Goal: Task Accomplishment & Management: Manage account settings

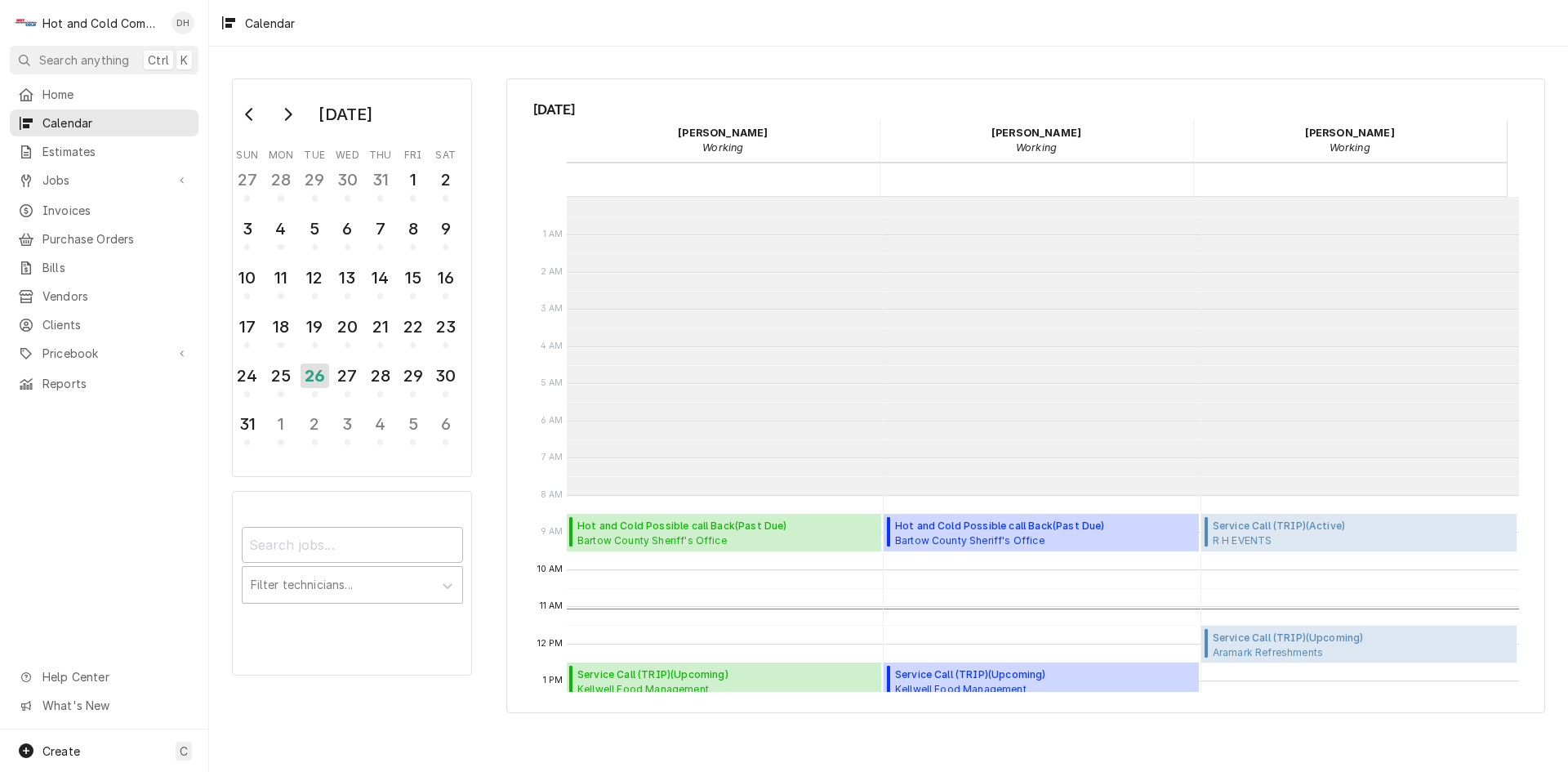
scroll to position [298, 0]
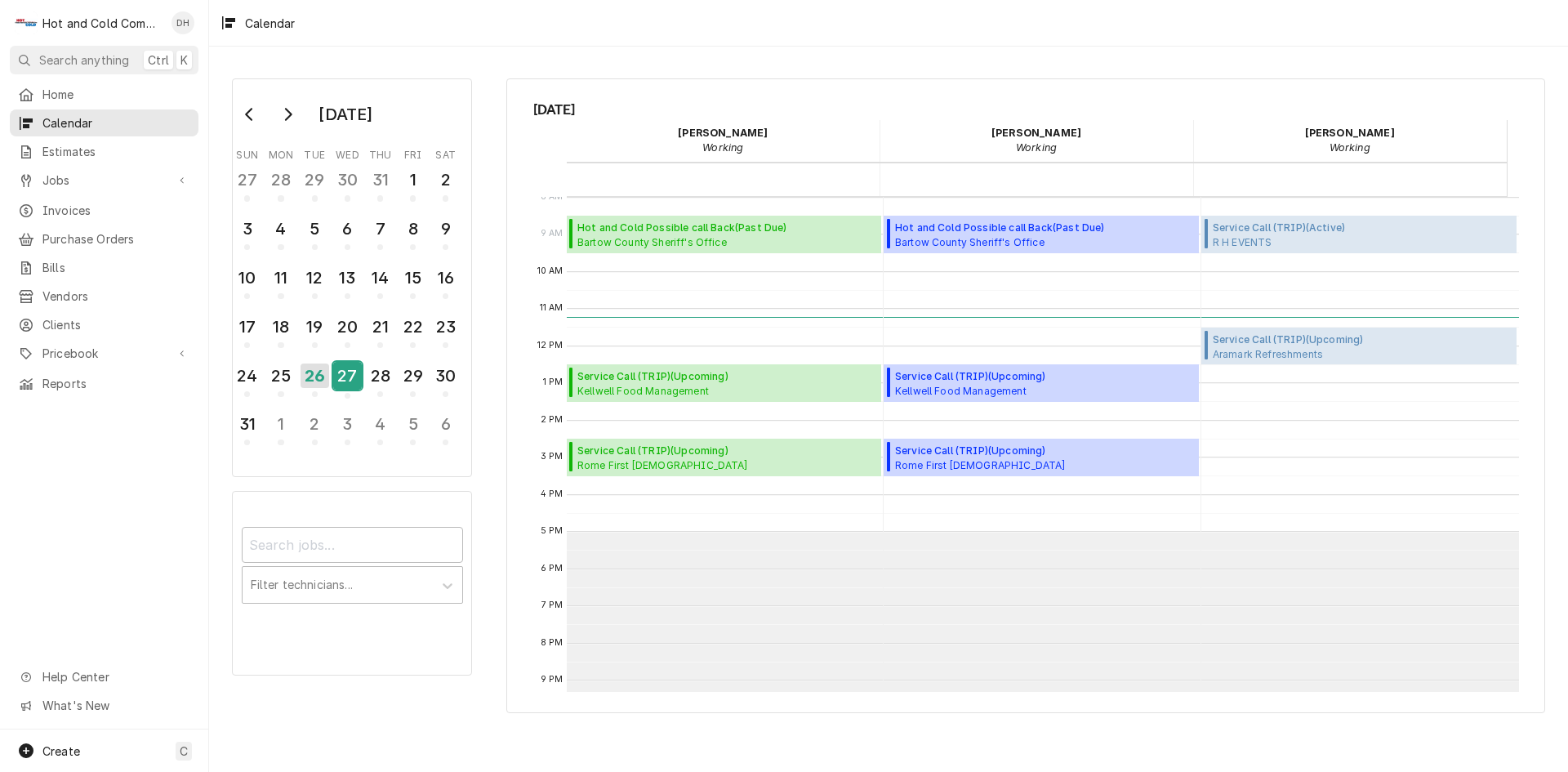
click at [350, 386] on div "27" at bounding box center [347, 376] width 28 height 27
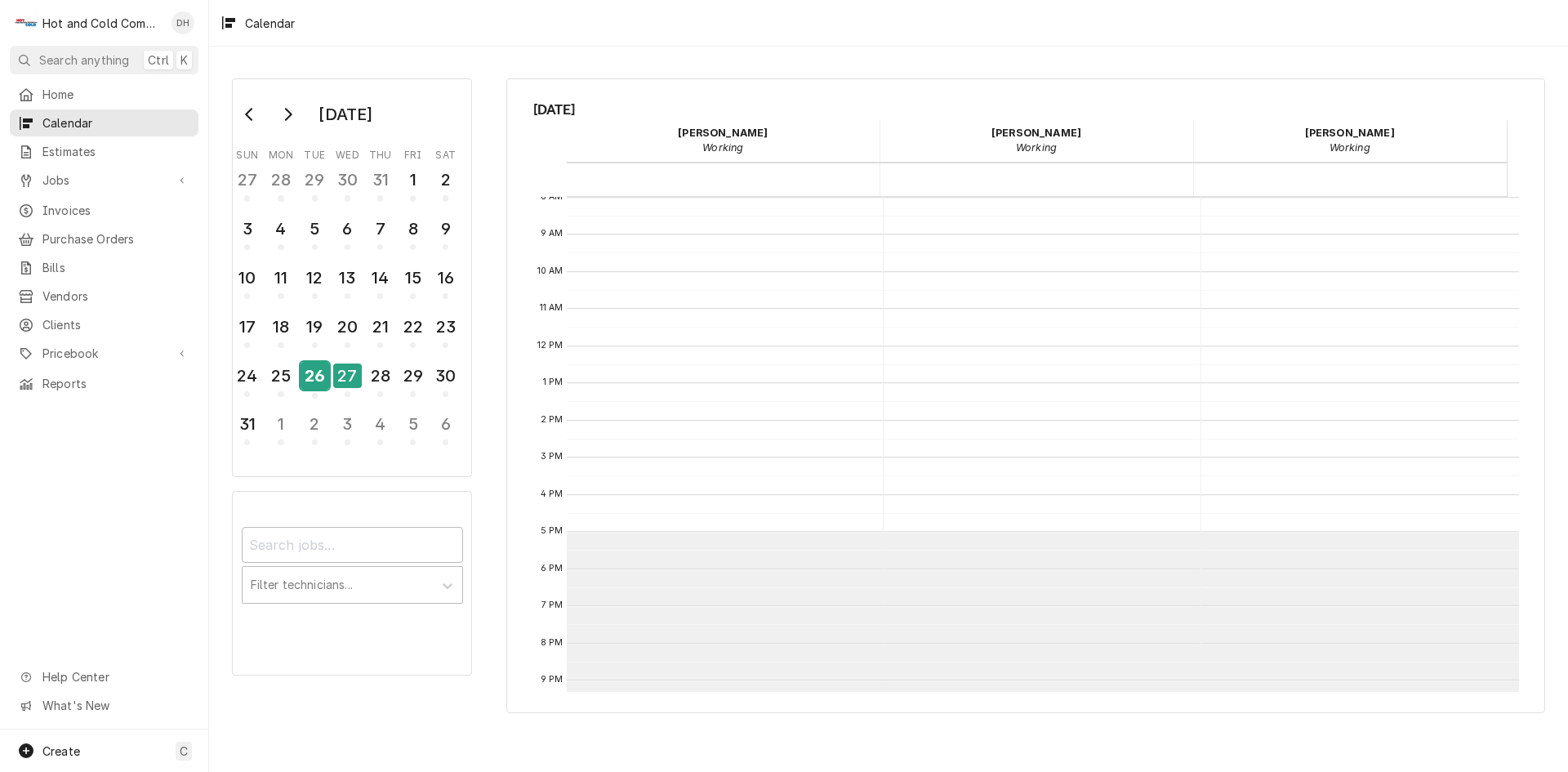
click at [315, 387] on div "26" at bounding box center [314, 376] width 28 height 27
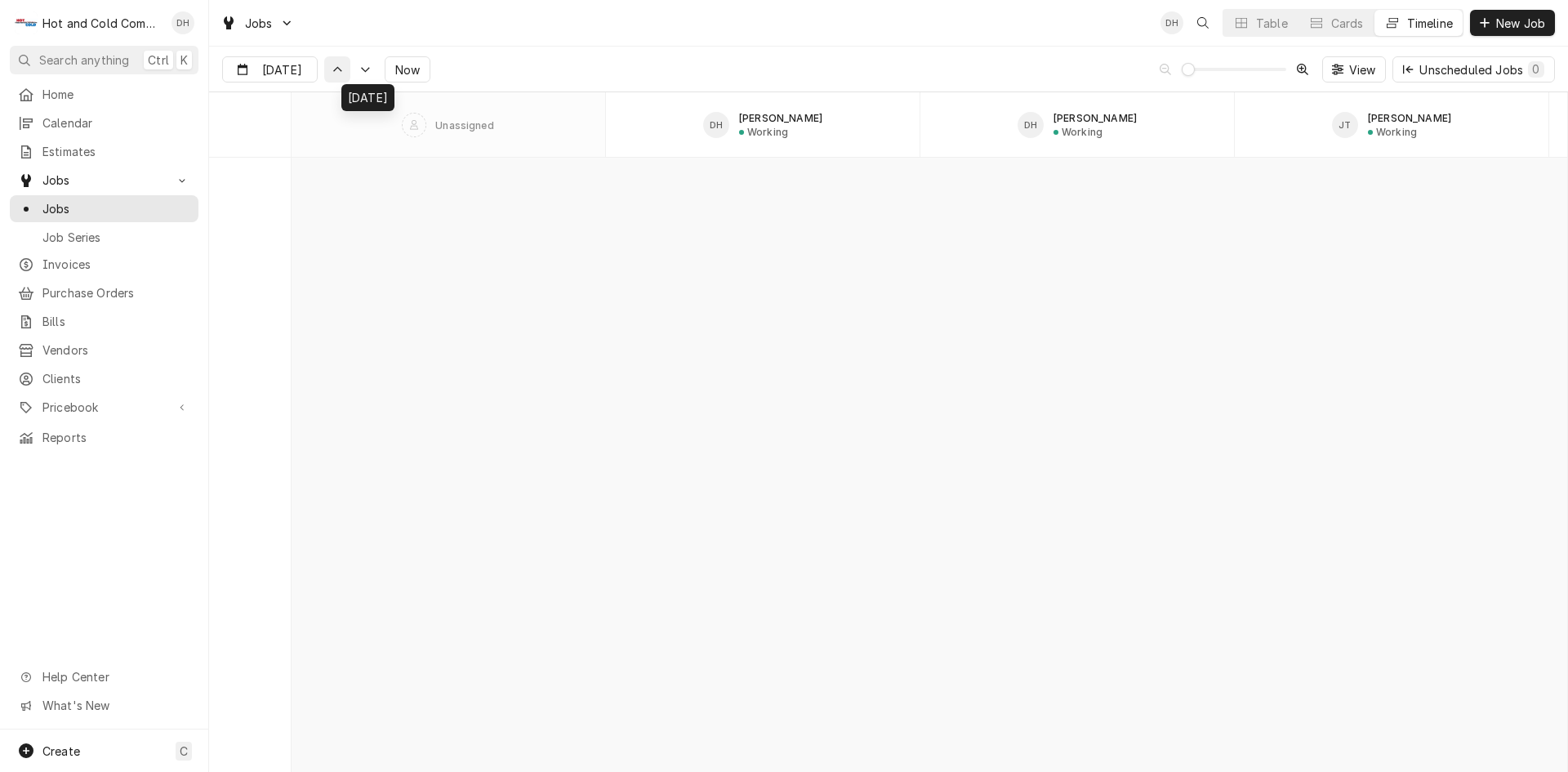
scroll to position [14338, 0]
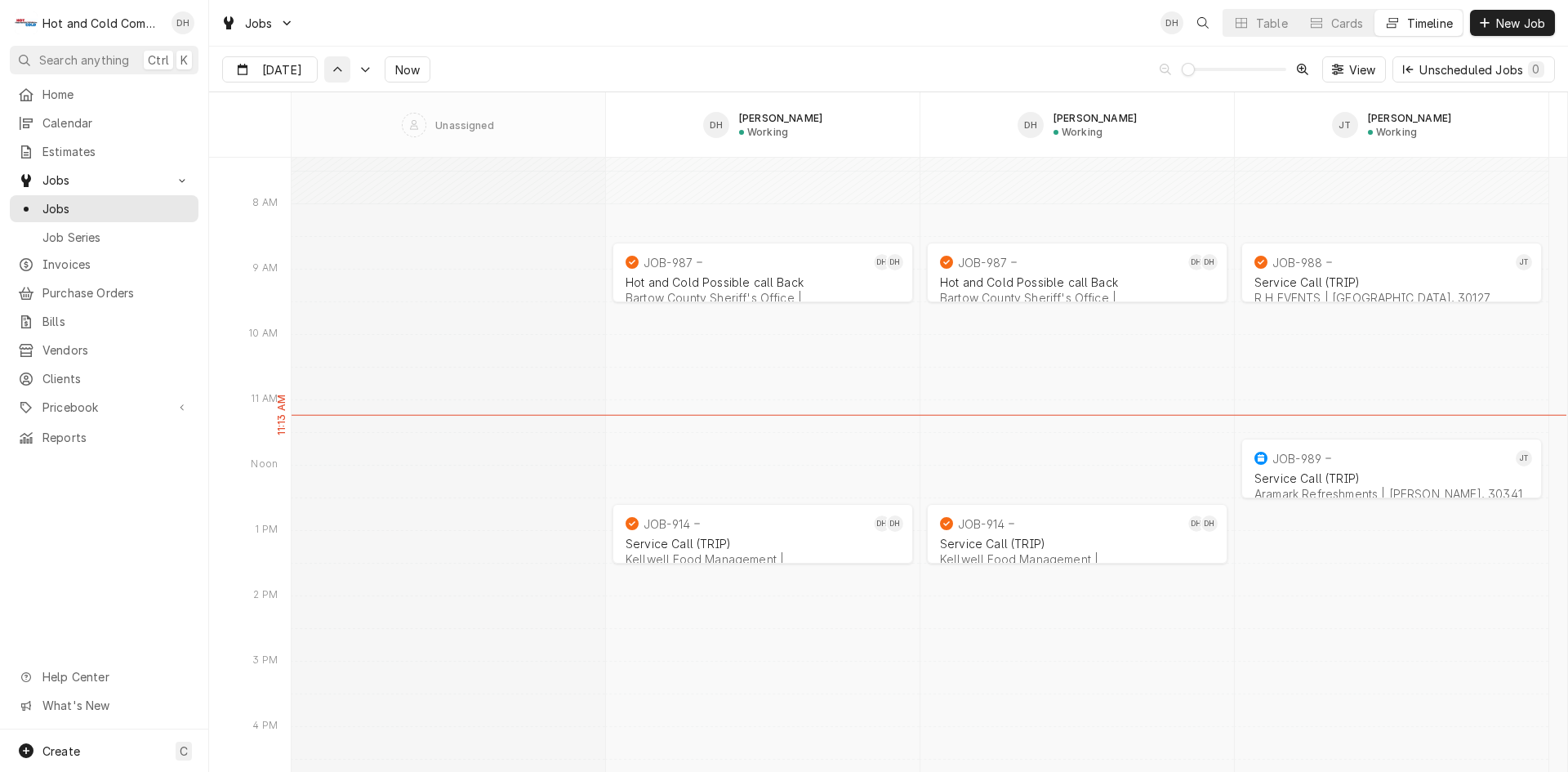
click at [338, 71] on icon "Dynamic Content Wrapper" at bounding box center [338, 69] width 12 height 7
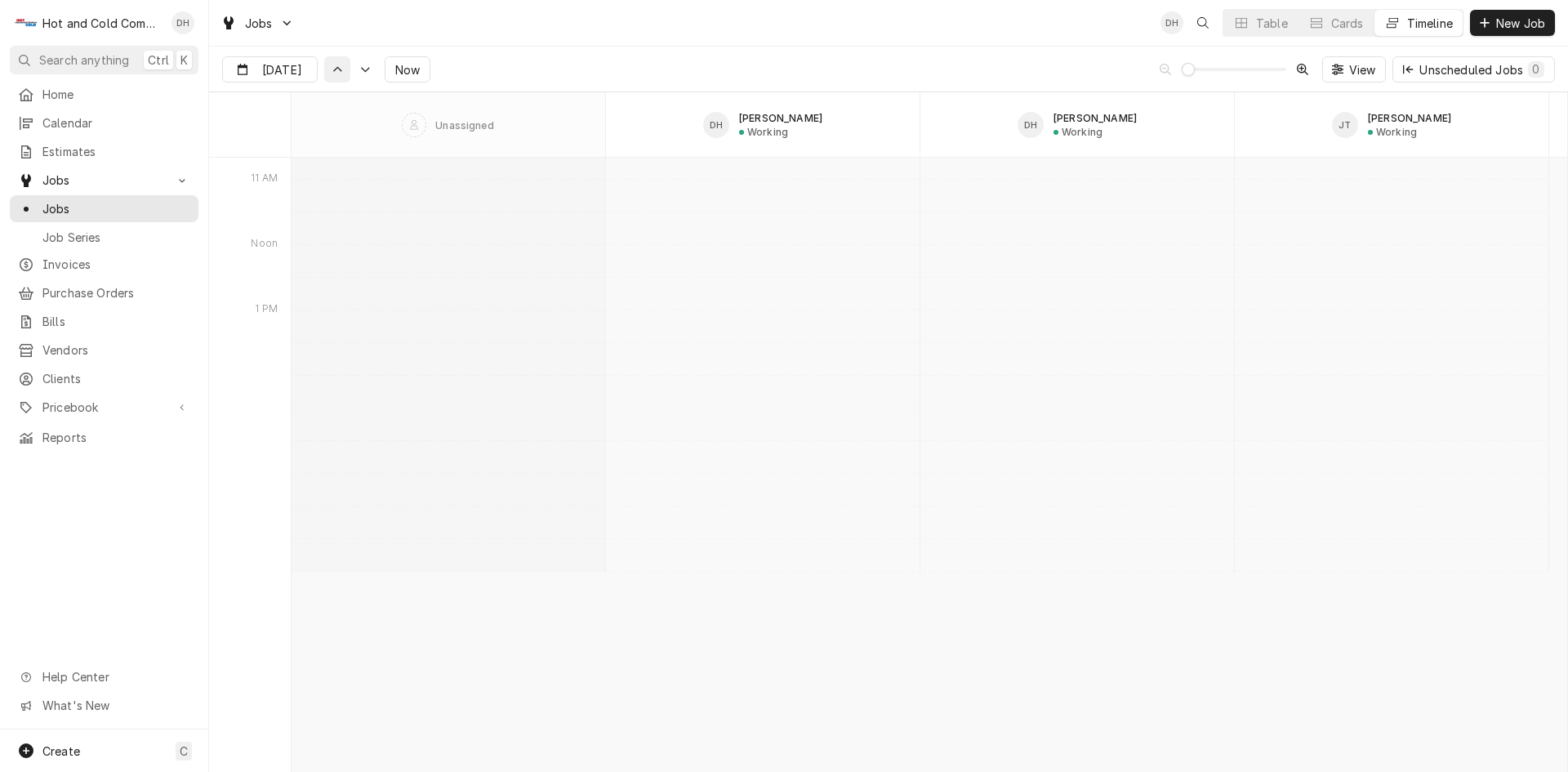
scroll to position [12519, 0]
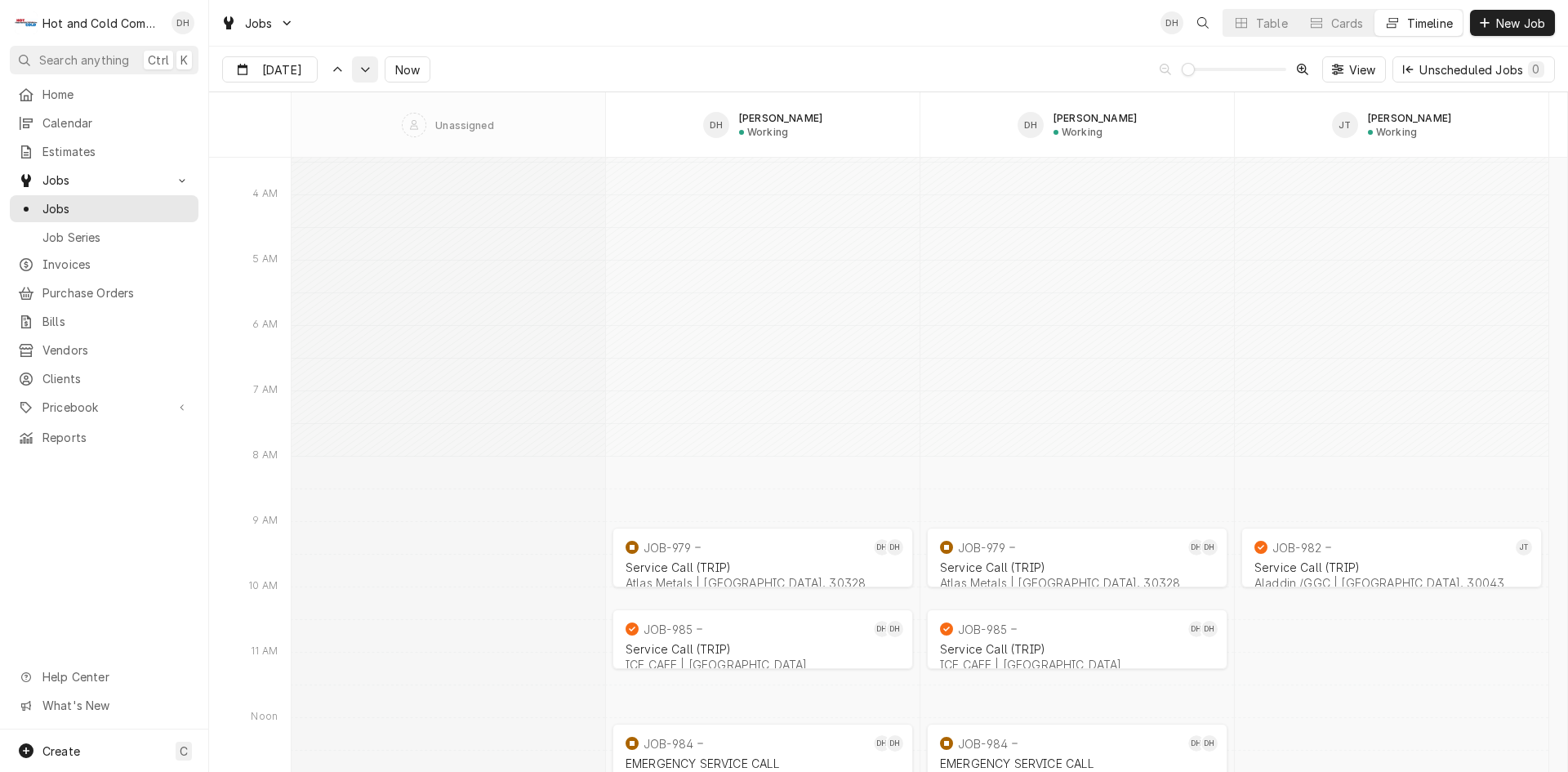
click at [368, 71] on icon "Dynamic Content Wrapper" at bounding box center [365, 69] width 12 height 7
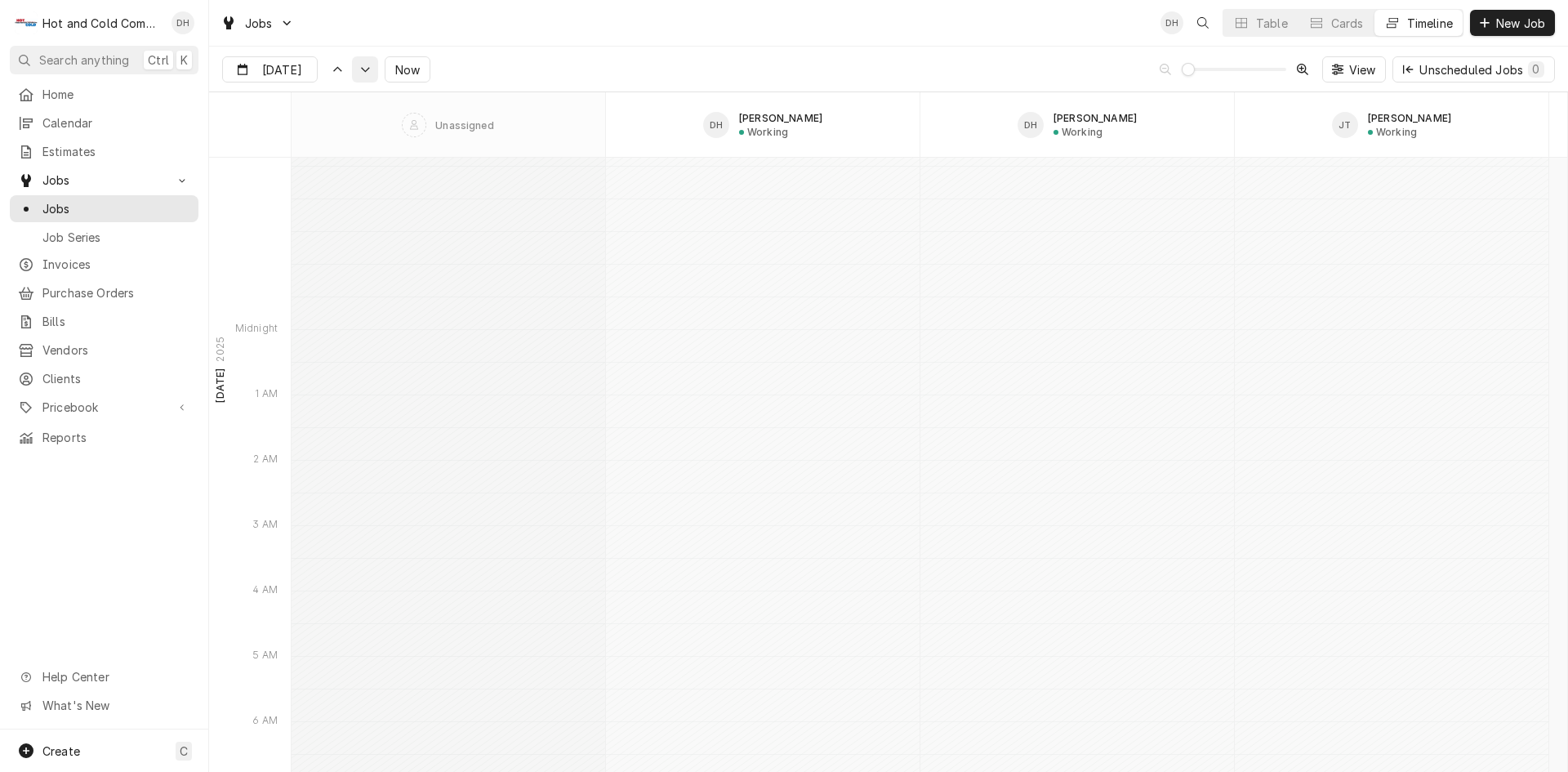
scroll to position [14067, 0]
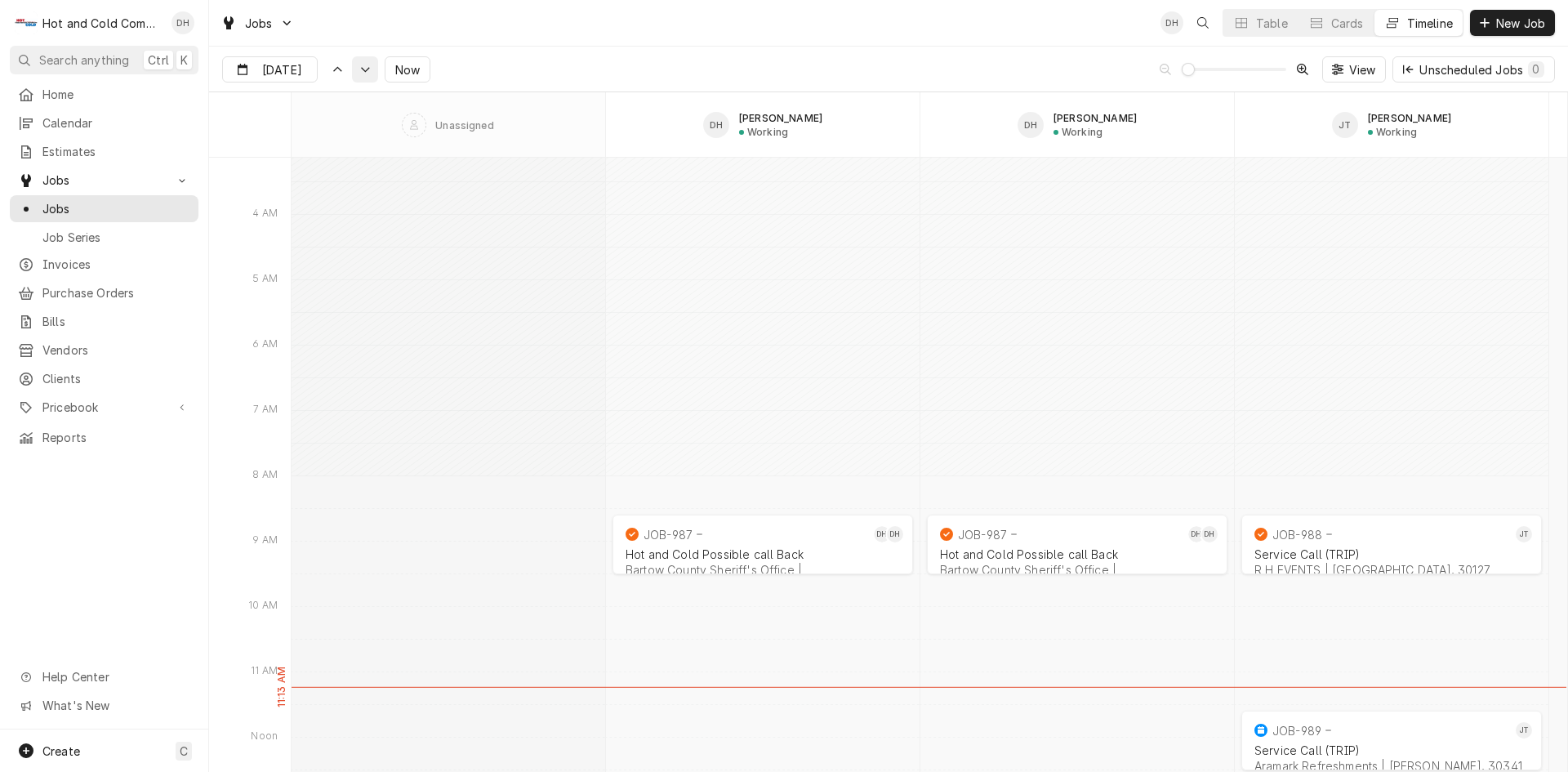
click at [368, 71] on icon "Dynamic Content Wrapper" at bounding box center [365, 69] width 12 height 7
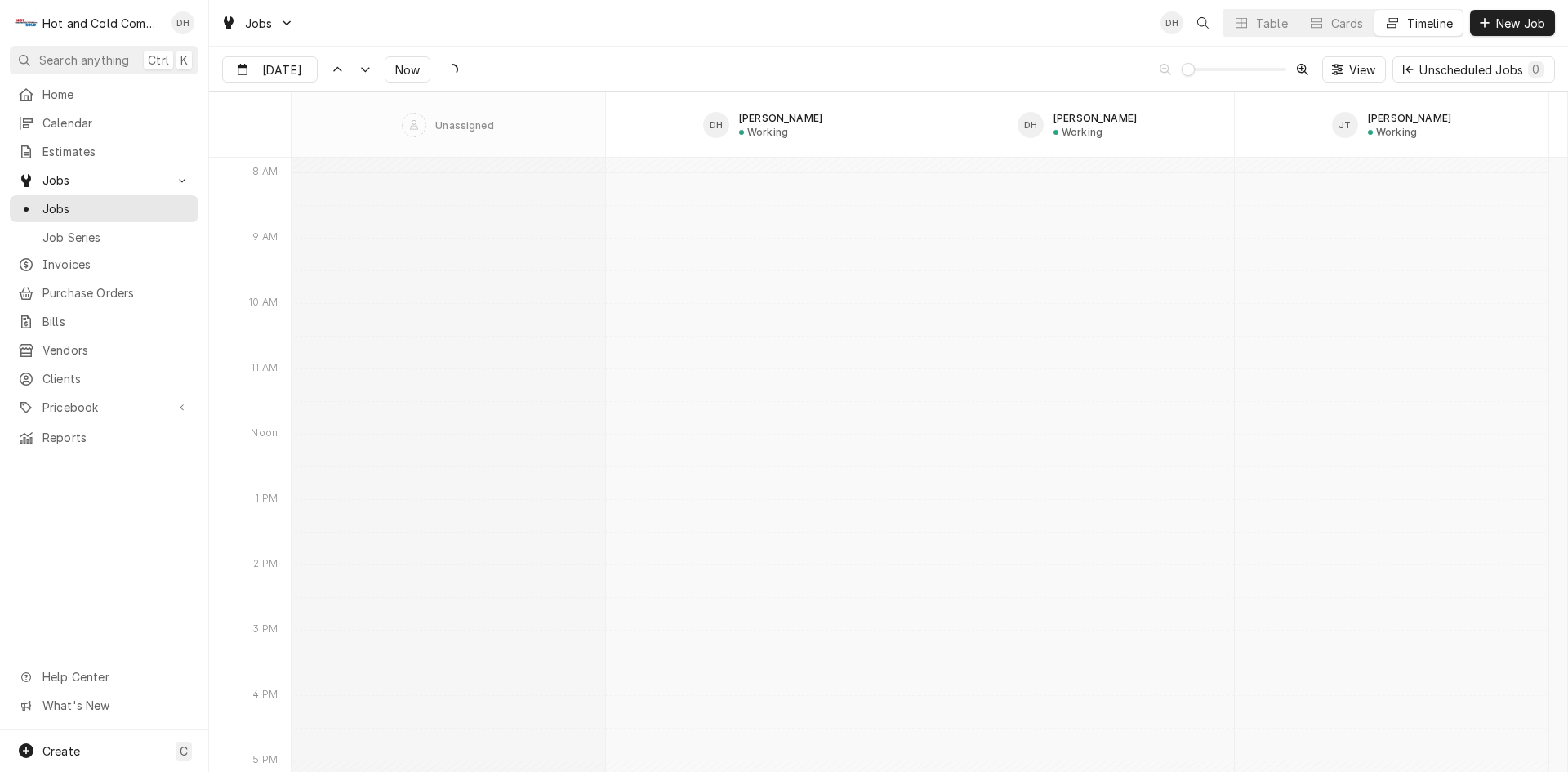
scroll to position [15927, 0]
click at [336, 76] on div "Dynamic Content Wrapper" at bounding box center [337, 69] width 17 height 17
type input "Aug 26"
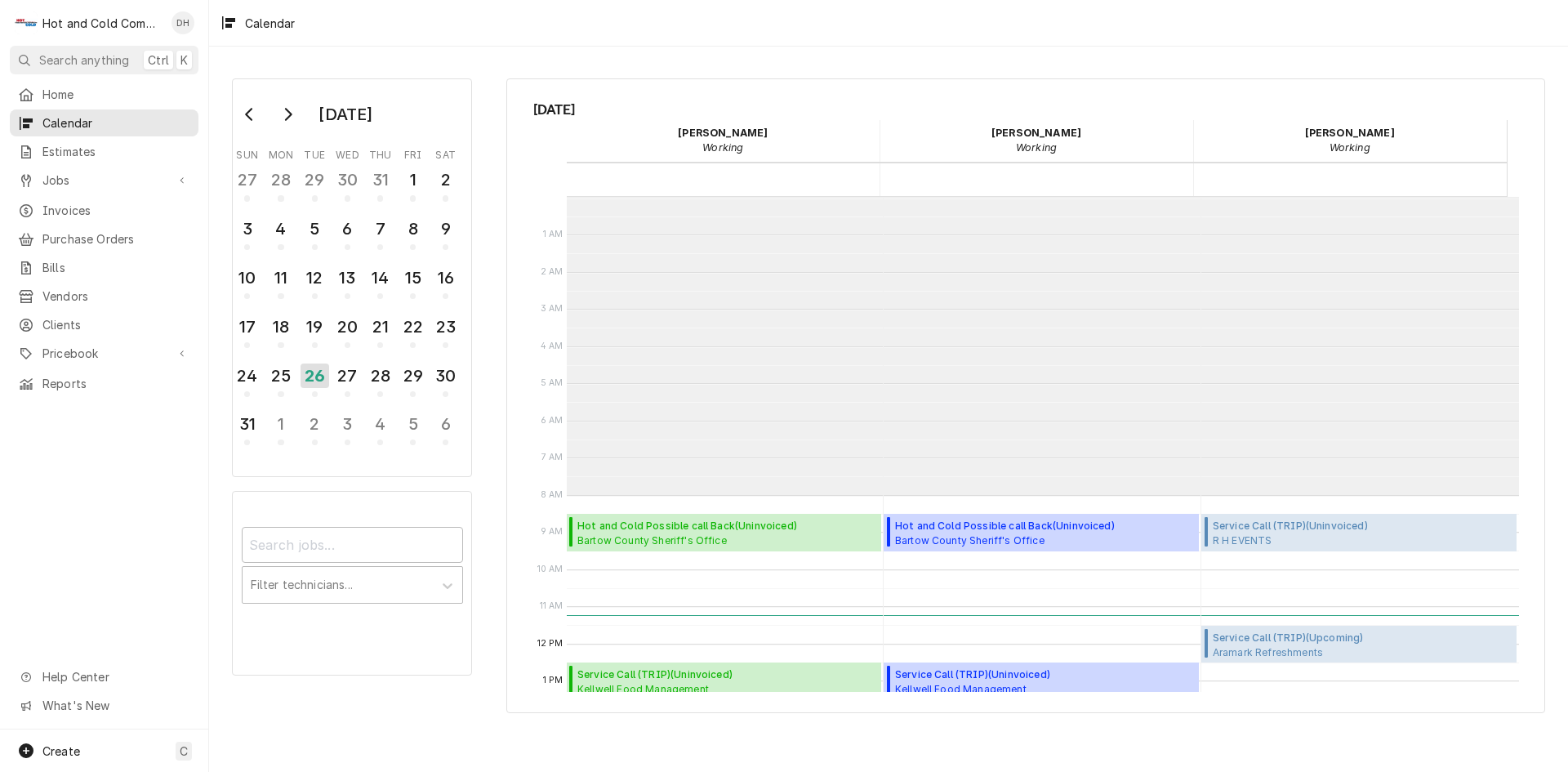
scroll to position [298, 0]
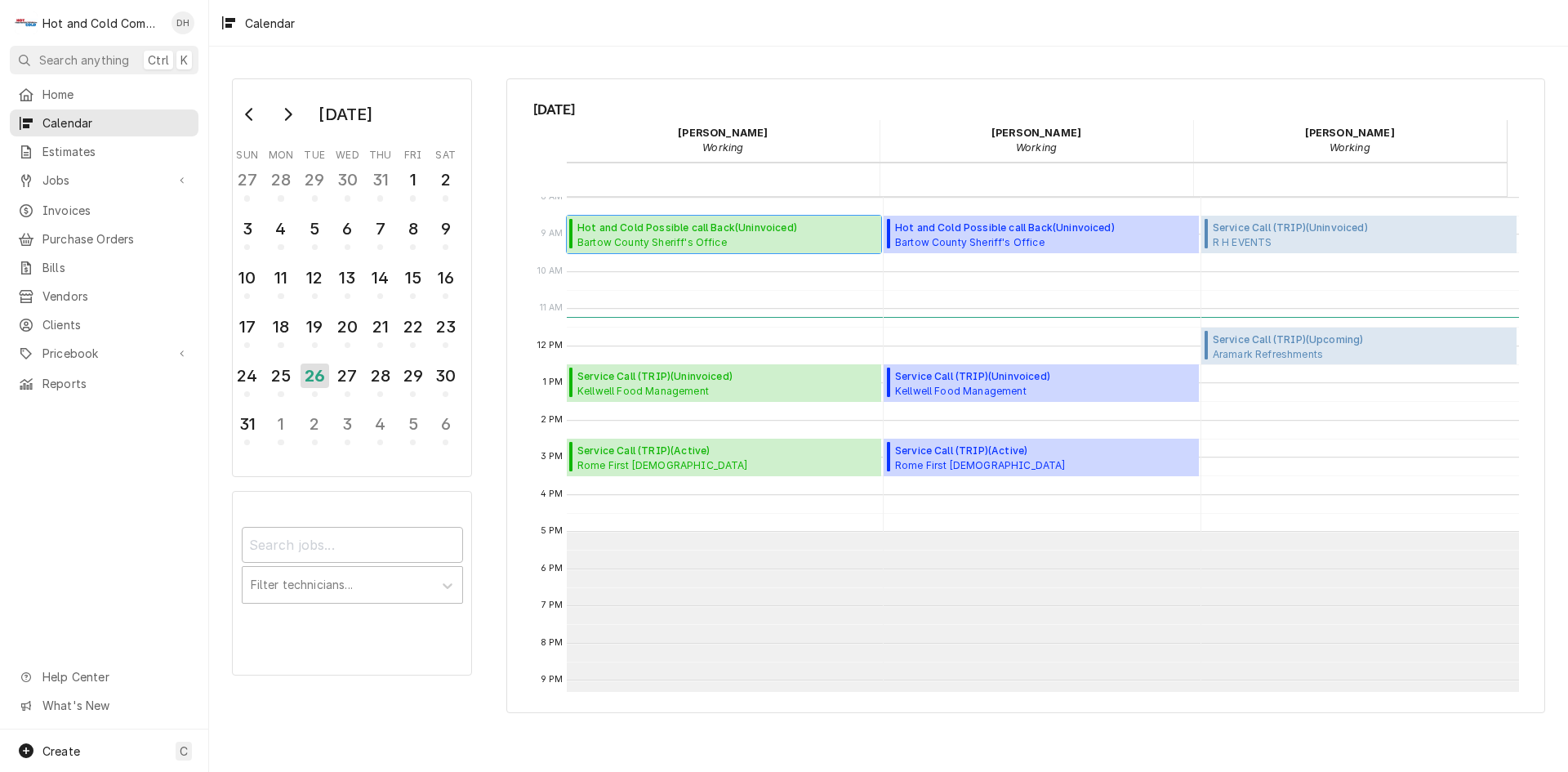
click at [714, 232] on span "Hot and Cold Possible call Back ( Uninvoiced )" at bounding box center [687, 228] width 220 height 15
click at [87, 748] on div "Create C" at bounding box center [104, 749] width 208 height 42
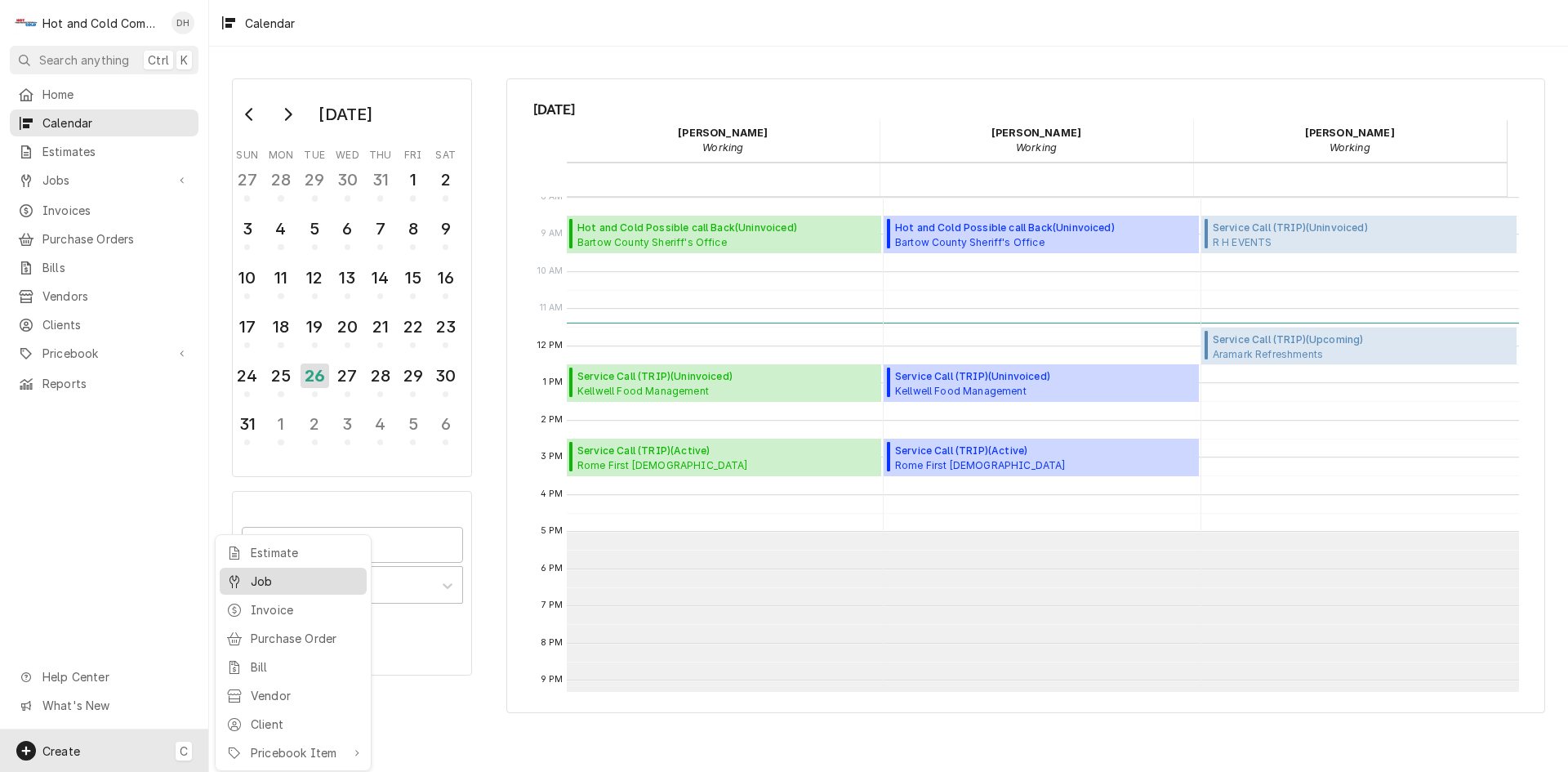
click at [295, 582] on div "Job" at bounding box center [306, 580] width 110 height 17
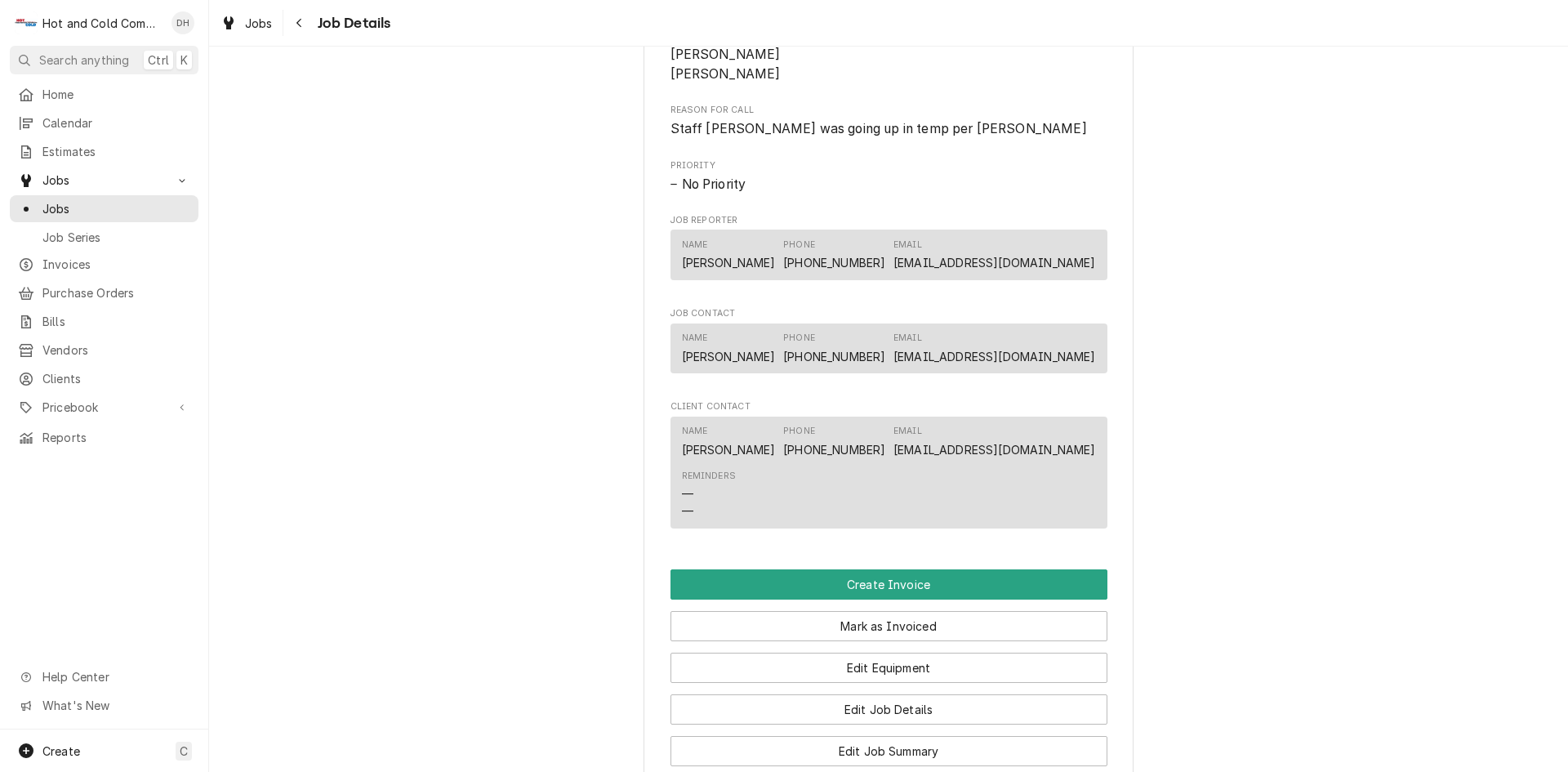
scroll to position [1088, 0]
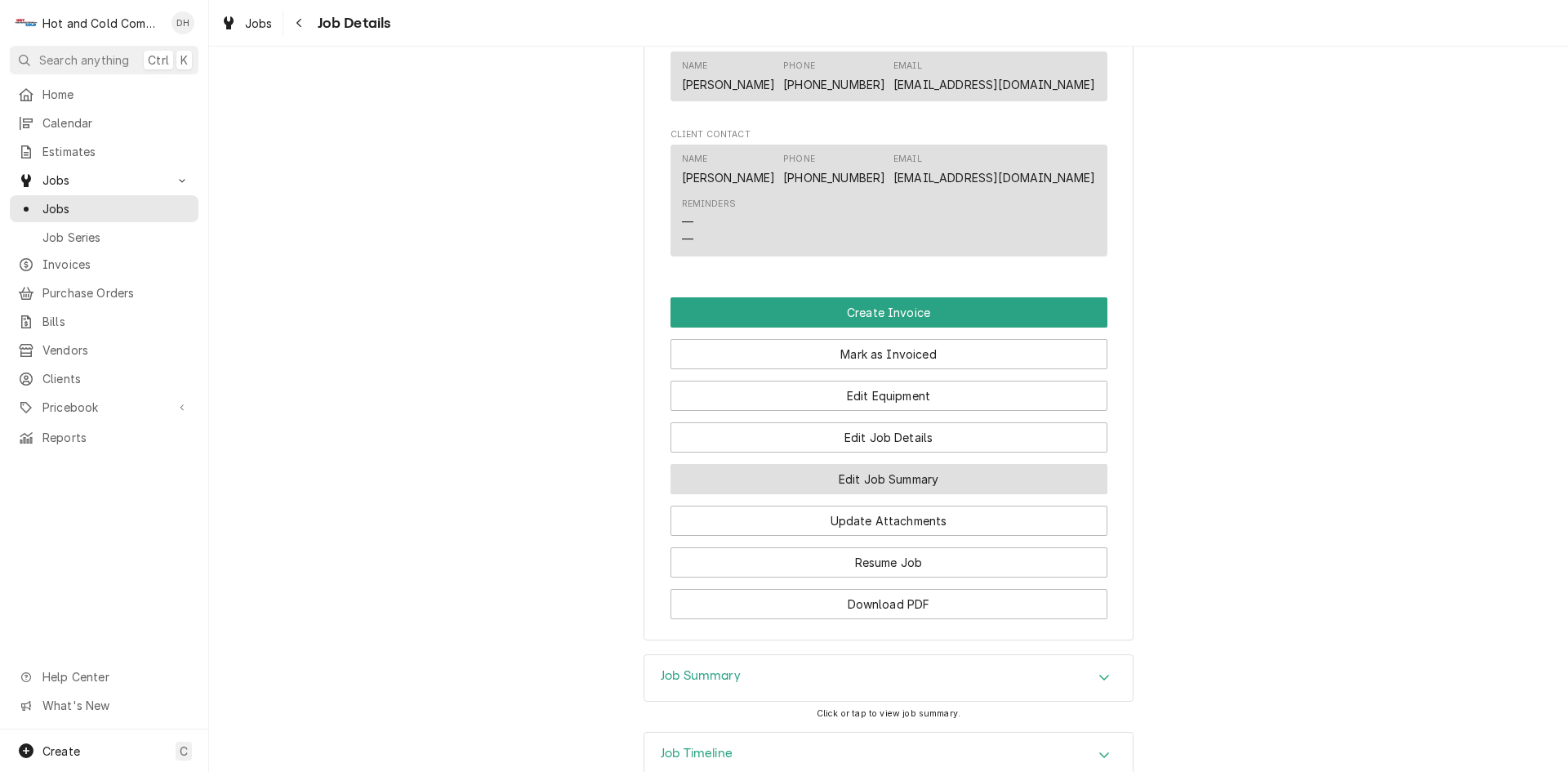
click at [939, 489] on button "Edit Job Summary" at bounding box center [888, 479] width 437 height 30
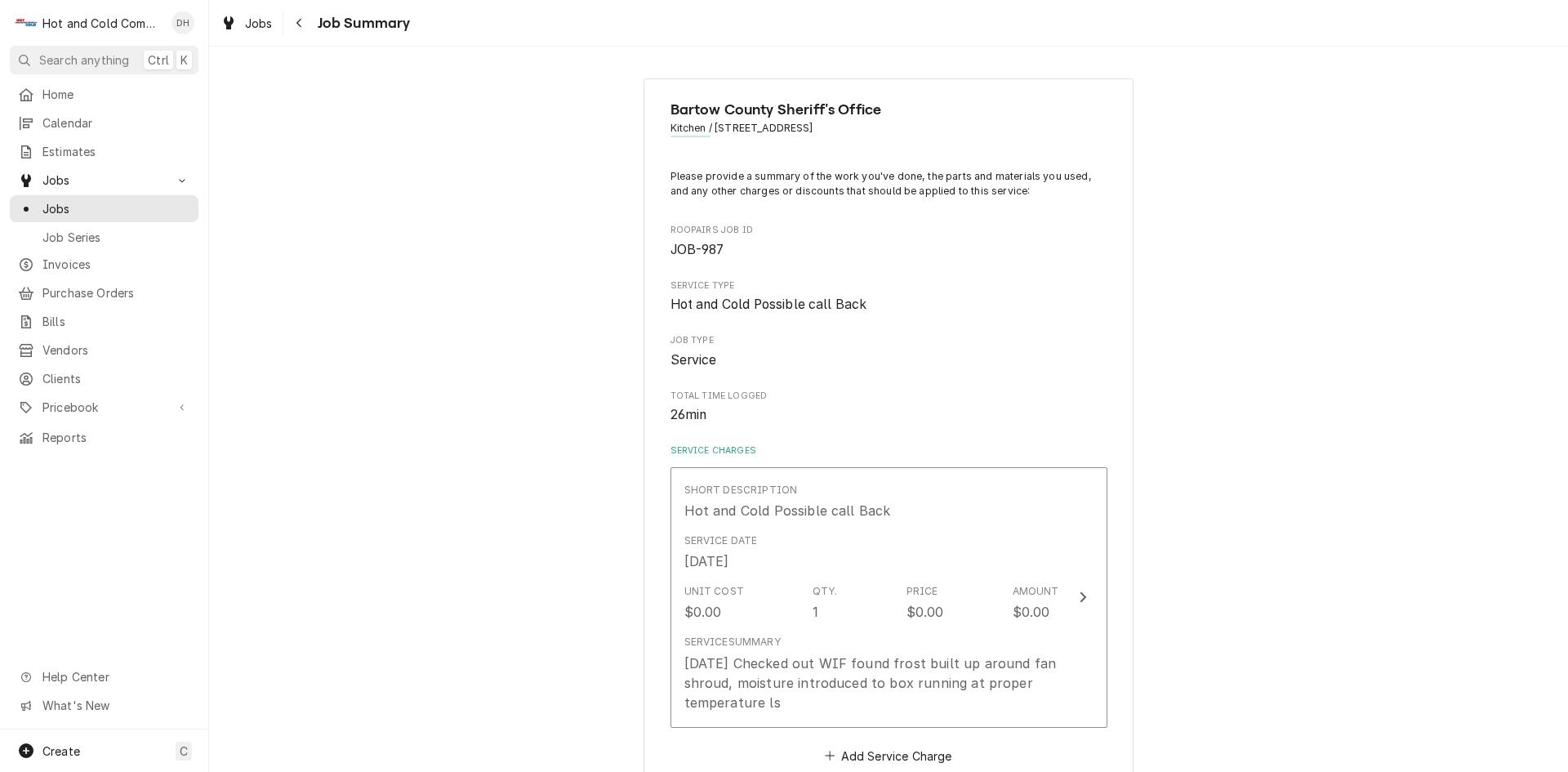
scroll to position [272, 0]
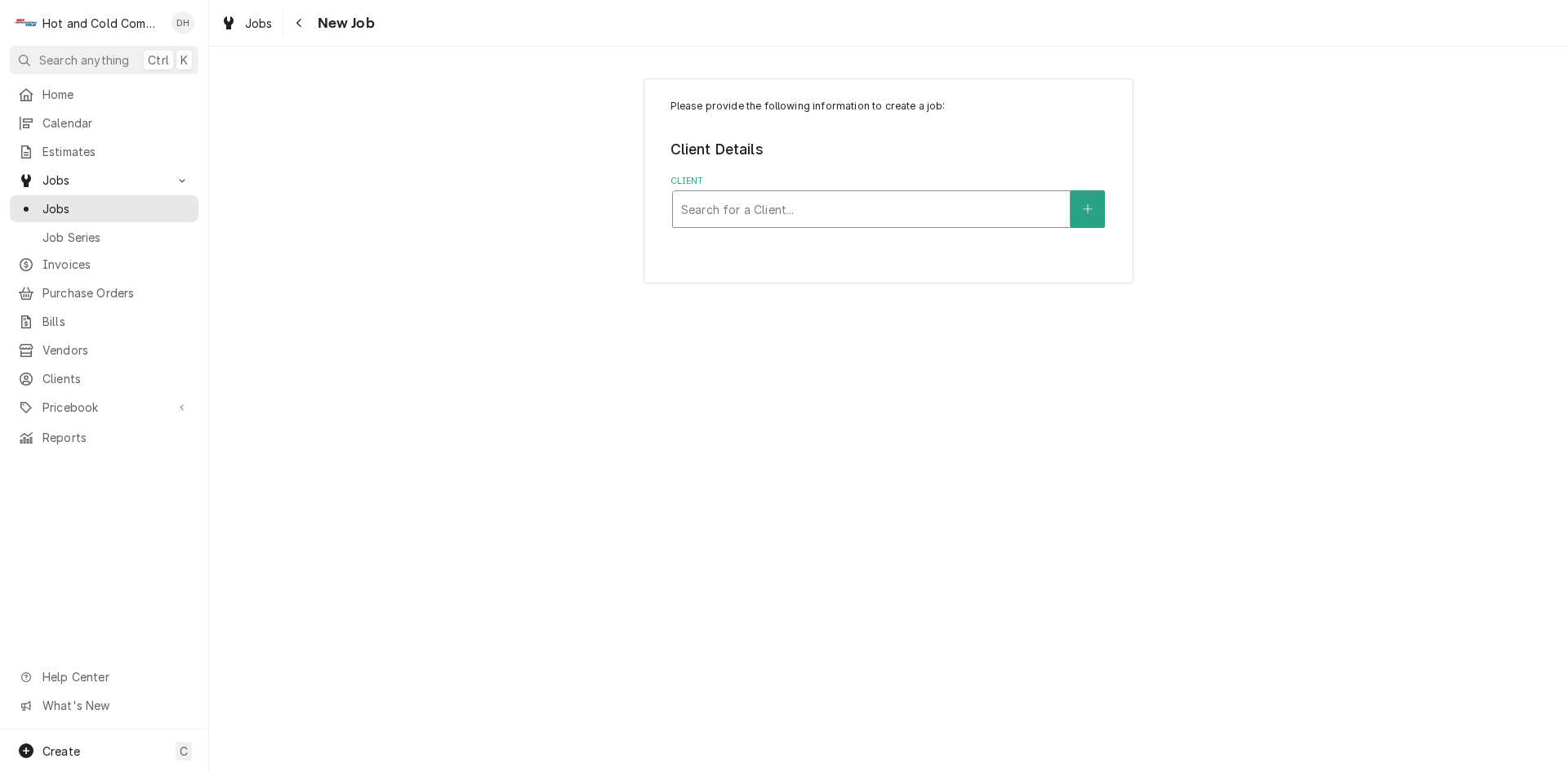
click at [932, 217] on div "Client" at bounding box center [871, 209] width 381 height 29
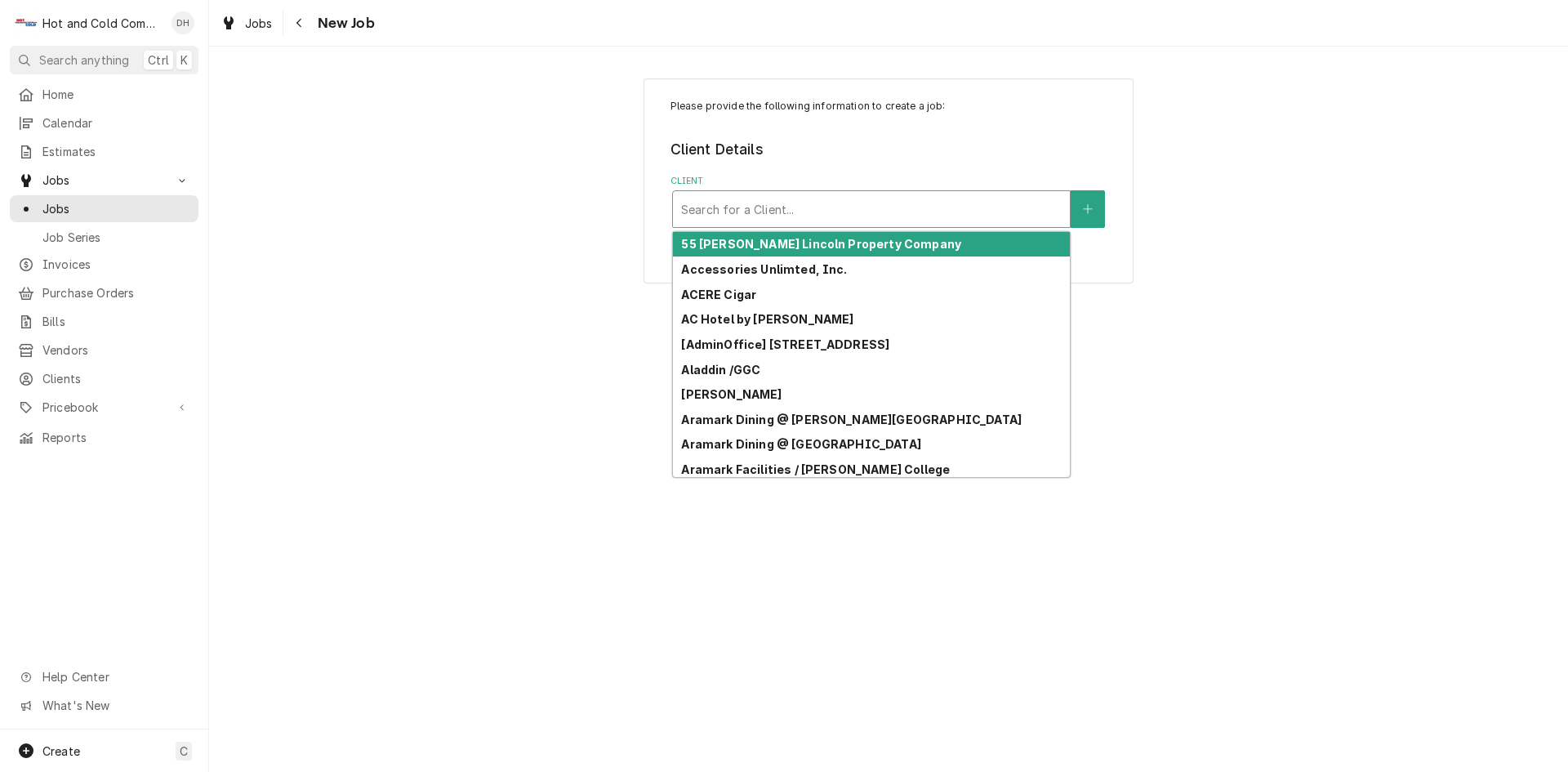
type input "a"
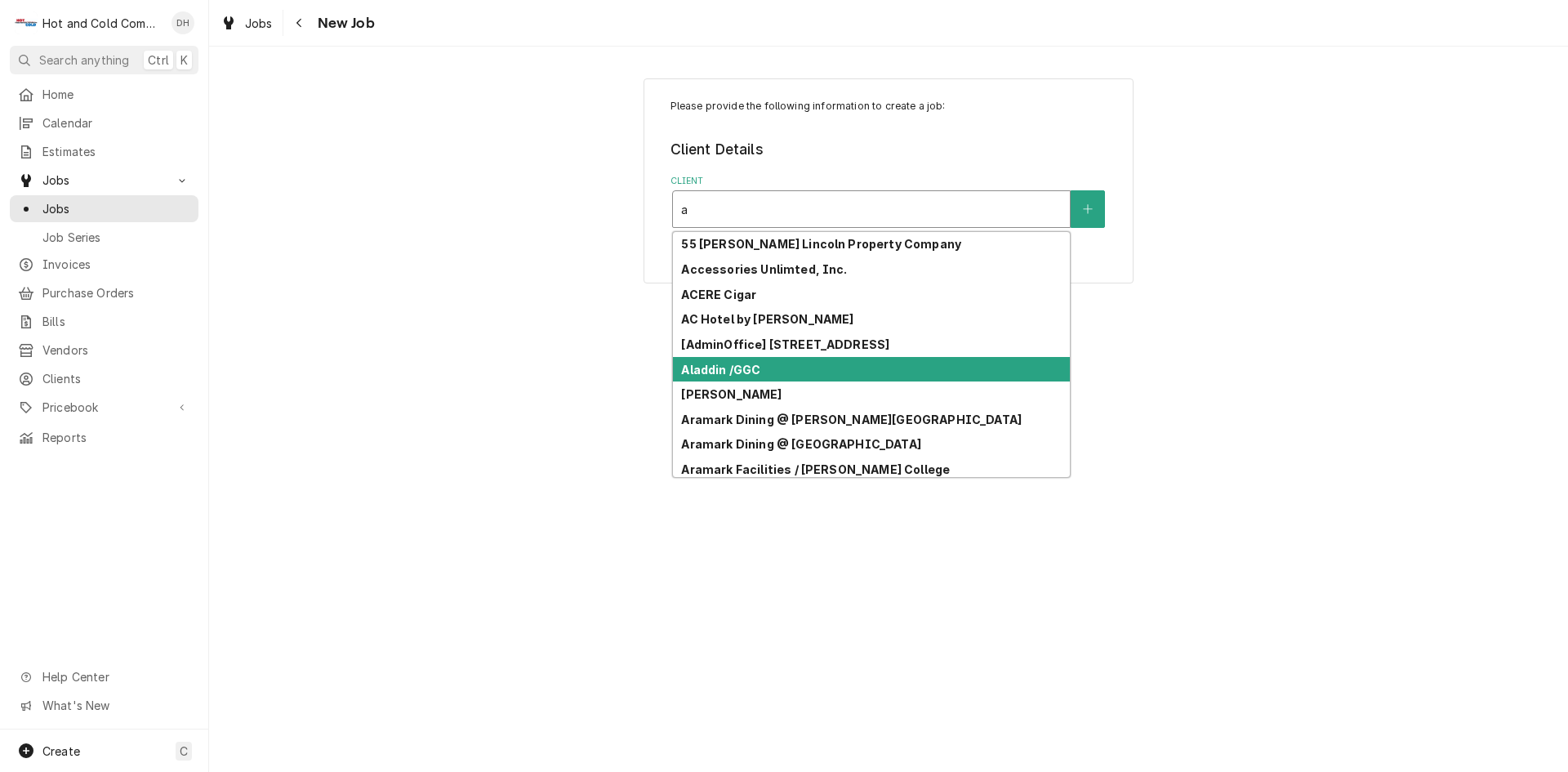
click at [831, 372] on div "Aladdin /GGC" at bounding box center [871, 370] width 396 height 26
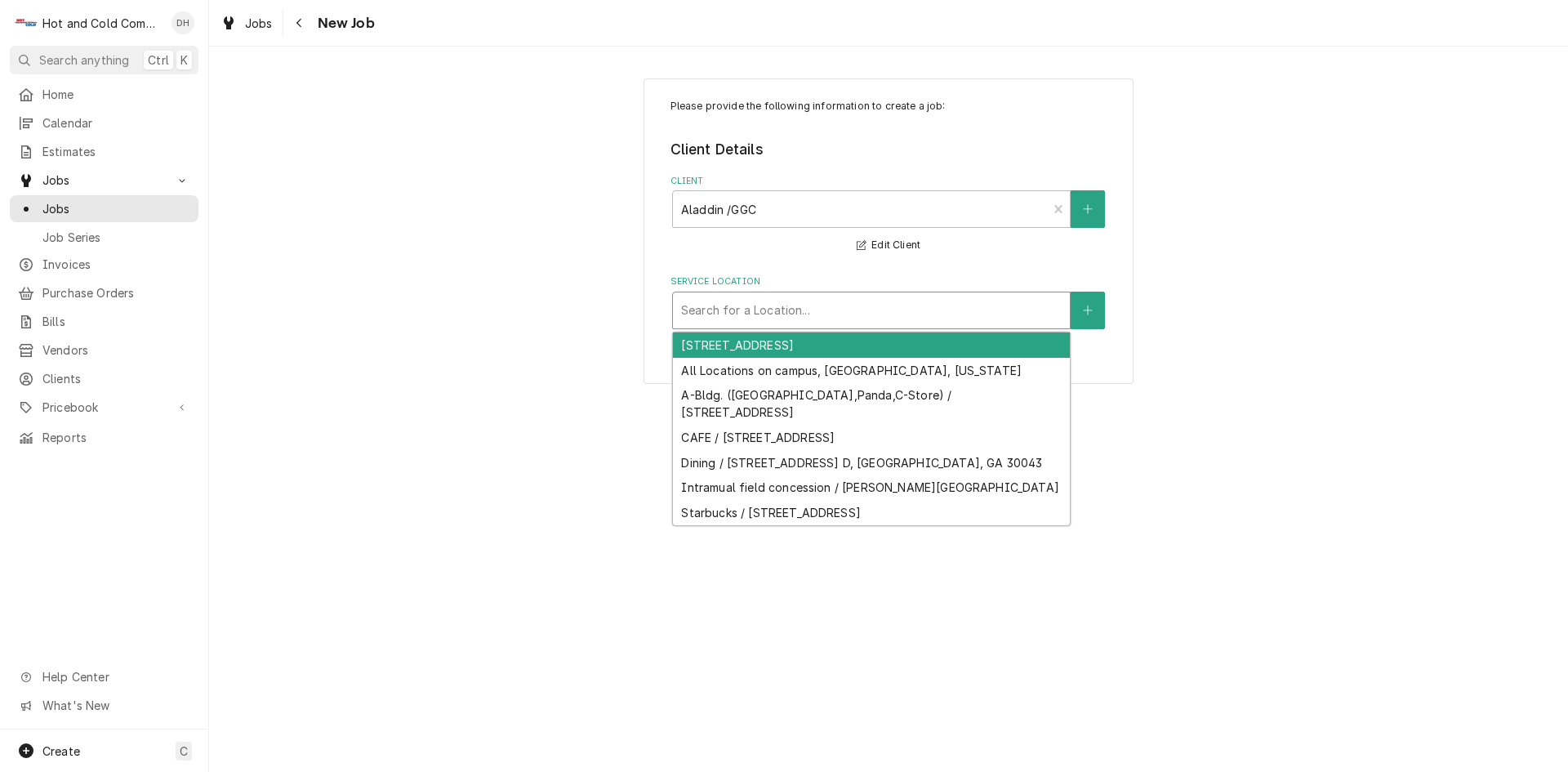
click at [967, 317] on div "Service Location" at bounding box center [871, 310] width 381 height 29
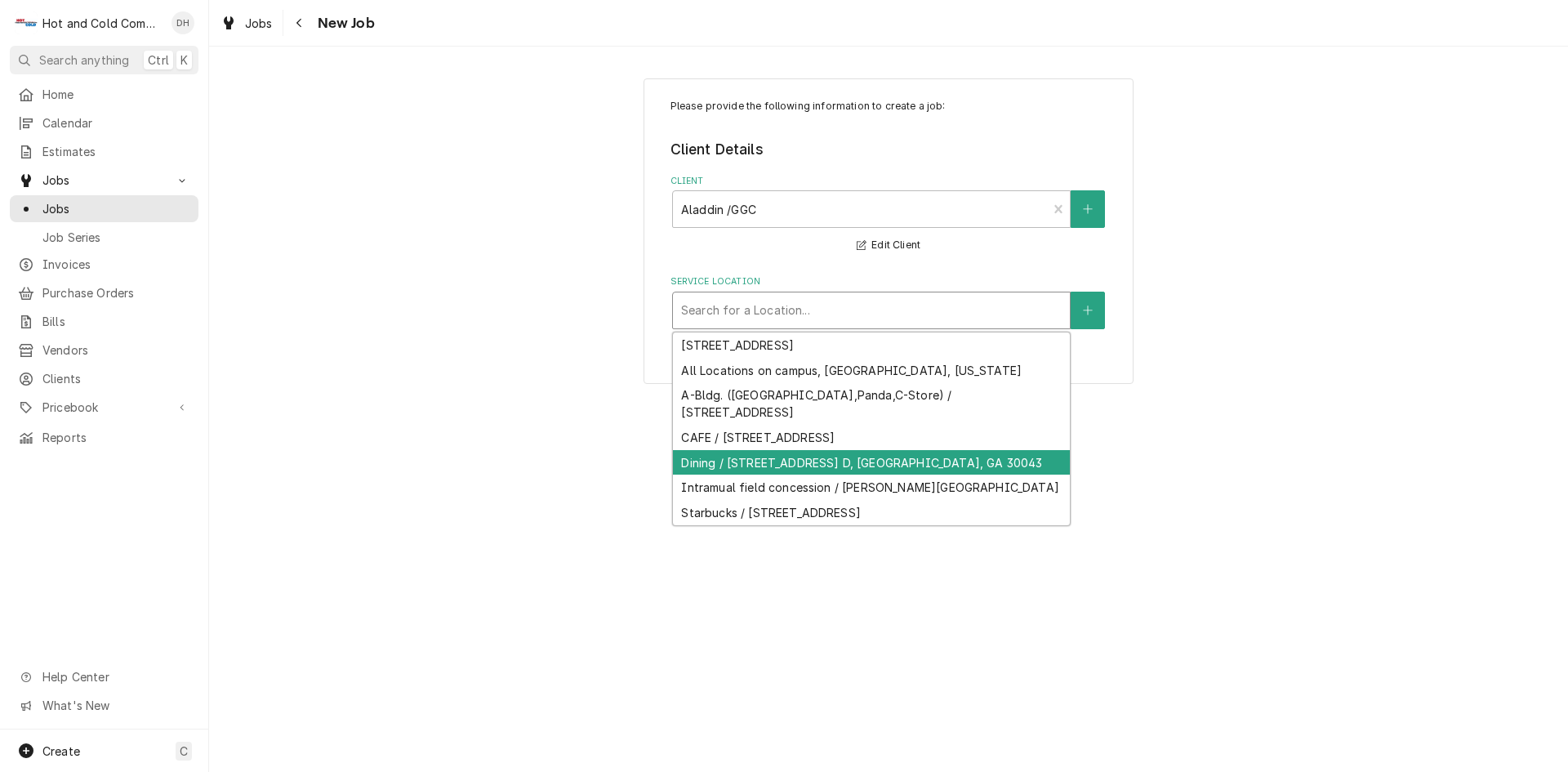
drag, startPoint x: 920, startPoint y: 460, endPoint x: 972, endPoint y: 455, distance: 52.2
click at [922, 460] on div "Dining / 1000 University Center Ln Bldg. D, Lawrenceville, GA 30043" at bounding box center [871, 463] width 396 height 26
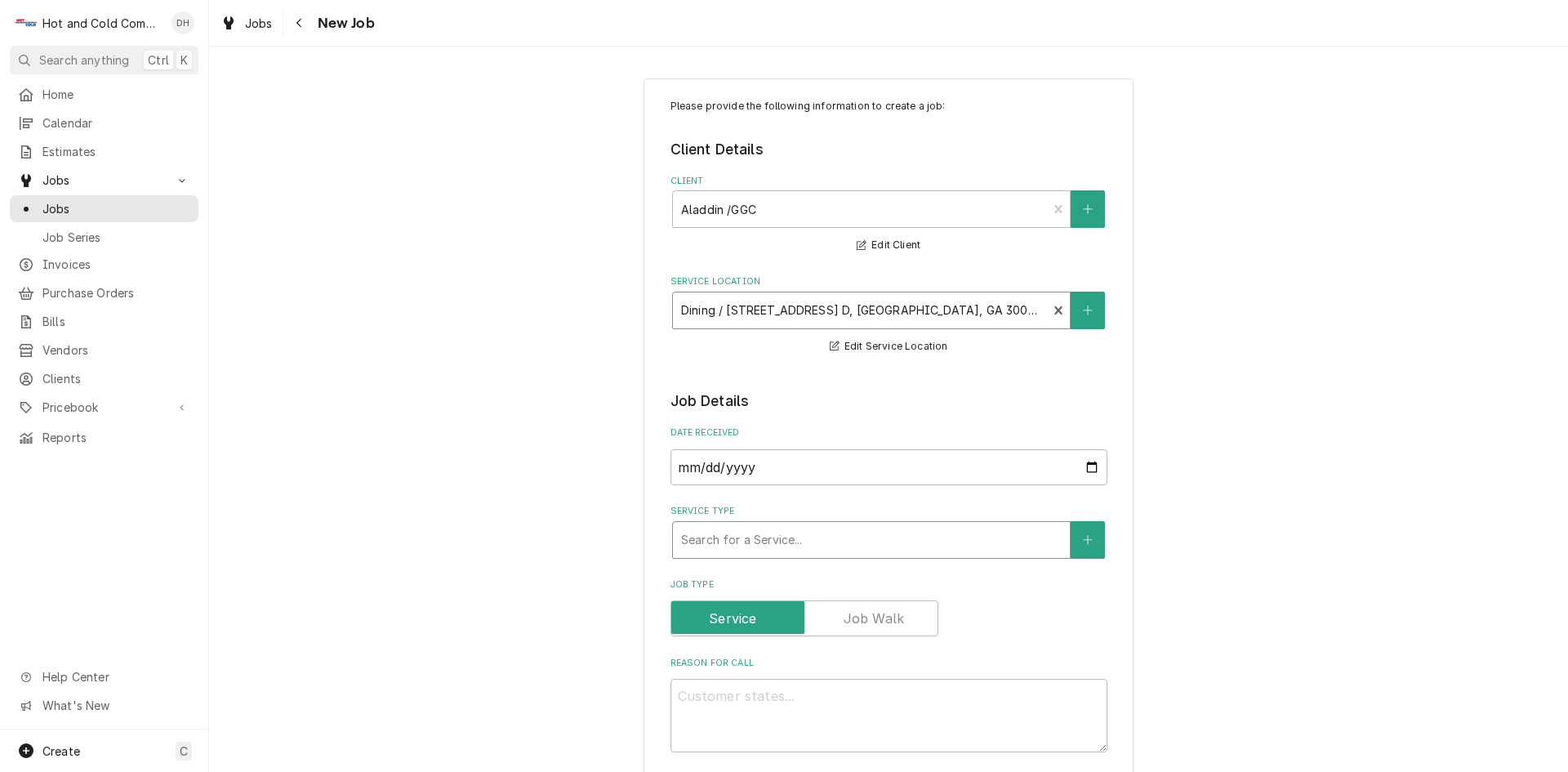
click at [857, 540] on div "Service Type" at bounding box center [871, 540] width 381 height 29
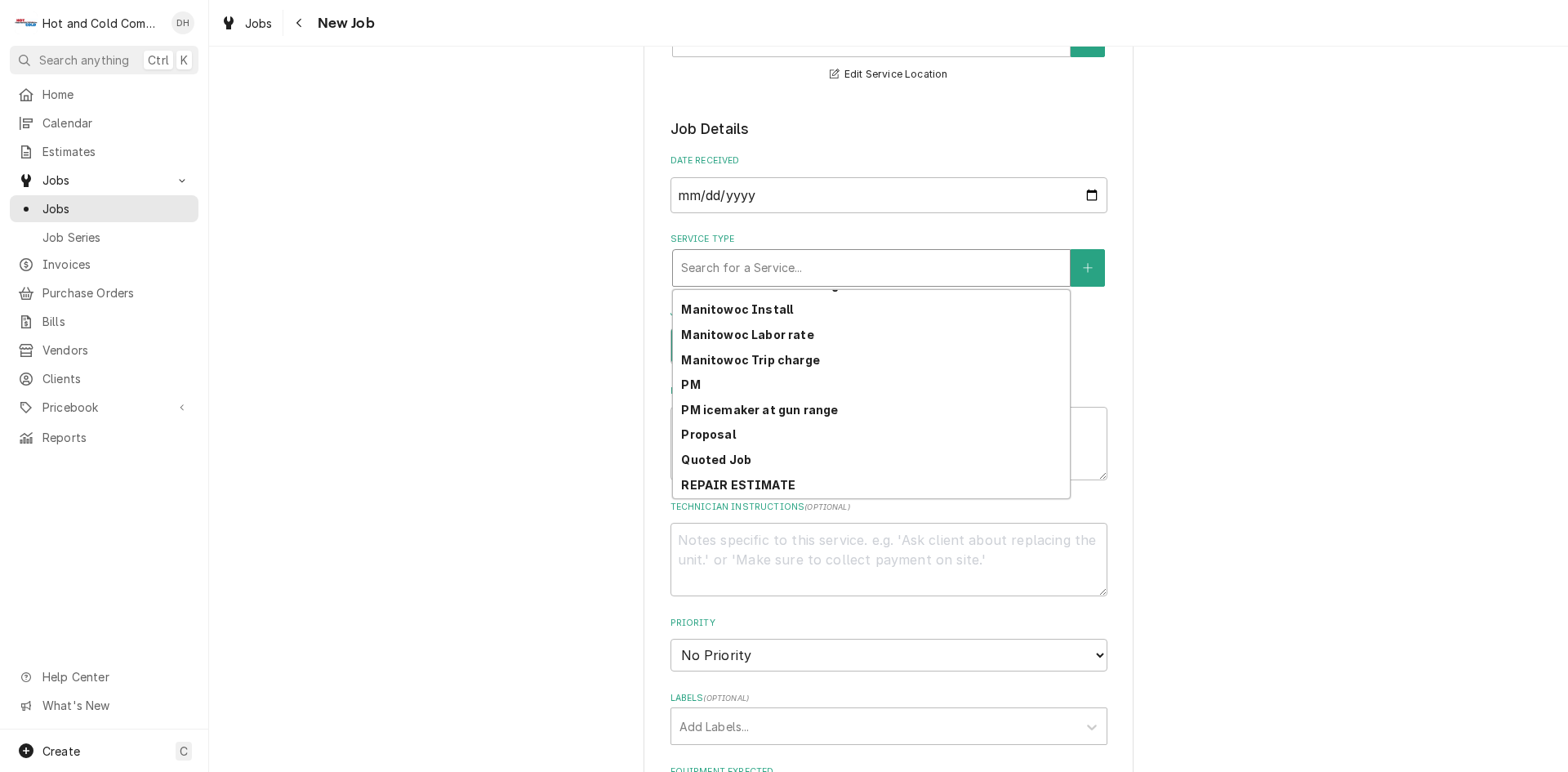
scroll to position [459, 0]
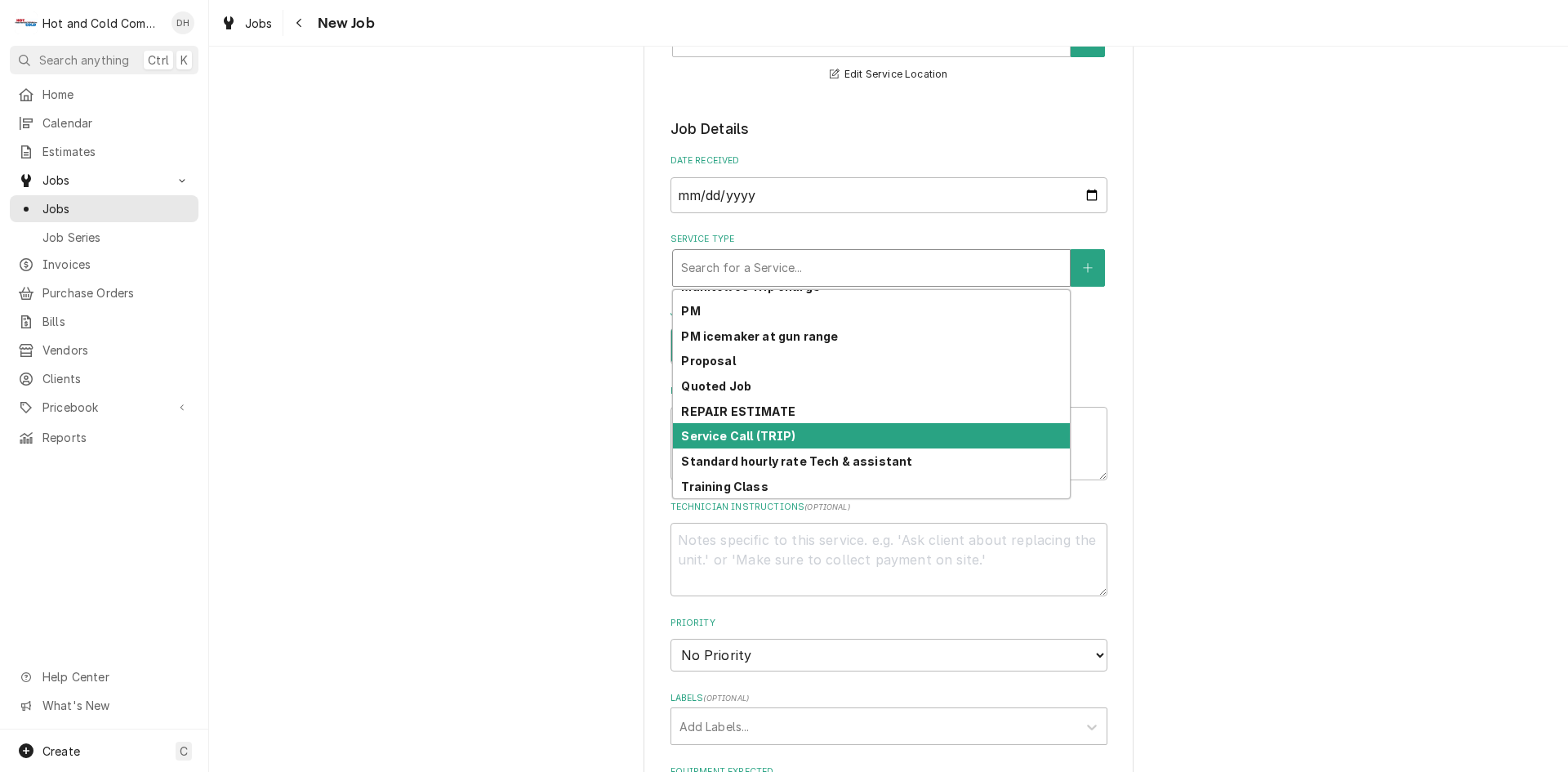
click at [745, 430] on strong "Service Call (TRIP)" at bounding box center [738, 436] width 115 height 14
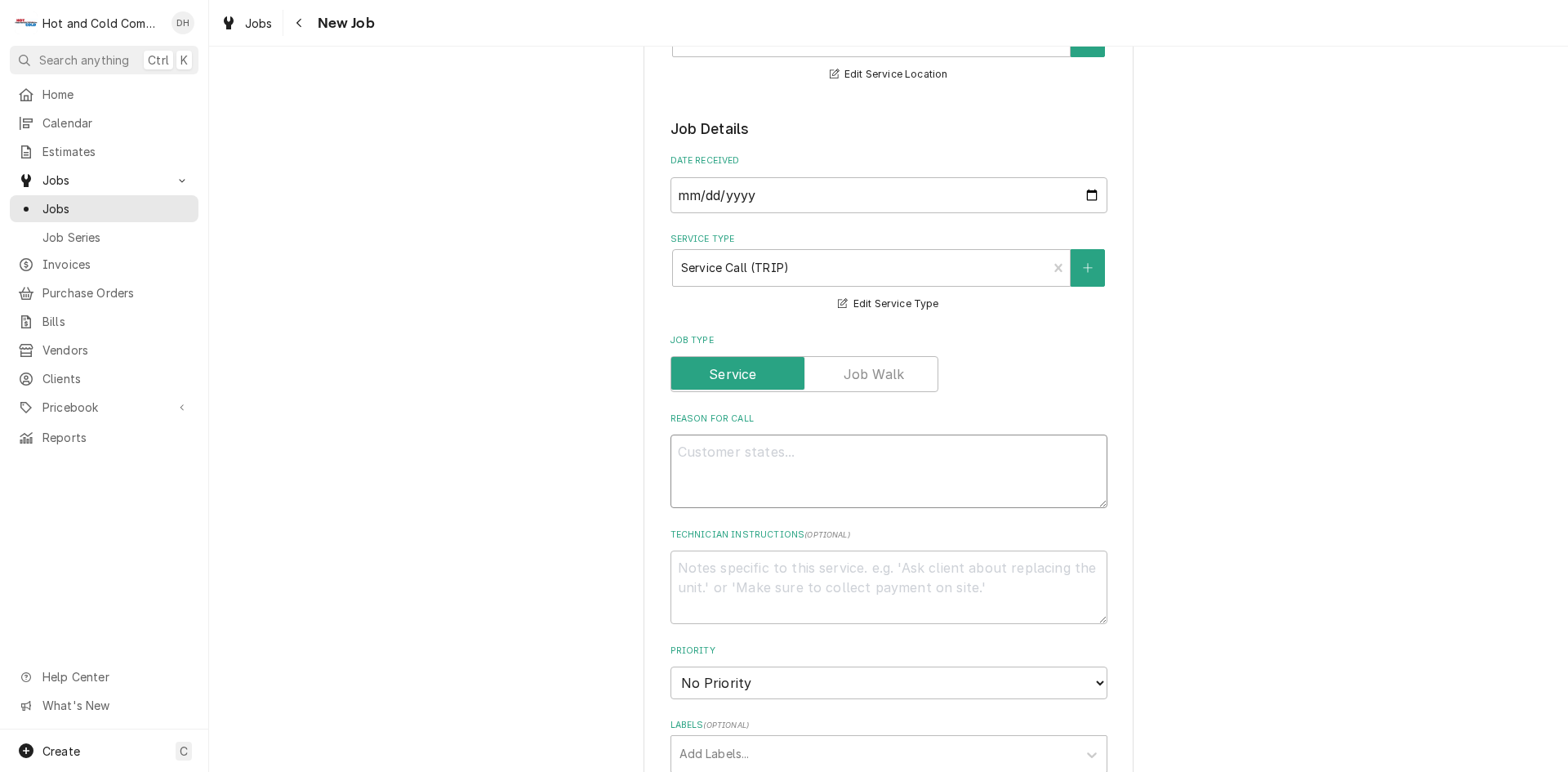
click at [815, 462] on textarea "Reason For Call" at bounding box center [888, 471] width 437 height 74
type textarea "x"
type textarea "D"
type textarea "x"
type textarea "Di"
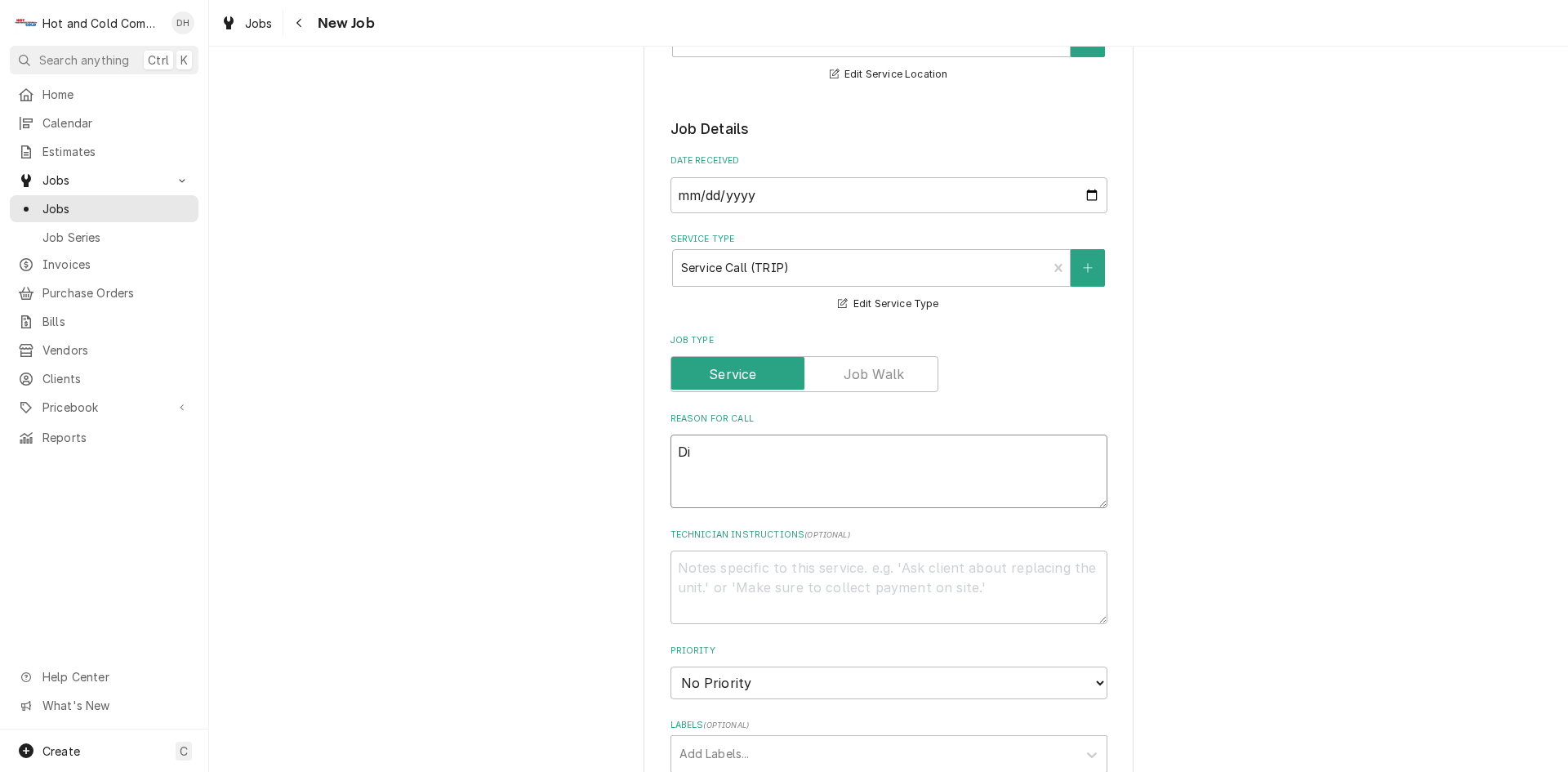
type textarea "x"
type textarea "Dis"
type textarea "x"
type textarea "Dish"
type textarea "x"
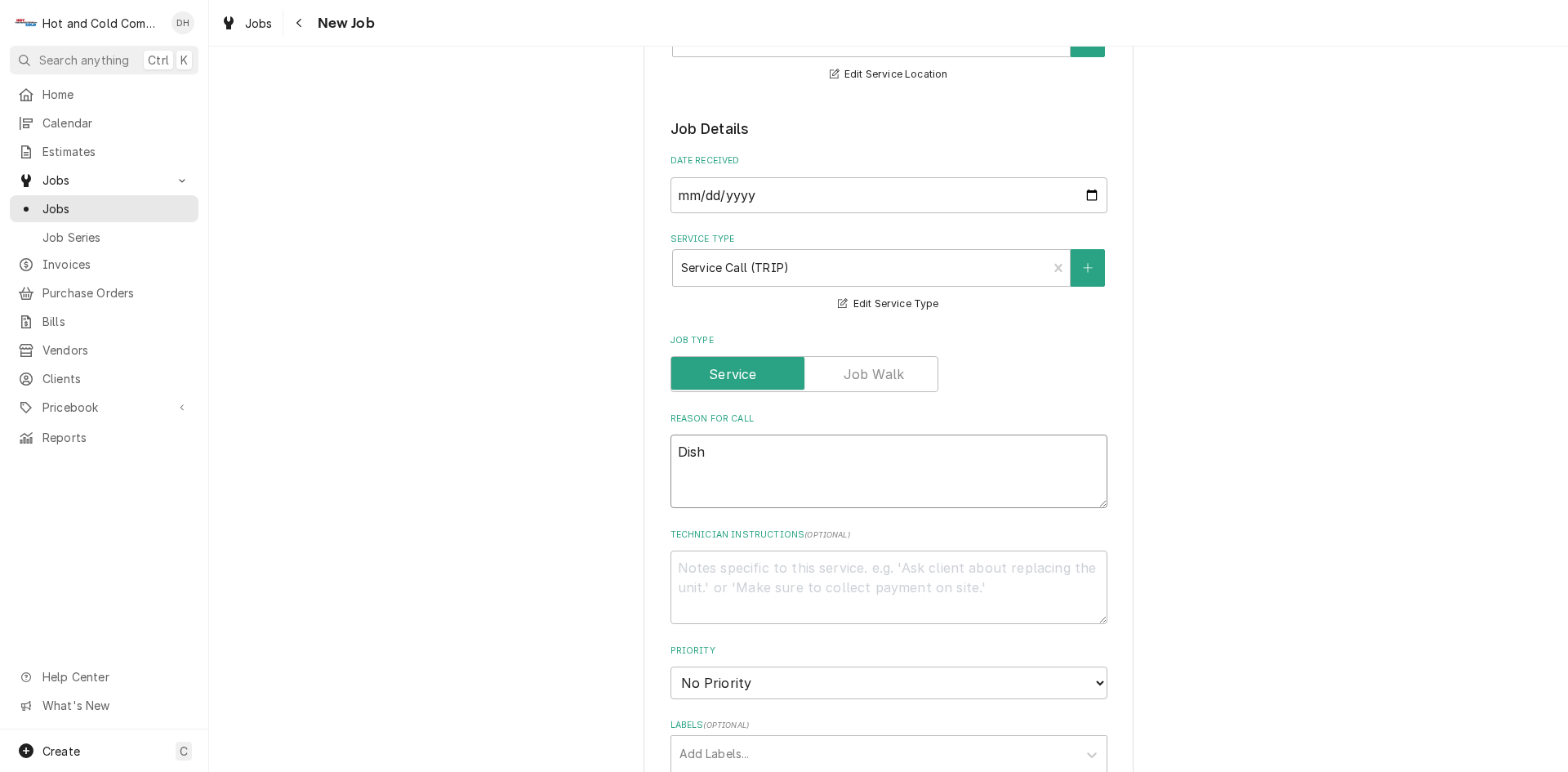
type textarea "Dish"
type textarea "x"
type textarea "Dish m"
type textarea "x"
type textarea "Dish ma"
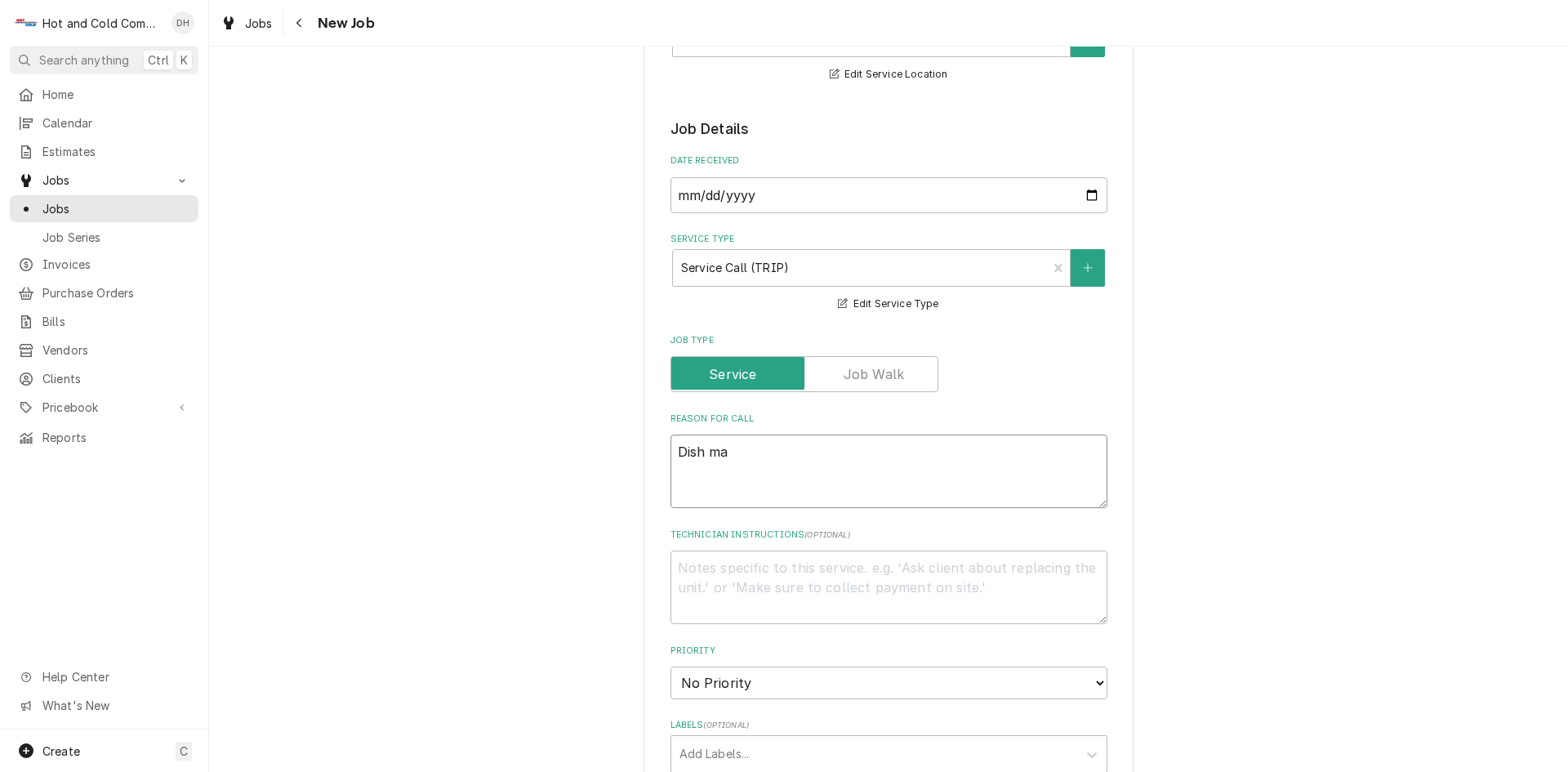
type textarea "x"
type textarea "Dish mac"
type textarea "x"
type textarea "Dish mach"
type textarea "x"
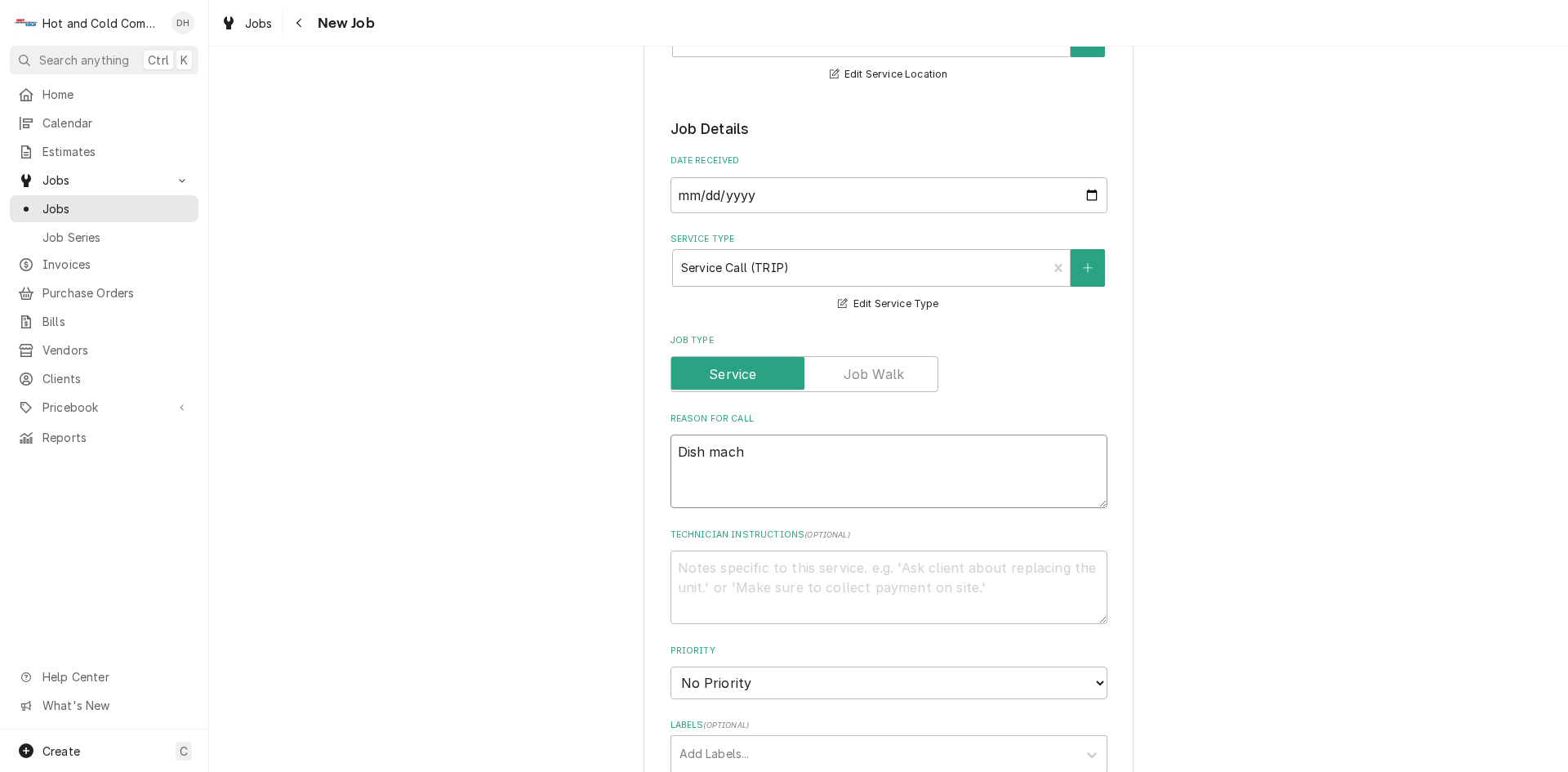
type textarea "Dish machi"
type textarea "x"
type textarea "Dish machin"
type textarea "x"
type textarea "Dish machine"
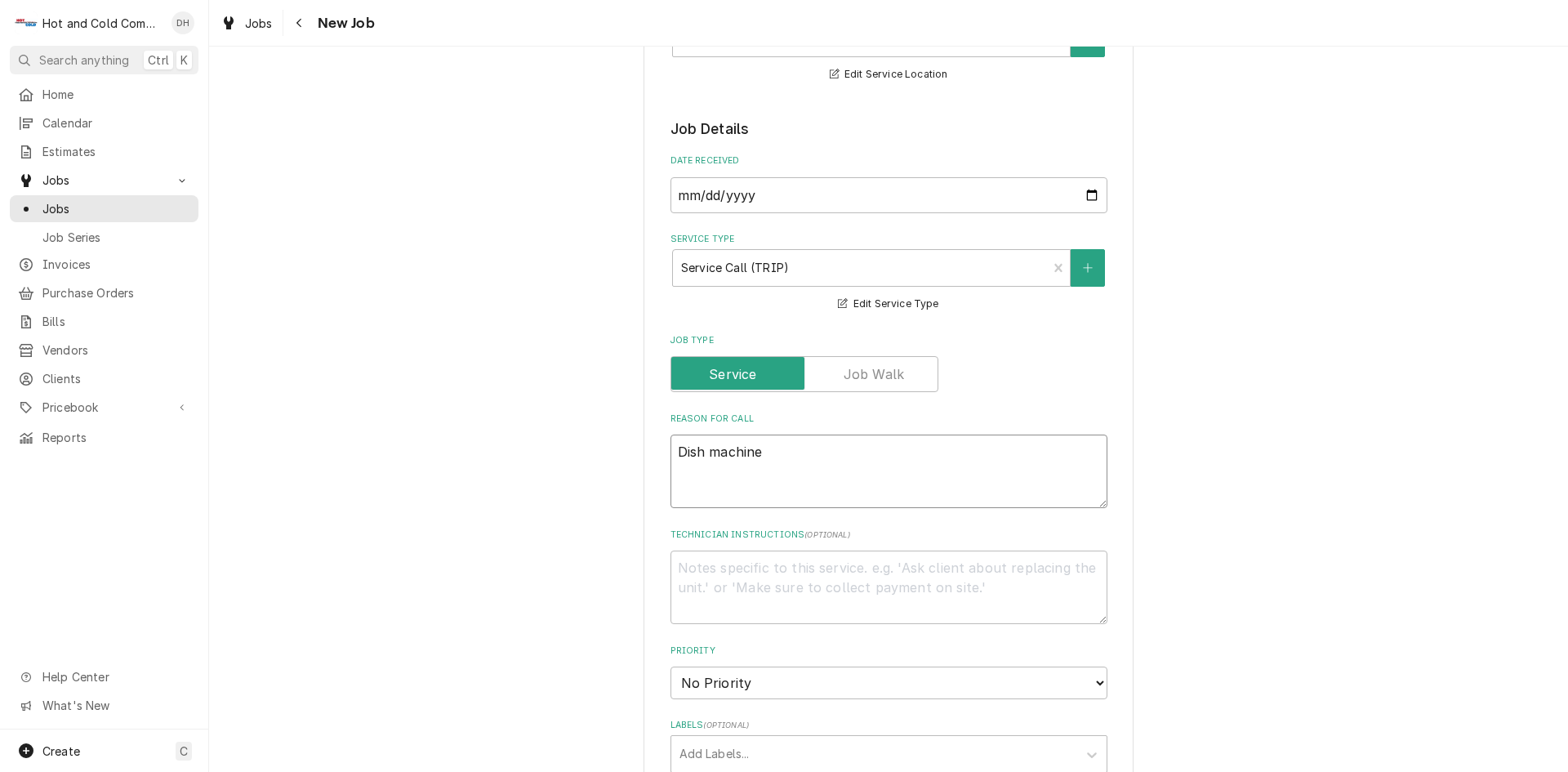
type textarea "x"
type textarea "Dish machine"
type textarea "x"
type textarea "Dish machine i"
type textarea "x"
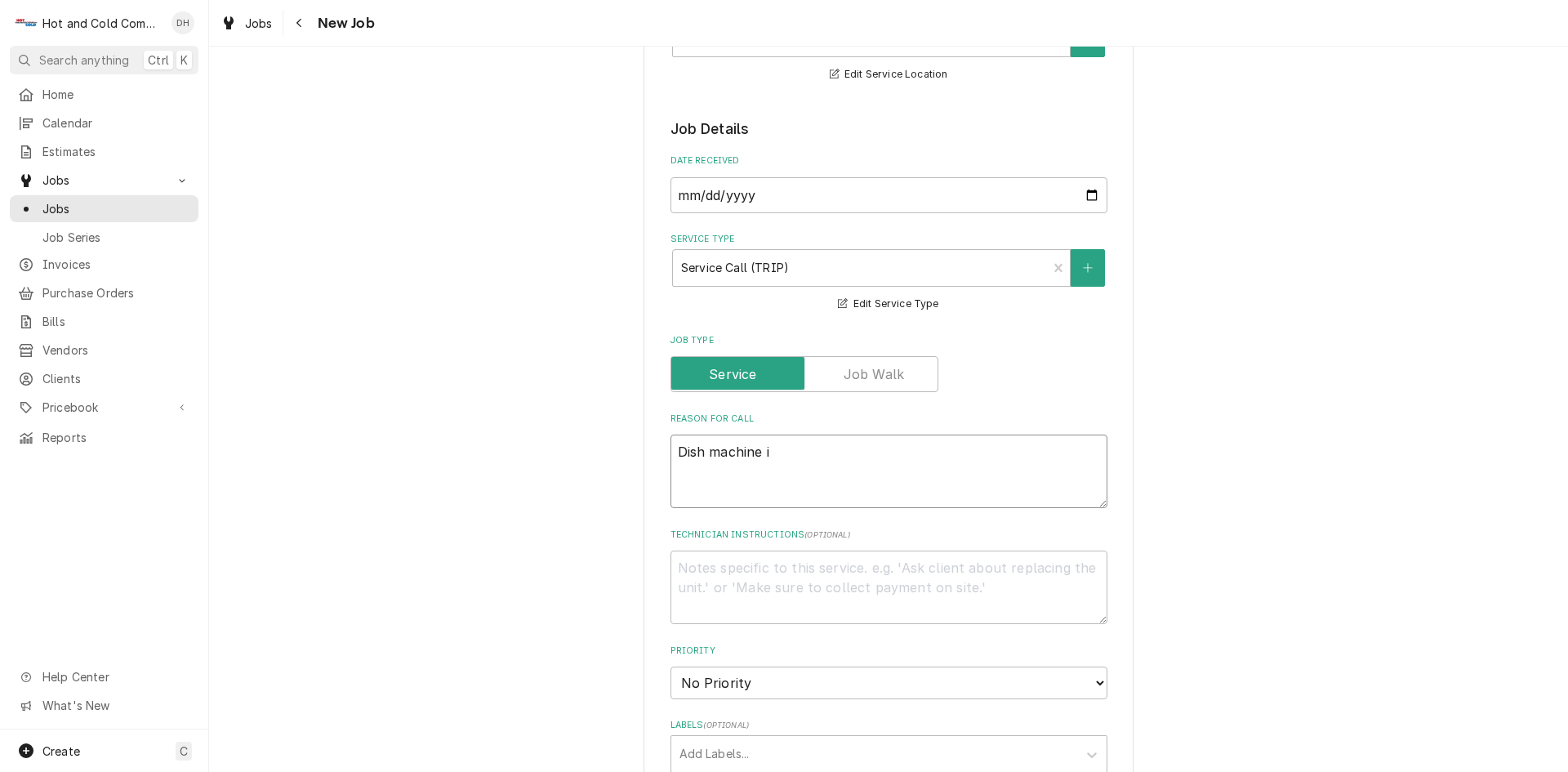
type textarea "Dish machine is"
type textarea "x"
type textarea "Dish machine is"
type textarea "x"
type textarea "Dish machine is n"
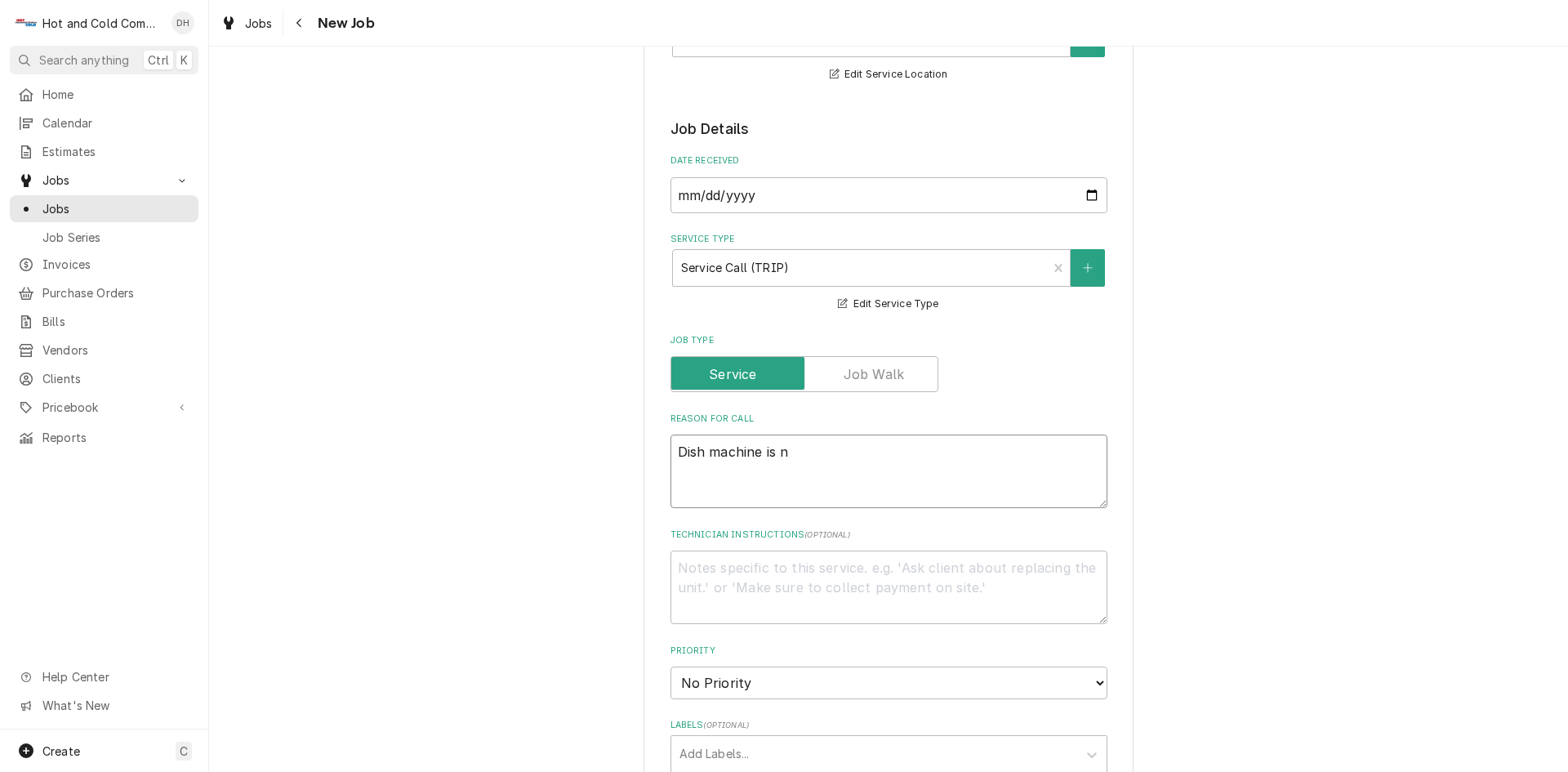
type textarea "x"
type textarea "Dish machine is no"
type textarea "x"
type textarea "Dish machine is not"
type textarea "x"
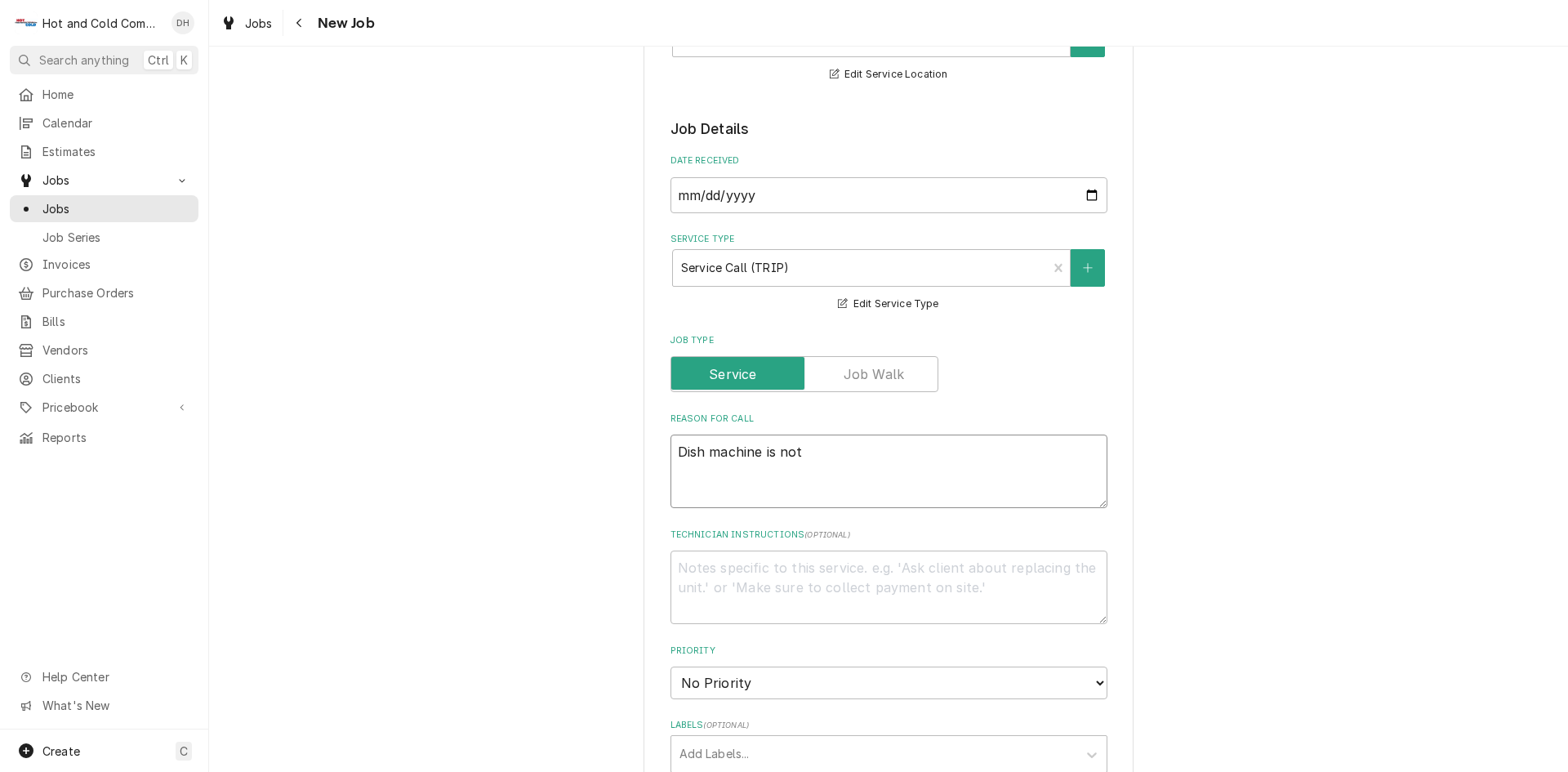
type textarea "Dish machine is not"
type textarea "x"
type textarea "Dish machine is not"
type textarea "x"
type textarea "Dish machine is no"
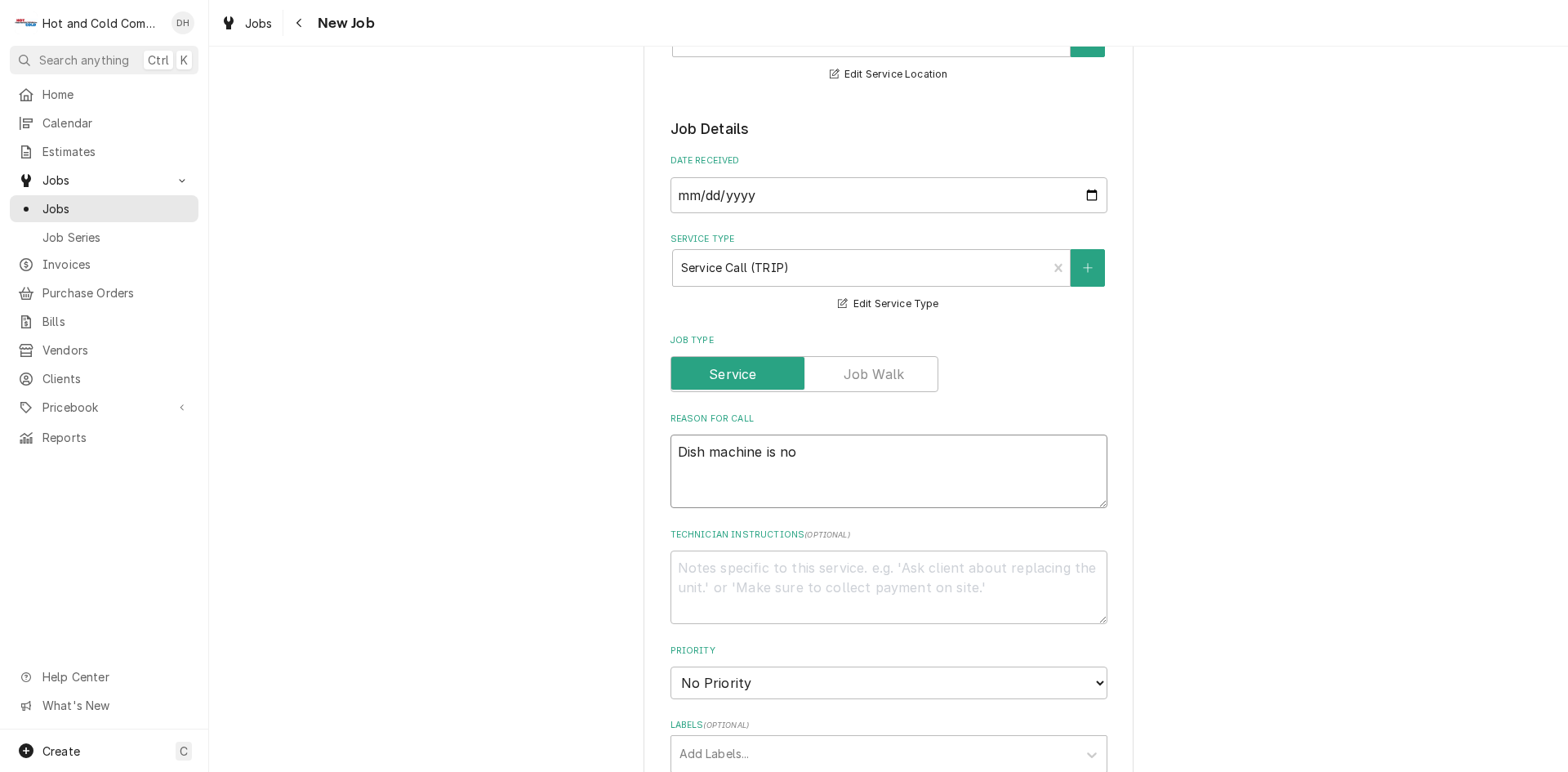
type textarea "x"
type textarea "Dish machine is n"
type textarea "x"
type textarea "Dish machine is"
type textarea "x"
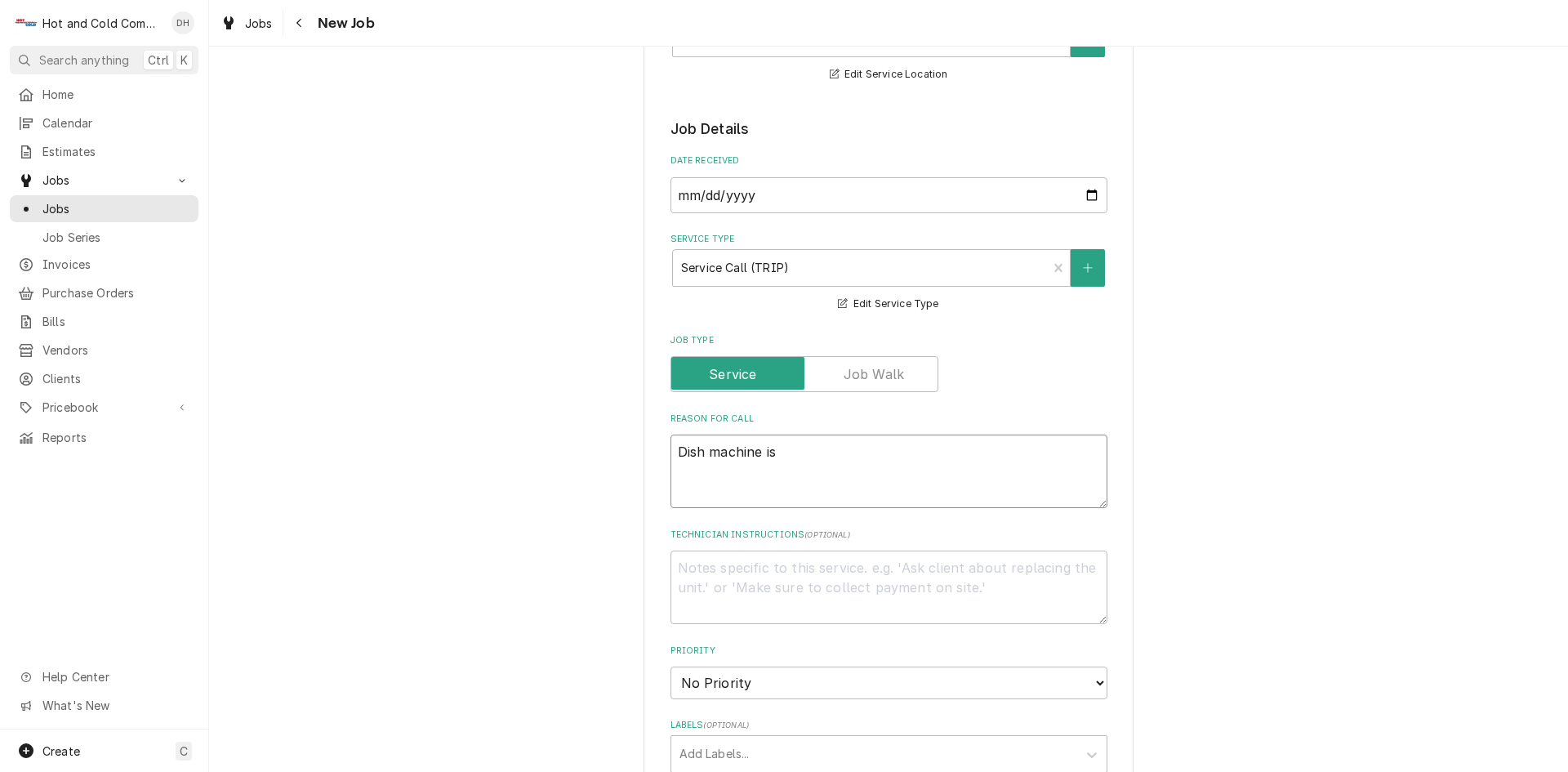
type textarea "Dish machine is"
type textarea "x"
type textarea "Dish machine i"
type textarea "x"
type textarea "Dish machine"
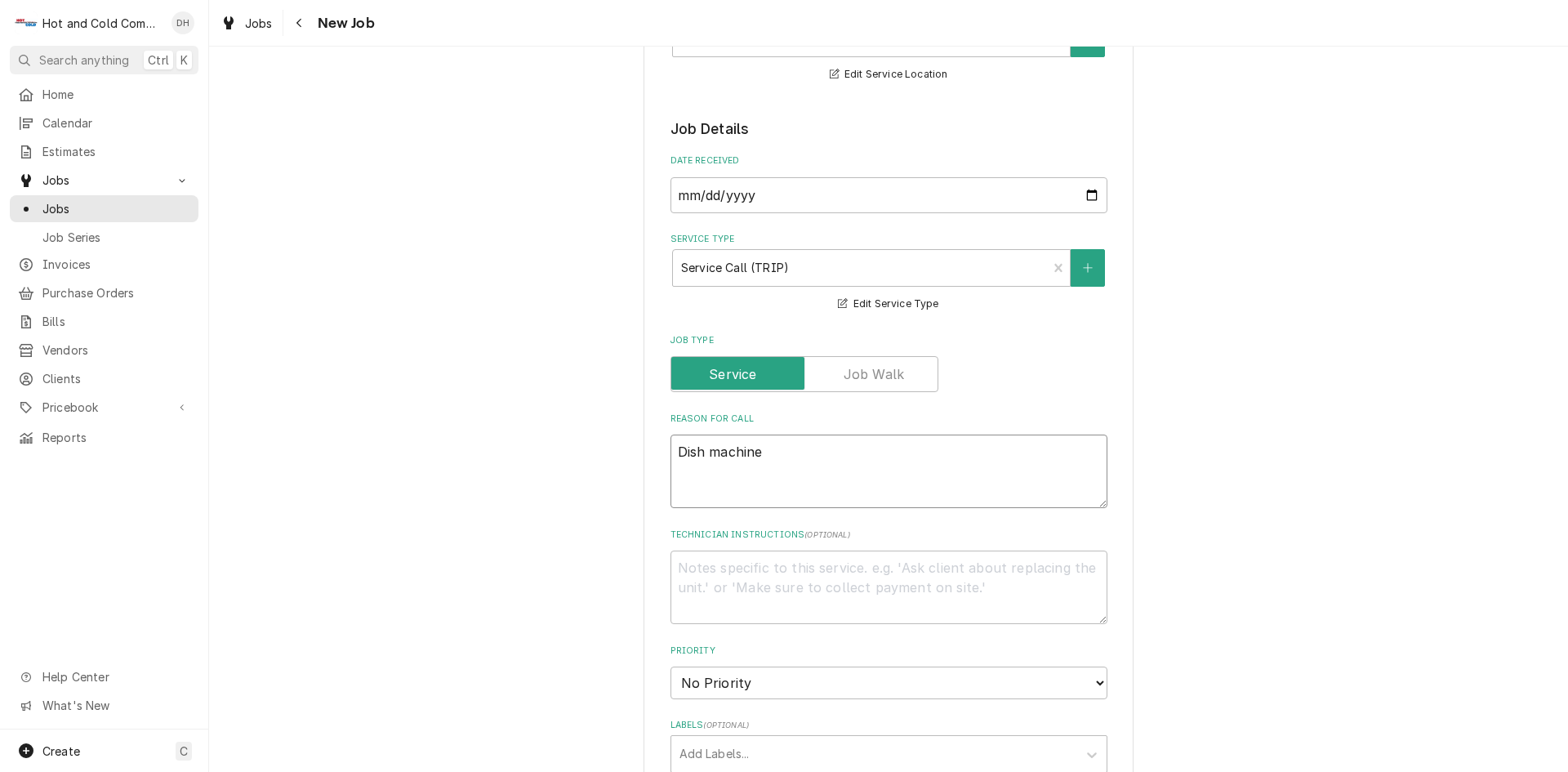
type textarea "x"
type textarea "Dish machine w"
type textarea "x"
type textarea "Dish machine wa"
type textarea "x"
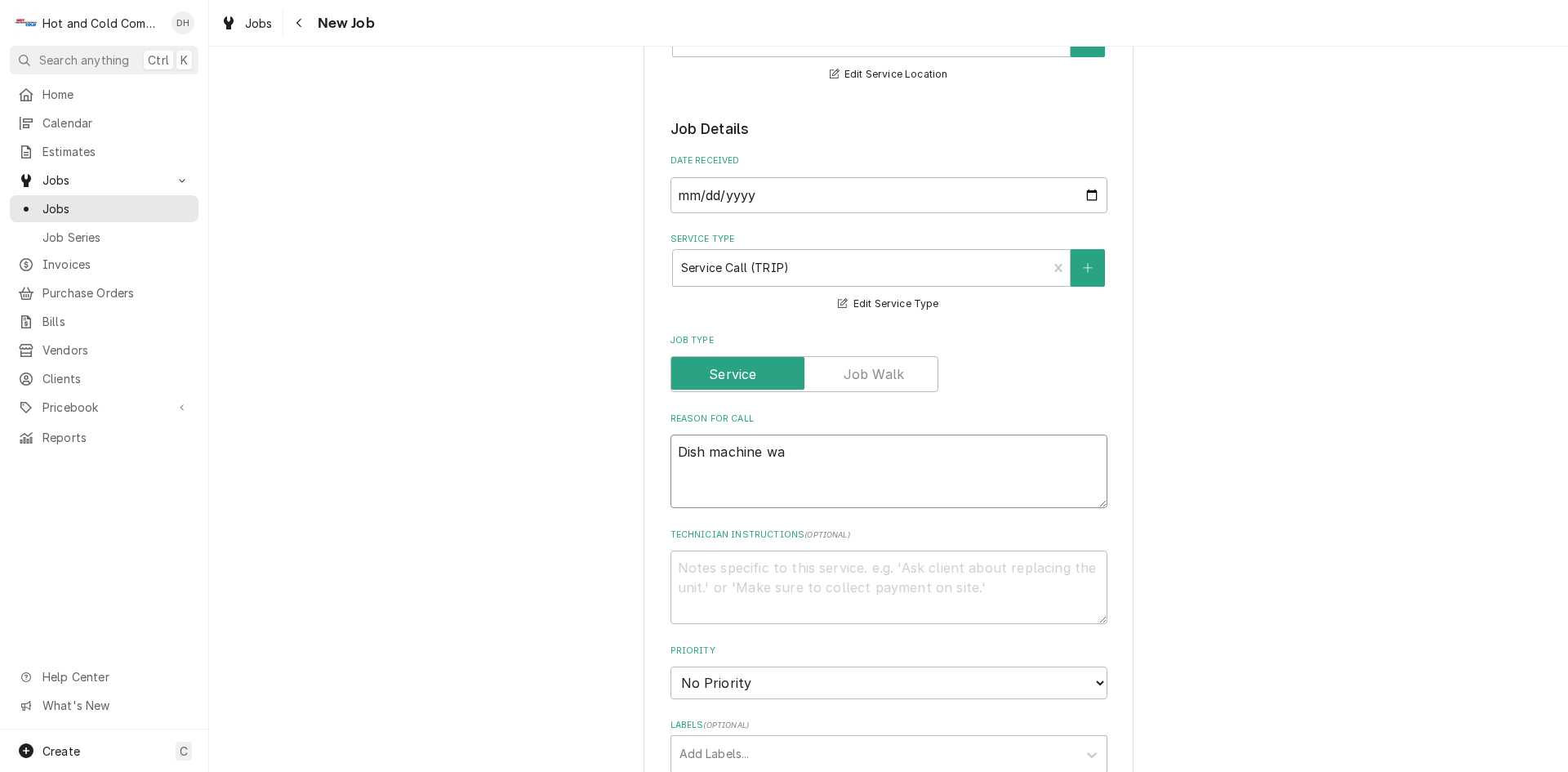
type textarea "Dish machine wat"
type textarea "x"
type textarea "Dish machine wate"
type textarea "x"
type textarea "Dish machine water"
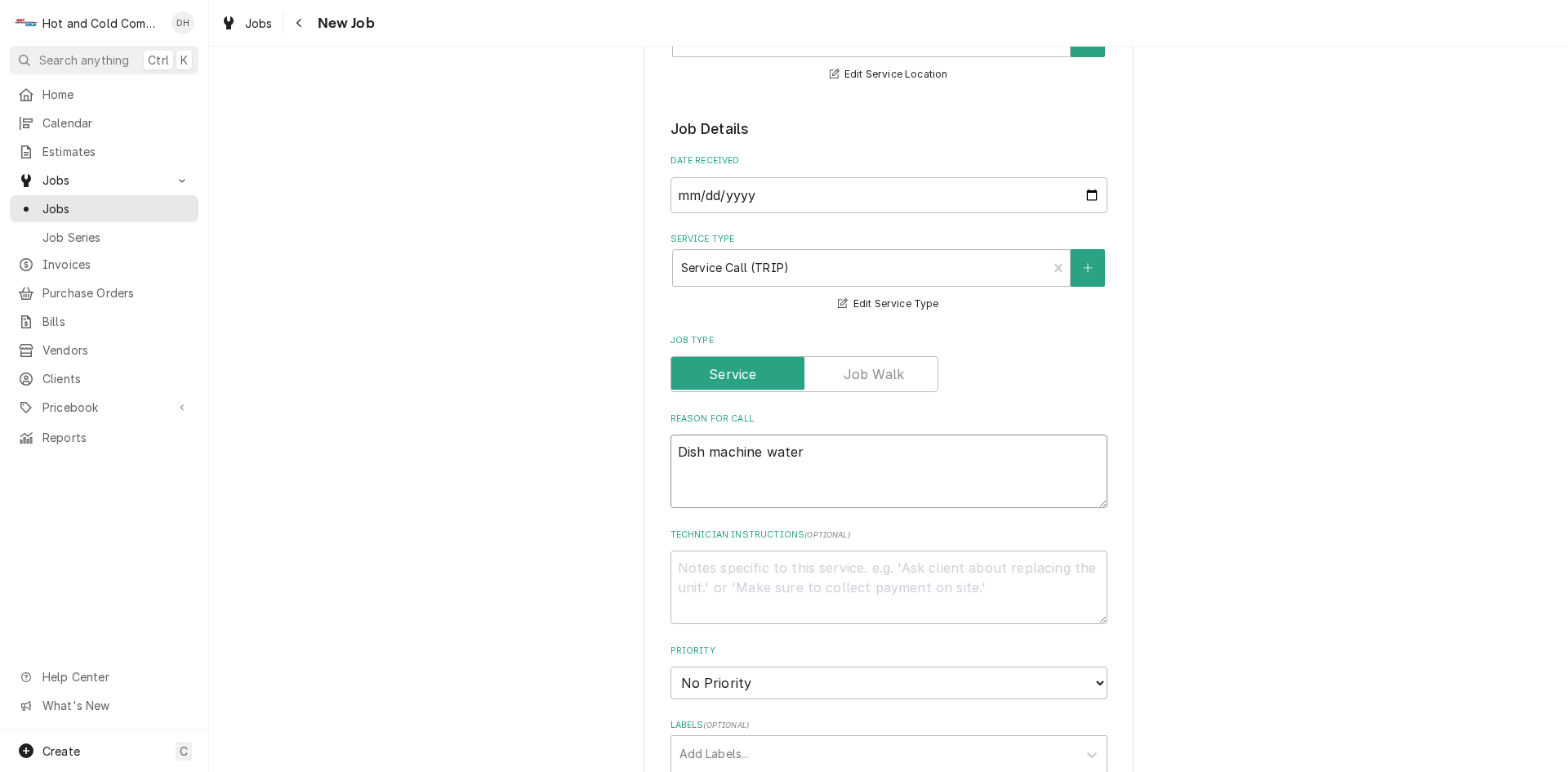
type textarea "x"
type textarea "Dish machine water"
type textarea "x"
type textarea "Dish machine water i"
type textarea "x"
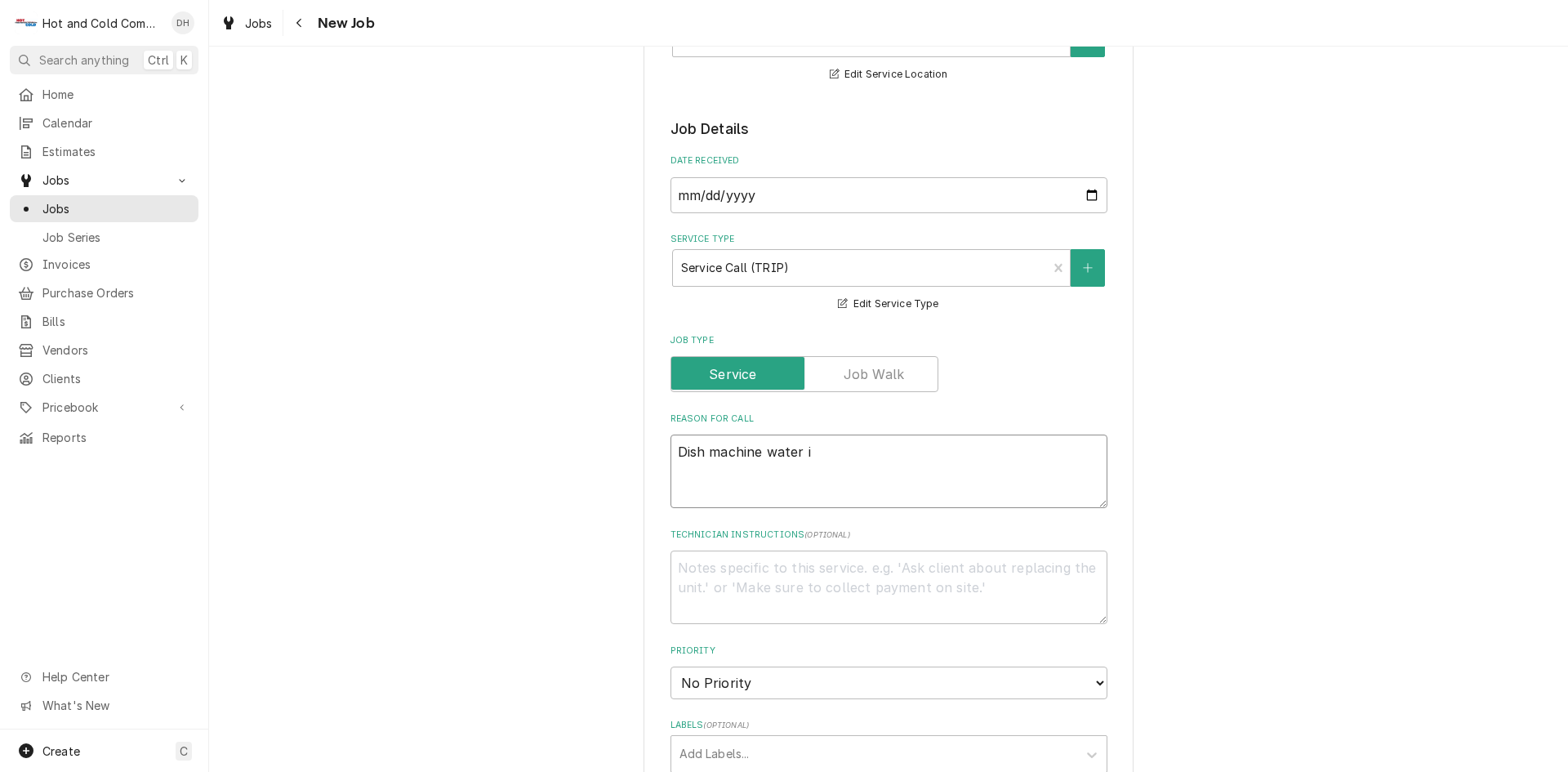
type textarea "Dish machine water is"
type textarea "x"
type textarea "Dish machine water is"
type textarea "x"
type textarea "Dish machine water is n"
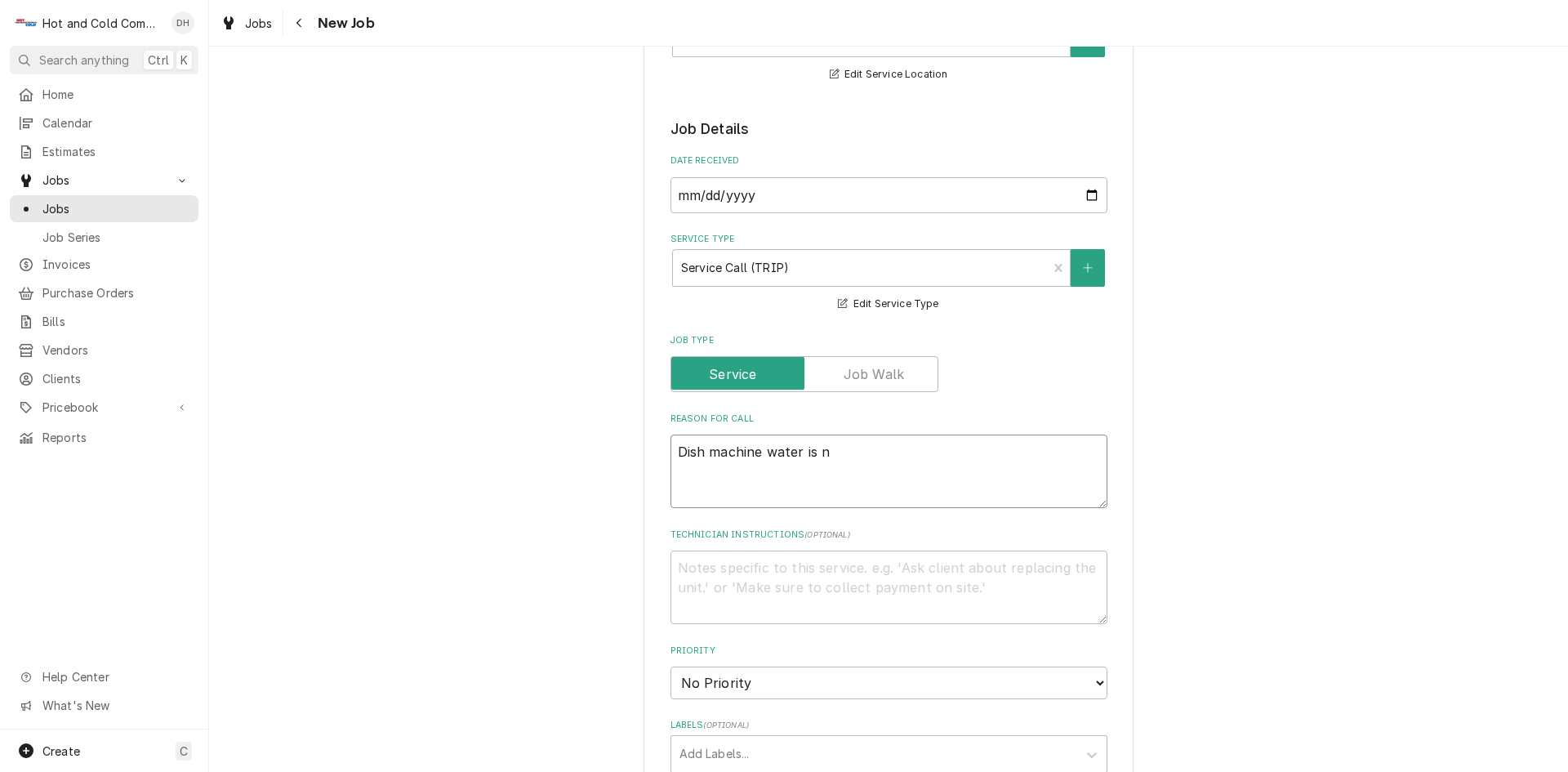
type textarea "x"
type textarea "Dish machine water is no"
type textarea "x"
type textarea "Dish machine water is not"
type textarea "x"
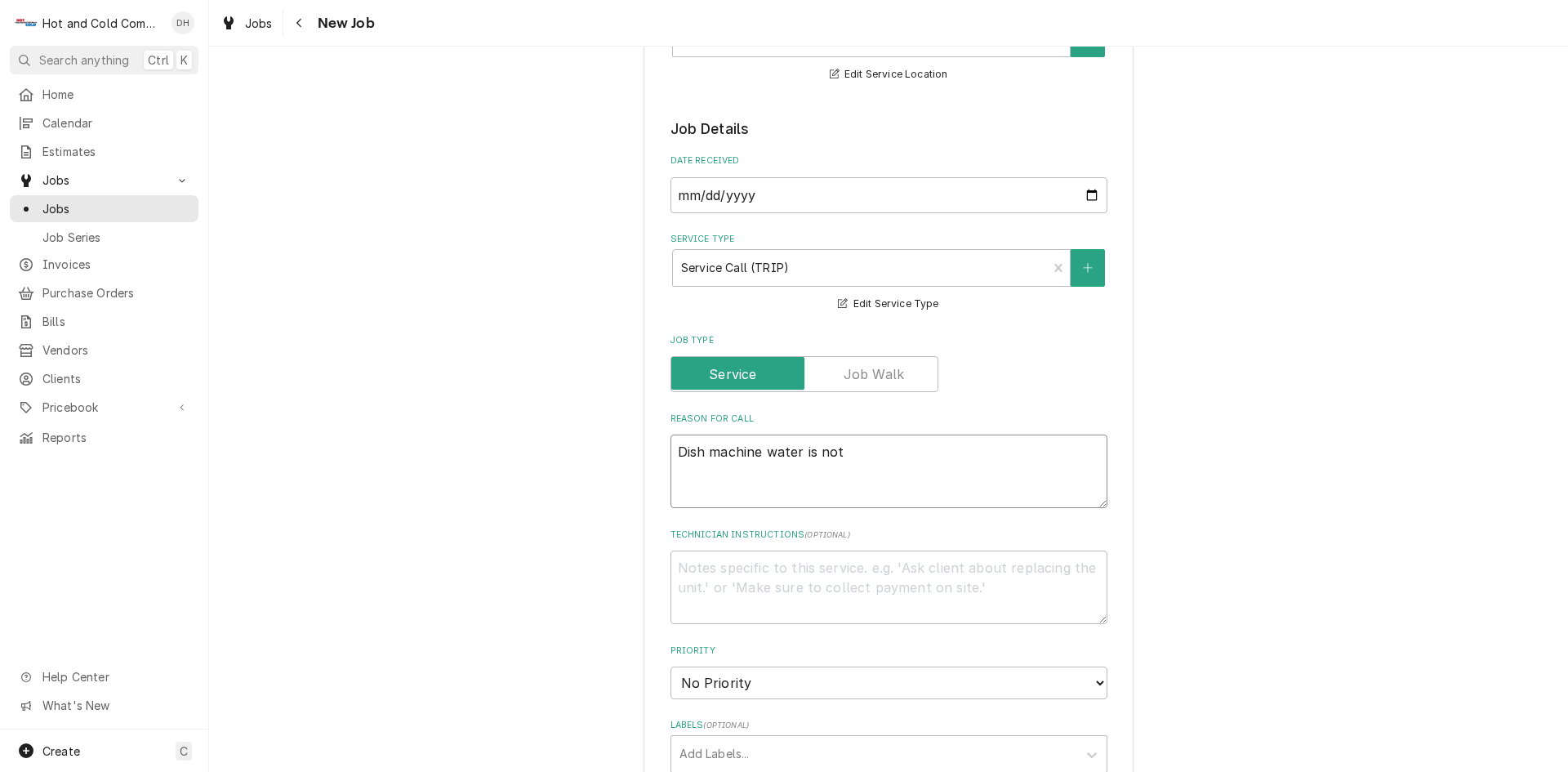
type textarea "Dish machine water is not"
type textarea "x"
type textarea "Dish machine water is not d"
type textarea "x"
type textarea "Dish machine water is not dr"
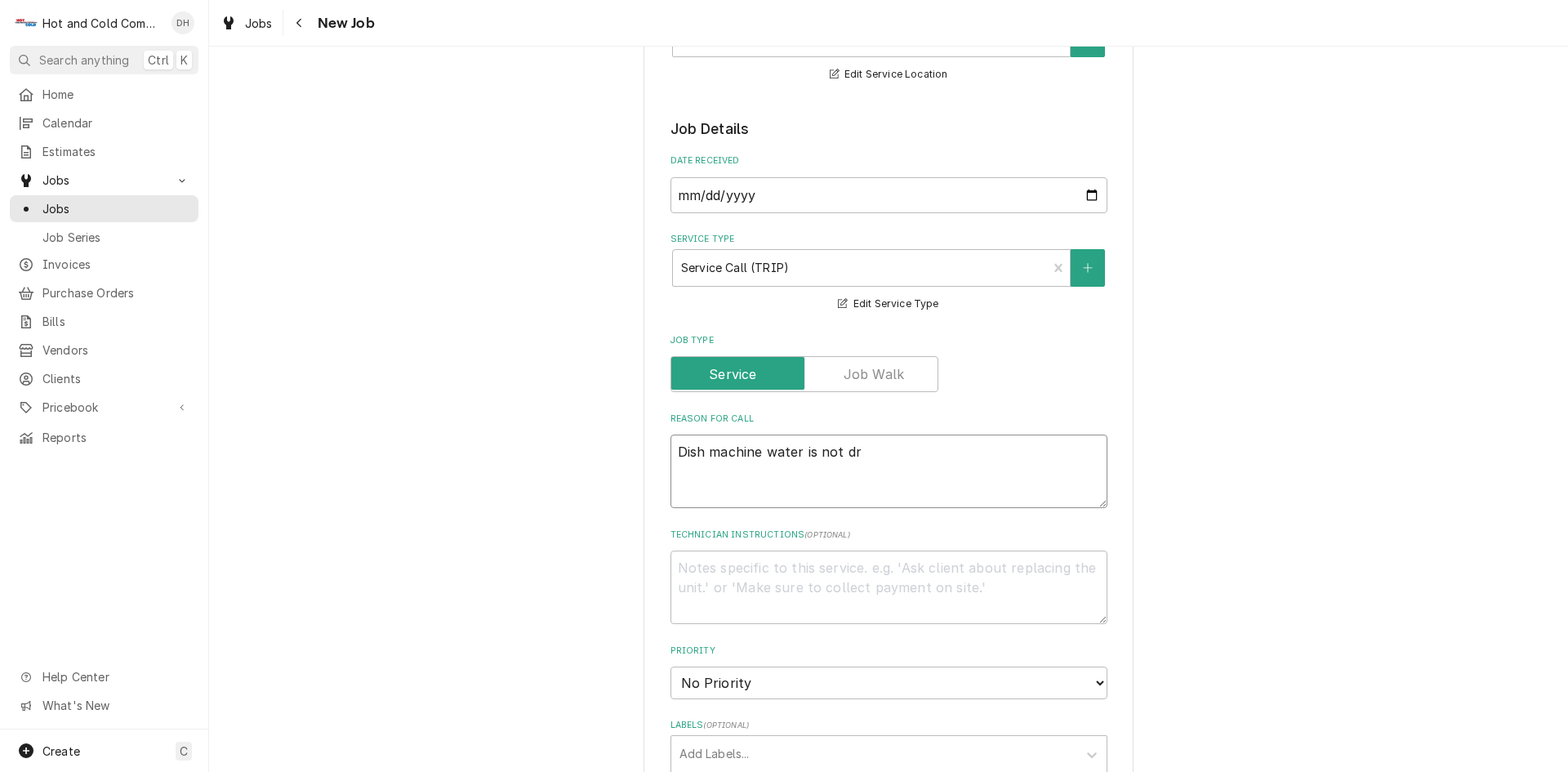
type textarea "x"
type textarea "Dish machine water is not dra"
type textarea "x"
type textarea "Dish machine water is not drai"
type textarea "x"
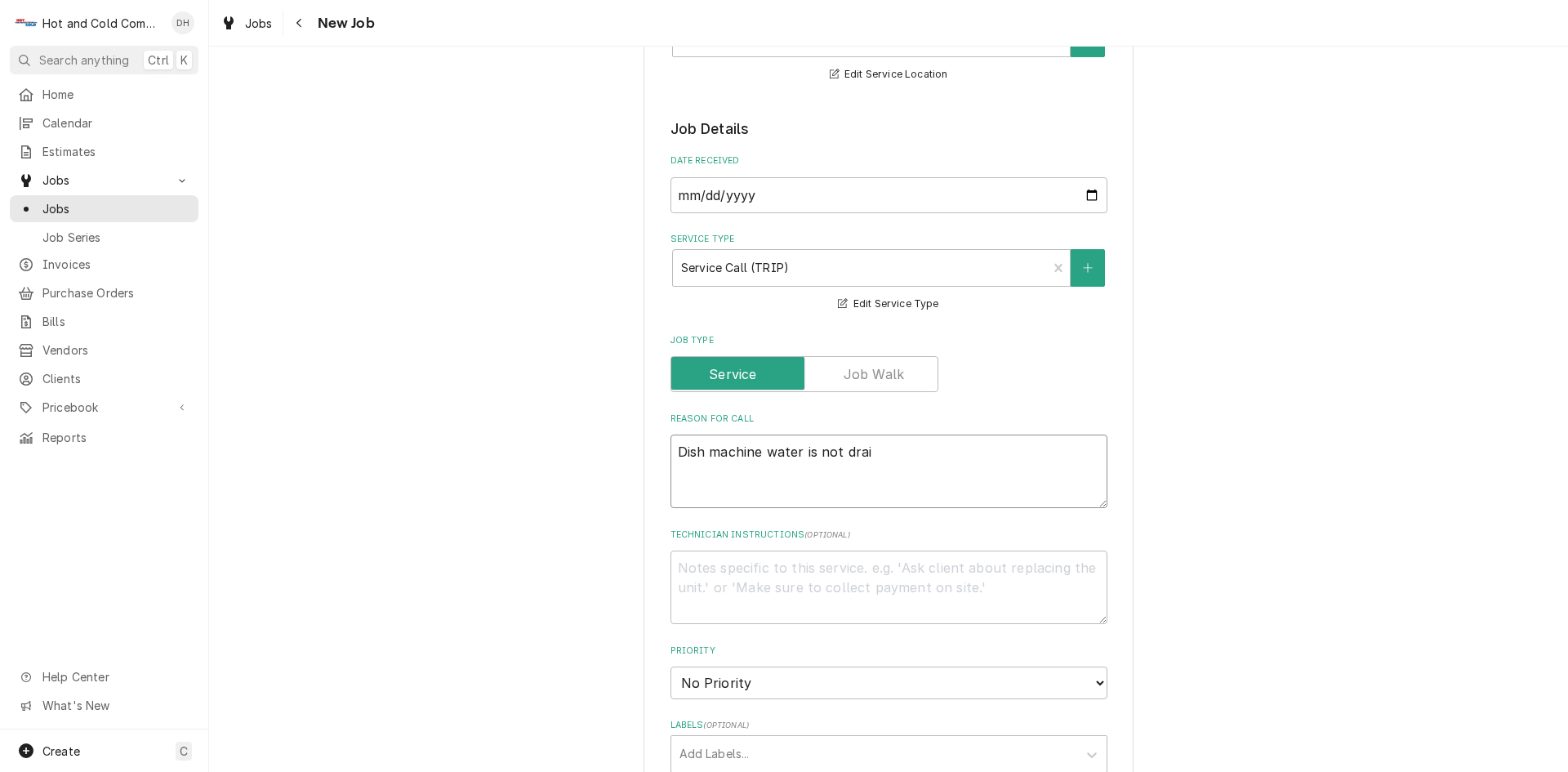
type textarea "Dish machine water is not drain"
type textarea "x"
type textarea "Dish machine water is not draini"
type textarea "x"
type textarea "Dish machine water is not drainin"
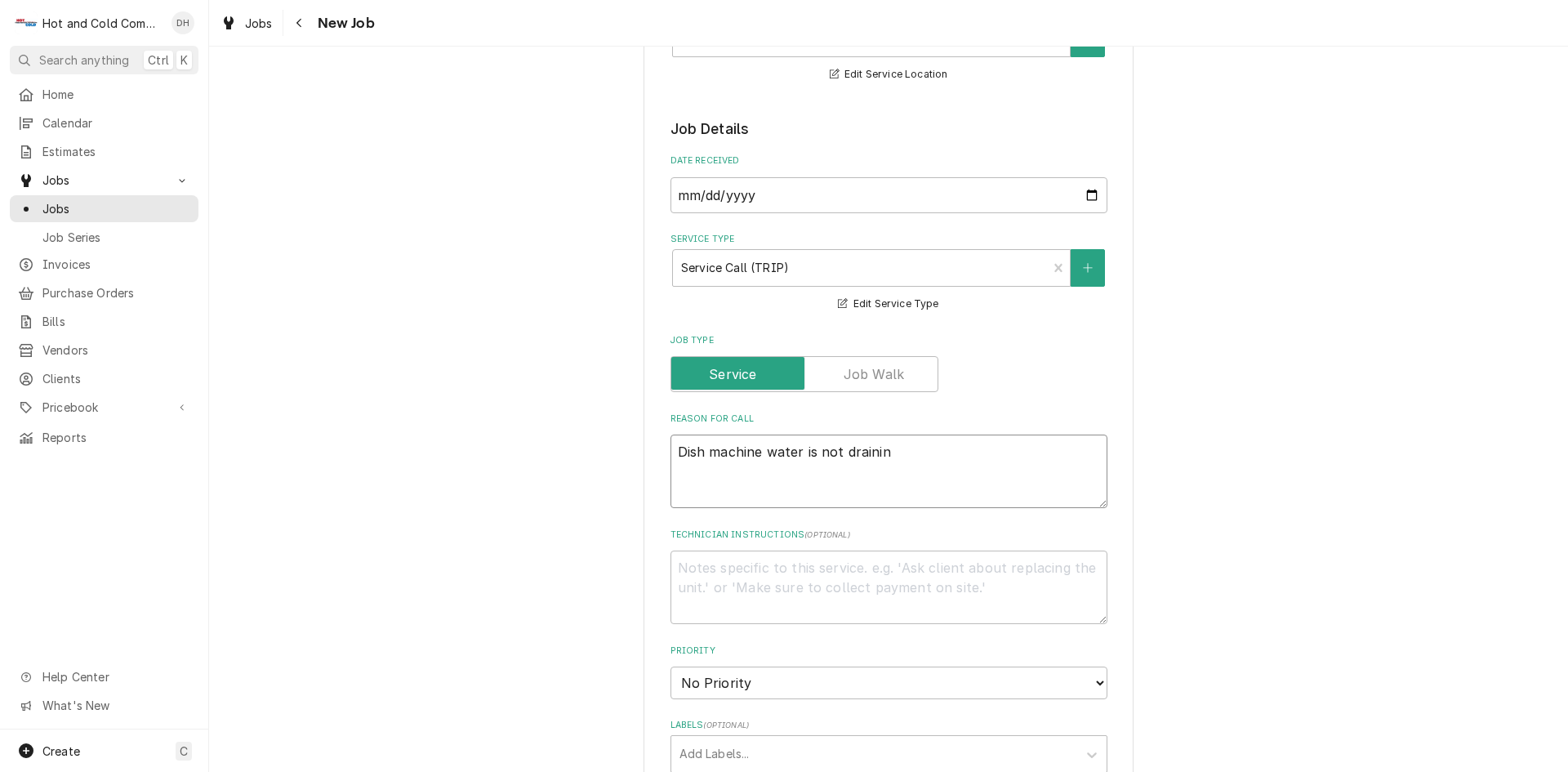
type textarea "x"
type textarea "Dish machine water is not draining"
type textarea "x"
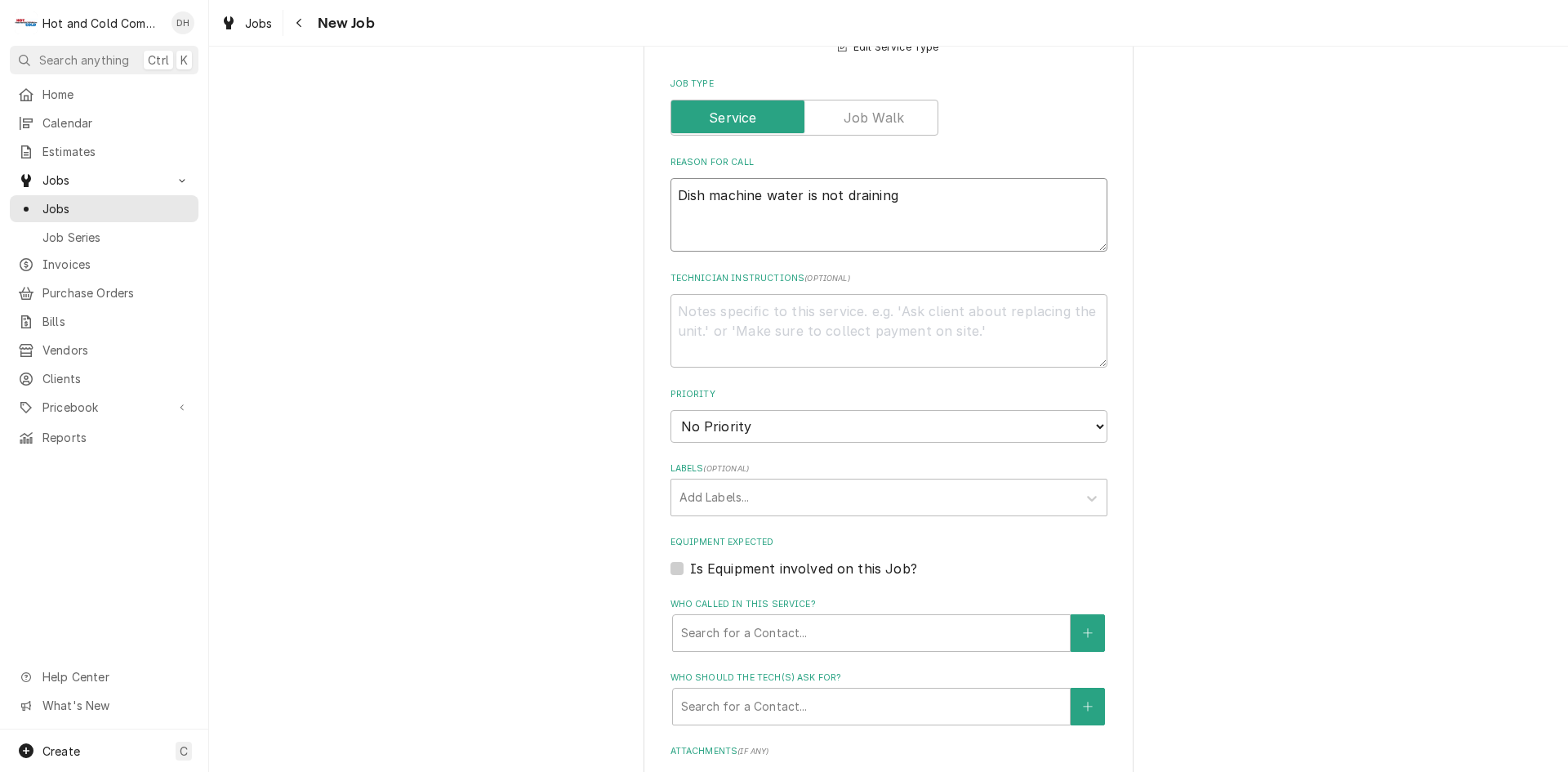
scroll to position [544, 0]
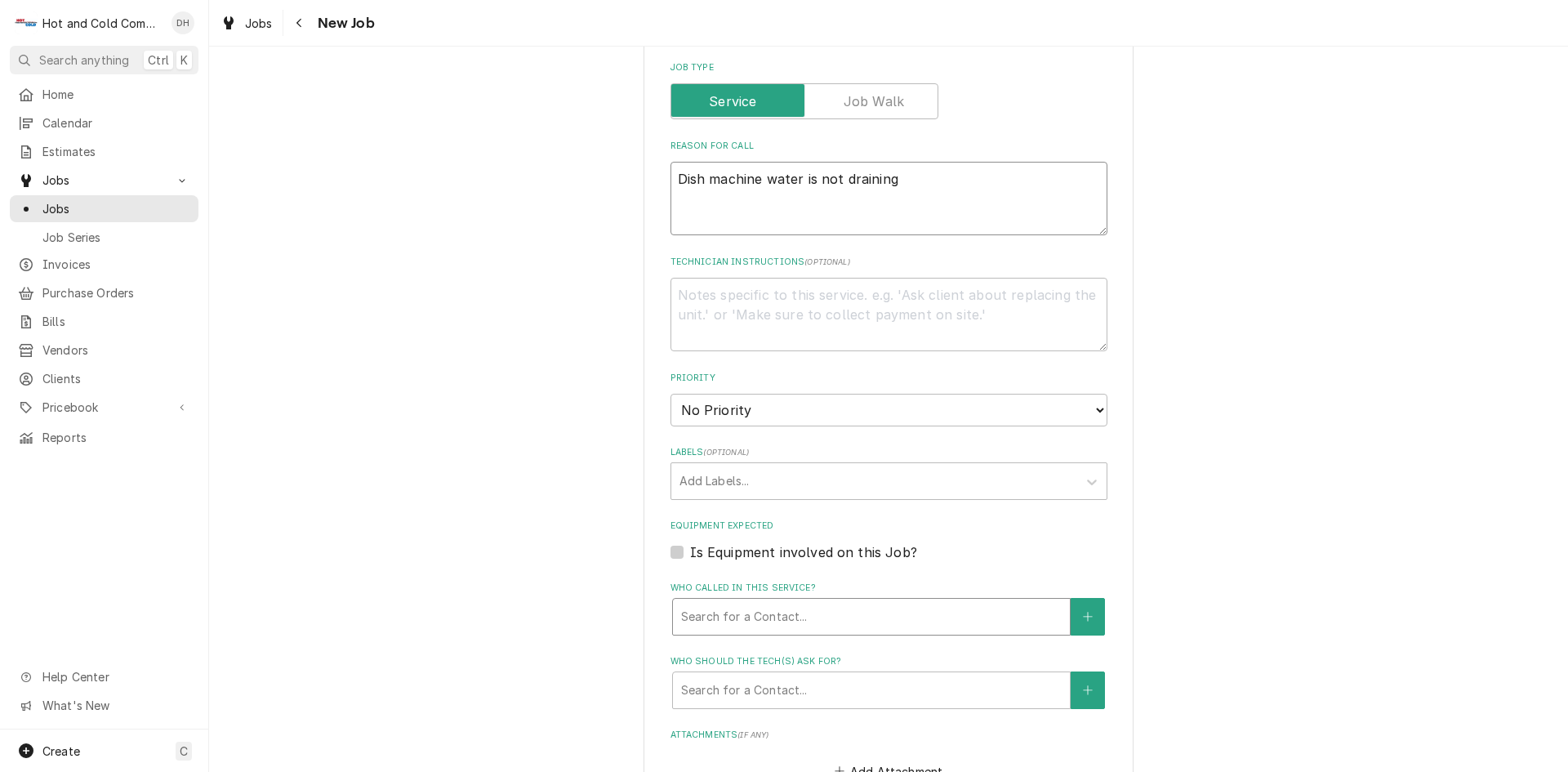
type textarea "Dish machine water is not draining"
click at [912, 625] on div "Who called in this service?" at bounding box center [871, 616] width 381 height 29
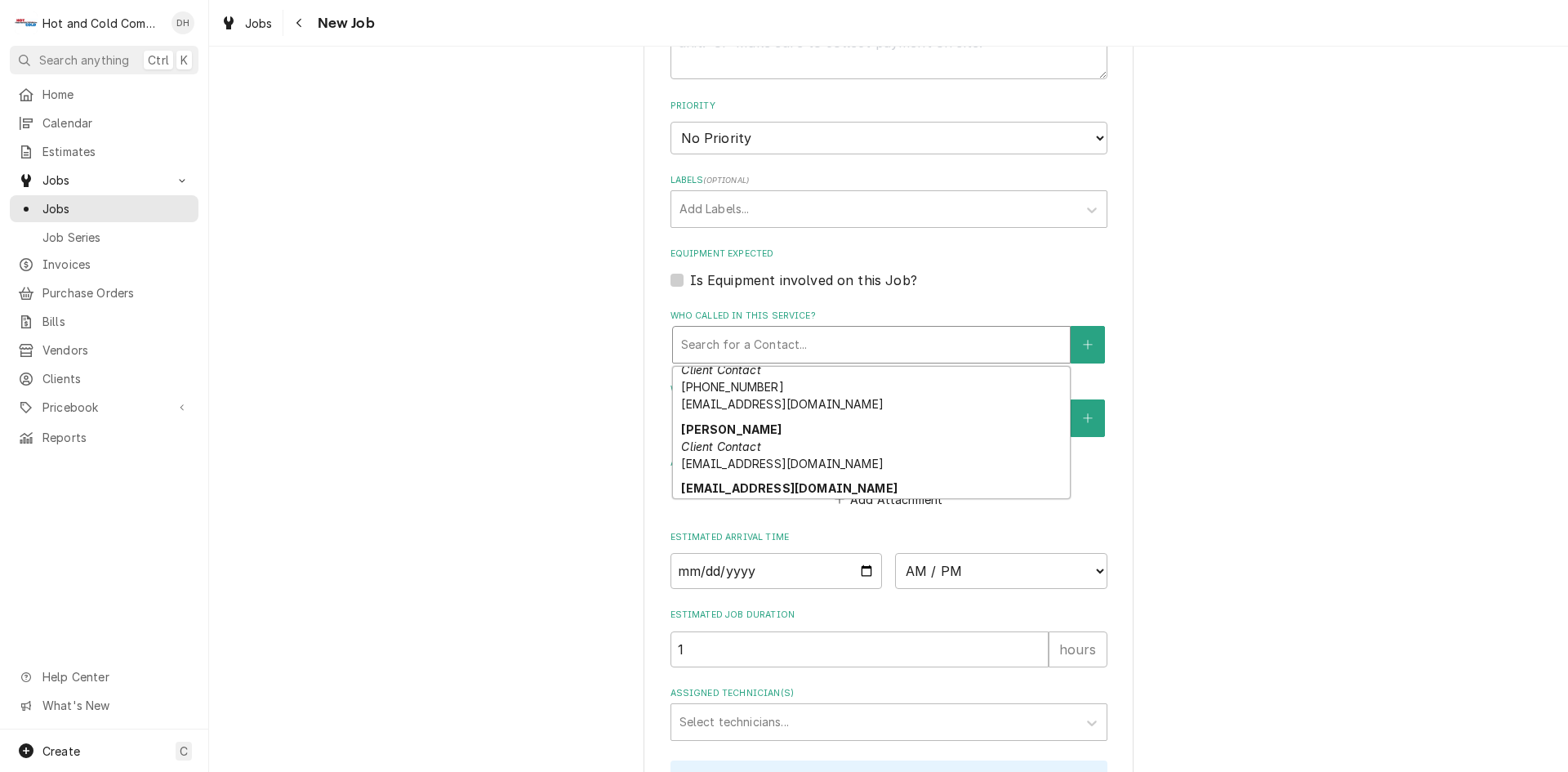
scroll to position [411, 0]
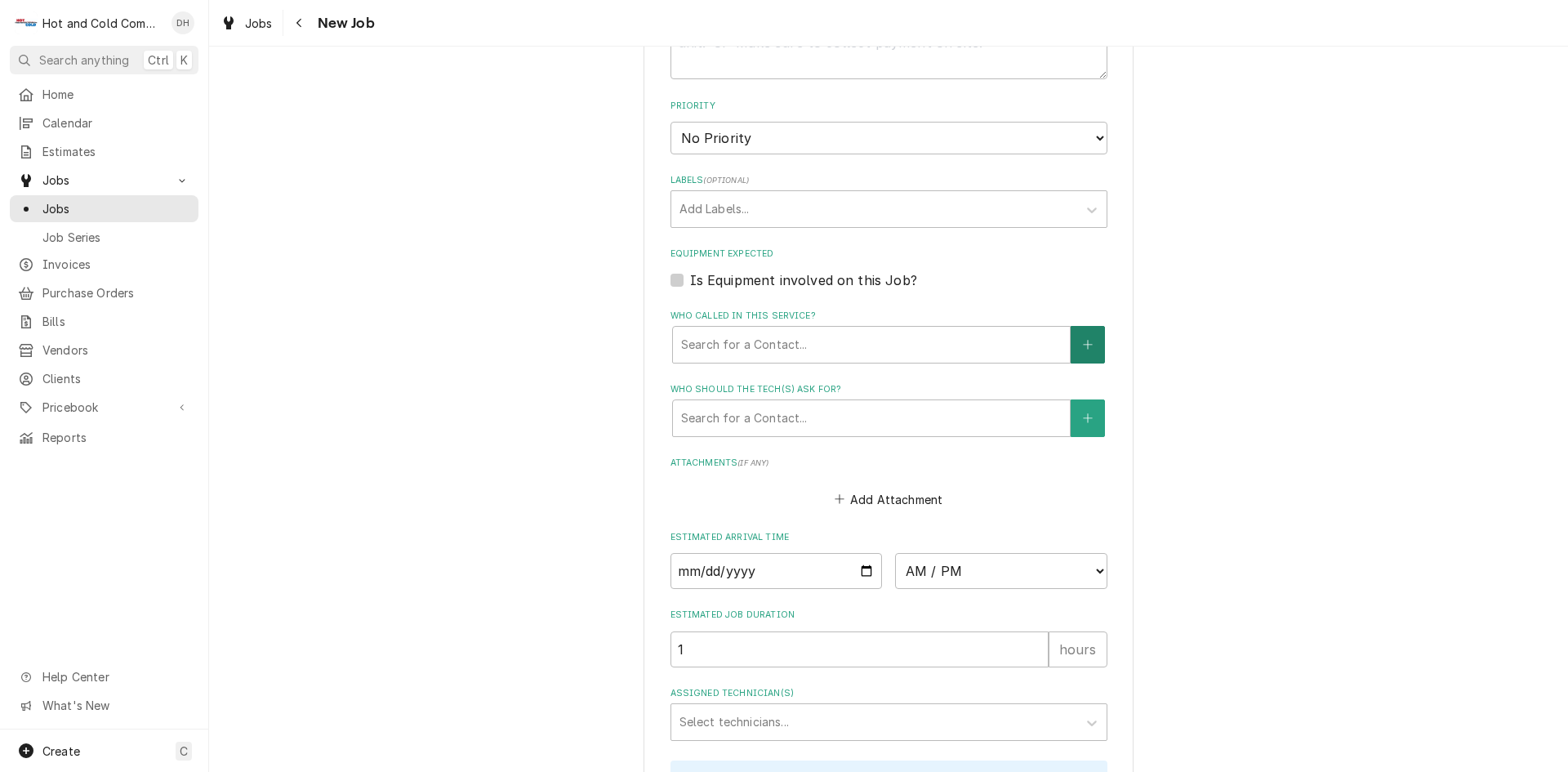
click at [1085, 342] on icon "Create New Contact" at bounding box center [1088, 344] width 10 height 12
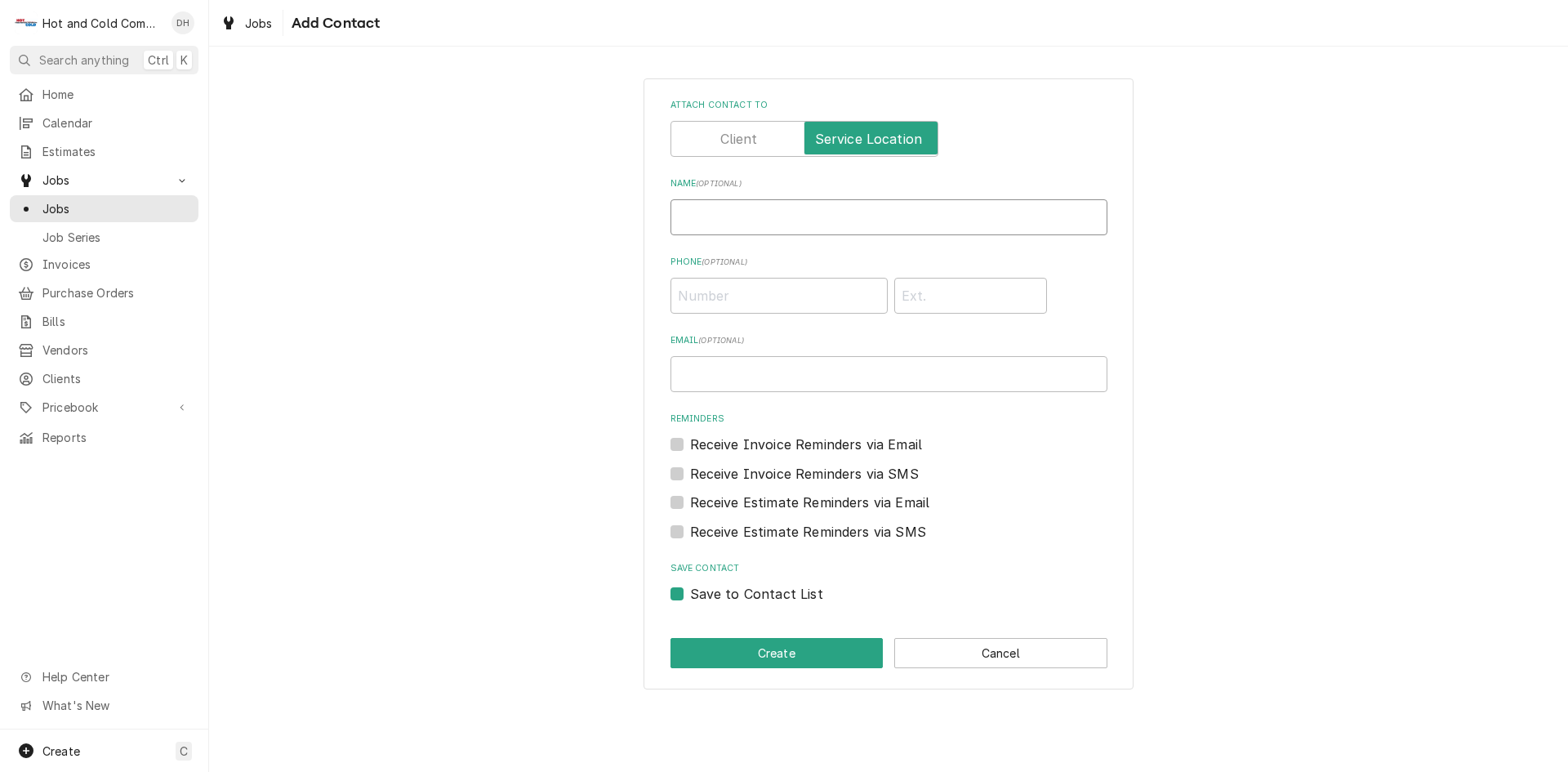
click at [862, 224] on input "Name ( optional )" at bounding box center [888, 217] width 437 height 36
type input "Sali"
click at [775, 304] on input "Phone ( optional )" at bounding box center [778, 295] width 217 height 36
type input "(404) 944-3247"
click at [826, 647] on button "Create" at bounding box center [776, 652] width 213 height 30
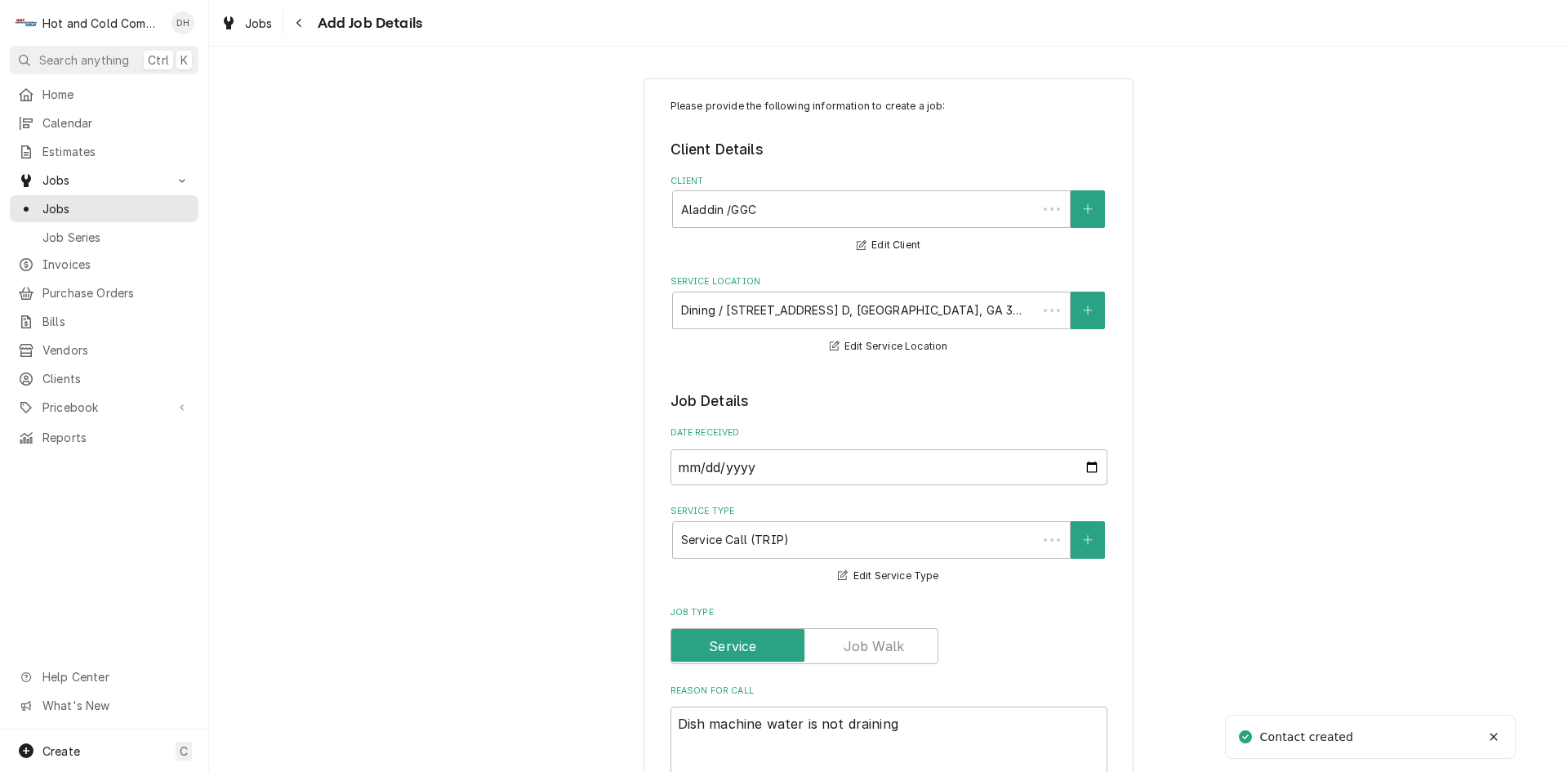
scroll to position [816, 0]
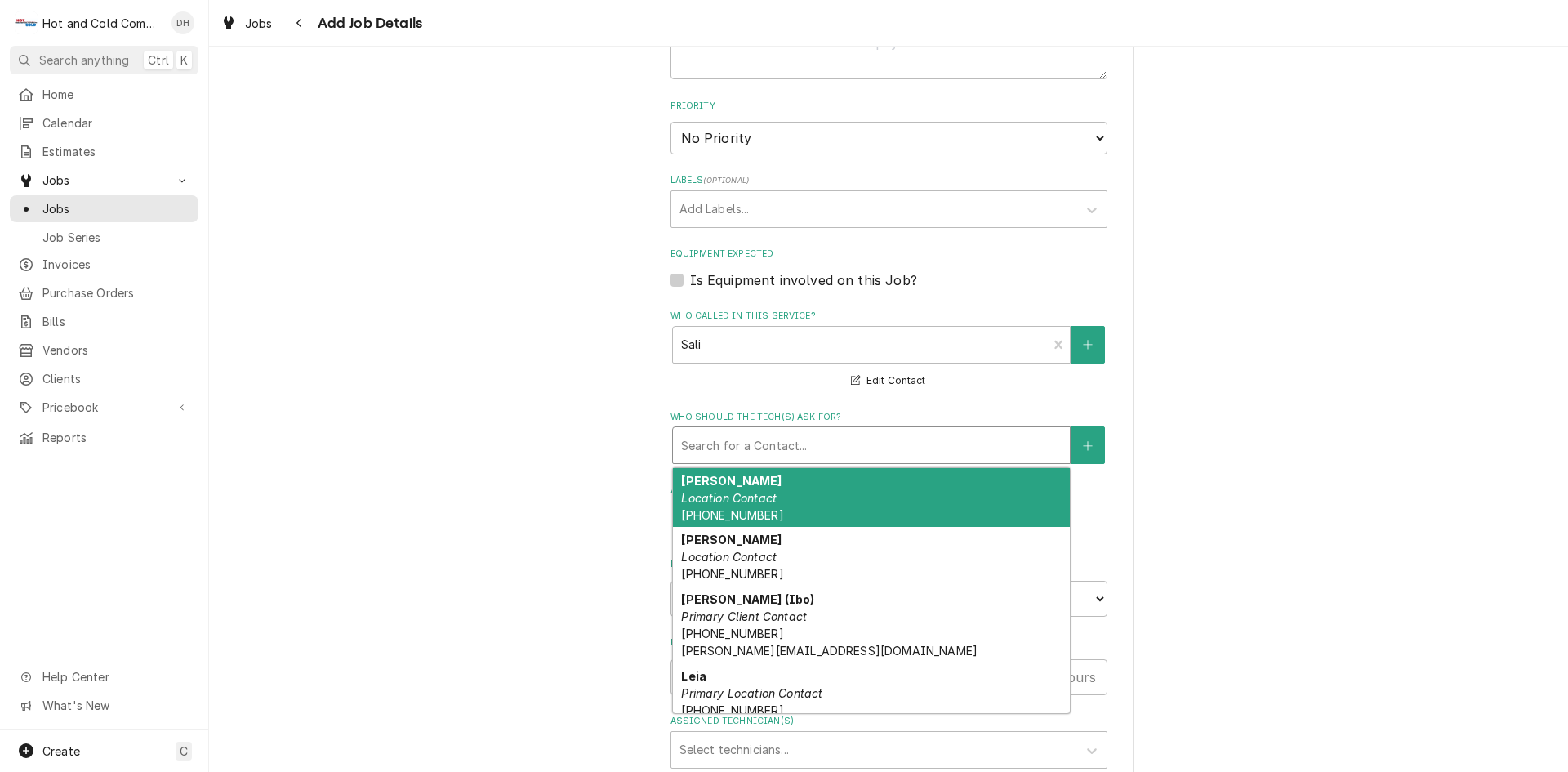
click at [942, 437] on div "Who should the tech(s) ask for?" at bounding box center [871, 445] width 381 height 29
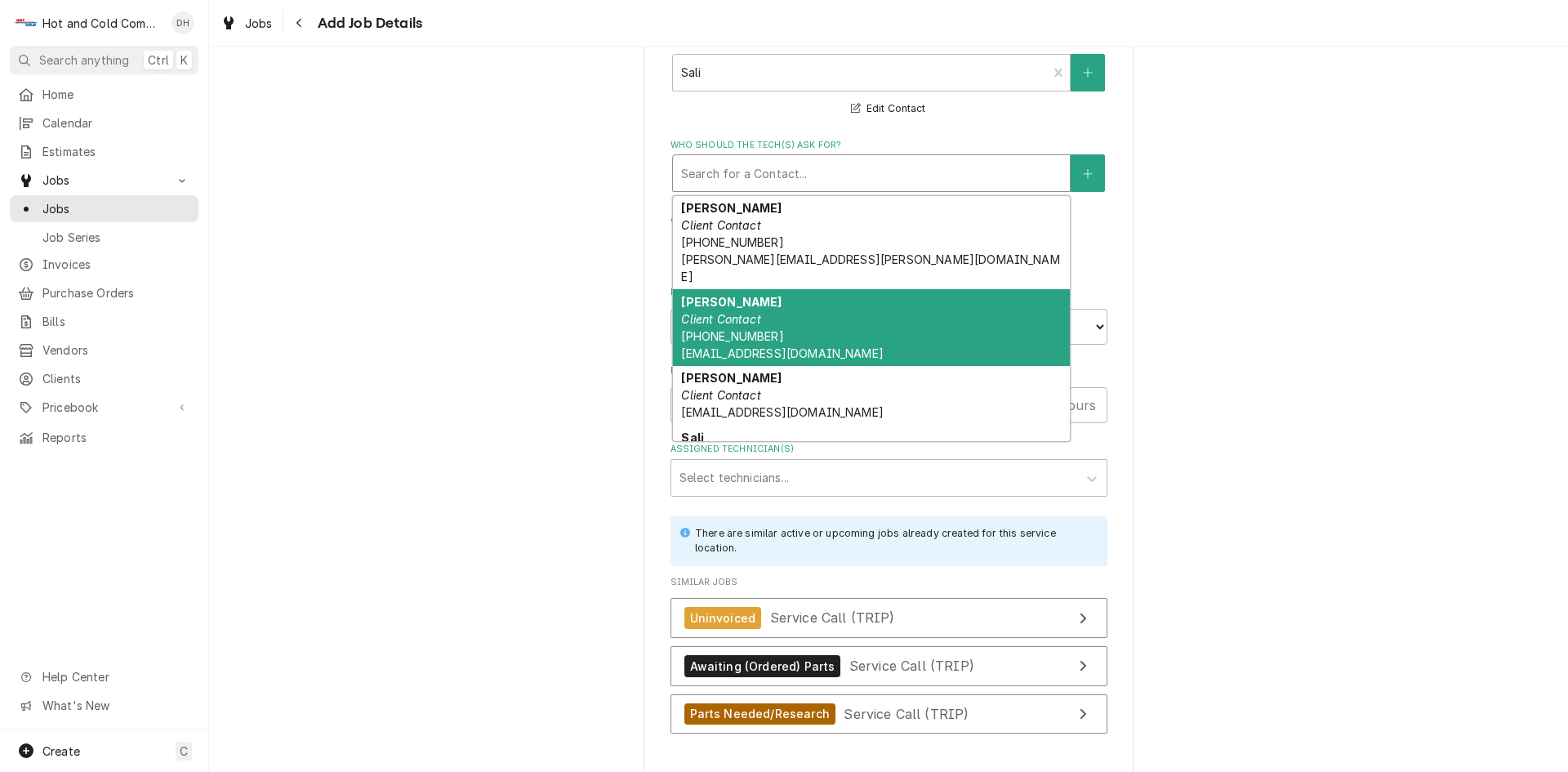
scroll to position [358, 0]
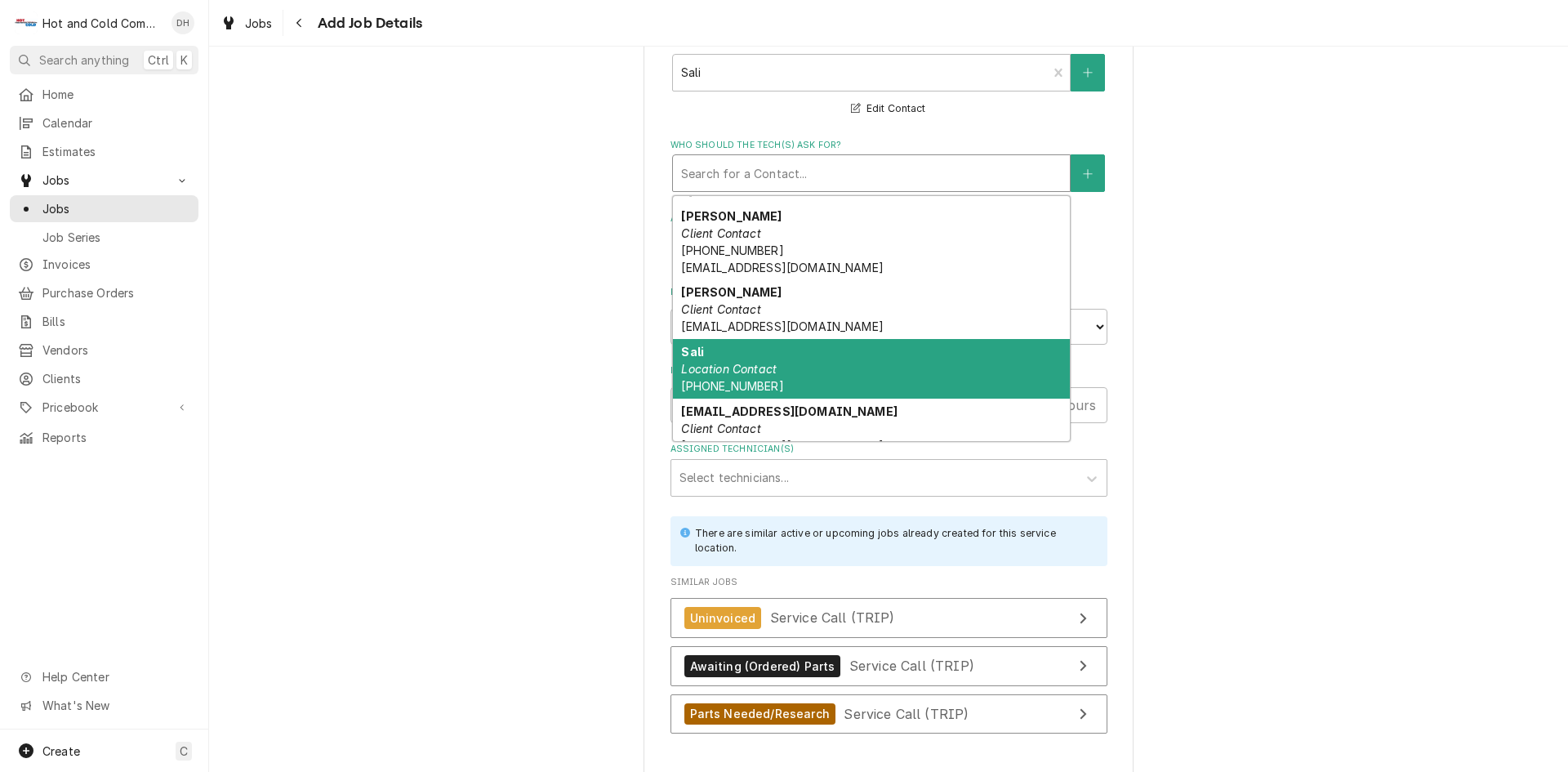
drag, startPoint x: 787, startPoint y: 356, endPoint x: 950, endPoint y: 358, distance: 163.0
click at [791, 356] on div "Sali Location Contact (404) 944-3247" at bounding box center [871, 368] width 396 height 60
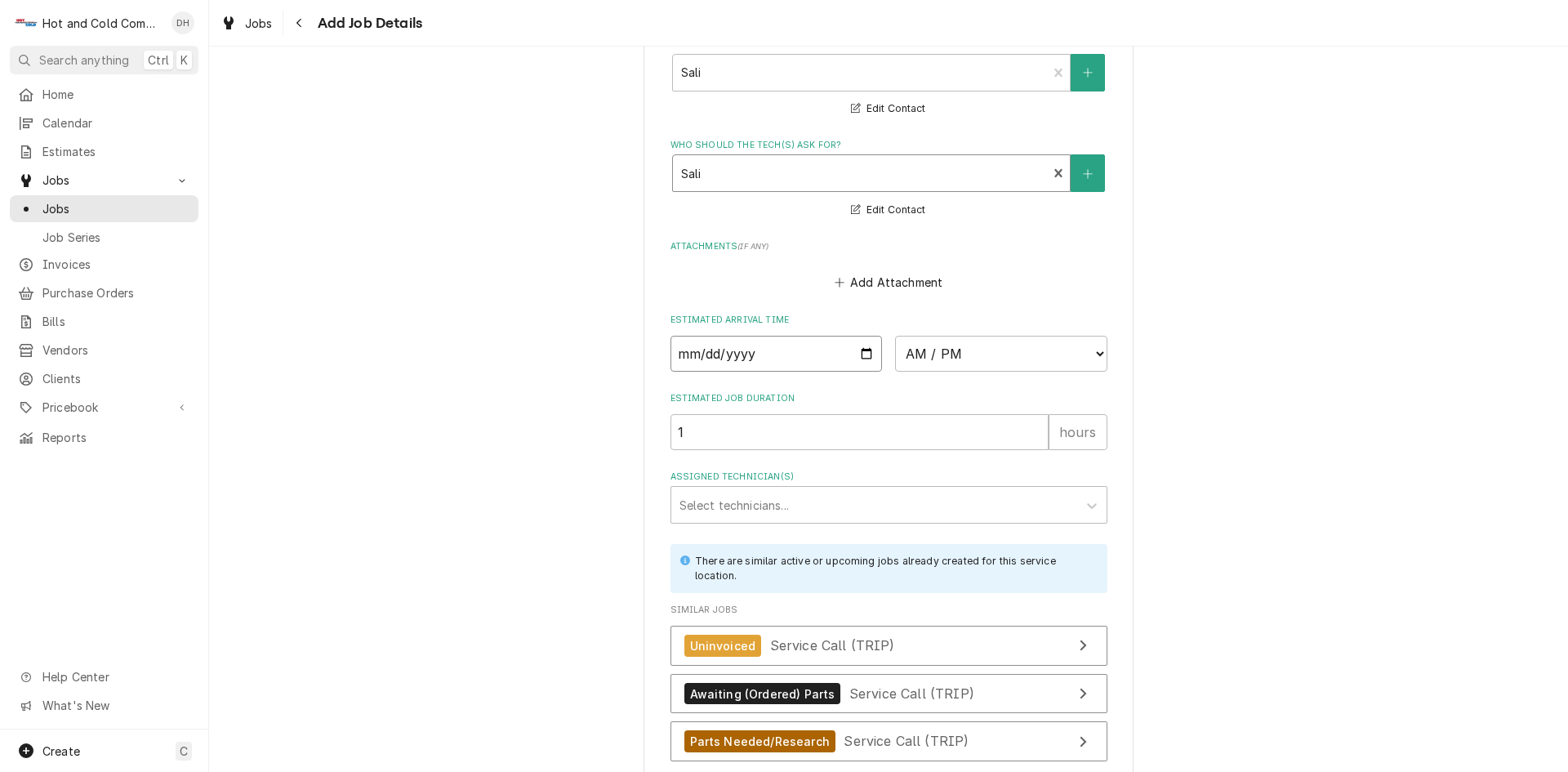
click at [860, 353] on input "Date" at bounding box center [776, 353] width 212 height 36
type textarea "x"
type input "2025-08-27"
type textarea "x"
click at [1093, 352] on select "AM / PM 6:00 AM 6:15 AM 6:30 AM 6:45 AM 7:00 AM 7:15 AM 7:30 AM 7:45 AM 8:00 AM…" at bounding box center [1001, 353] width 212 height 36
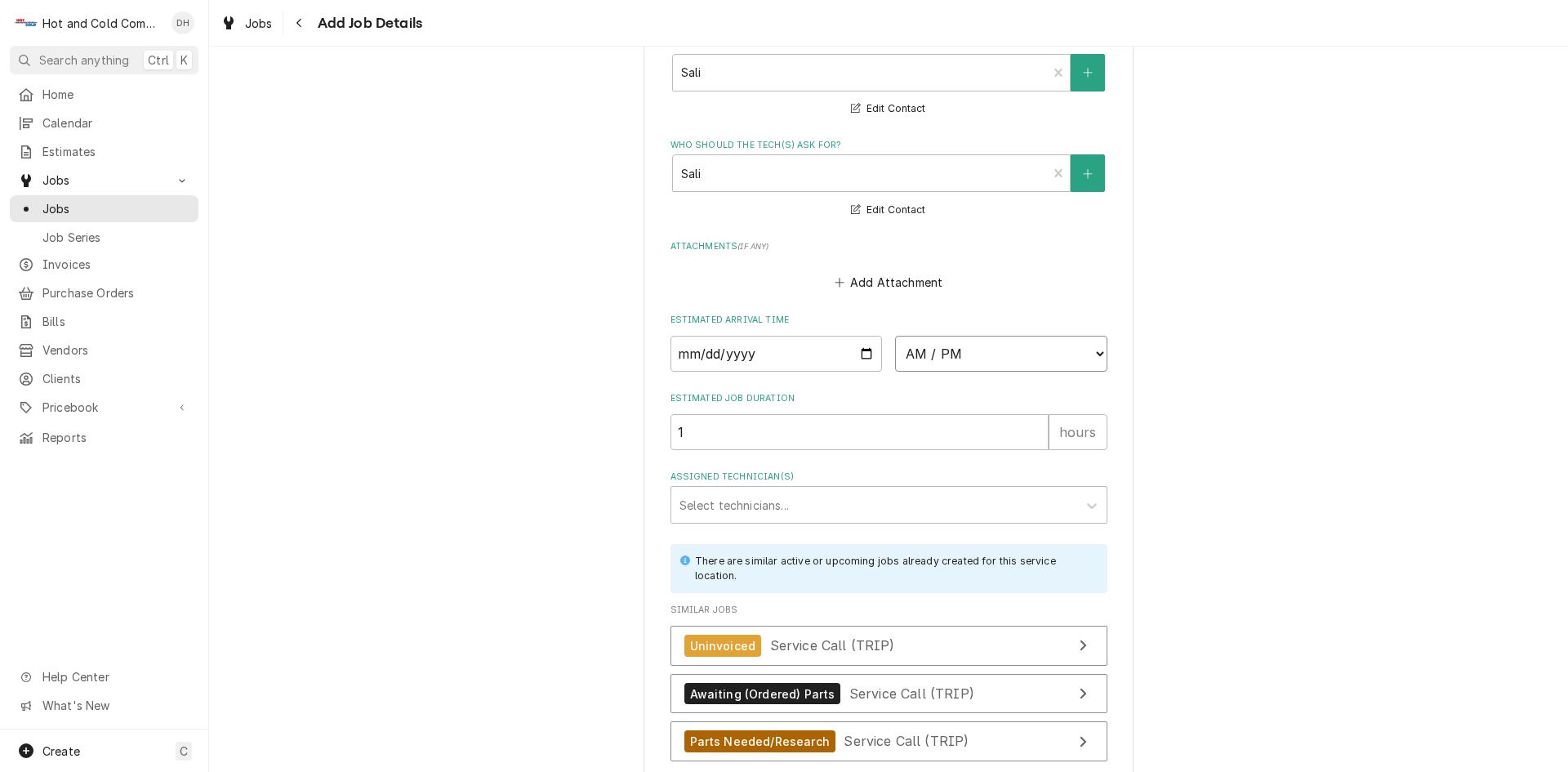
select select "08:00:00"
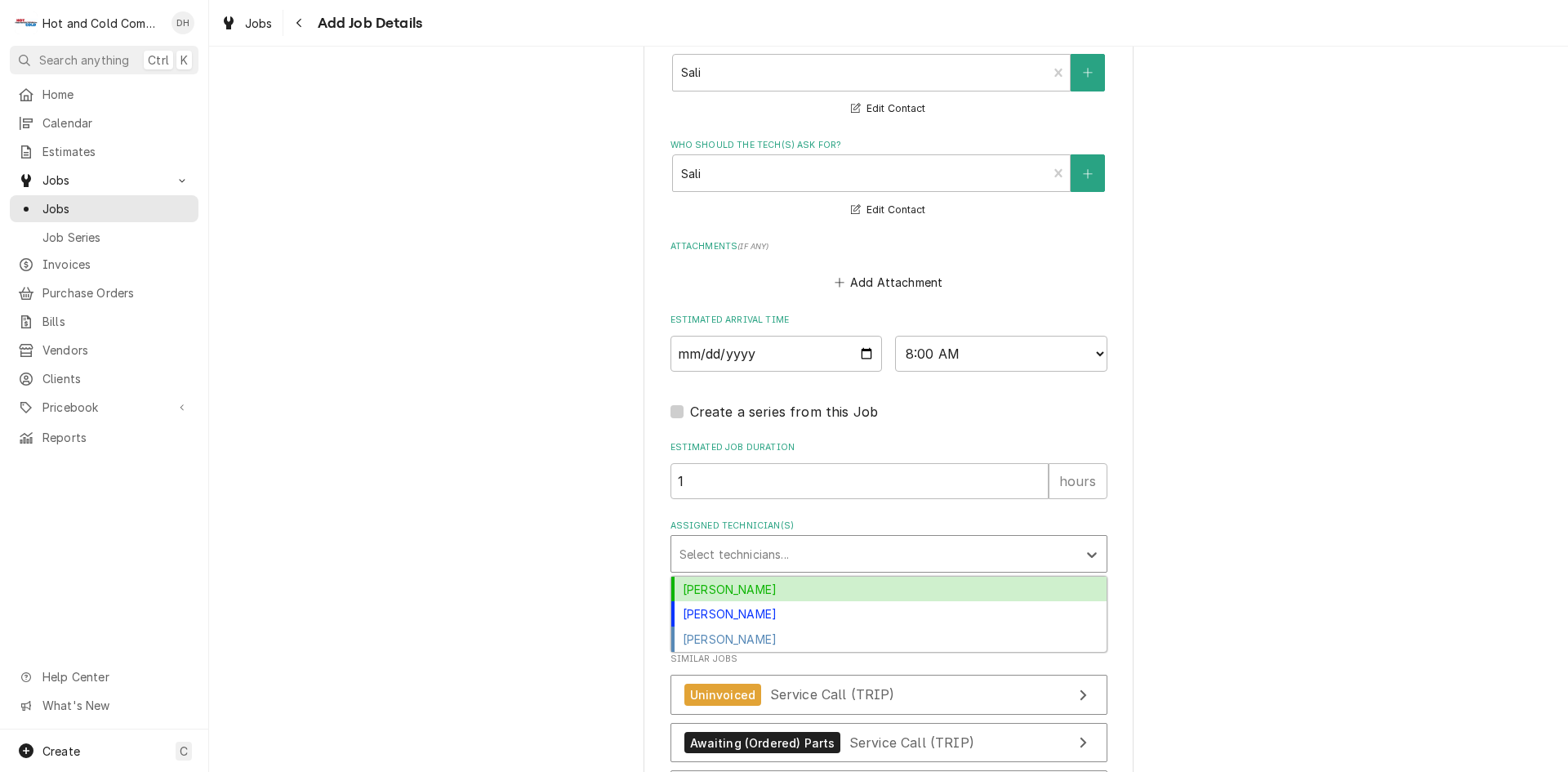
click at [793, 554] on div "Assigned Technician(s)" at bounding box center [873, 553] width 390 height 29
click at [778, 584] on div "Daryl Harris" at bounding box center [889, 590] width 436 height 26
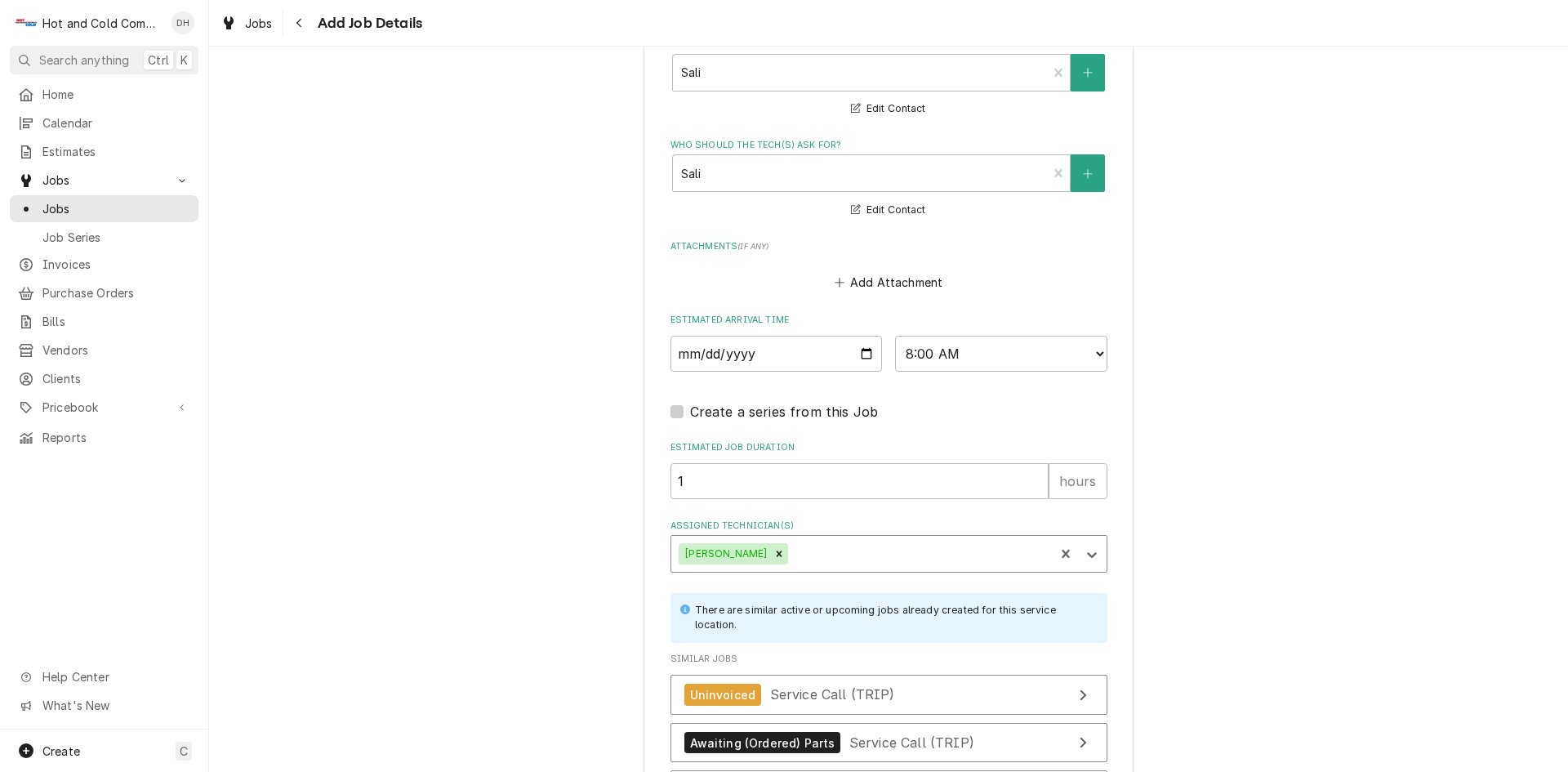
click at [902, 541] on div "Assigned Technician(s)" at bounding box center [918, 553] width 255 height 29
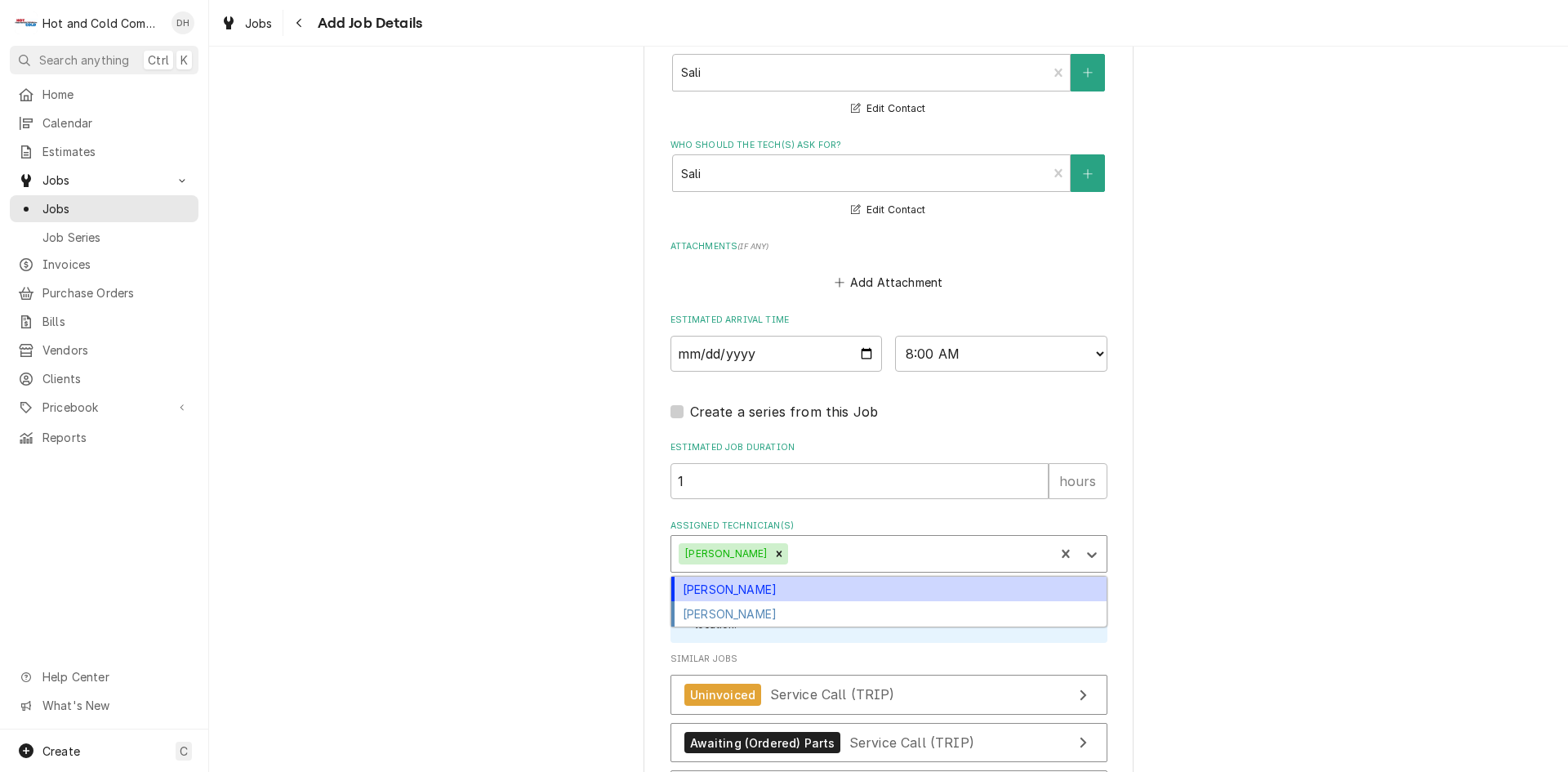
click at [774, 592] on div "David Harris" at bounding box center [889, 590] width 436 height 26
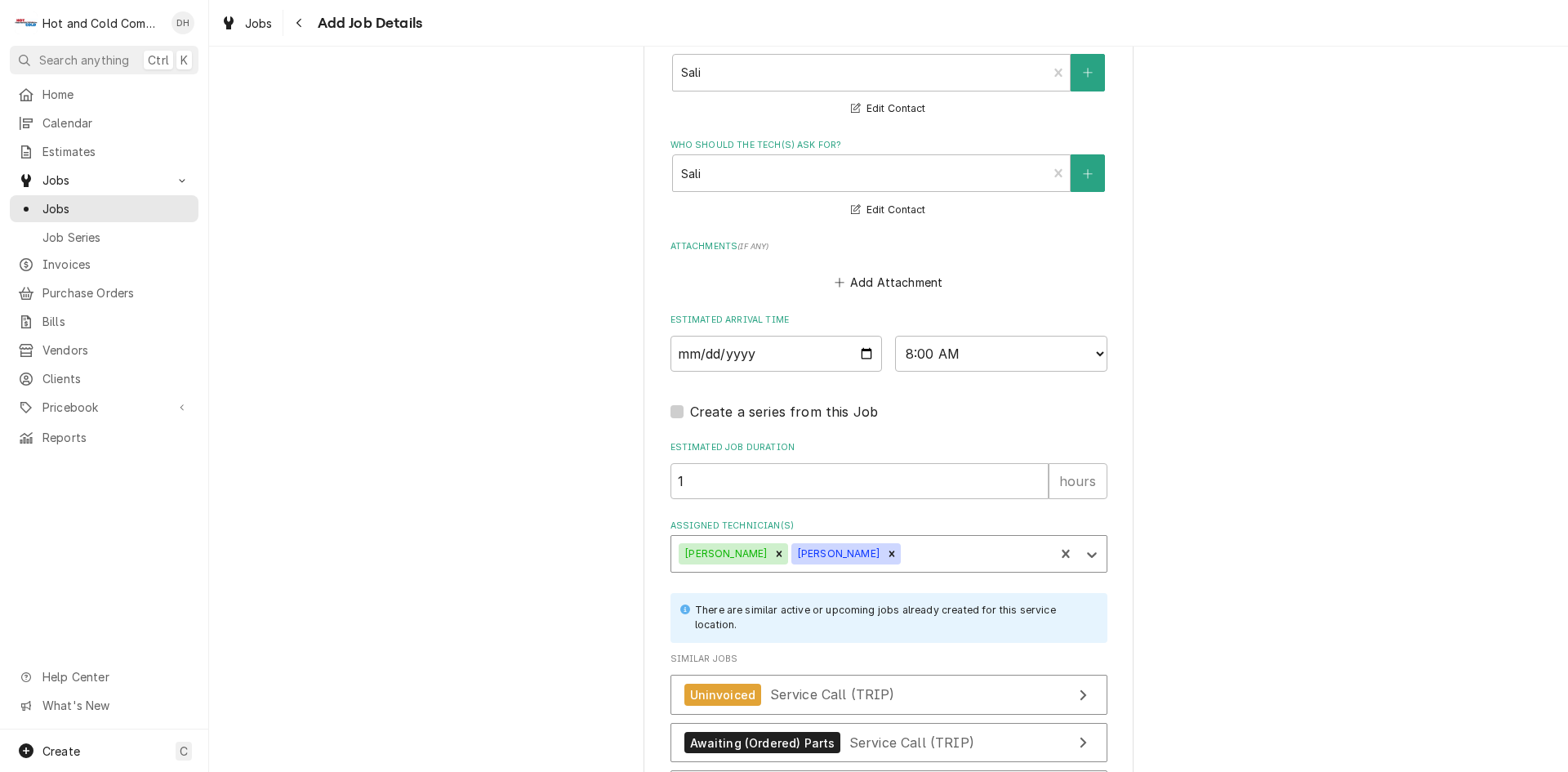
scroll to position [1276, 0]
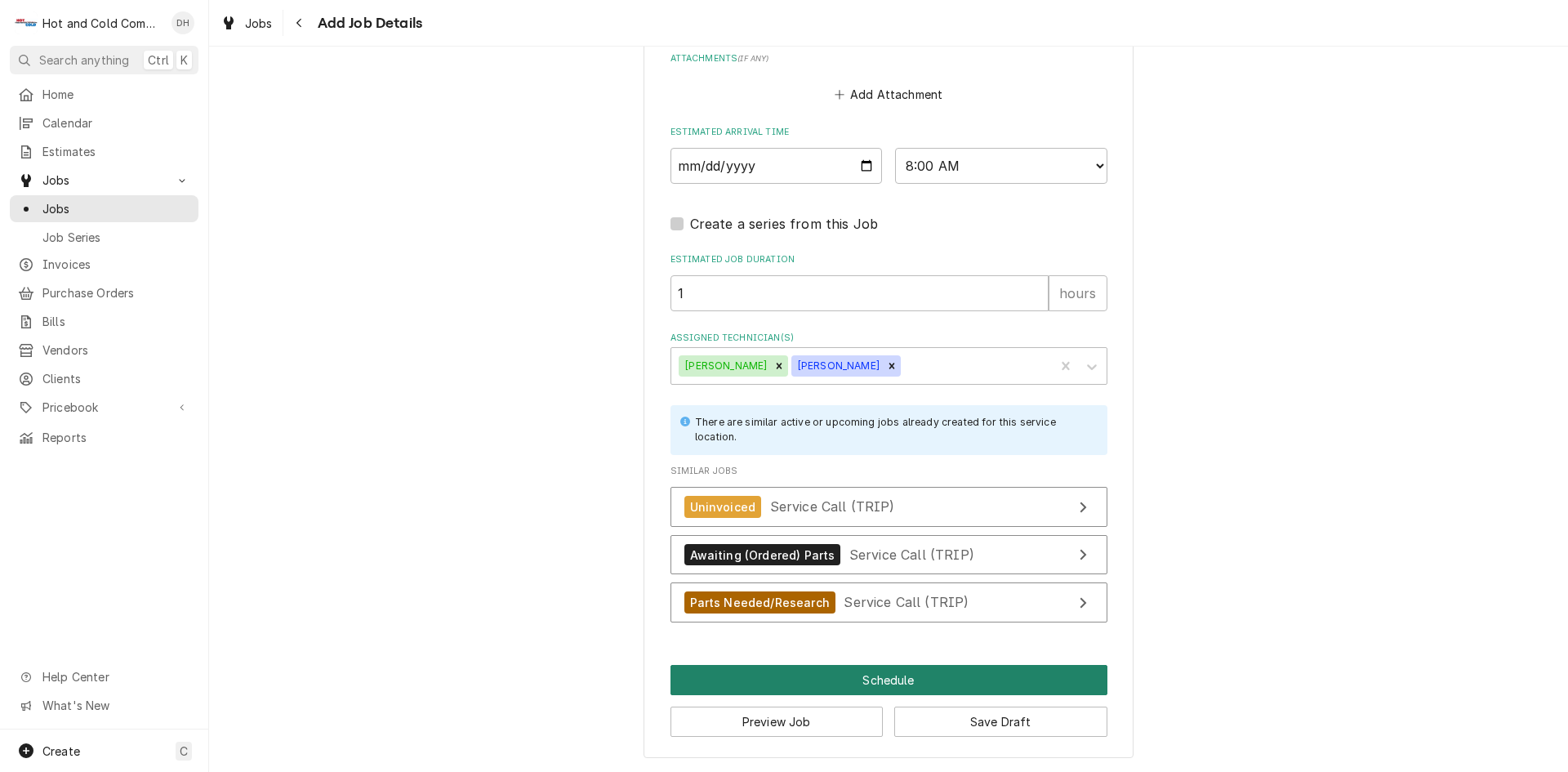
drag, startPoint x: 912, startPoint y: 678, endPoint x: 1152, endPoint y: 587, distance: 256.7
click at [922, 678] on button "Schedule" at bounding box center [888, 679] width 437 height 30
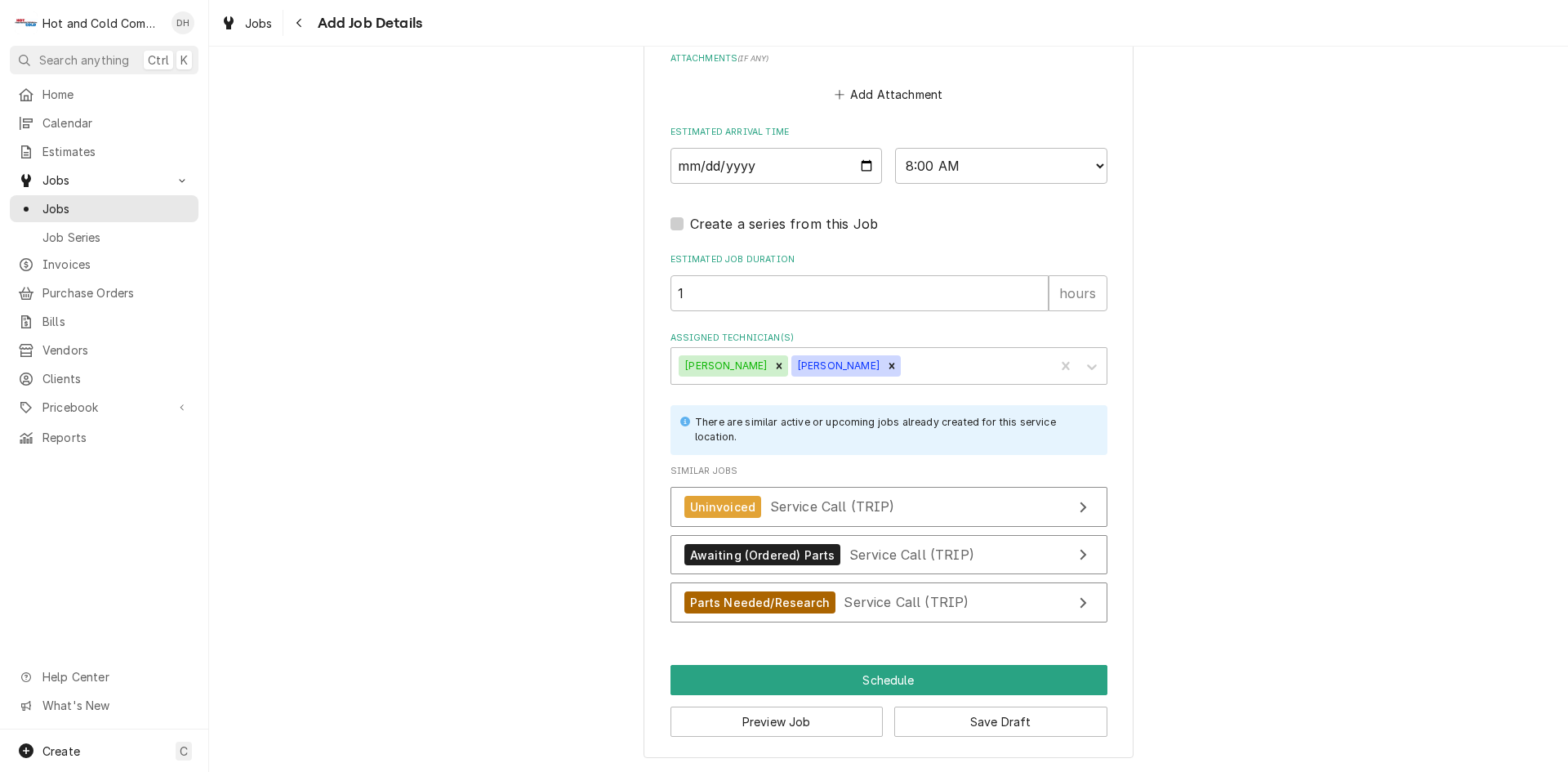
scroll to position [1261, 0]
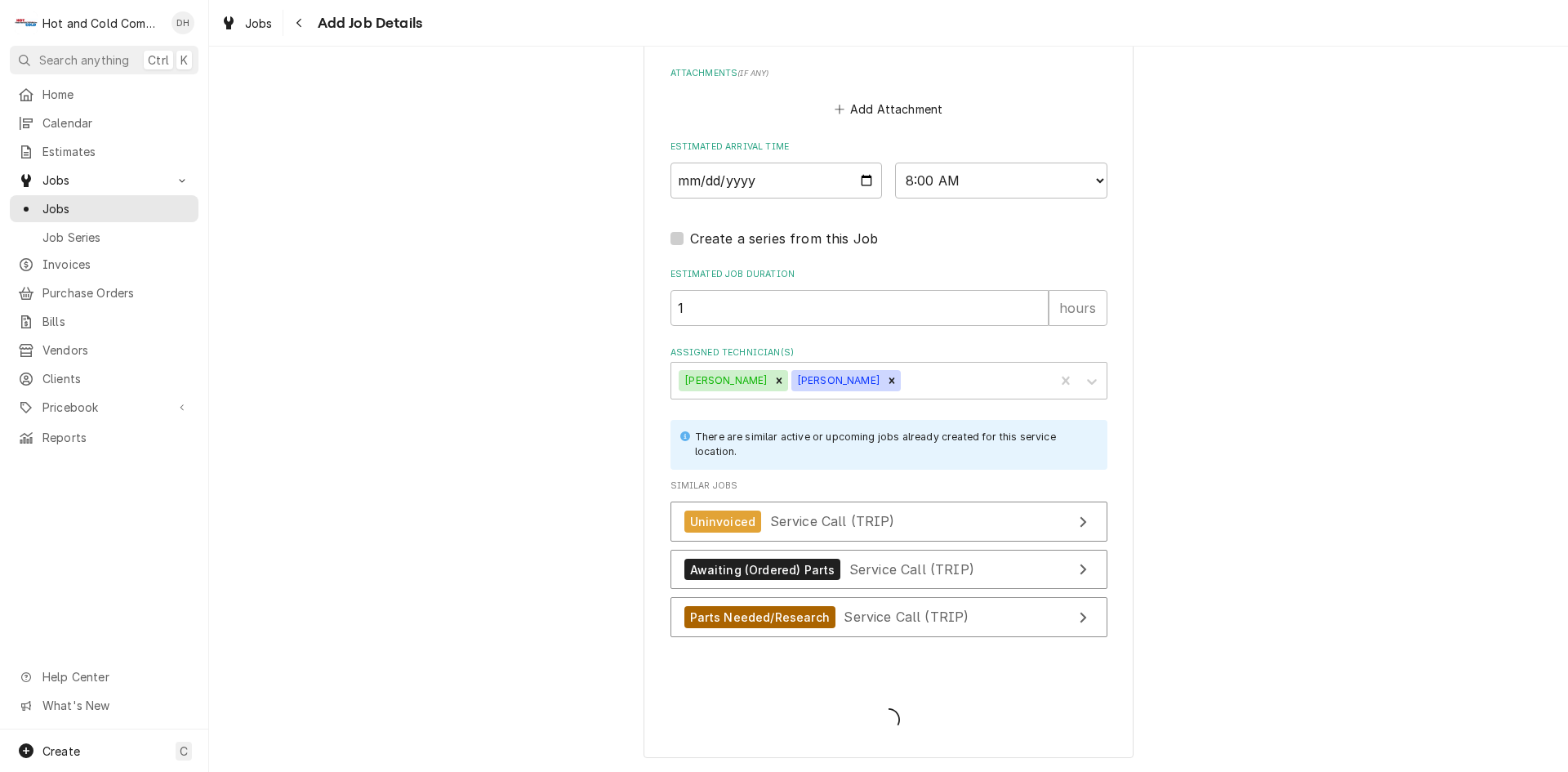
type textarea "x"
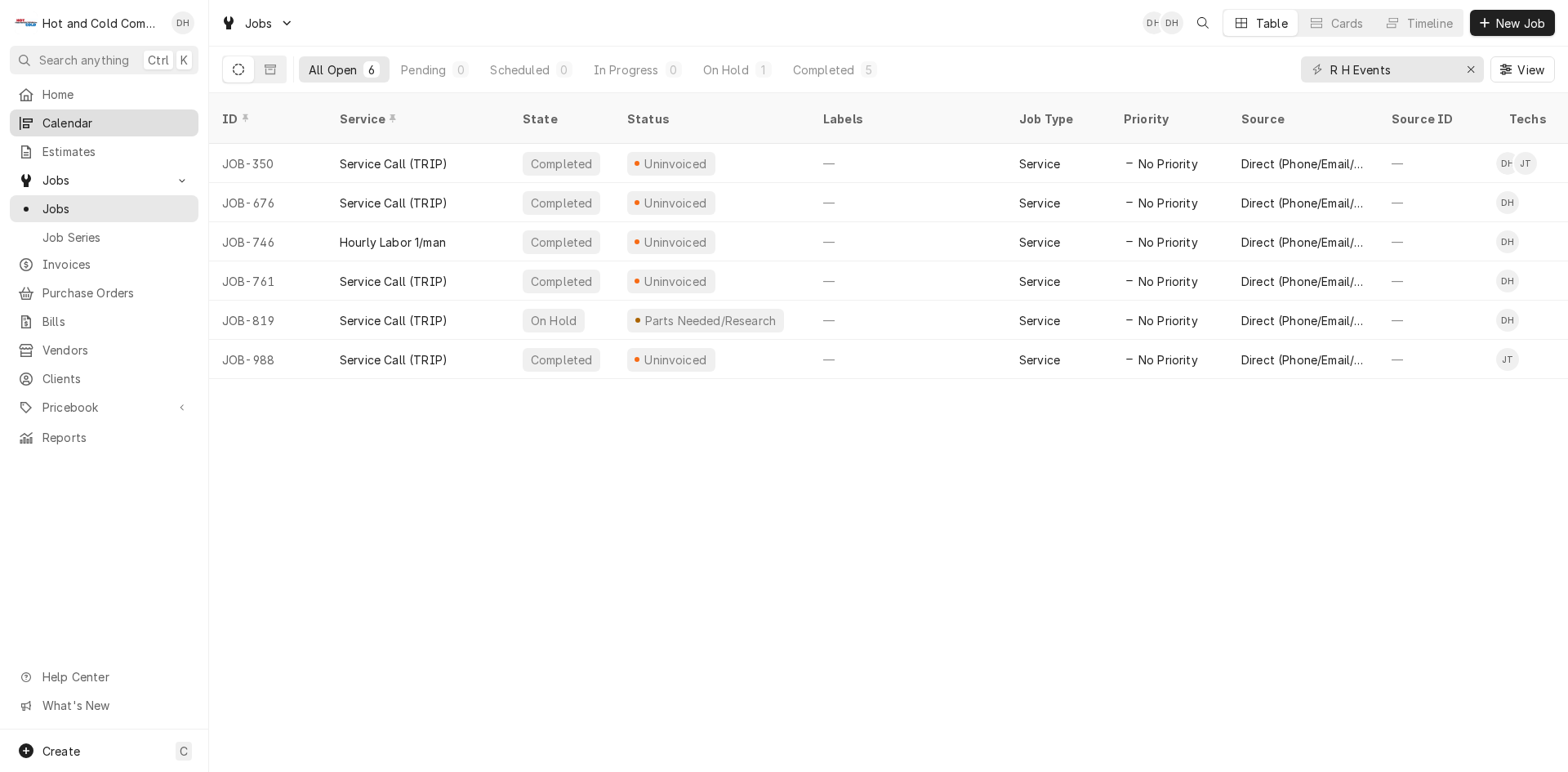
click at [87, 115] on span "Calendar" at bounding box center [116, 123] width 148 height 17
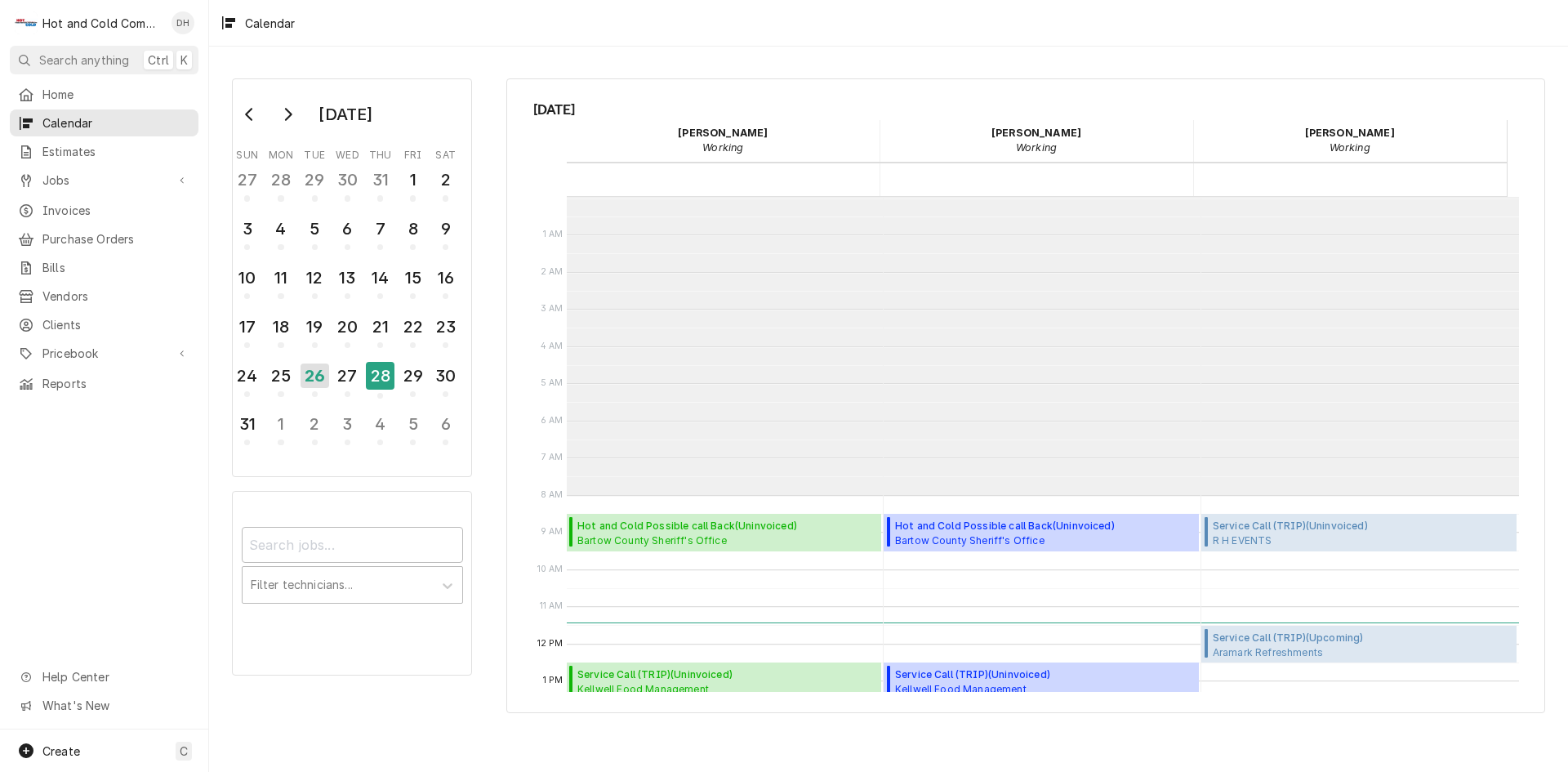
scroll to position [298, 0]
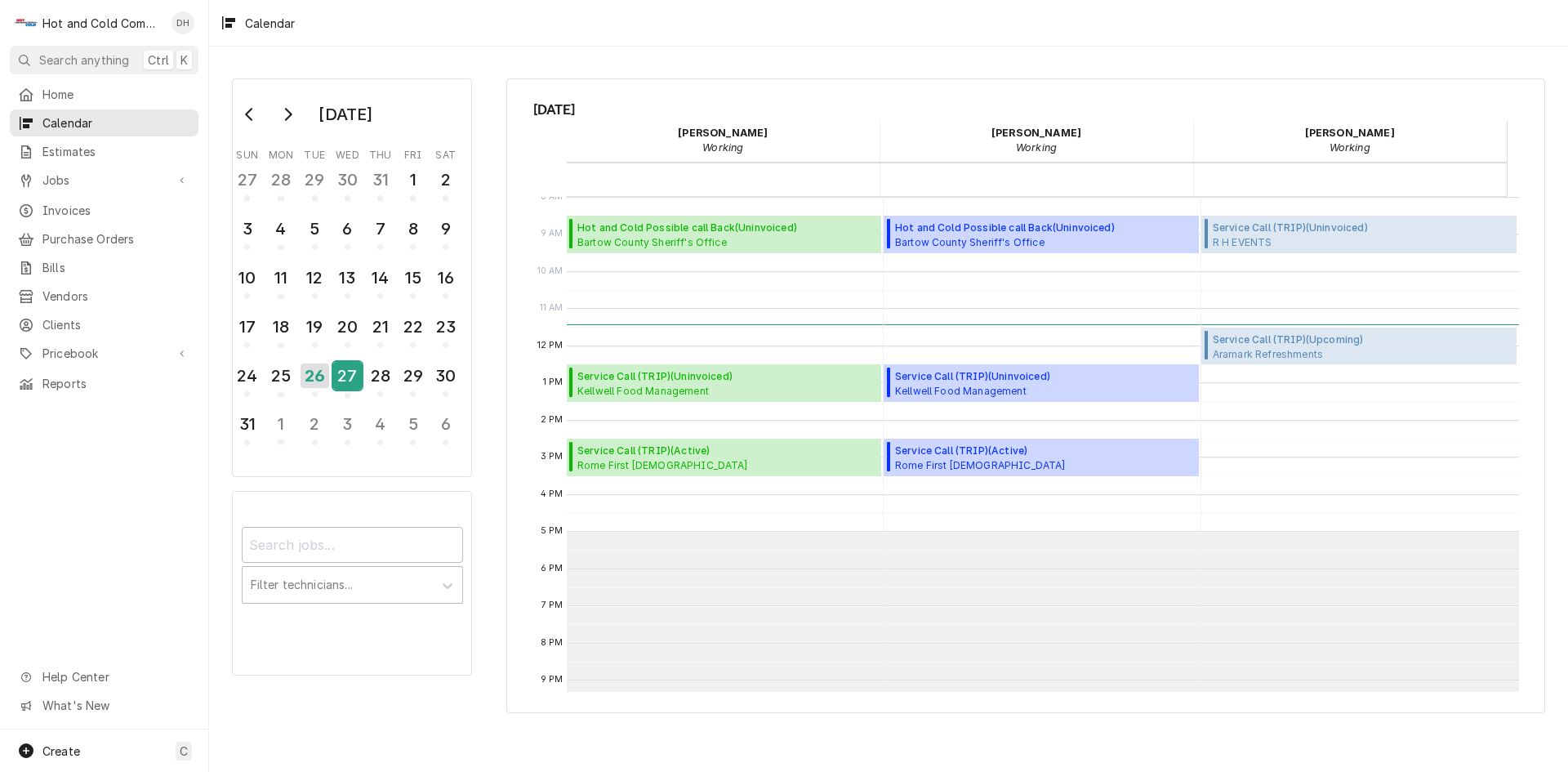
click at [341, 378] on div "27" at bounding box center [347, 376] width 28 height 27
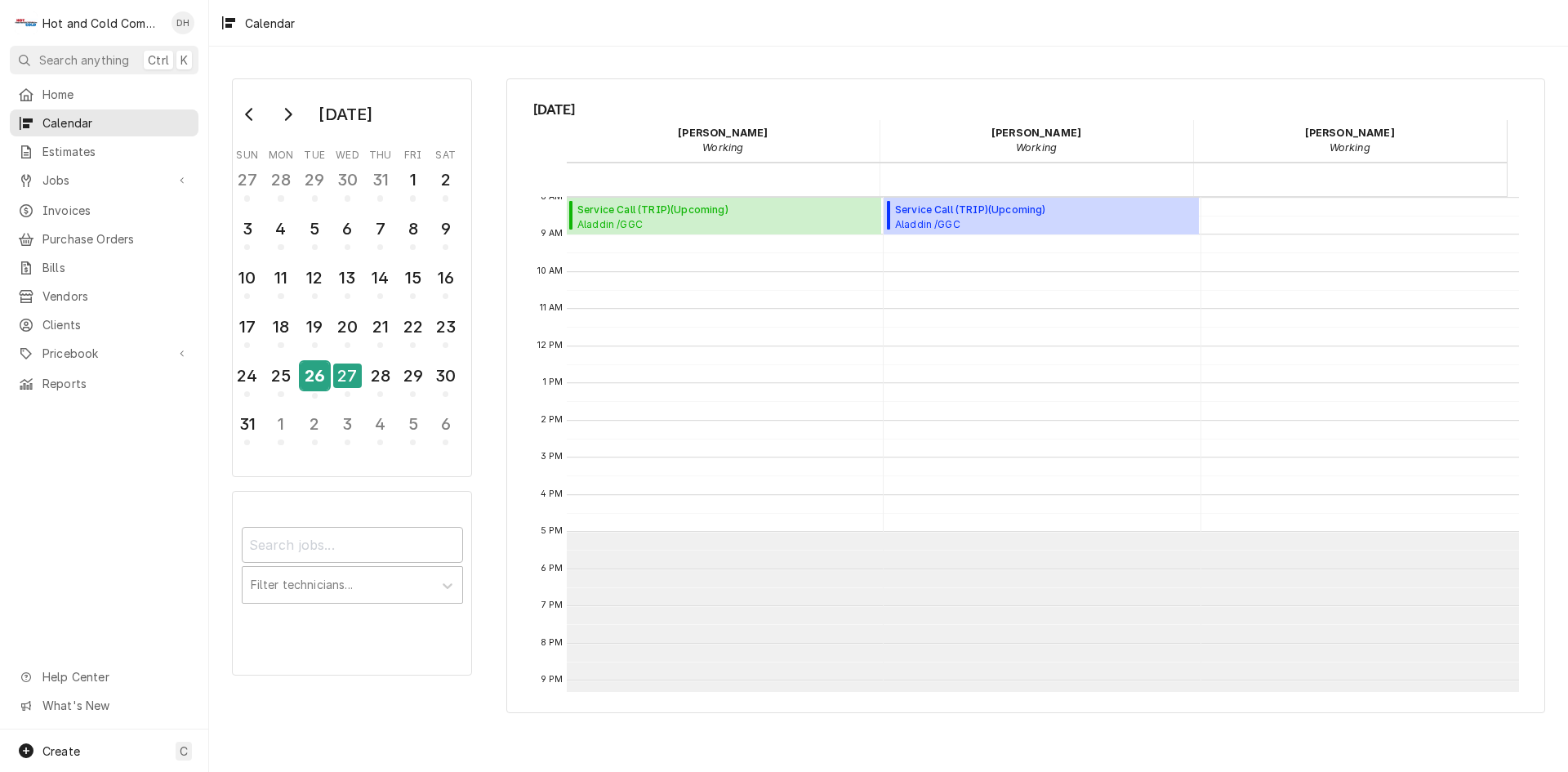
click at [311, 373] on div "26" at bounding box center [314, 376] width 28 height 27
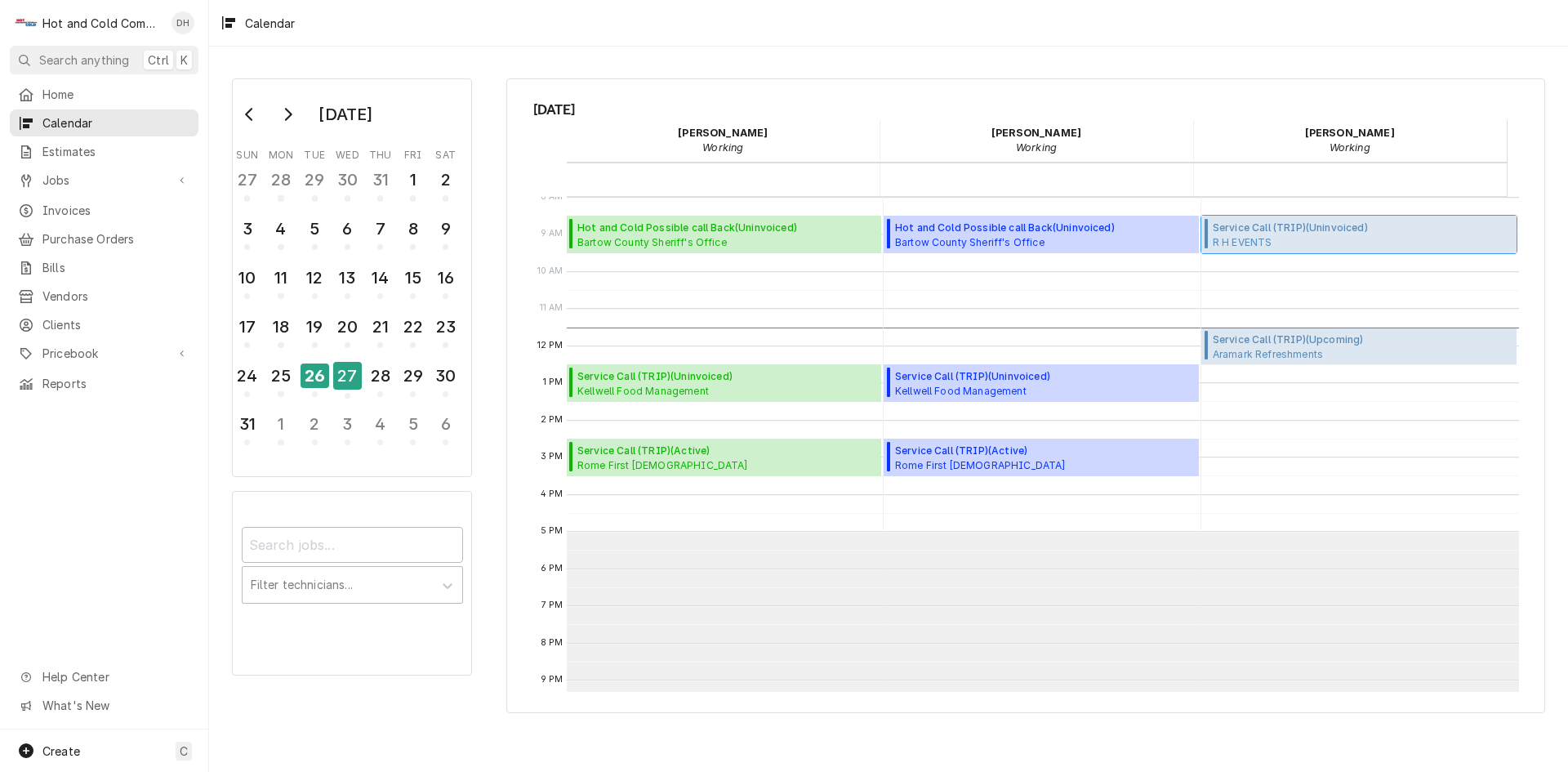
click at [1324, 230] on span "Service Call (TRIP) ( Uninvoiced )" at bounding box center [1290, 228] width 155 height 15
click at [650, 379] on span "Service Call (TRIP) ( Uninvoiced )" at bounding box center [713, 376] width 273 height 15
click at [346, 384] on div "27" at bounding box center [347, 376] width 28 height 27
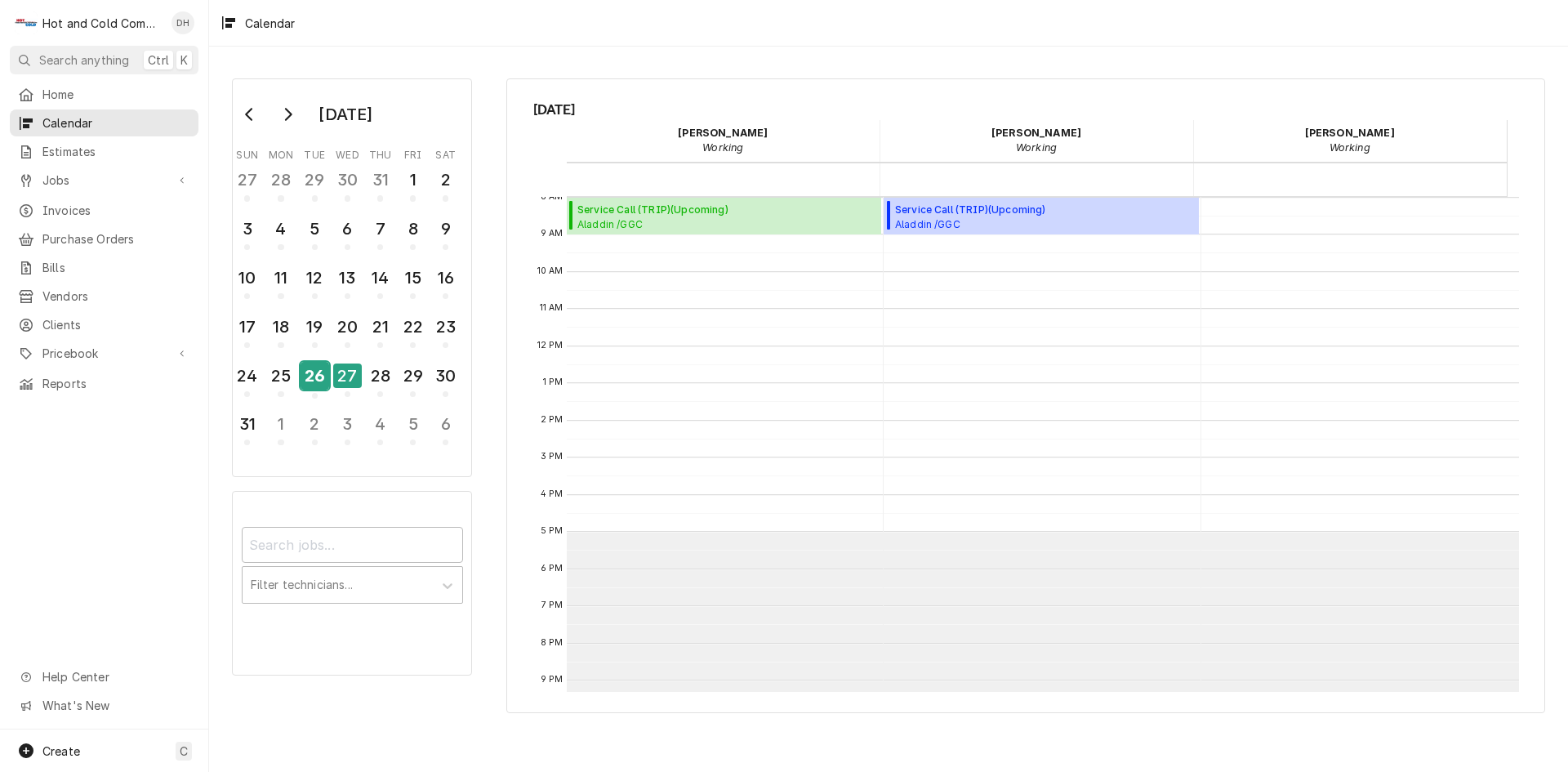
click at [319, 383] on div "26" at bounding box center [314, 376] width 28 height 27
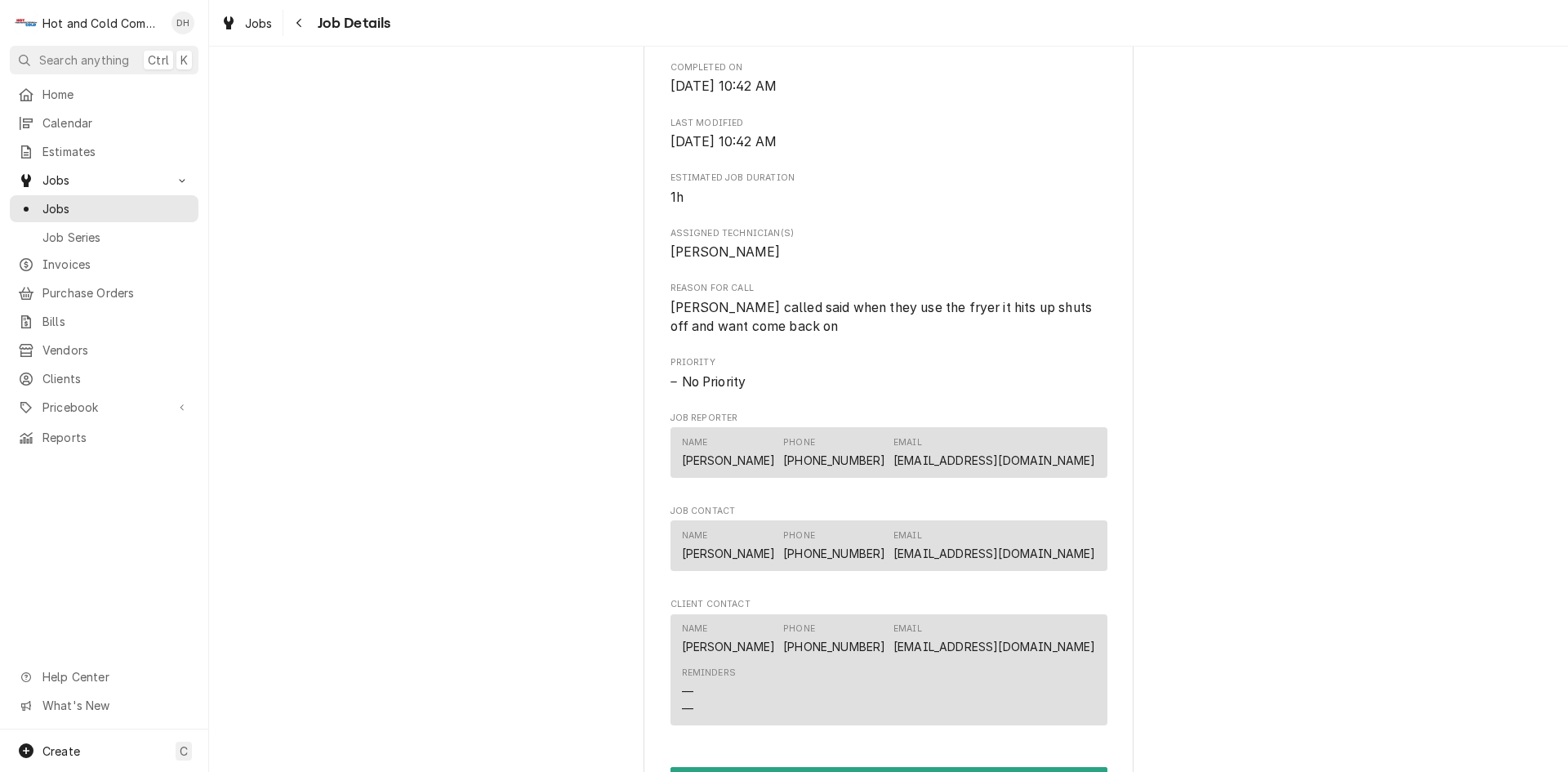
scroll to position [816, 0]
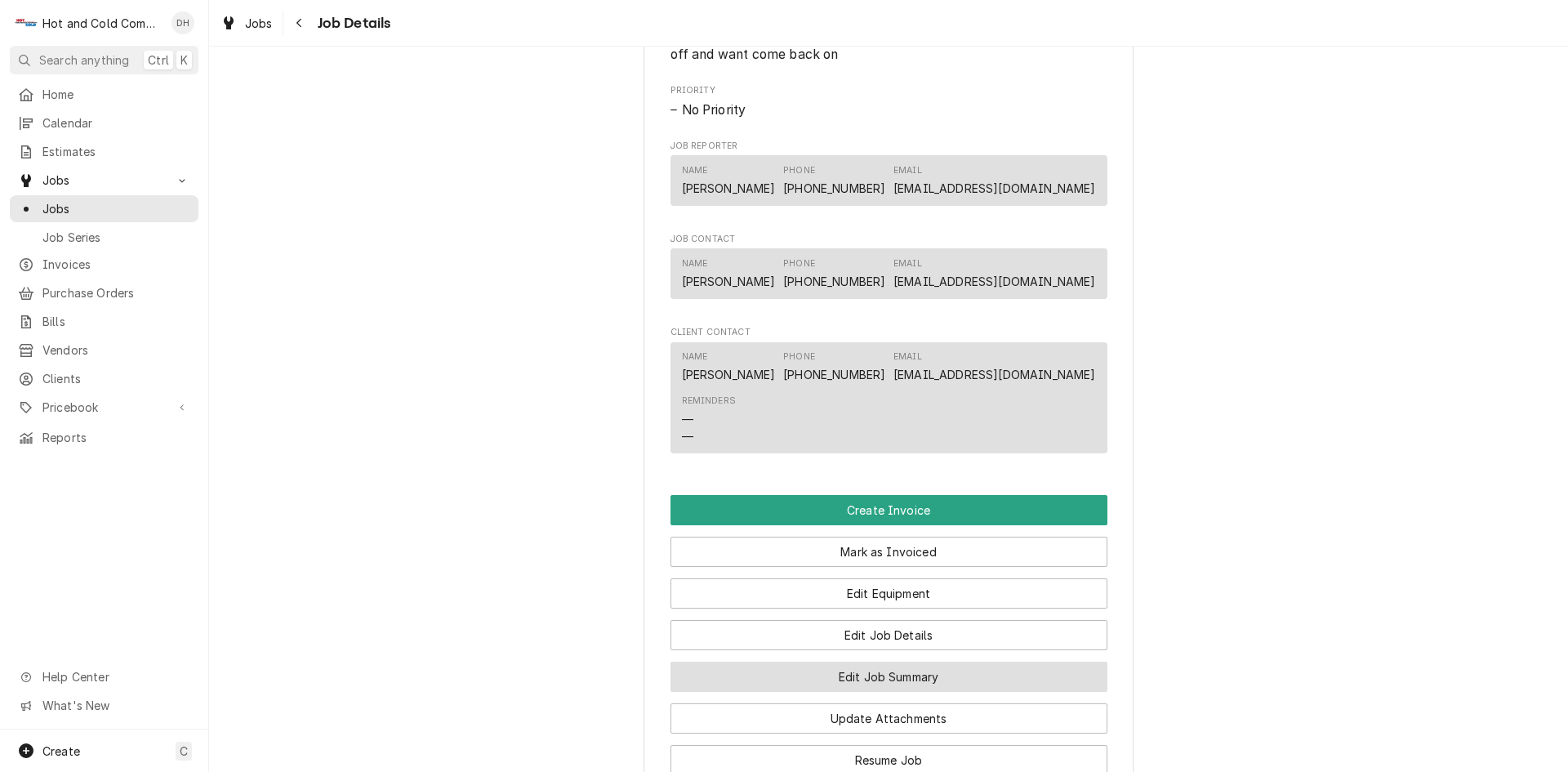
click at [916, 692] on button "Edit Job Summary" at bounding box center [888, 676] width 437 height 30
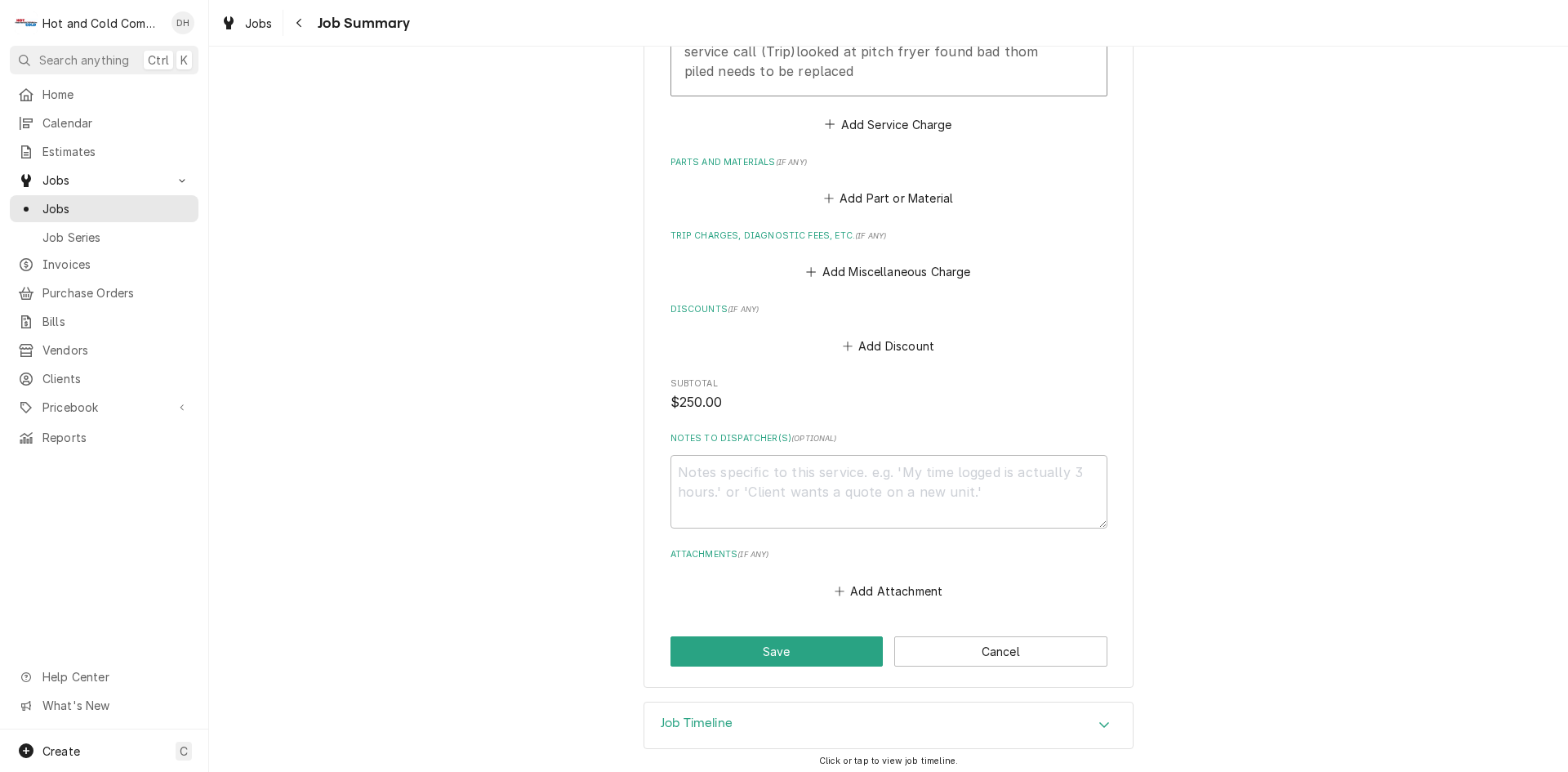
scroll to position [619, 0]
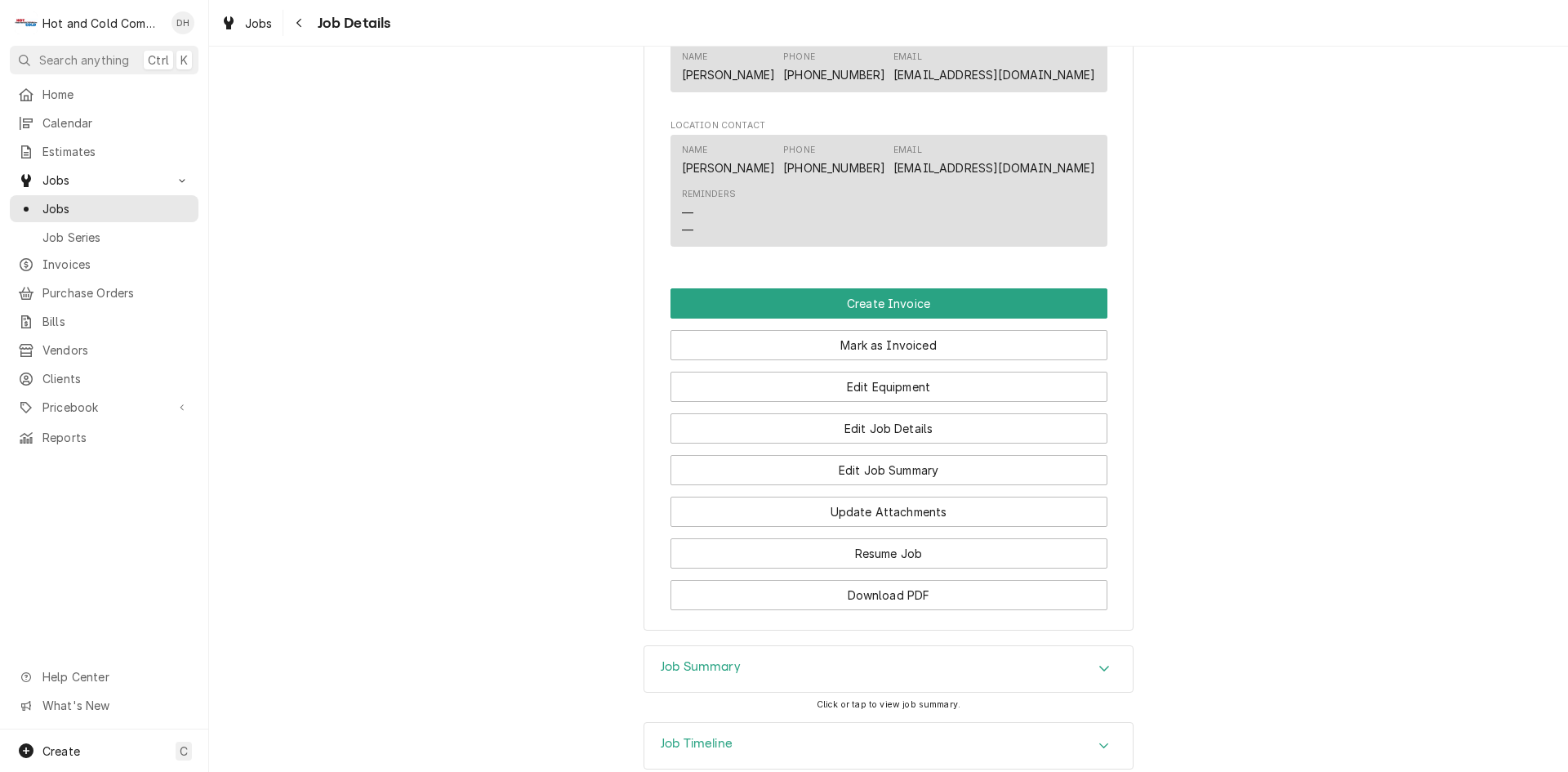
scroll to position [1088, 0]
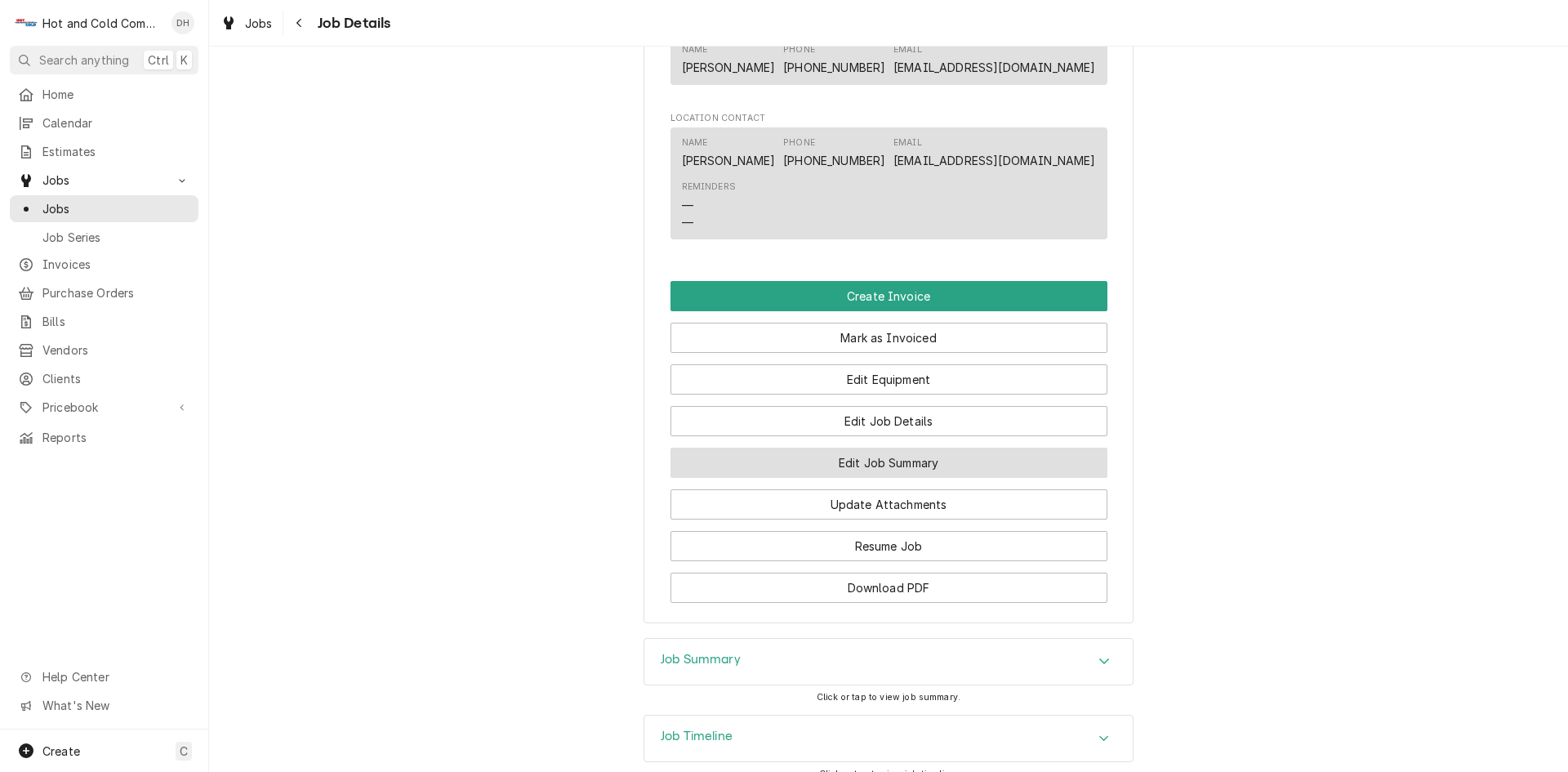
click at [999, 477] on button "Edit Job Summary" at bounding box center [888, 462] width 437 height 30
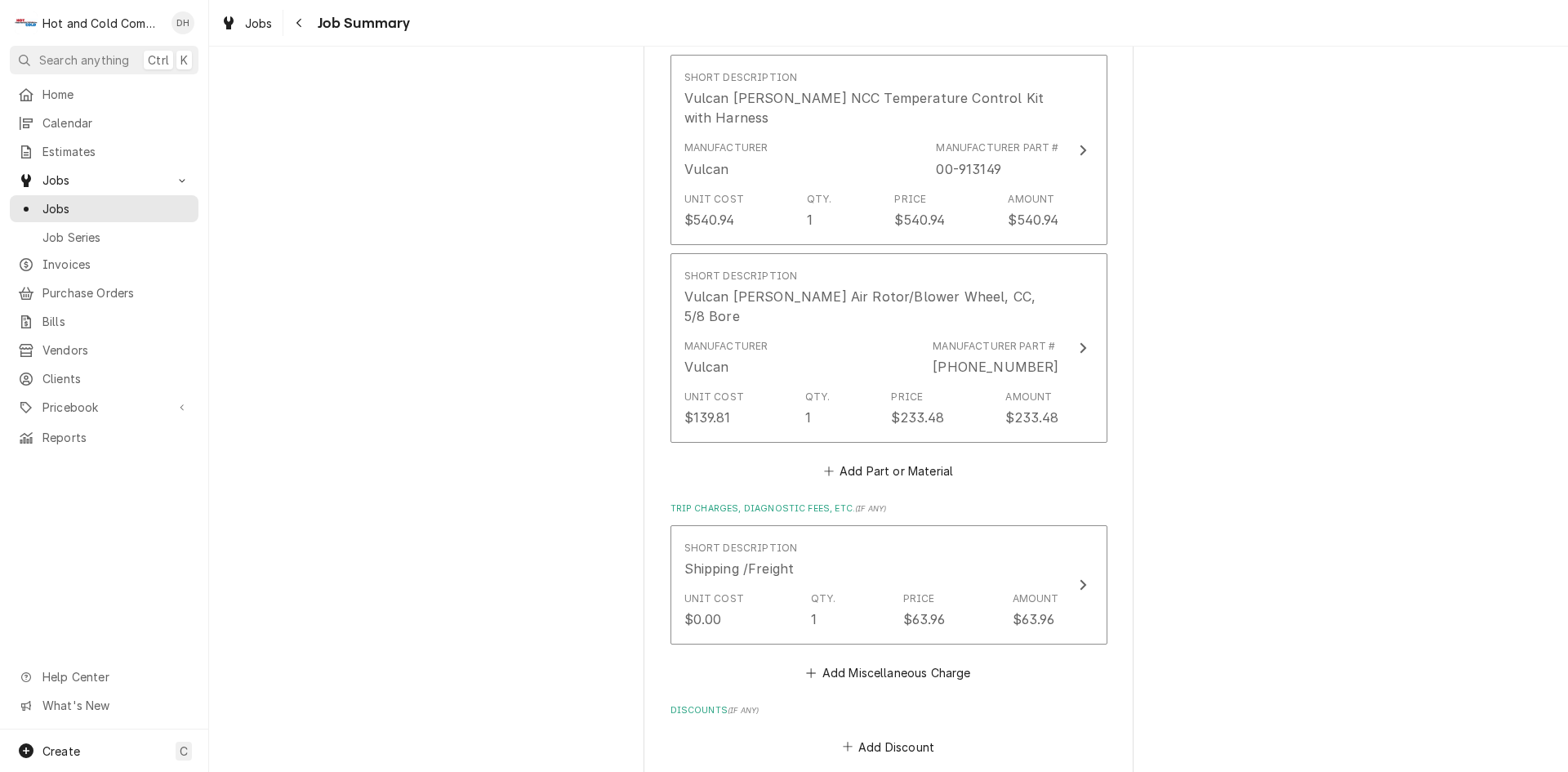
scroll to position [2178, 0]
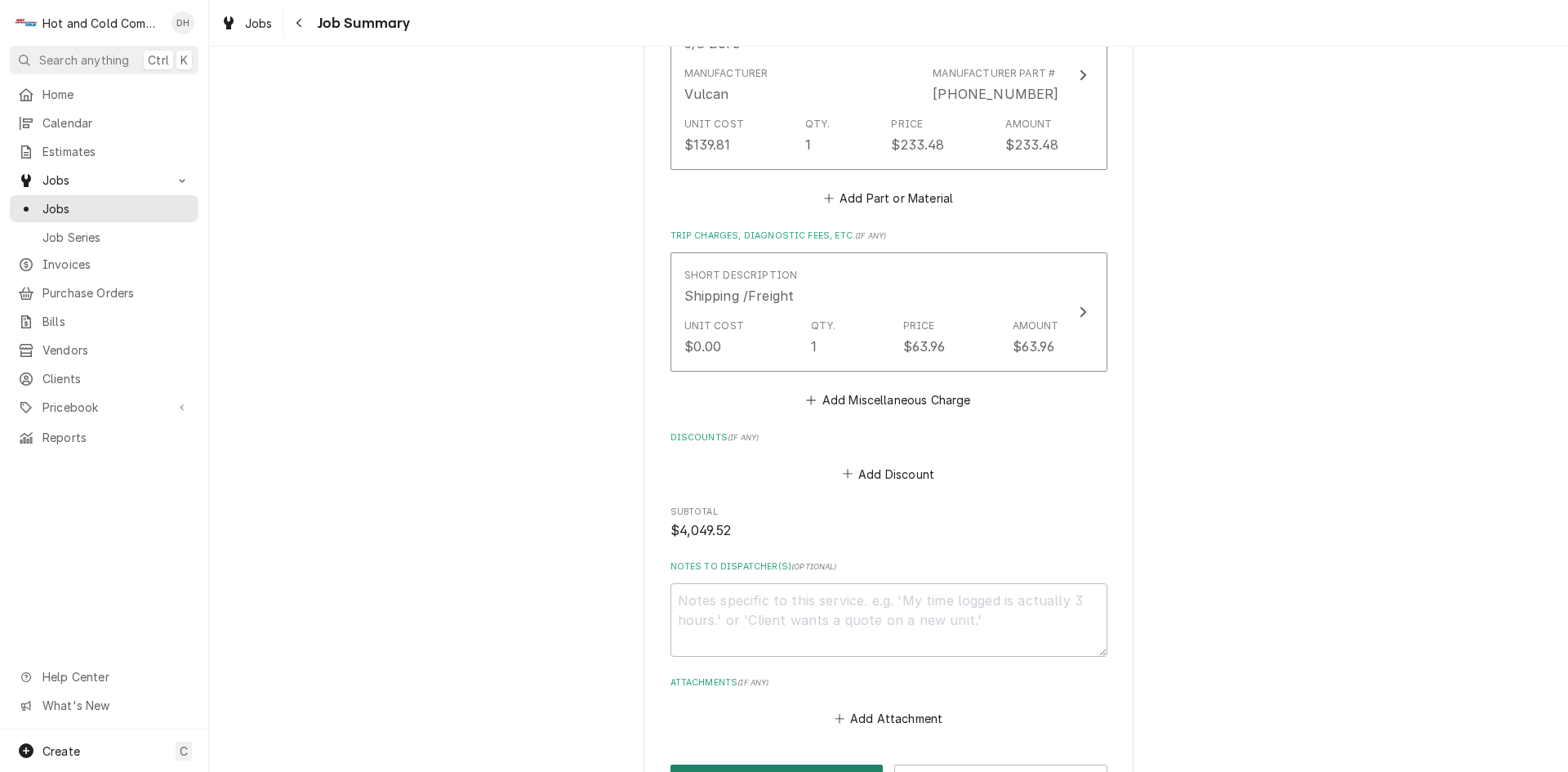
drag, startPoint x: 762, startPoint y: 714, endPoint x: 786, endPoint y: 689, distance: 34.7
click at [769, 764] on button "Save" at bounding box center [776, 779] width 213 height 30
type textarea "x"
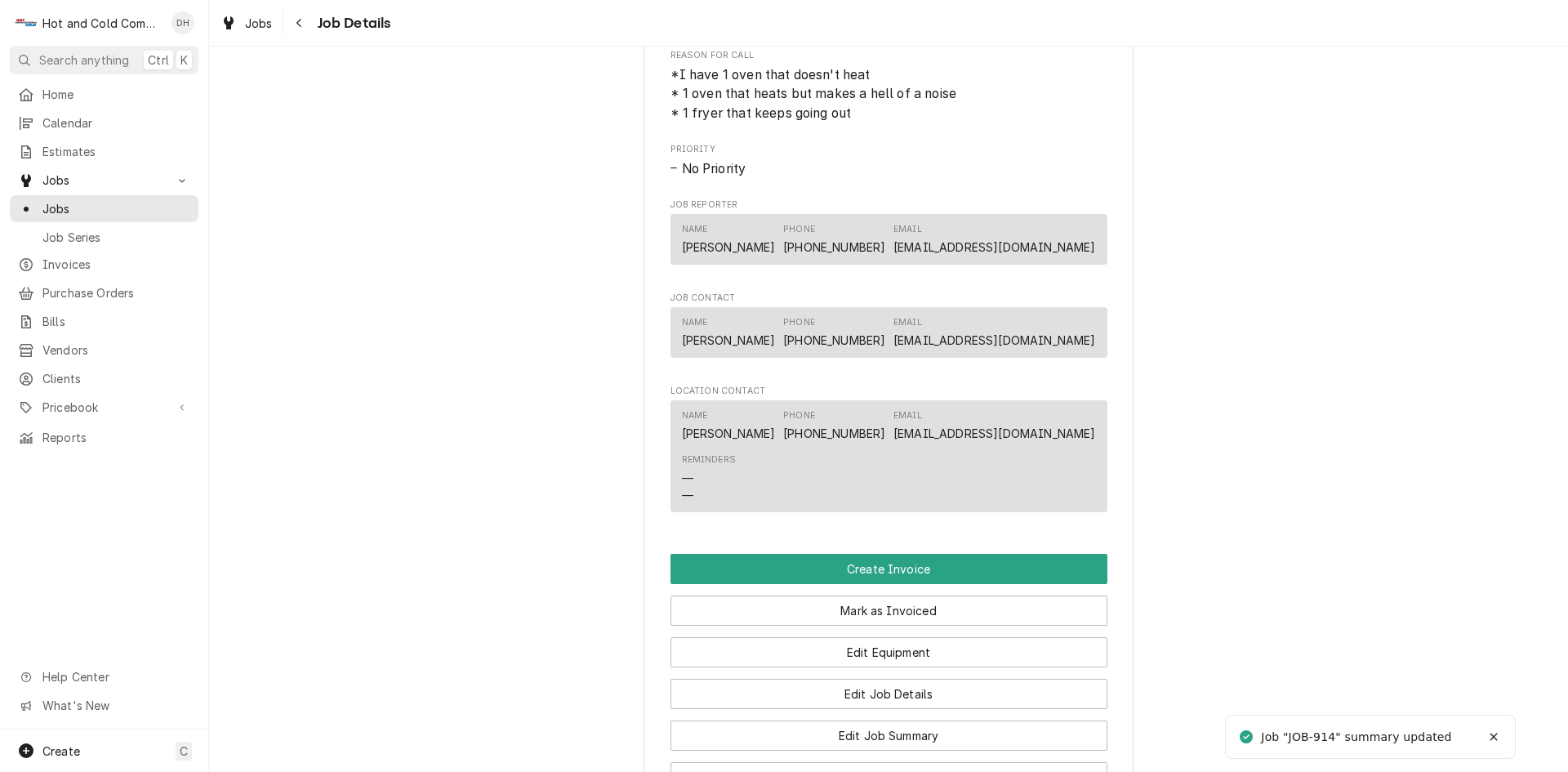
scroll to position [816, 0]
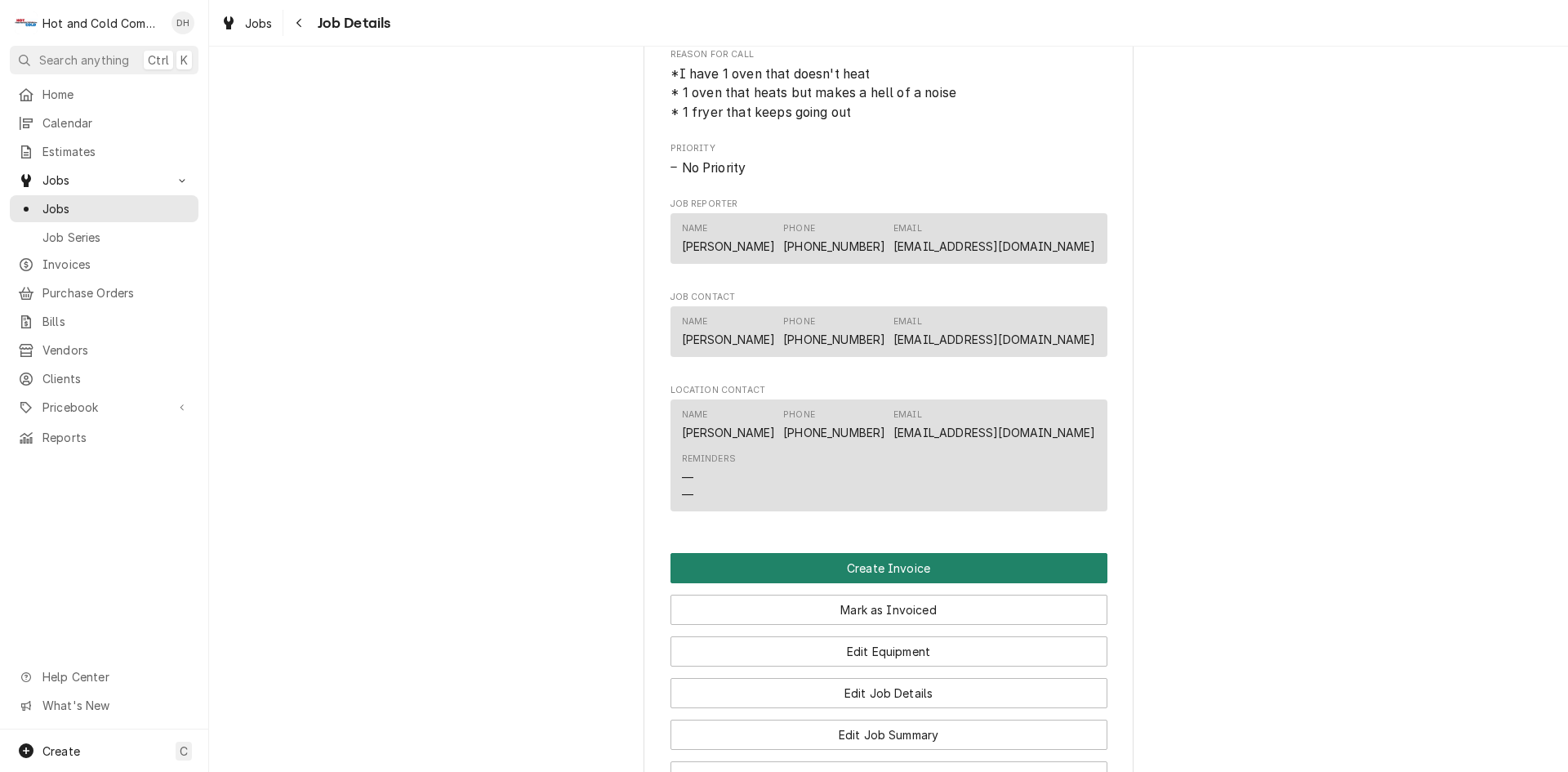
click at [889, 583] on button "Create Invoice" at bounding box center [888, 567] width 437 height 30
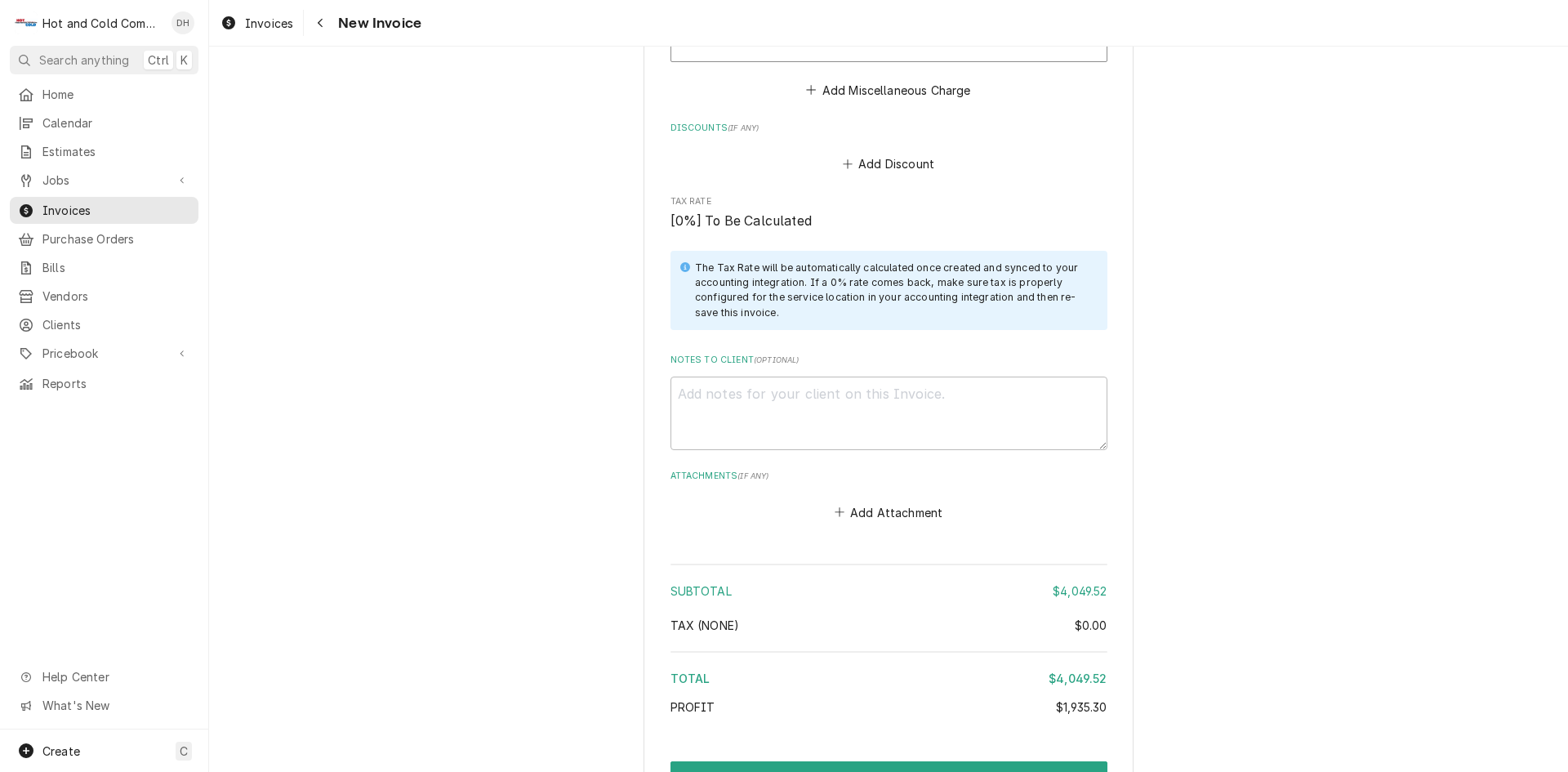
scroll to position [3924, 0]
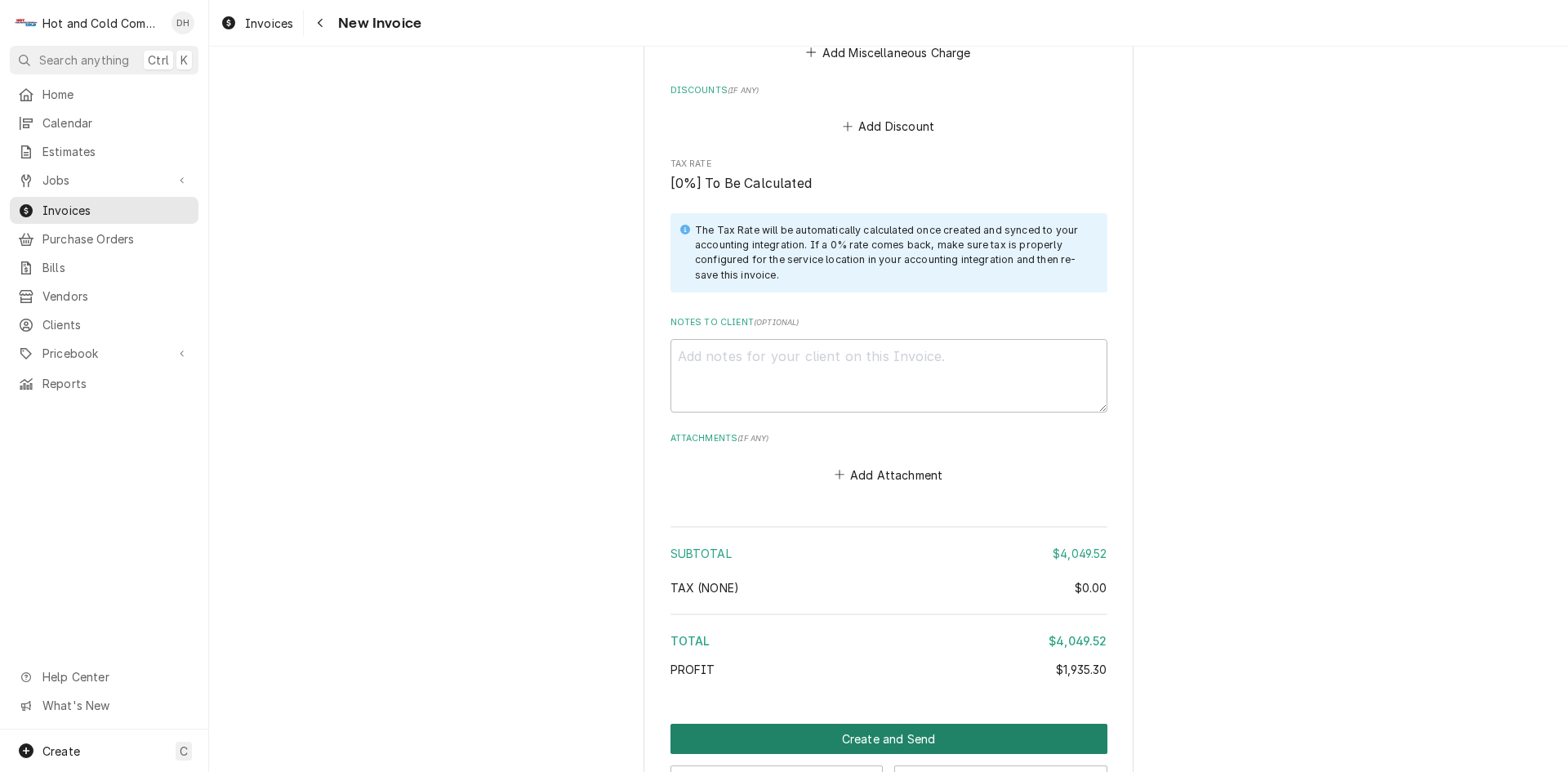
click at [873, 723] on button "Create and Send" at bounding box center [888, 738] width 437 height 30
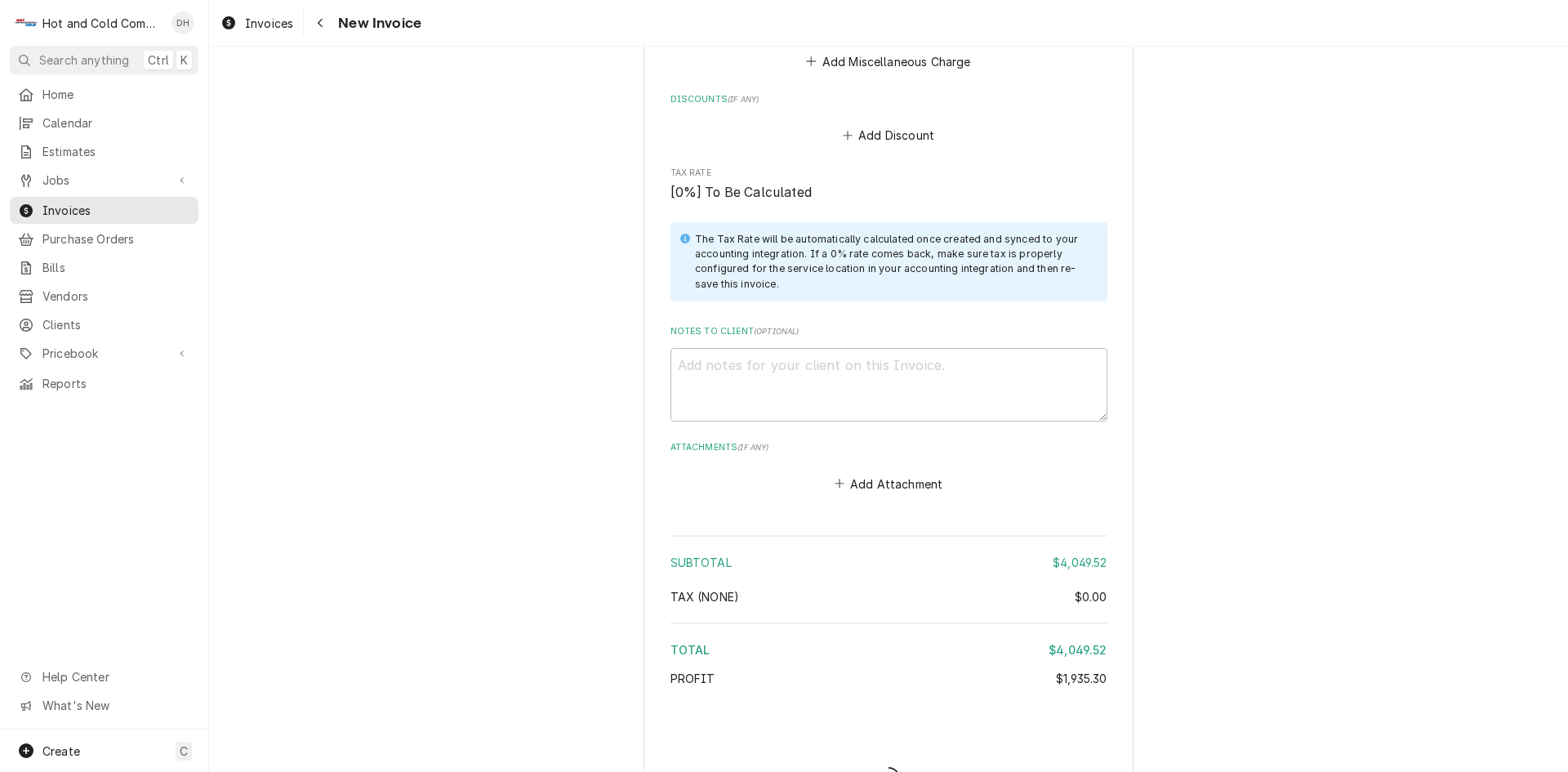
type textarea "x"
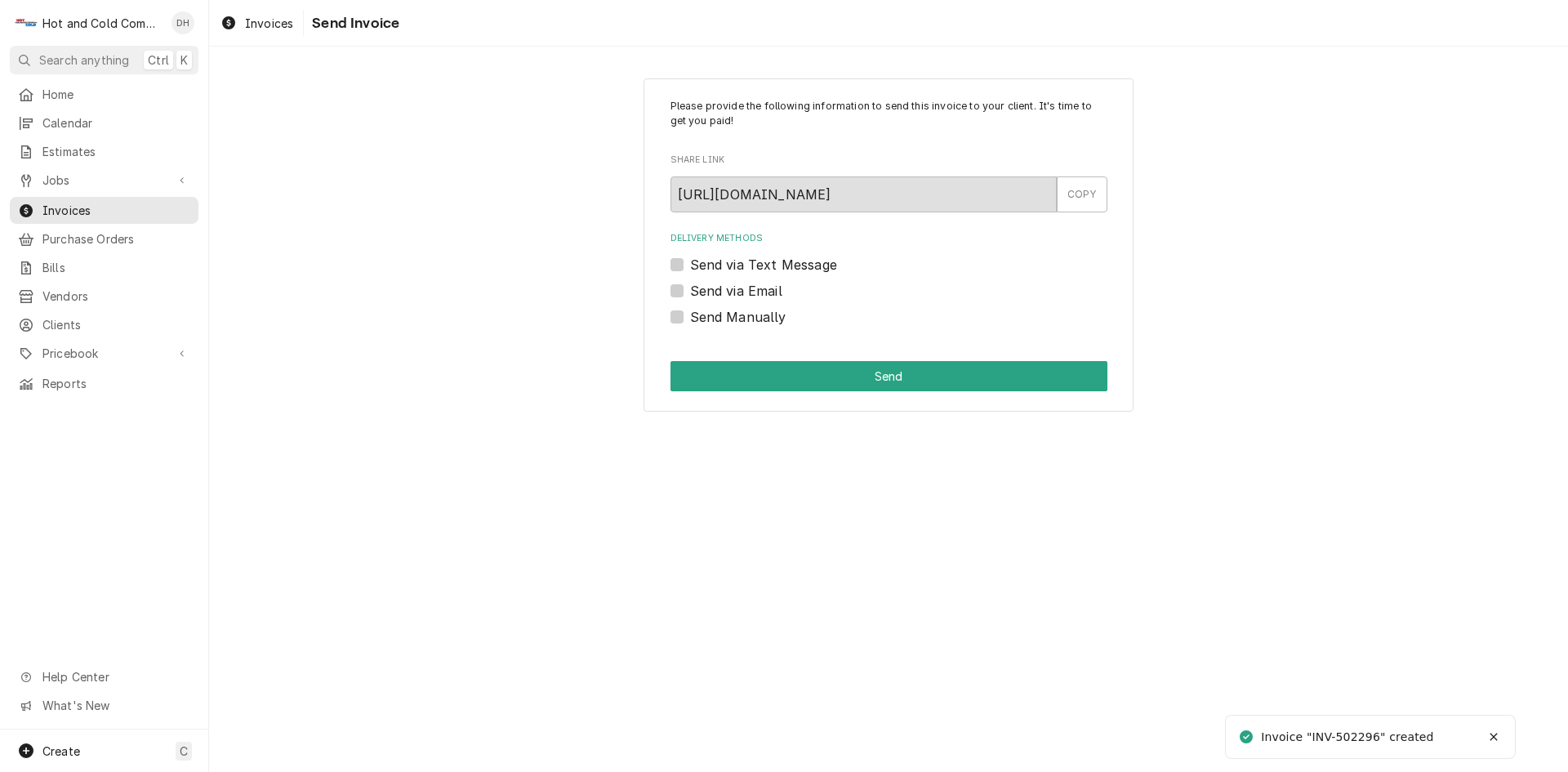
click at [690, 289] on label "Send via Email" at bounding box center [736, 290] width 92 height 20
click at [690, 289] on input "Send via Email" at bounding box center [908, 298] width 437 height 36
checkbox input "true"
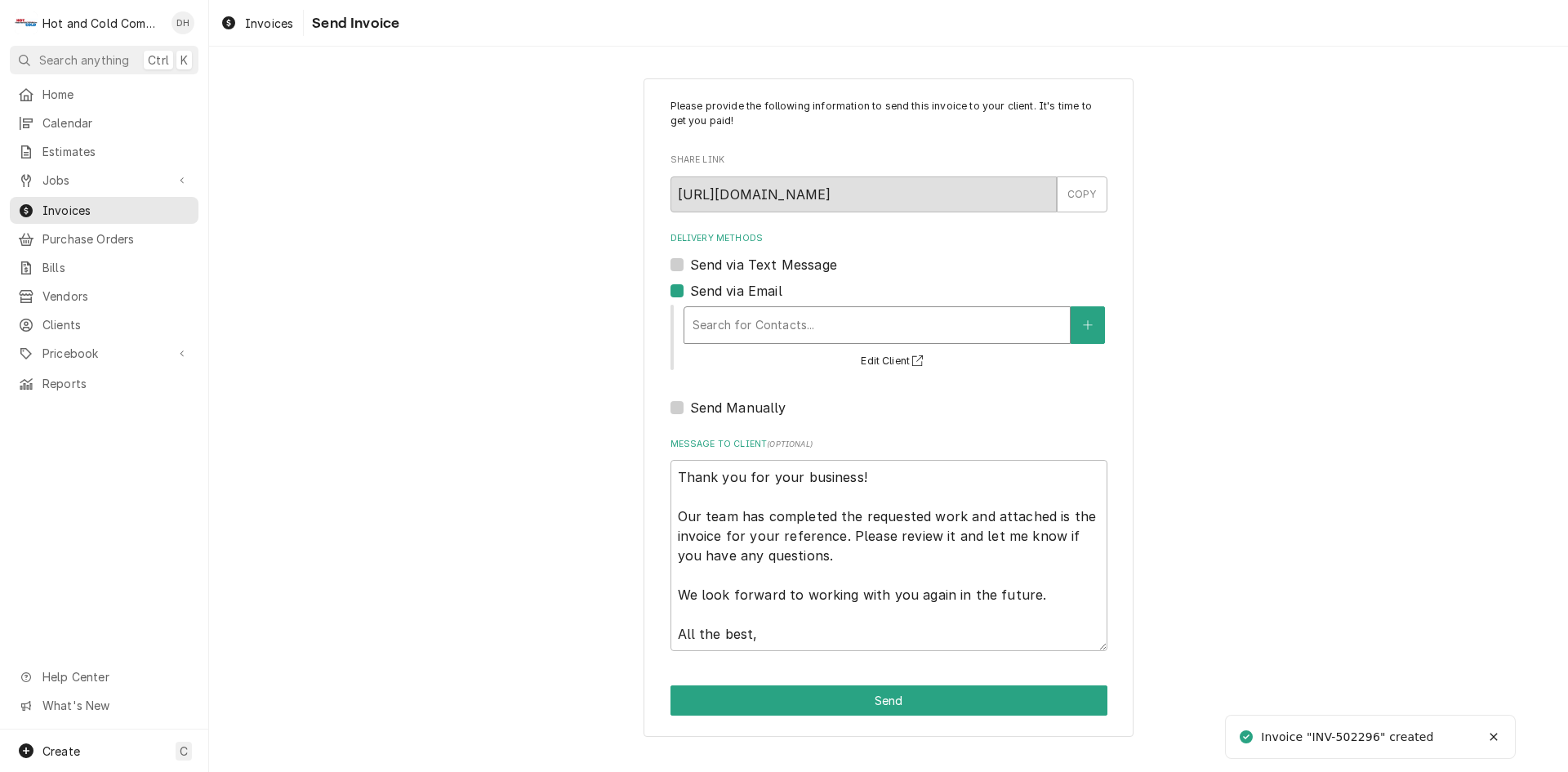
click at [868, 325] on div "Delivery Methods" at bounding box center [877, 325] width 369 height 29
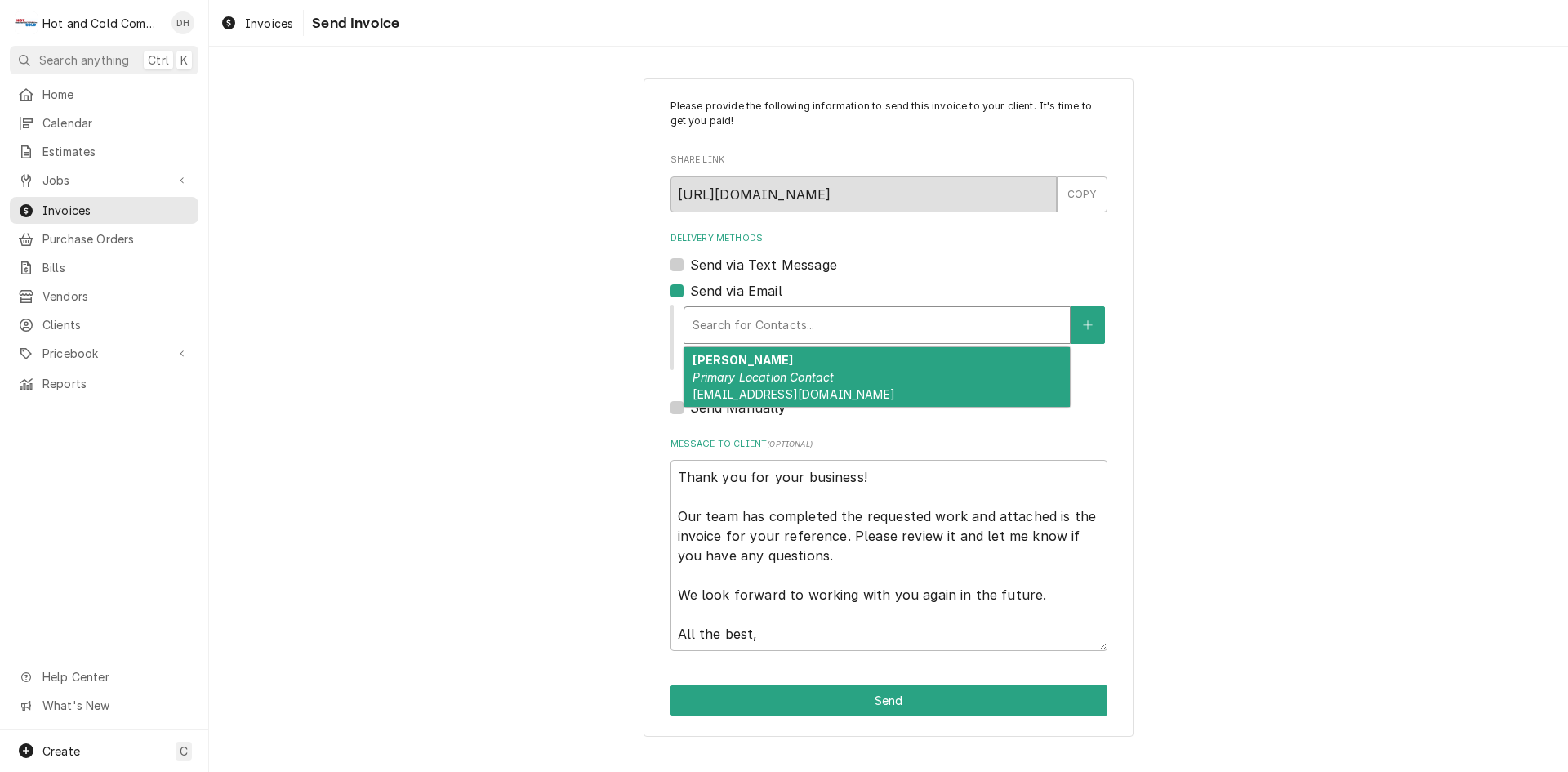
click at [890, 379] on div "[PERSON_NAME] Primary Location Contact [EMAIL_ADDRESS][DOMAIN_NAME]" at bounding box center [876, 377] width 386 height 60
type textarea "x"
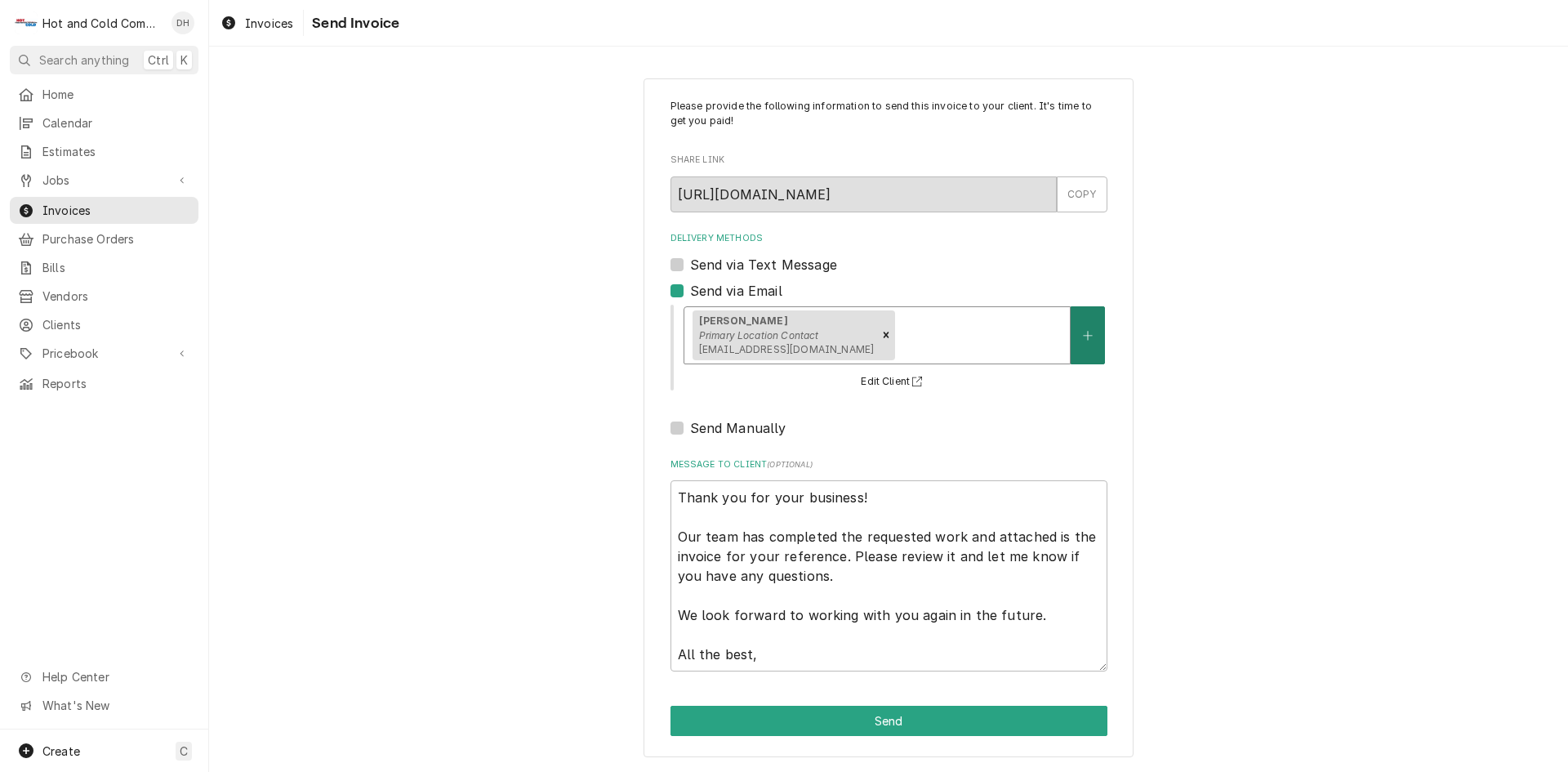
click at [1094, 334] on button "Delivery Methods" at bounding box center [1087, 335] width 34 height 58
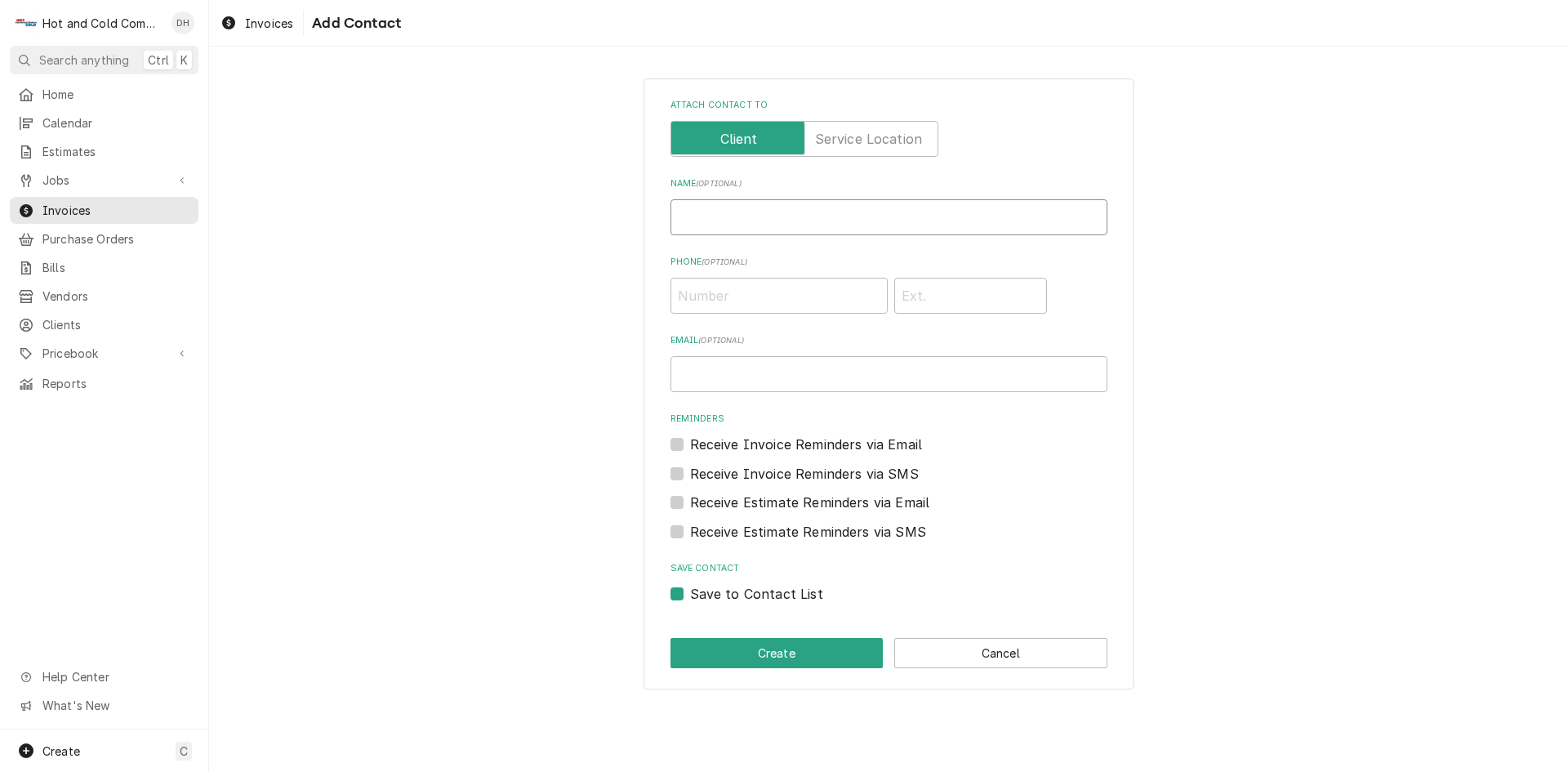
click at [833, 215] on input "Name ( optional )" at bounding box center [888, 217] width 437 height 36
type input "l"
click at [1068, 642] on button "Cancel" at bounding box center [1000, 652] width 213 height 30
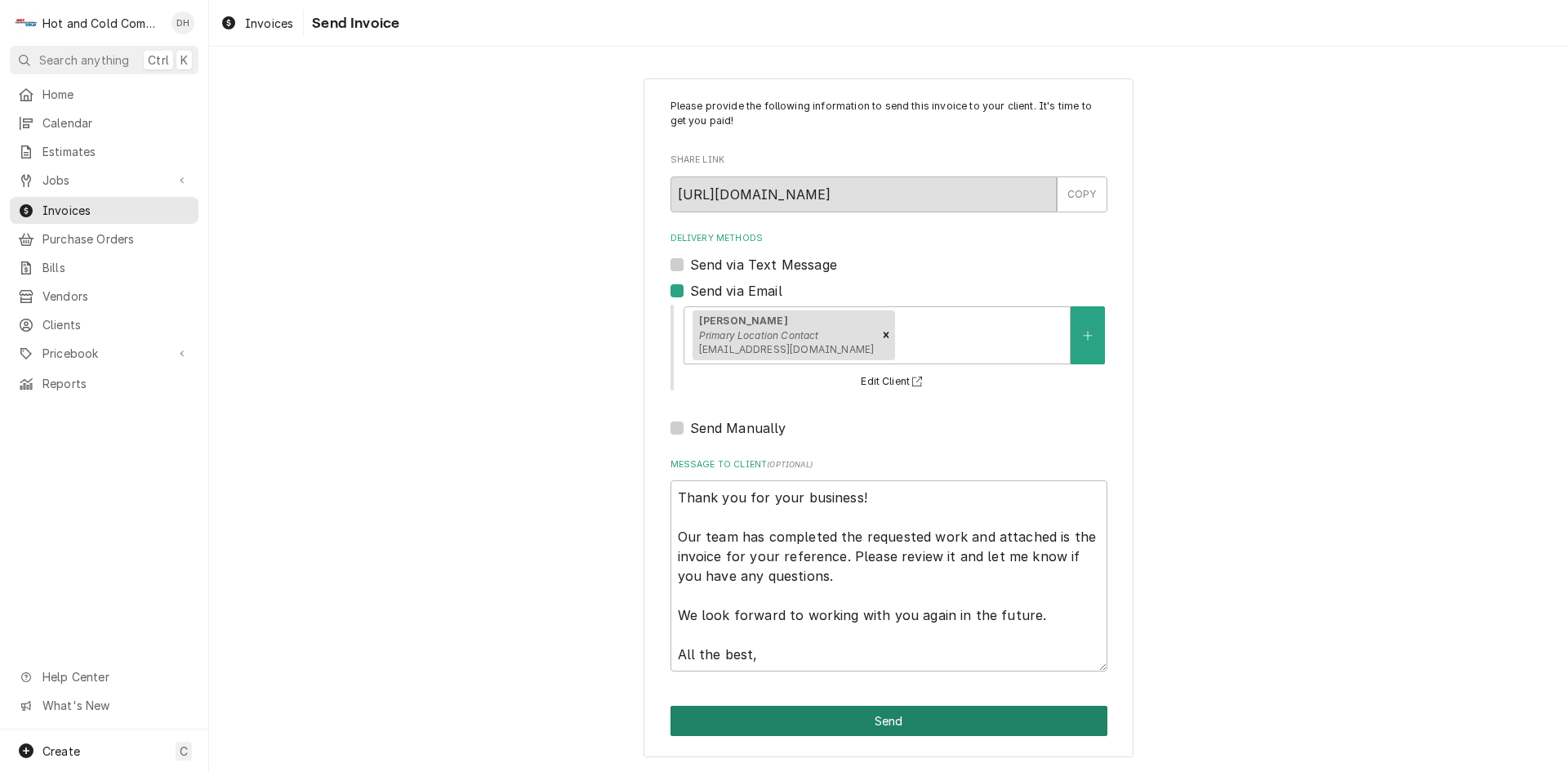
click at [893, 719] on button "Send" at bounding box center [888, 720] width 437 height 30
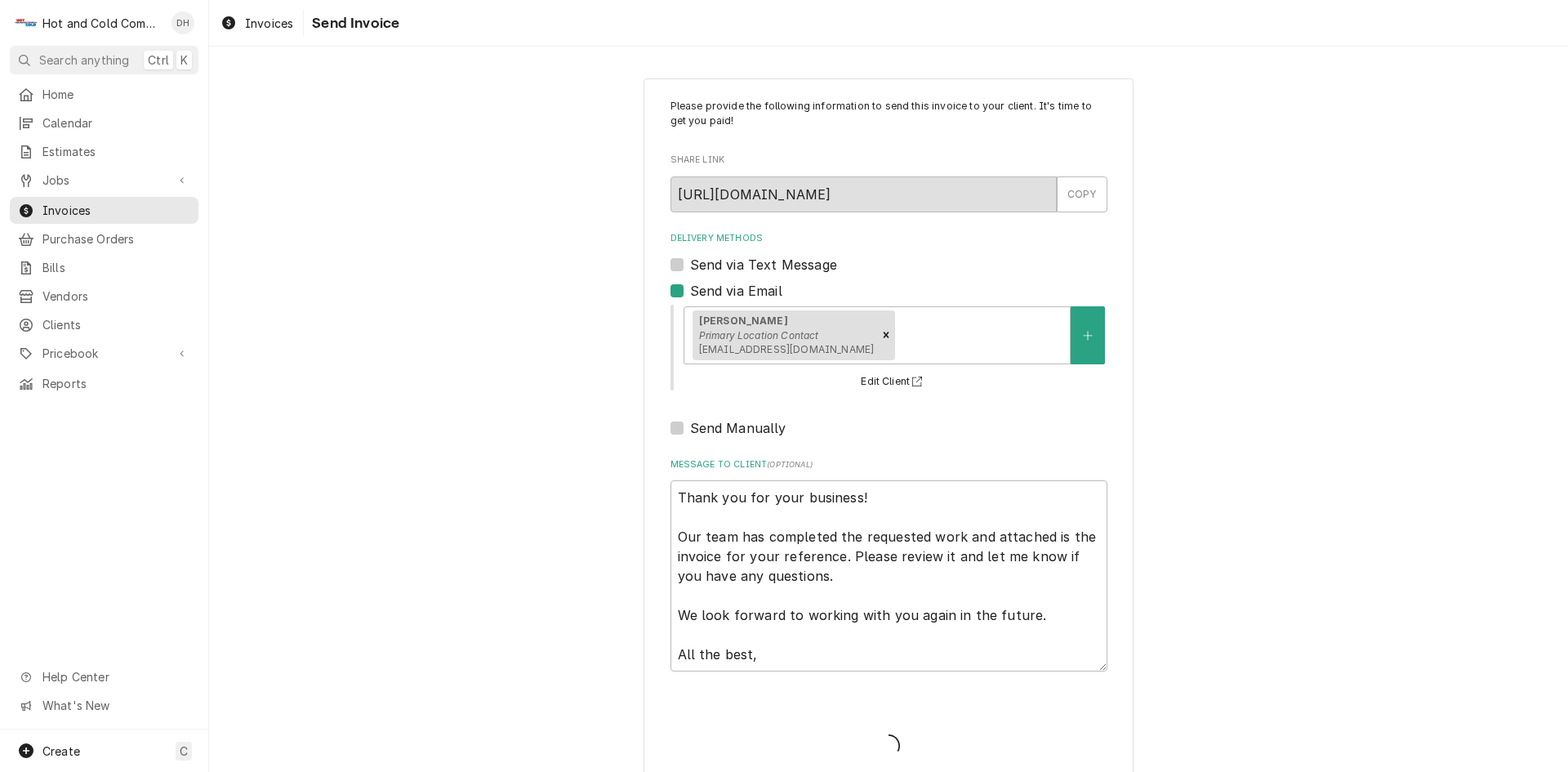
type textarea "x"
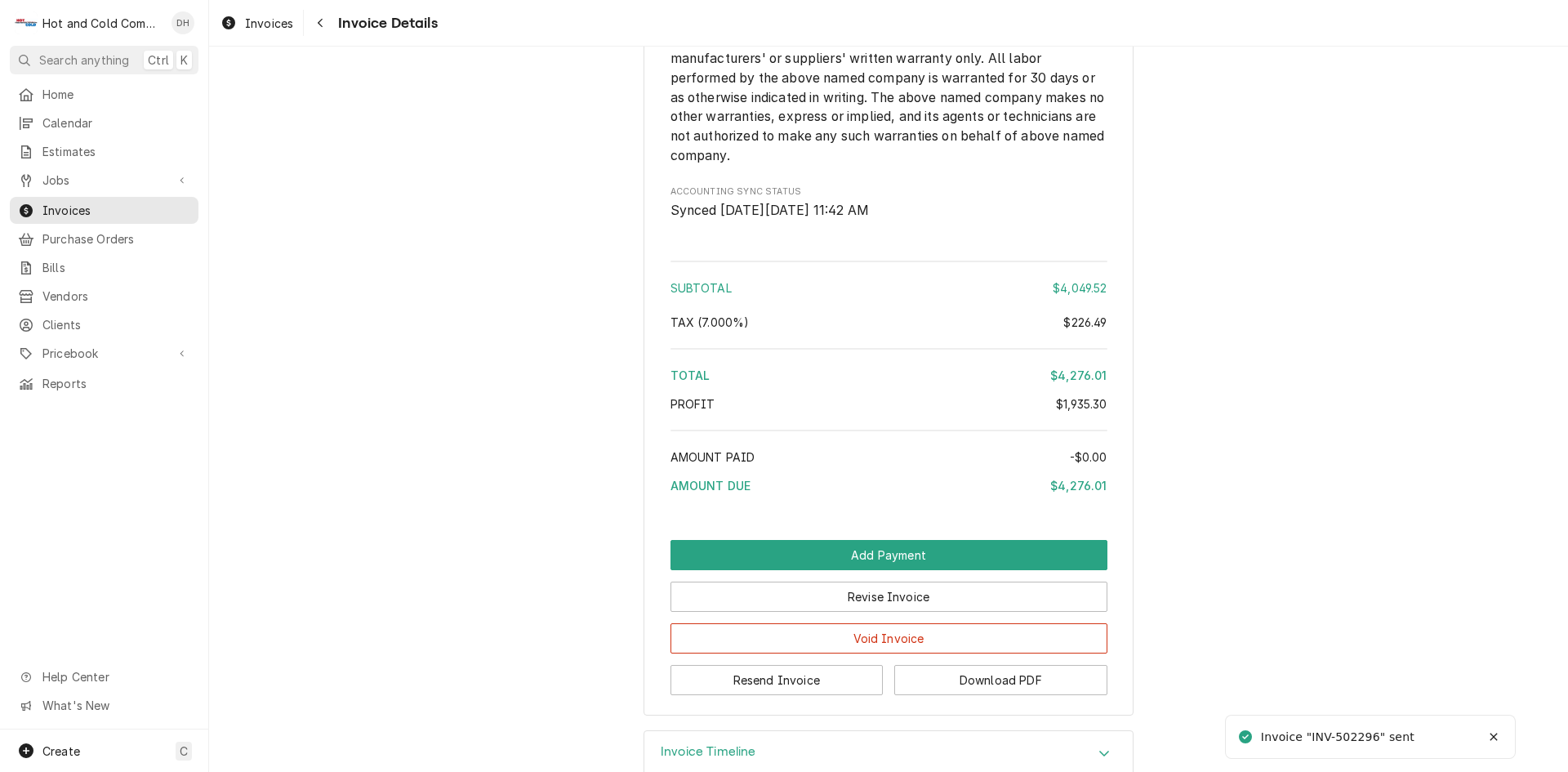
scroll to position [3371, 0]
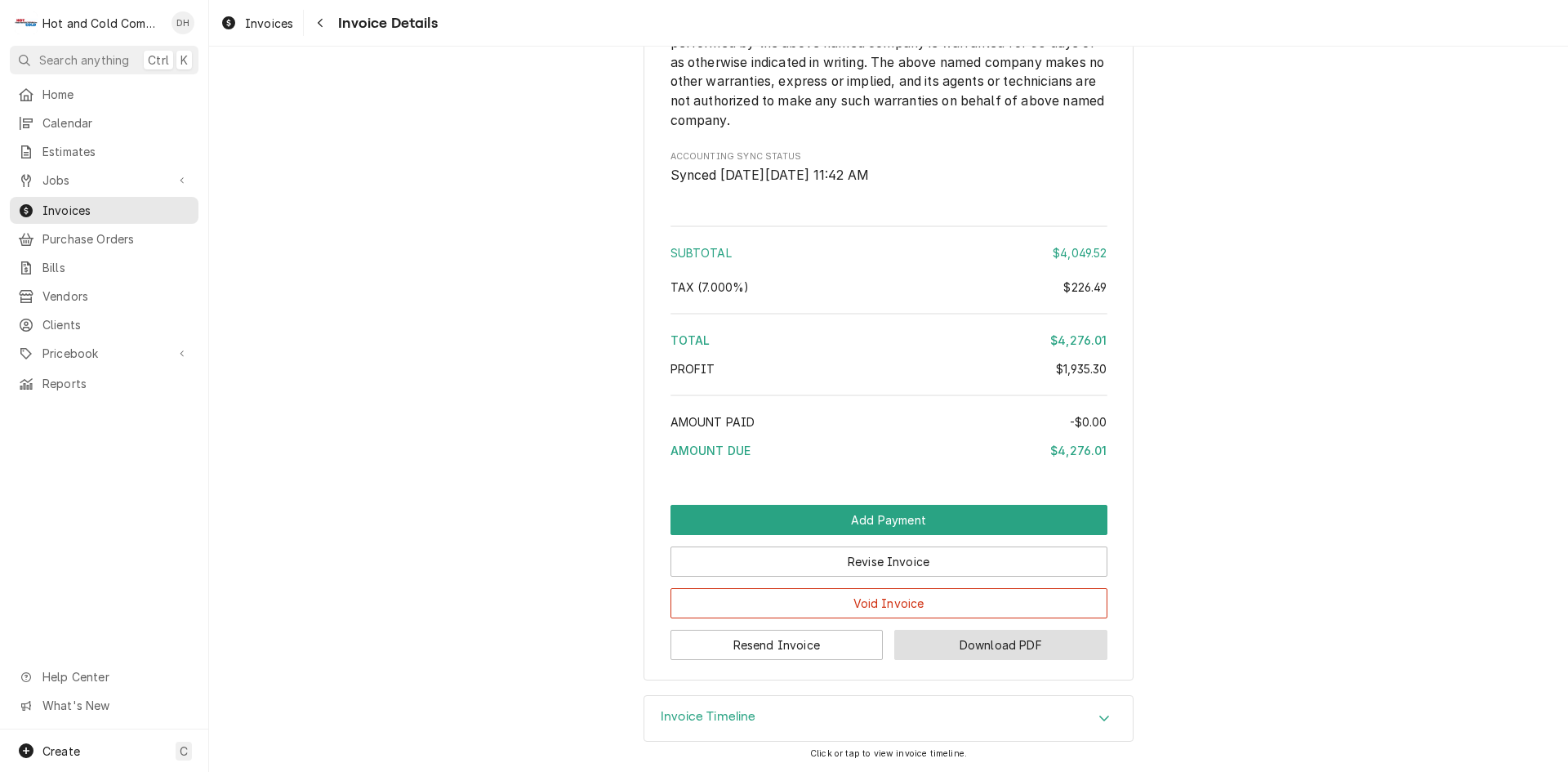
click at [1016, 641] on button "Download PDF" at bounding box center [1000, 644] width 213 height 30
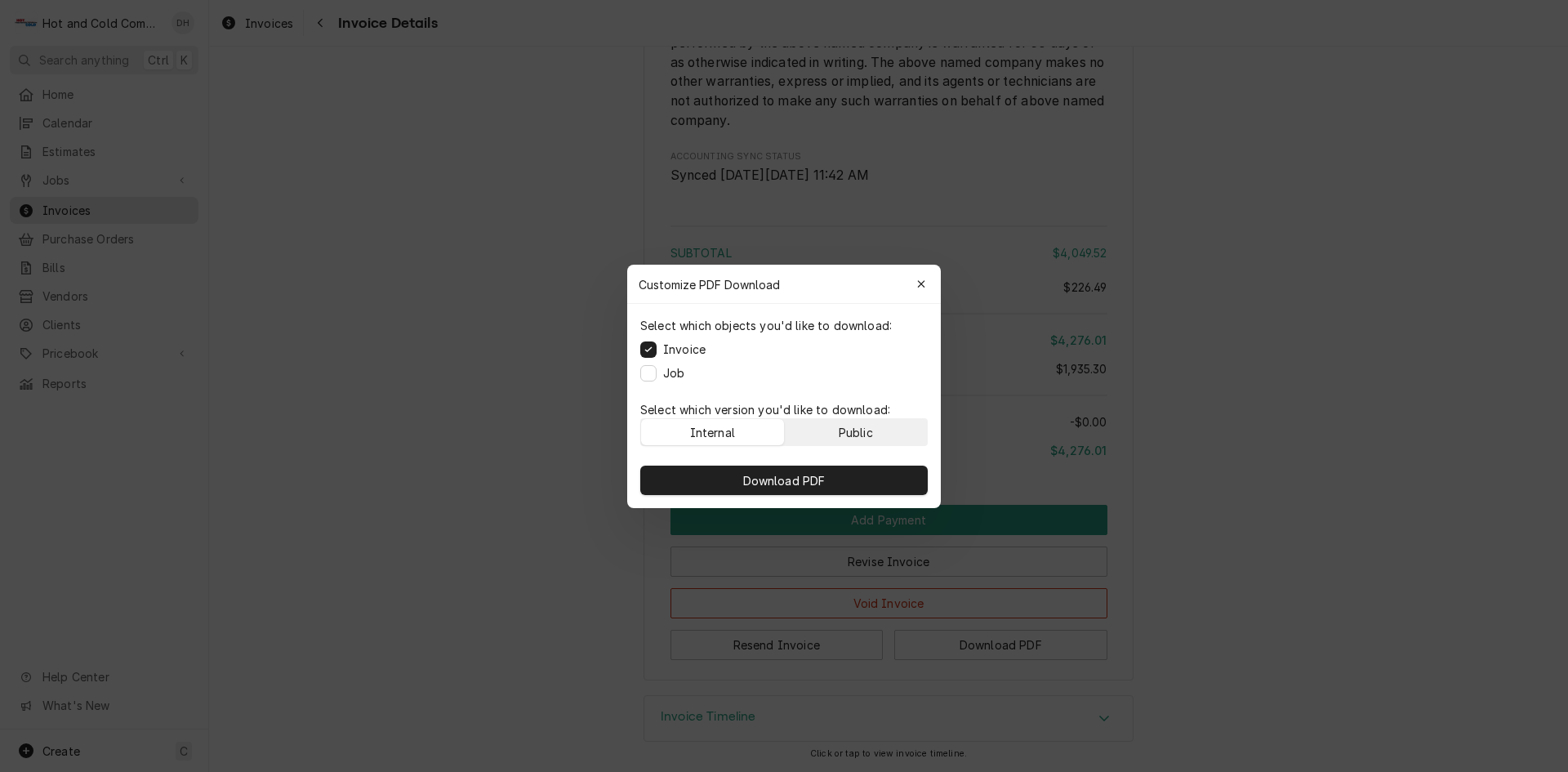
click at [916, 426] on button "Public" at bounding box center [857, 432] width 143 height 26
click at [650, 372] on button "Job" at bounding box center [649, 372] width 17 height 17
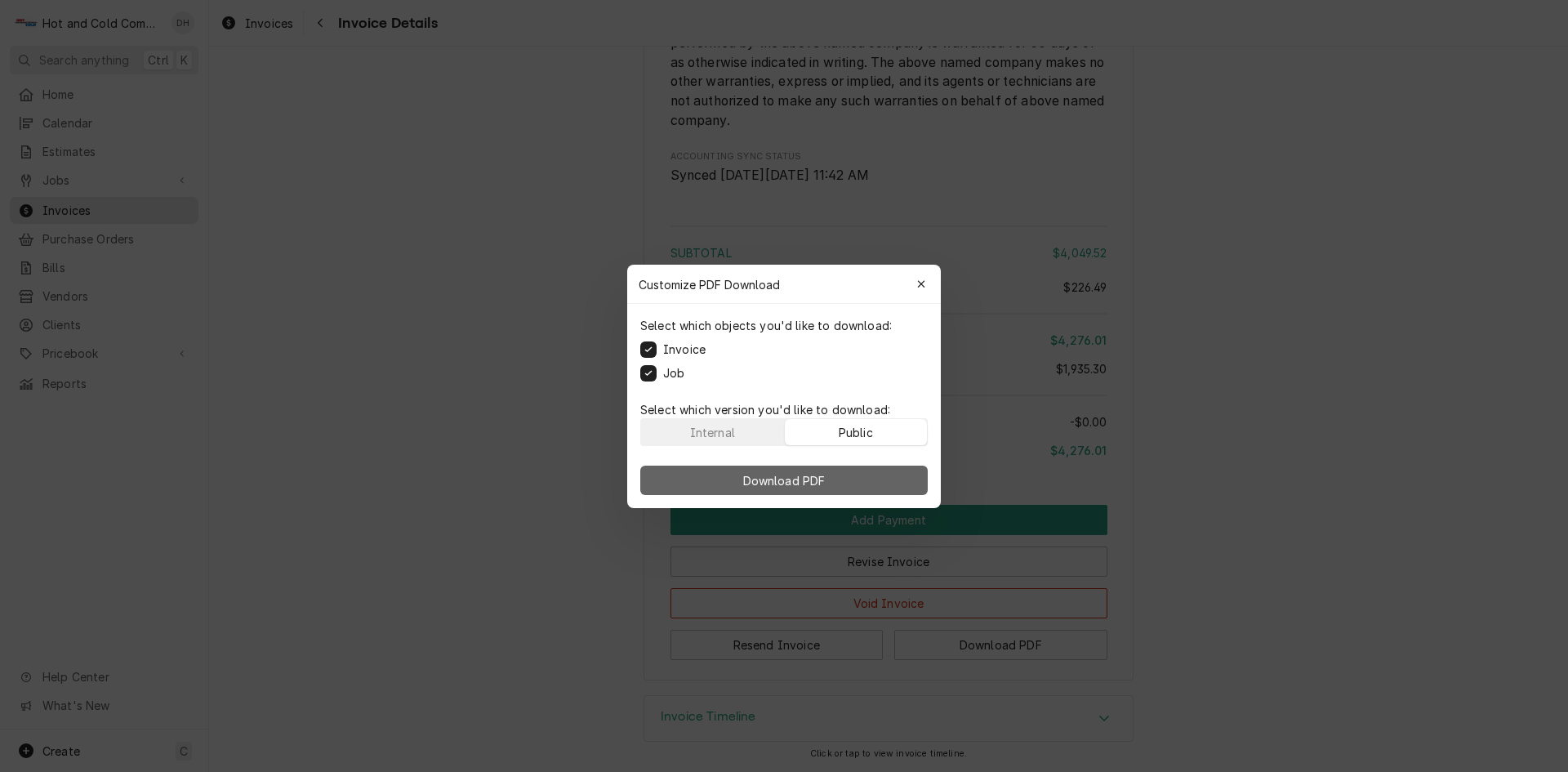
click at [767, 478] on span "Download PDF" at bounding box center [784, 479] width 89 height 17
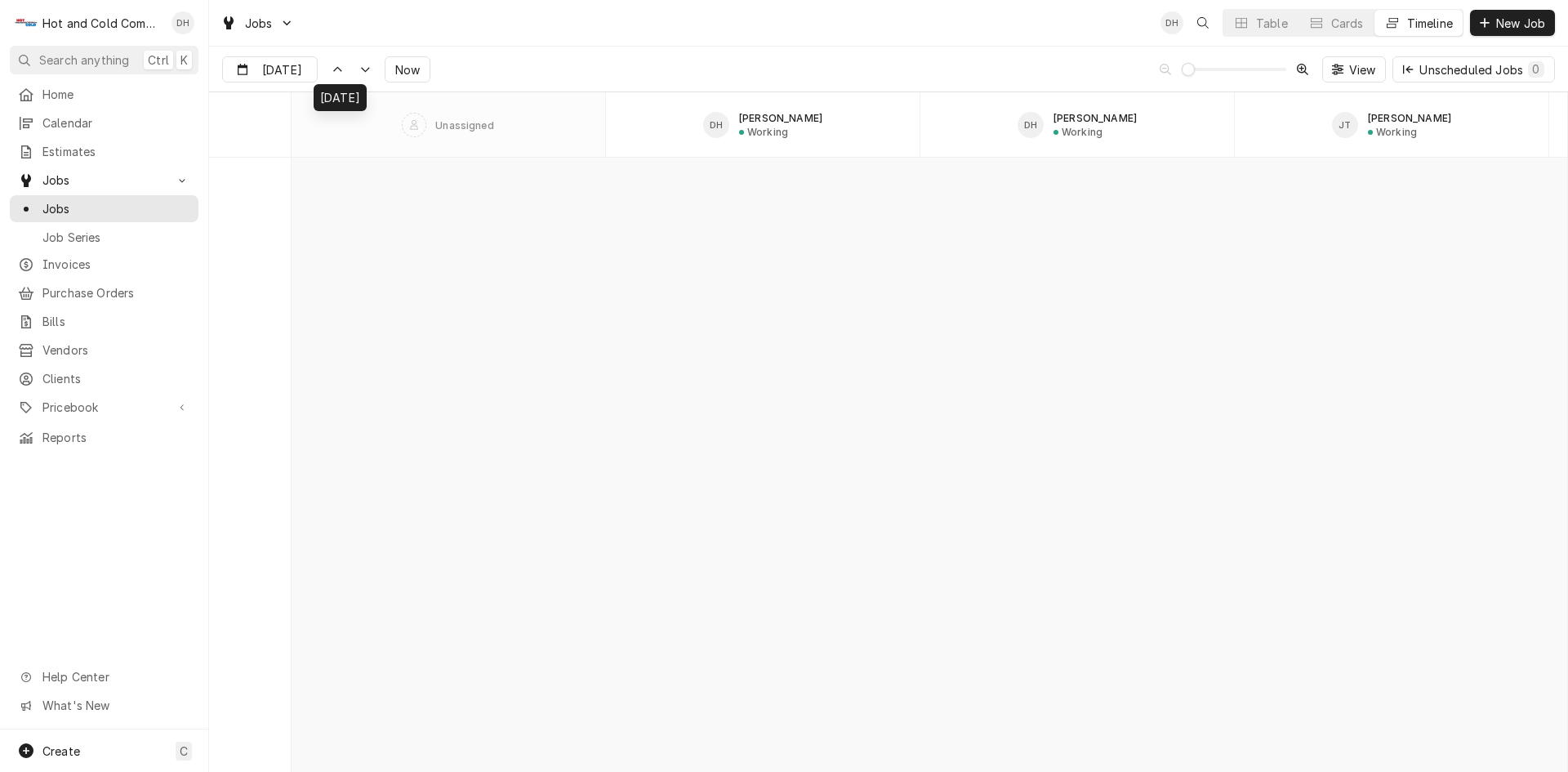
scroll to position [14067, 0]
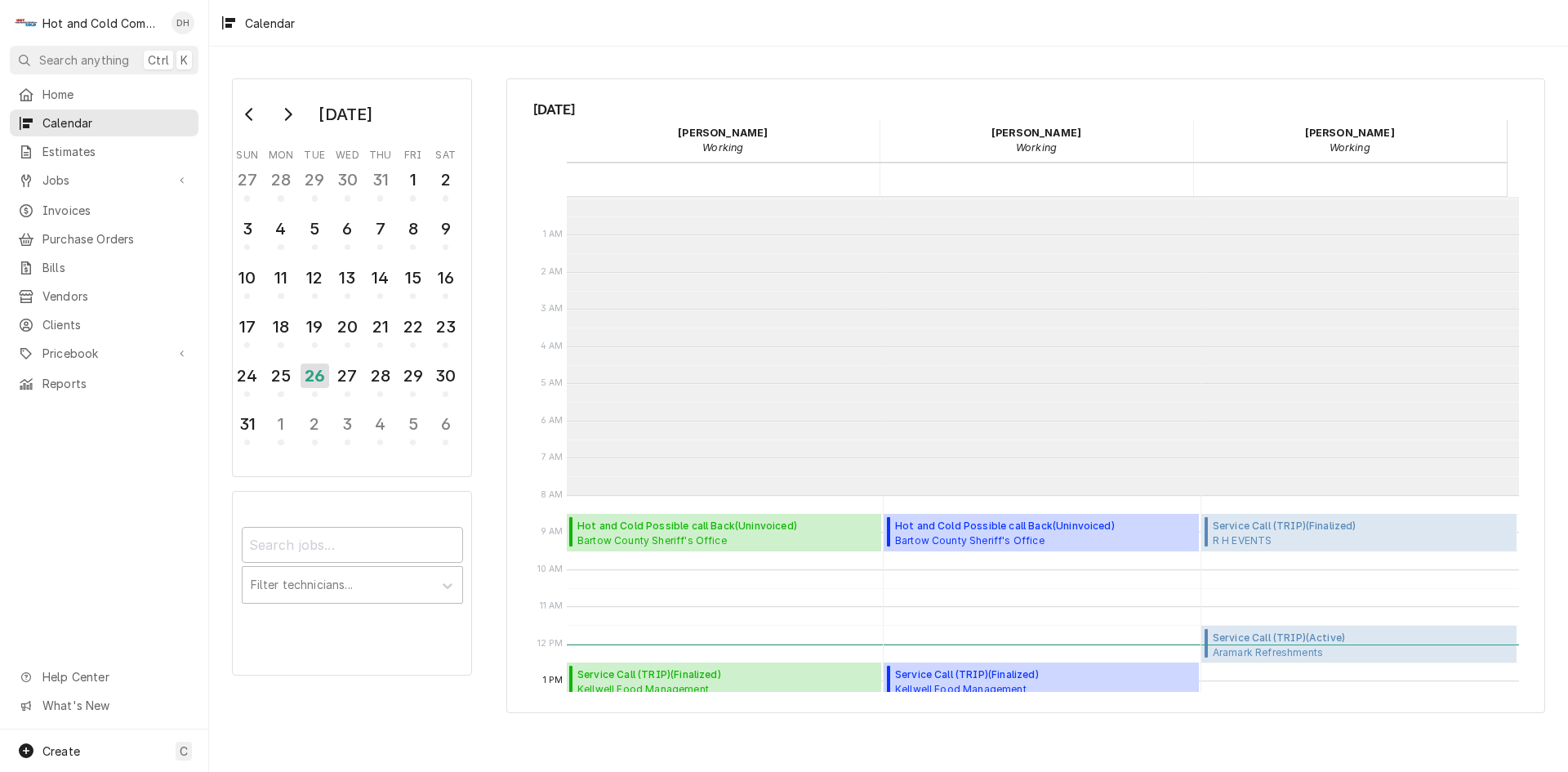
scroll to position [298, 0]
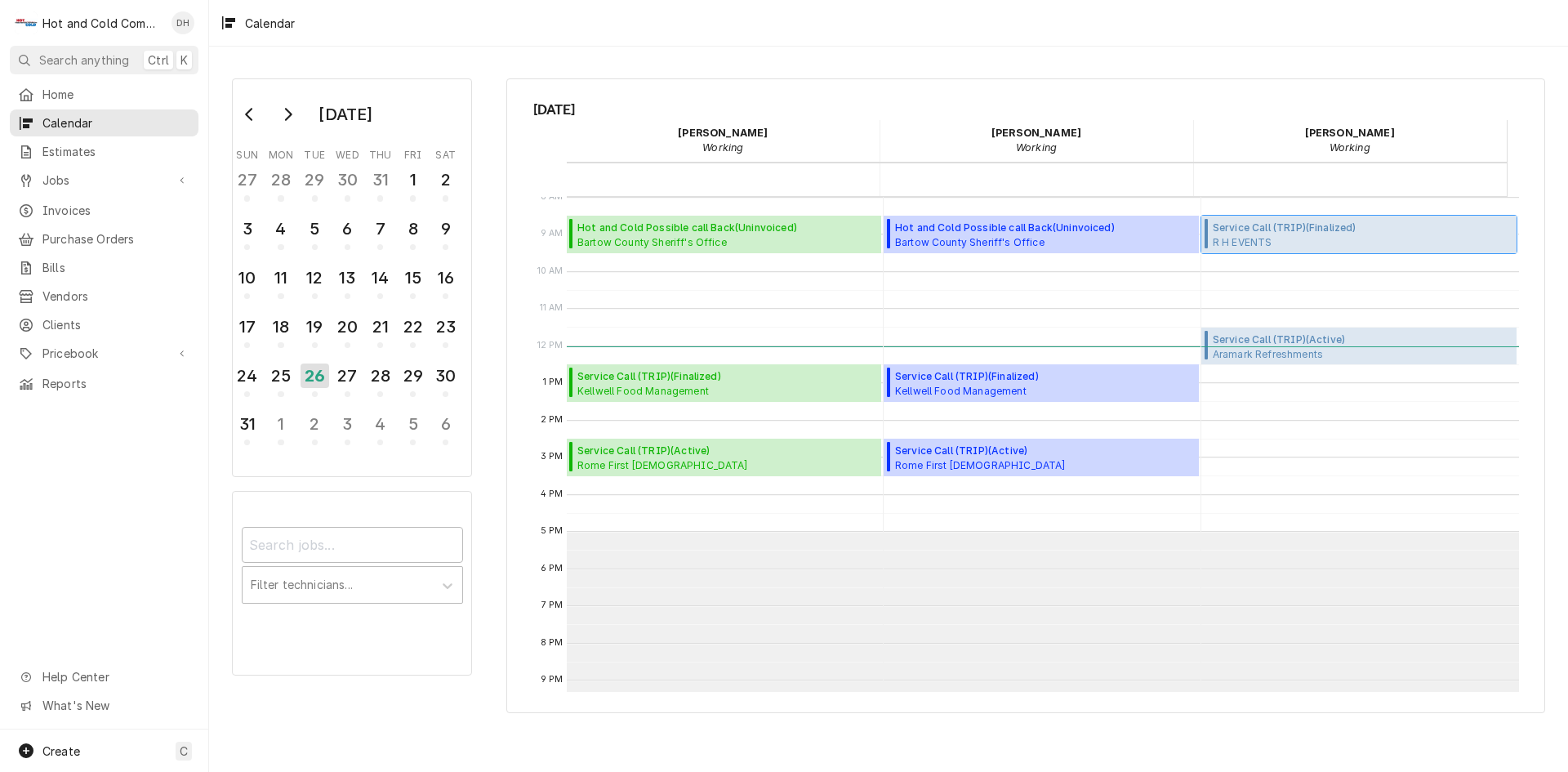
click at [1344, 236] on span "R H EVENTS 3230 Hopeland Industrial Dr,, POWDER SPRINGS, GA 30127" at bounding box center [1284, 241] width 143 height 13
click at [1341, 235] on span "R H EVENTS 3230 Hopeland Industrial Dr,, POWDER SPRINGS, GA 30127" at bounding box center [1284, 241] width 143 height 13
click at [1253, 236] on span "R H EVENTS 3230 Hopeland Industrial Dr,, POWDER SPRINGS, GA 30127" at bounding box center [1284, 241] width 143 height 13
drag, startPoint x: 1273, startPoint y: 222, endPoint x: 1193, endPoint y: 126, distance: 125.0
click at [1193, 126] on div "Jason Thomason Working" at bounding box center [1350, 140] width 314 height 41
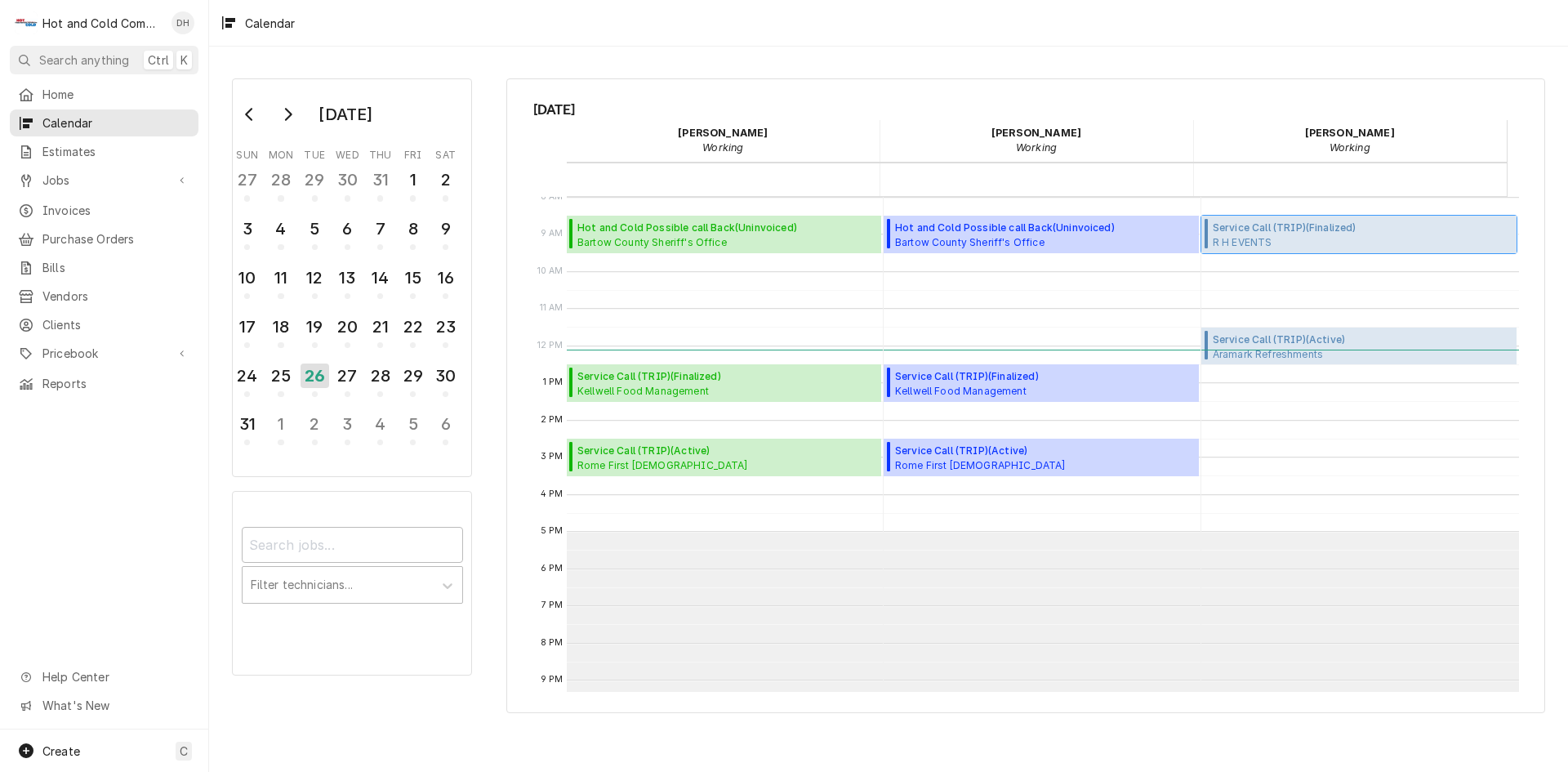
click at [1235, 238] on span "R H EVENTS 3230 Hopeland Industrial Dr,, POWDER SPRINGS, GA 30127" at bounding box center [1284, 241] width 143 height 13
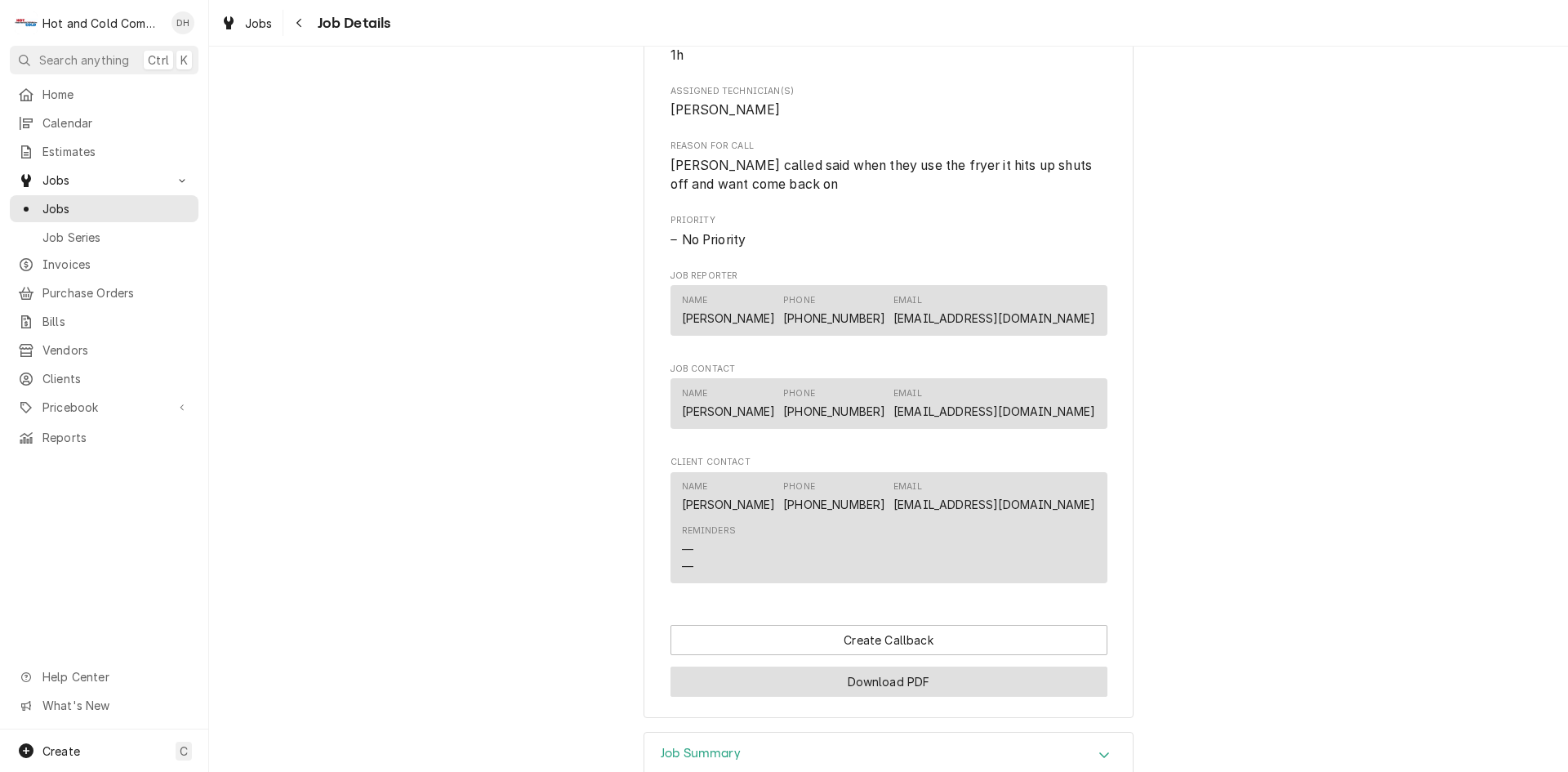
scroll to position [898, 0]
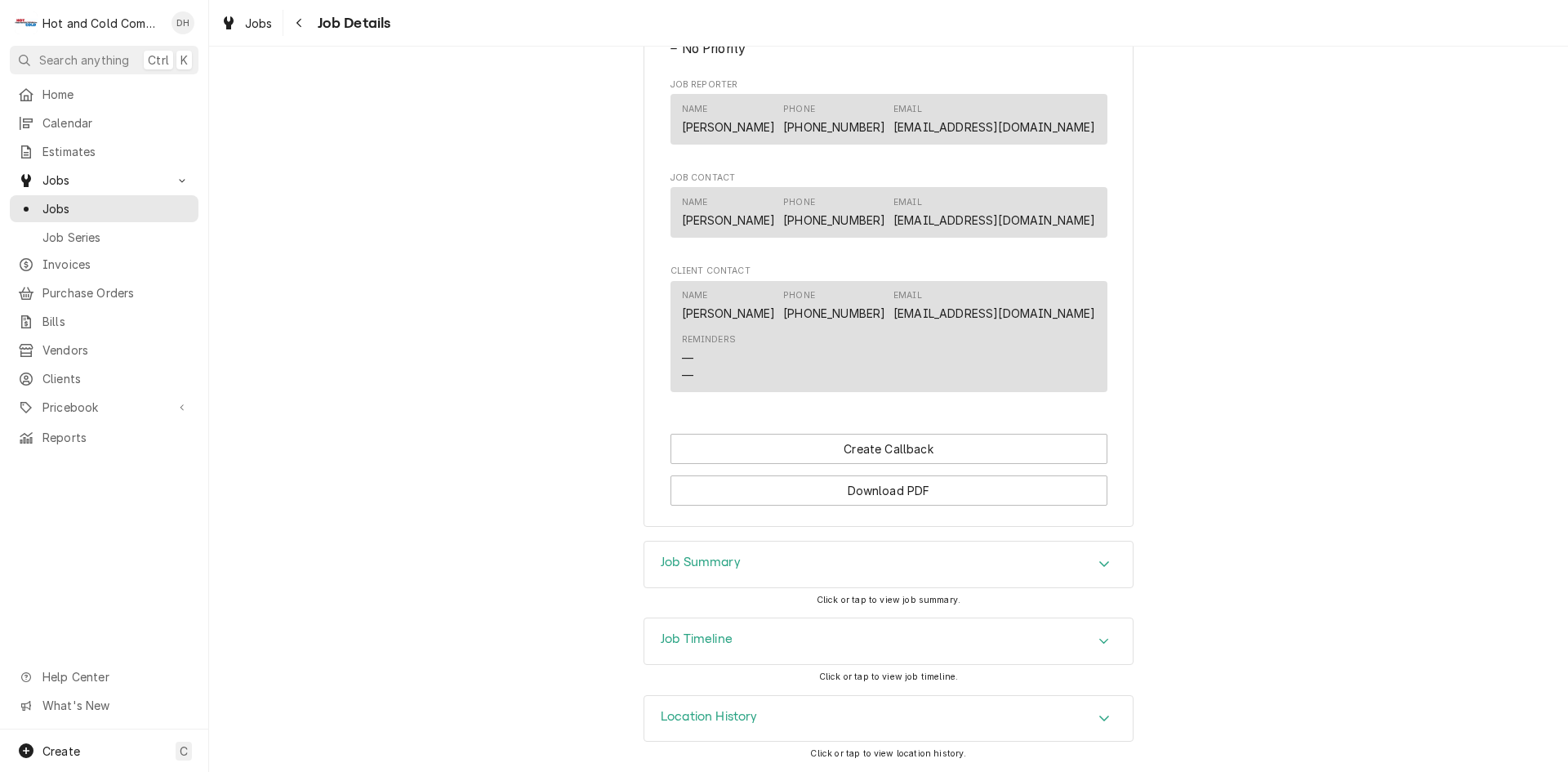
click at [1027, 568] on div "Job Summary" at bounding box center [889, 564] width 489 height 46
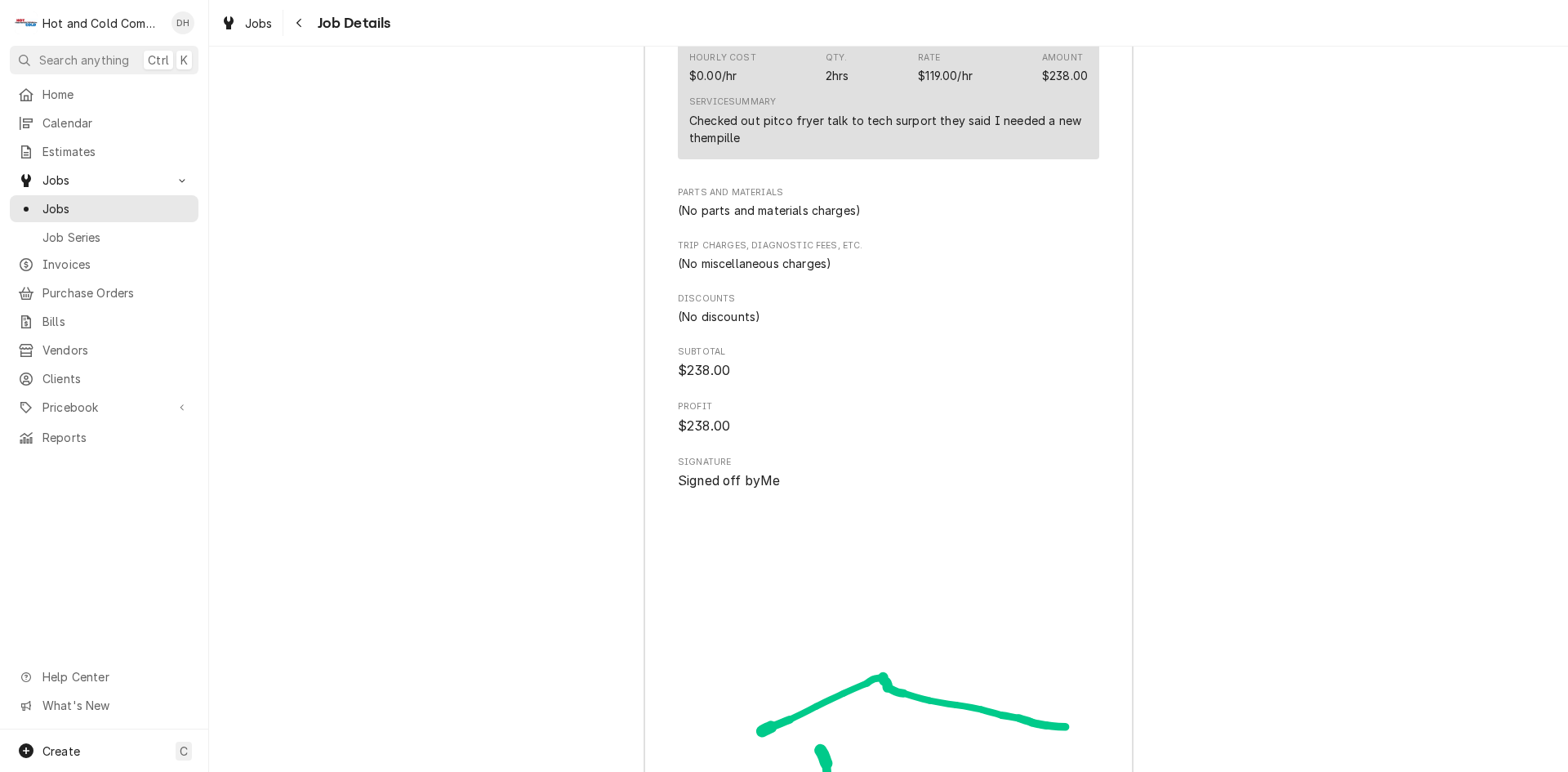
scroll to position [2041, 0]
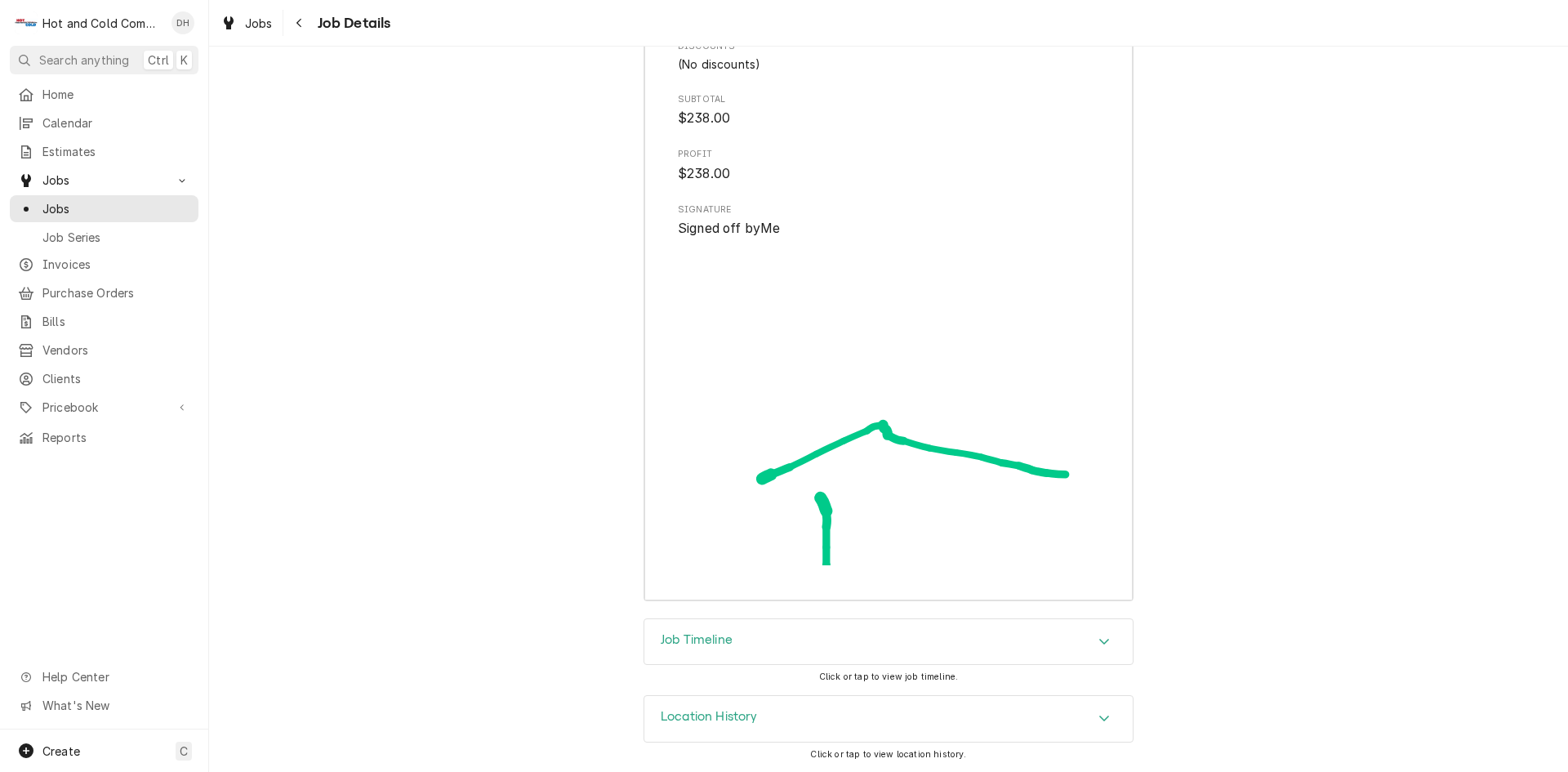
click at [479, 348] on div "Job Summary Roopairs Job ID JOB-988 Service Type Service Call (TRIP) Job Type S…" at bounding box center [888, 7] width 1359 height 1221
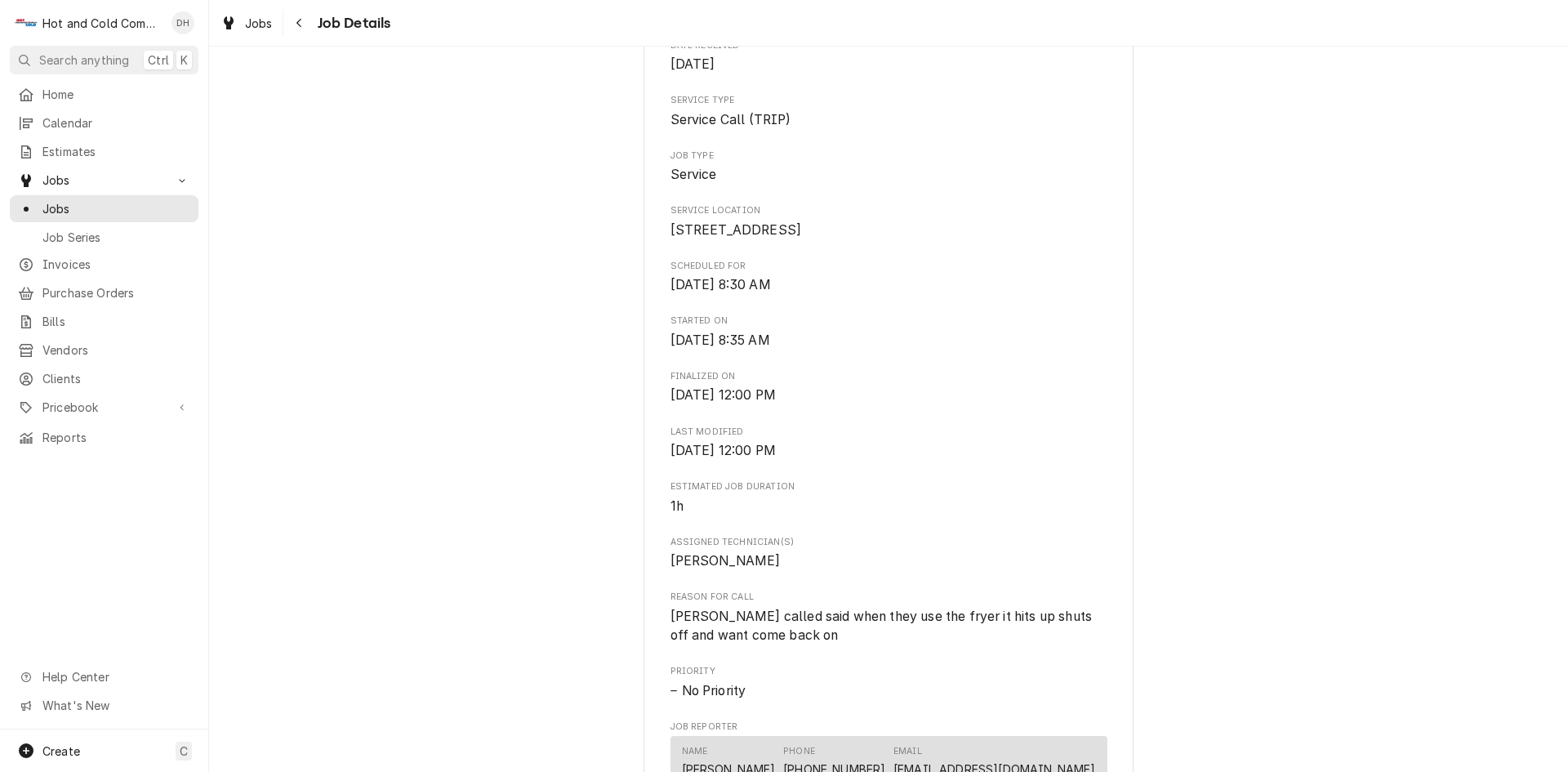
scroll to position [0, 0]
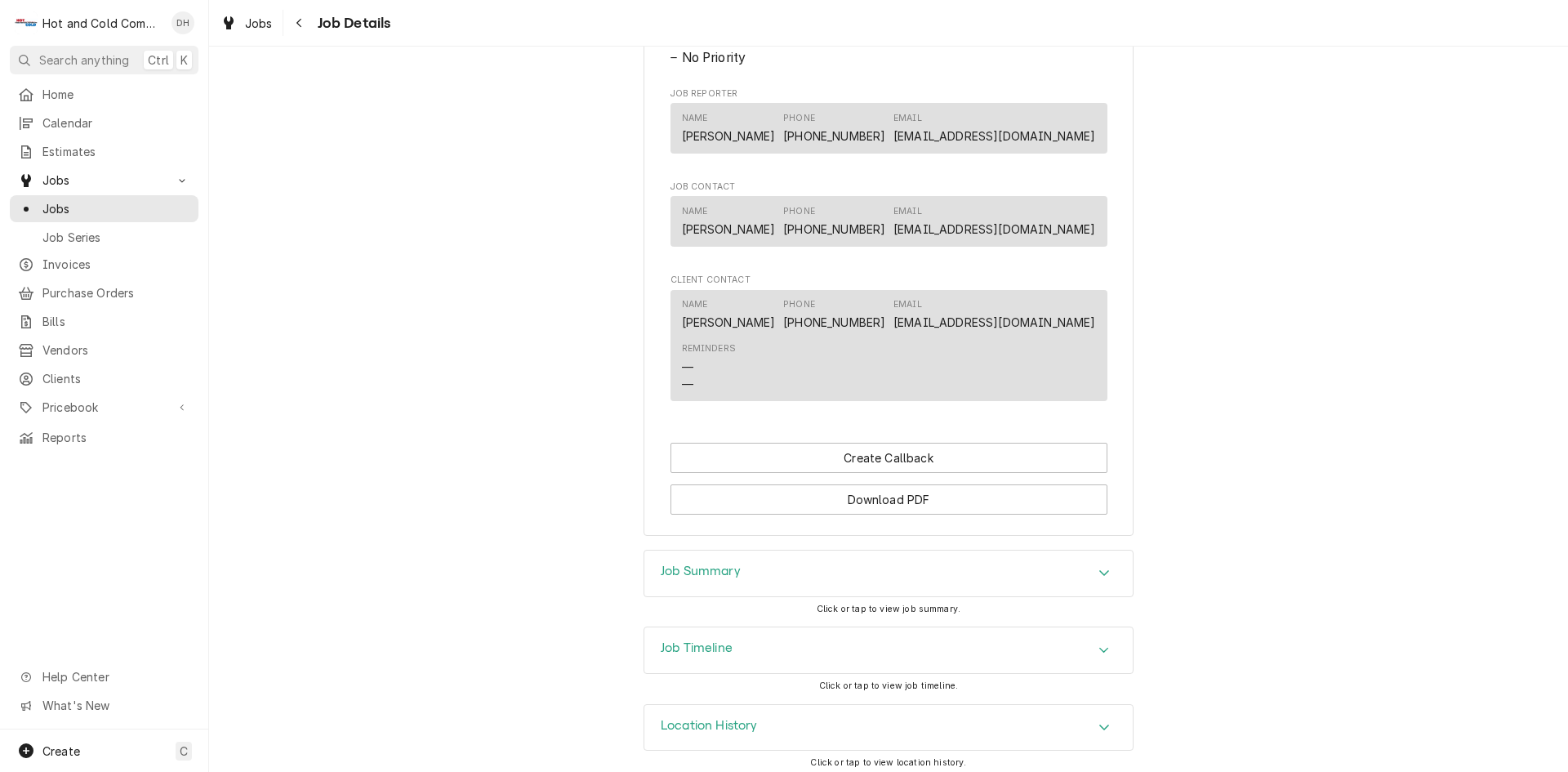
scroll to position [898, 0]
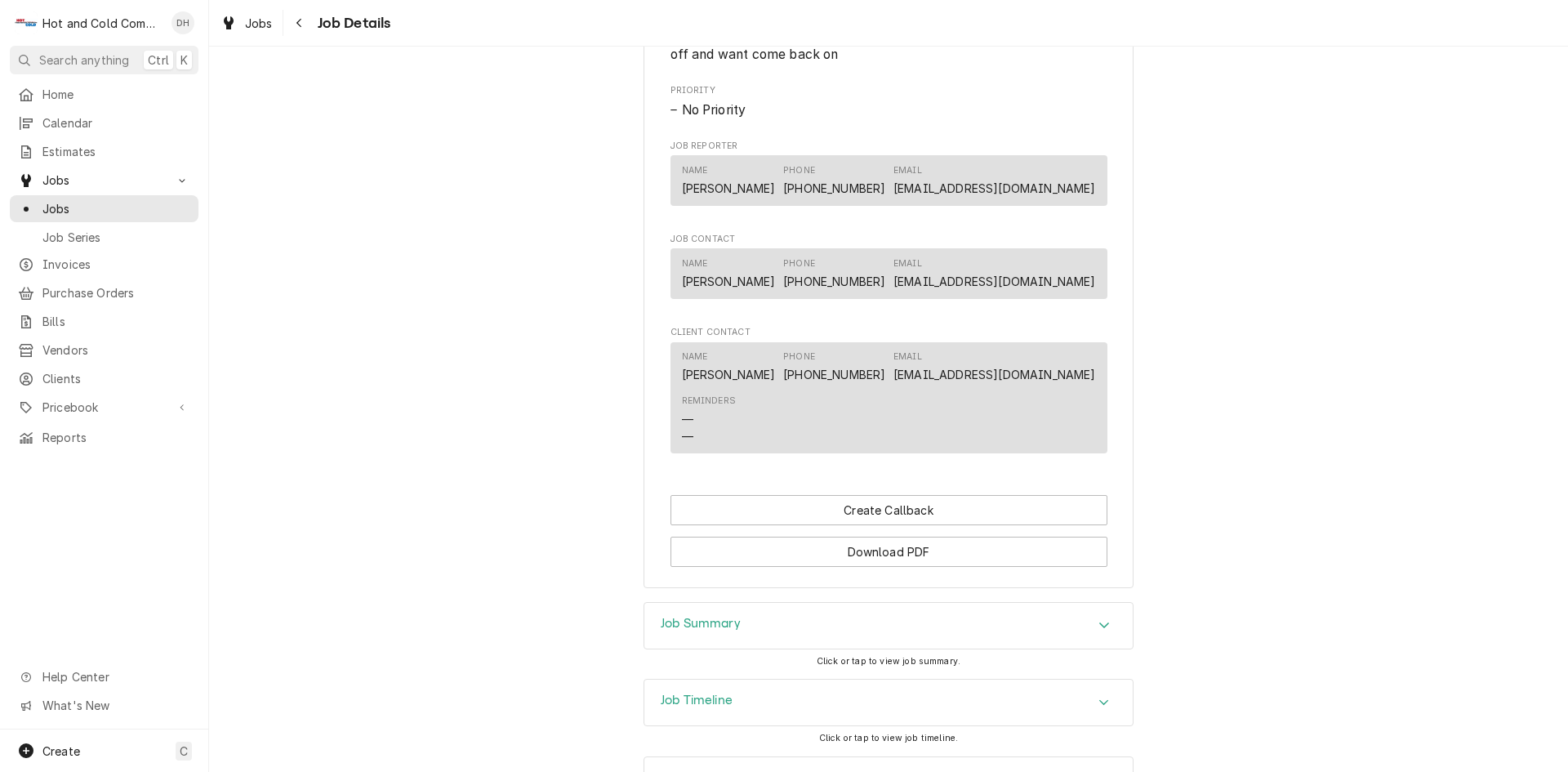
scroll to position [898, 0]
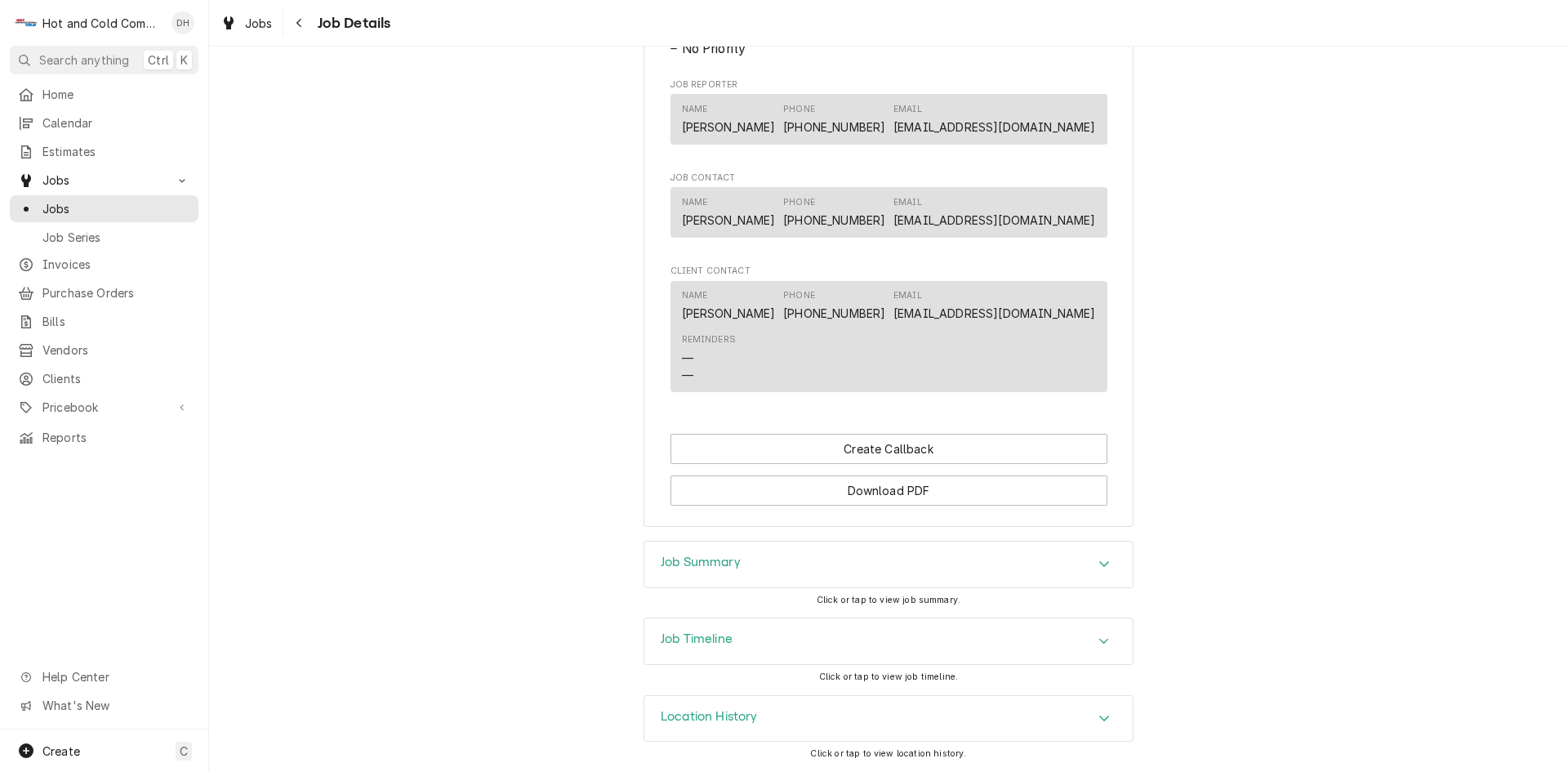
click at [1098, 558] on icon "Accordion Header" at bounding box center [1104, 563] width 12 height 13
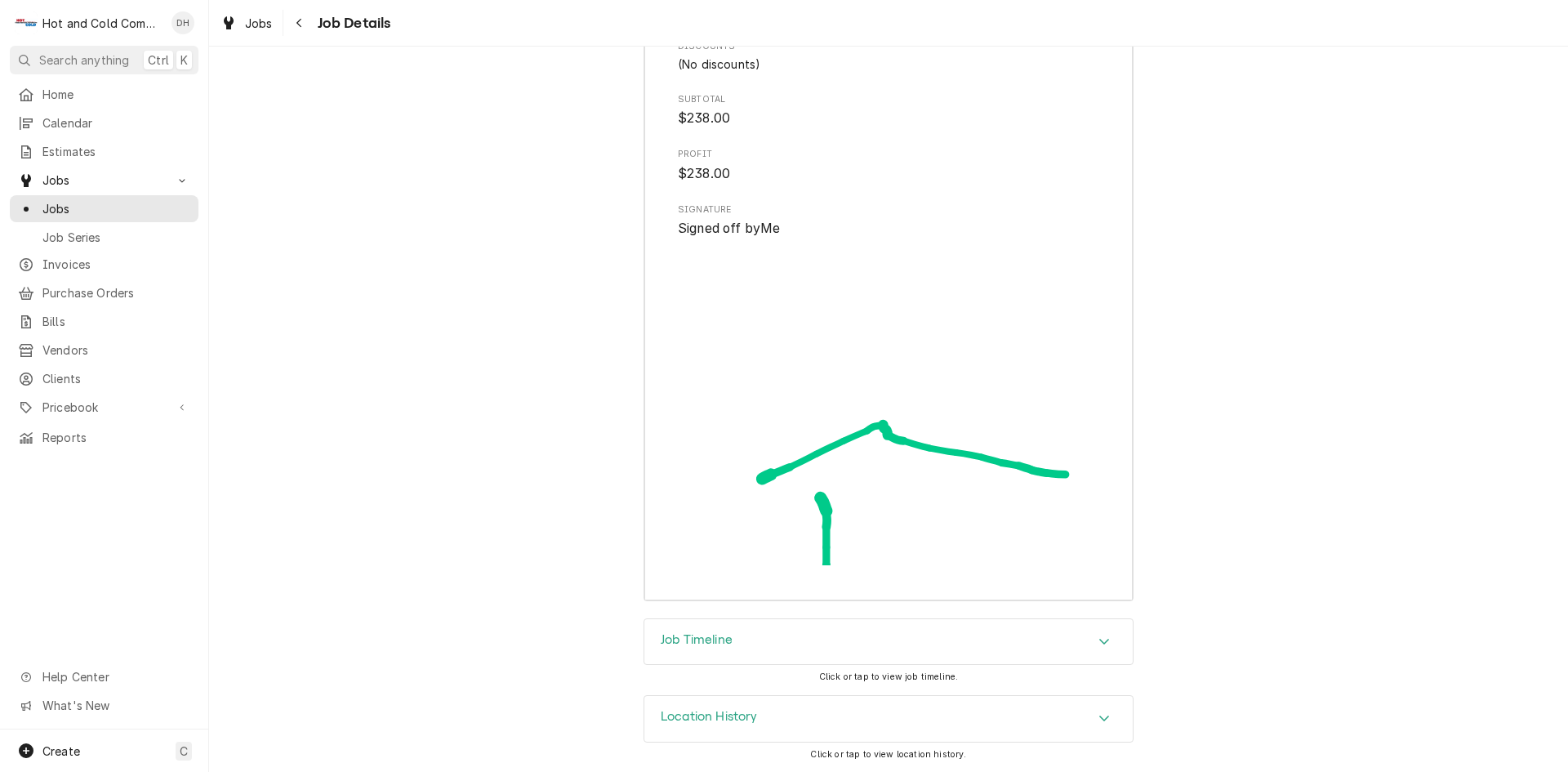
scroll to position [1770, 0]
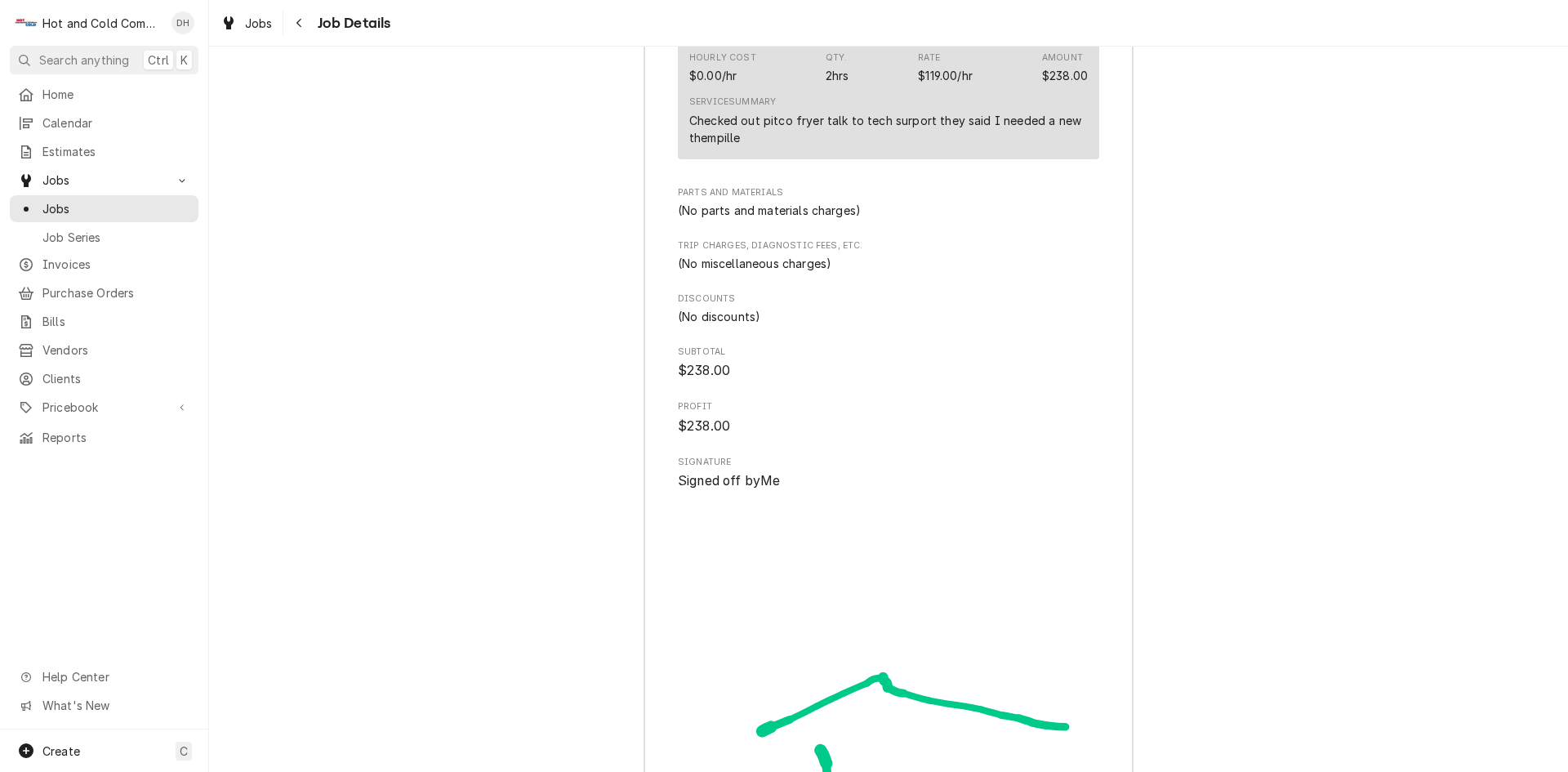
click at [931, 112] on div "Service Summary Checked out pitco fryer talk to tech surport they said I needed…" at bounding box center [888, 121] width 398 height 61
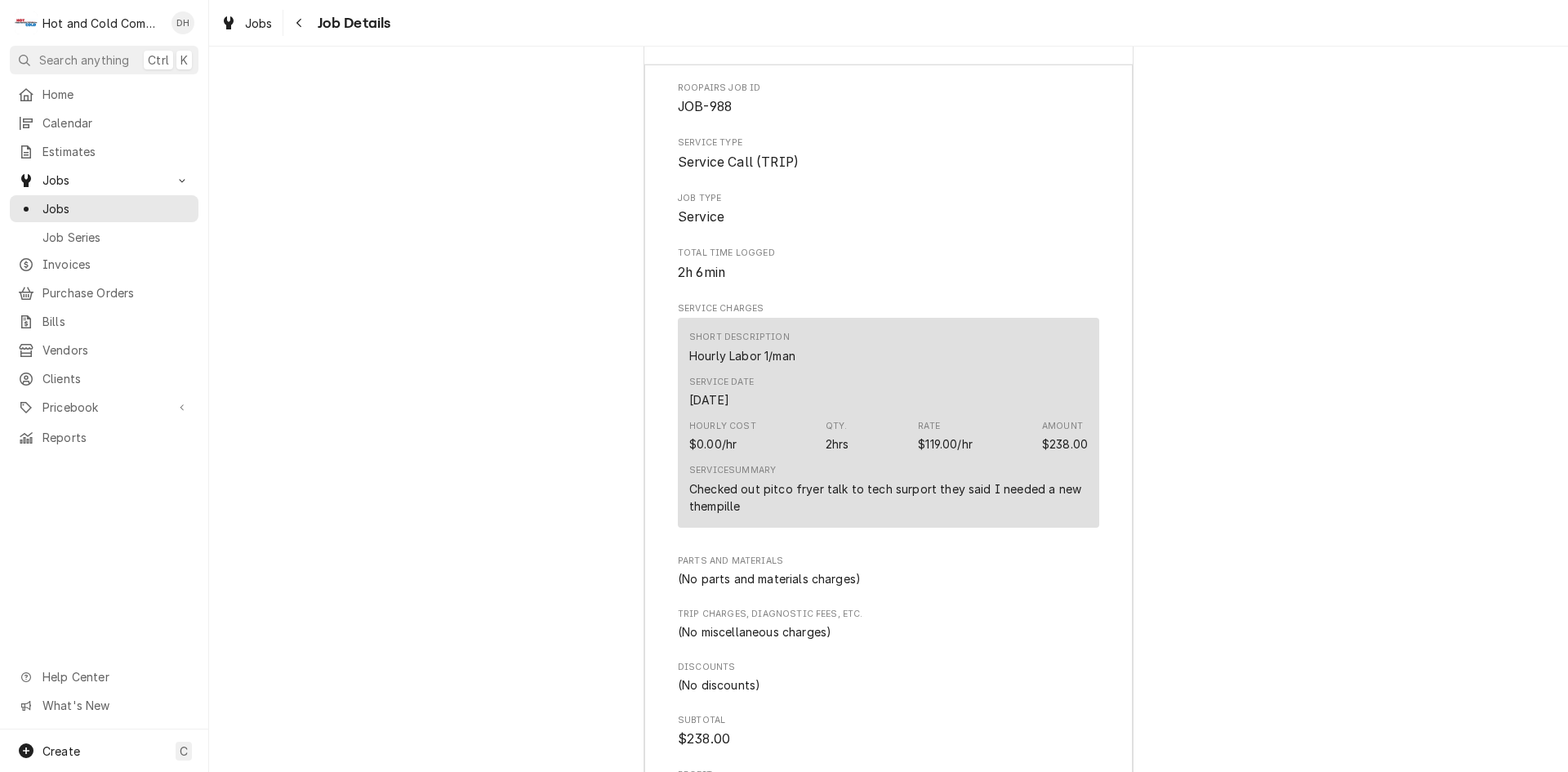
scroll to position [1224, 0]
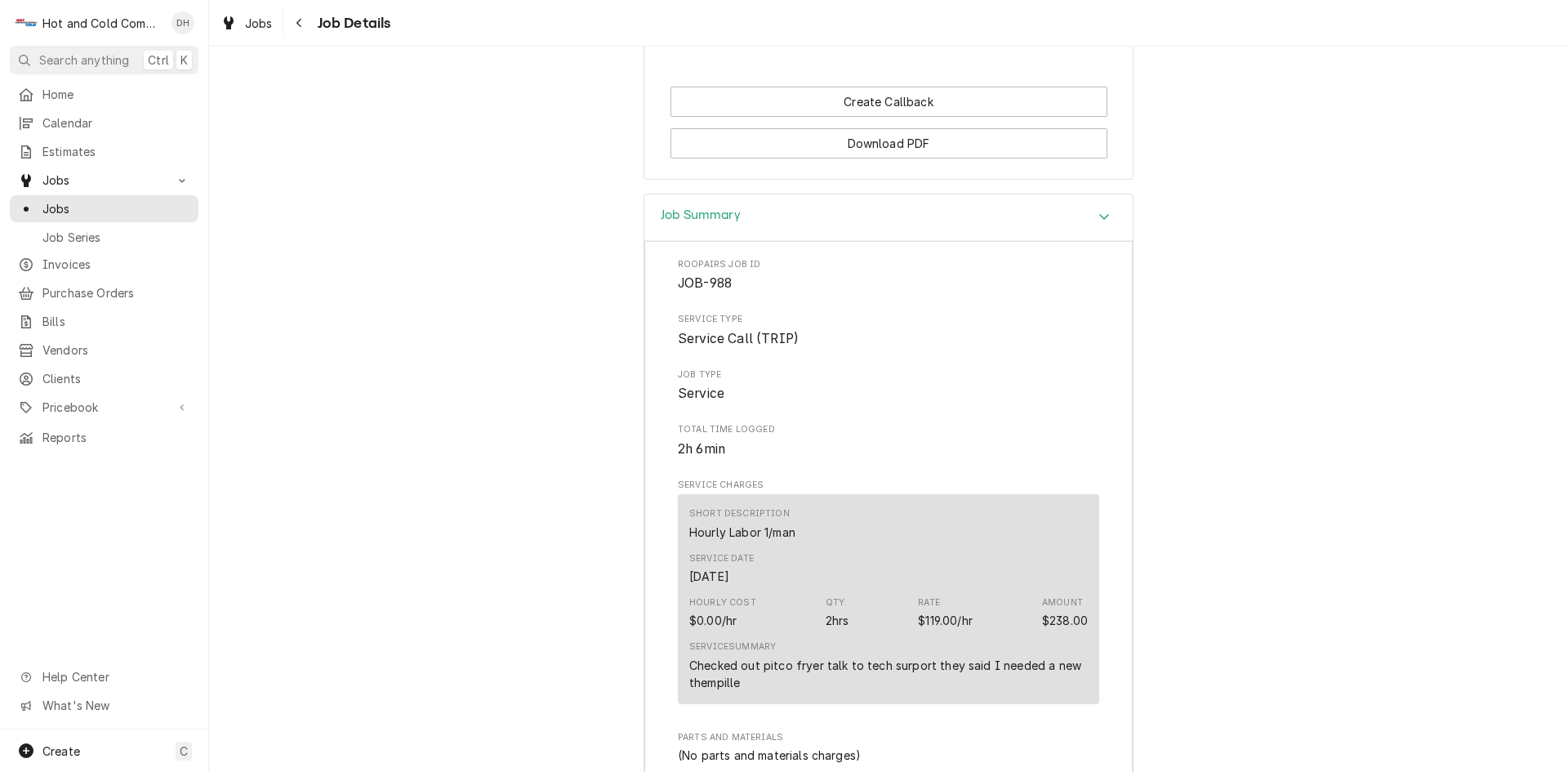
click at [881, 591] on div "Service Date Aug 26, 2025" at bounding box center [888, 568] width 398 height 44
click at [885, 591] on div "Service Date Aug 26, 2025" at bounding box center [888, 568] width 398 height 44
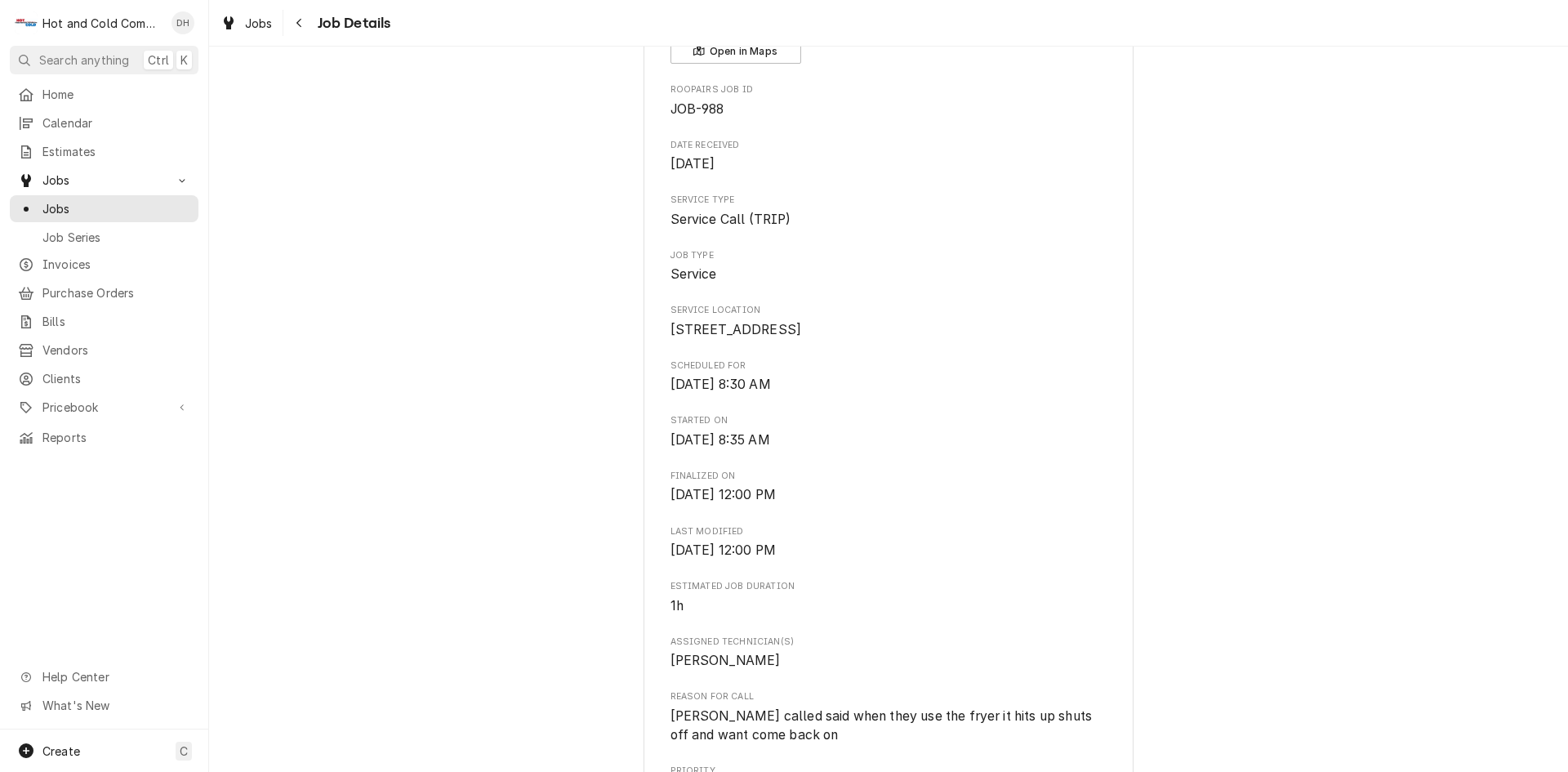
scroll to position [0, 0]
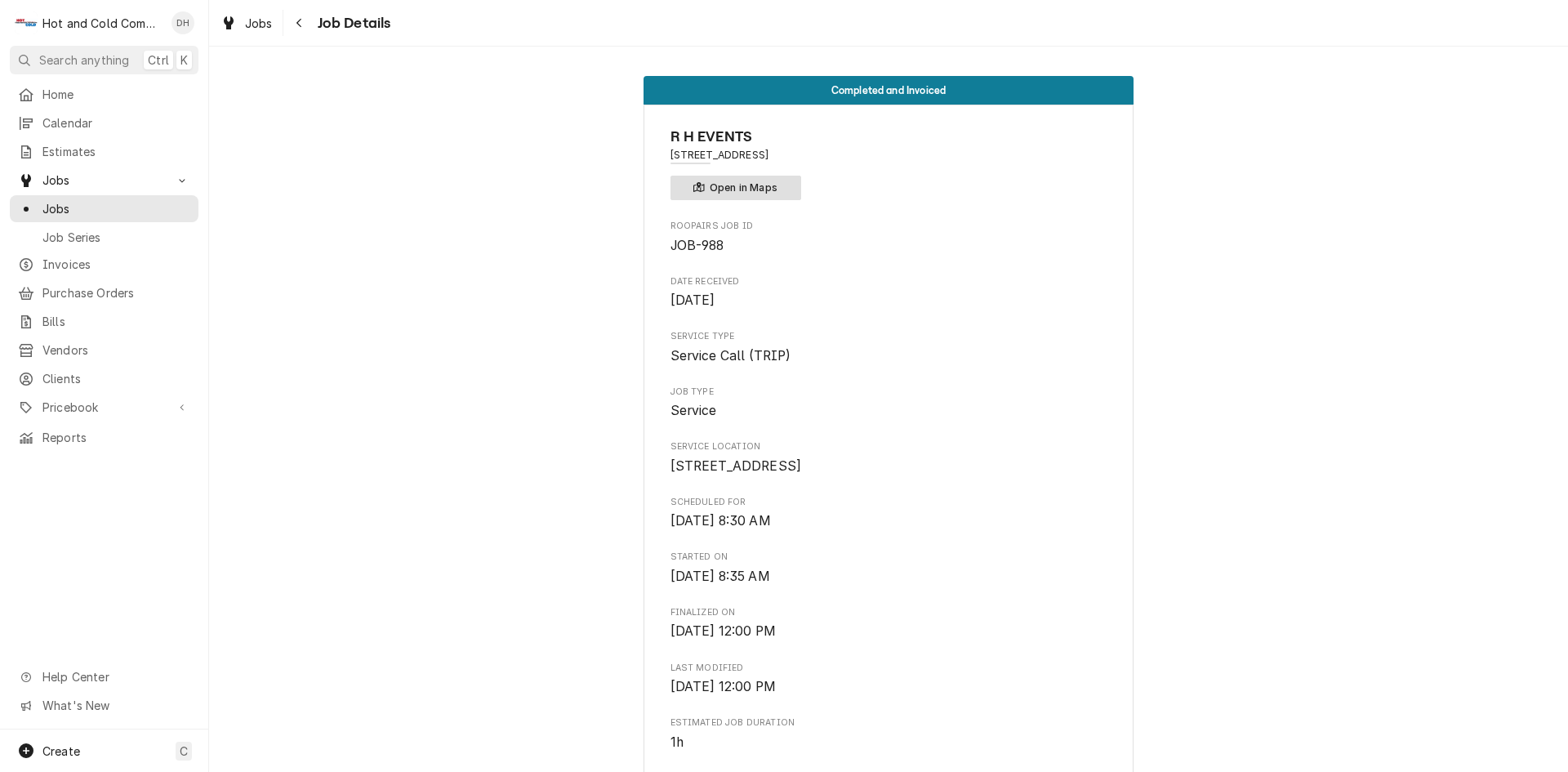
click at [738, 185] on button "Open in Maps" at bounding box center [735, 187] width 131 height 25
click at [72, 256] on span "Invoices" at bounding box center [116, 264] width 148 height 17
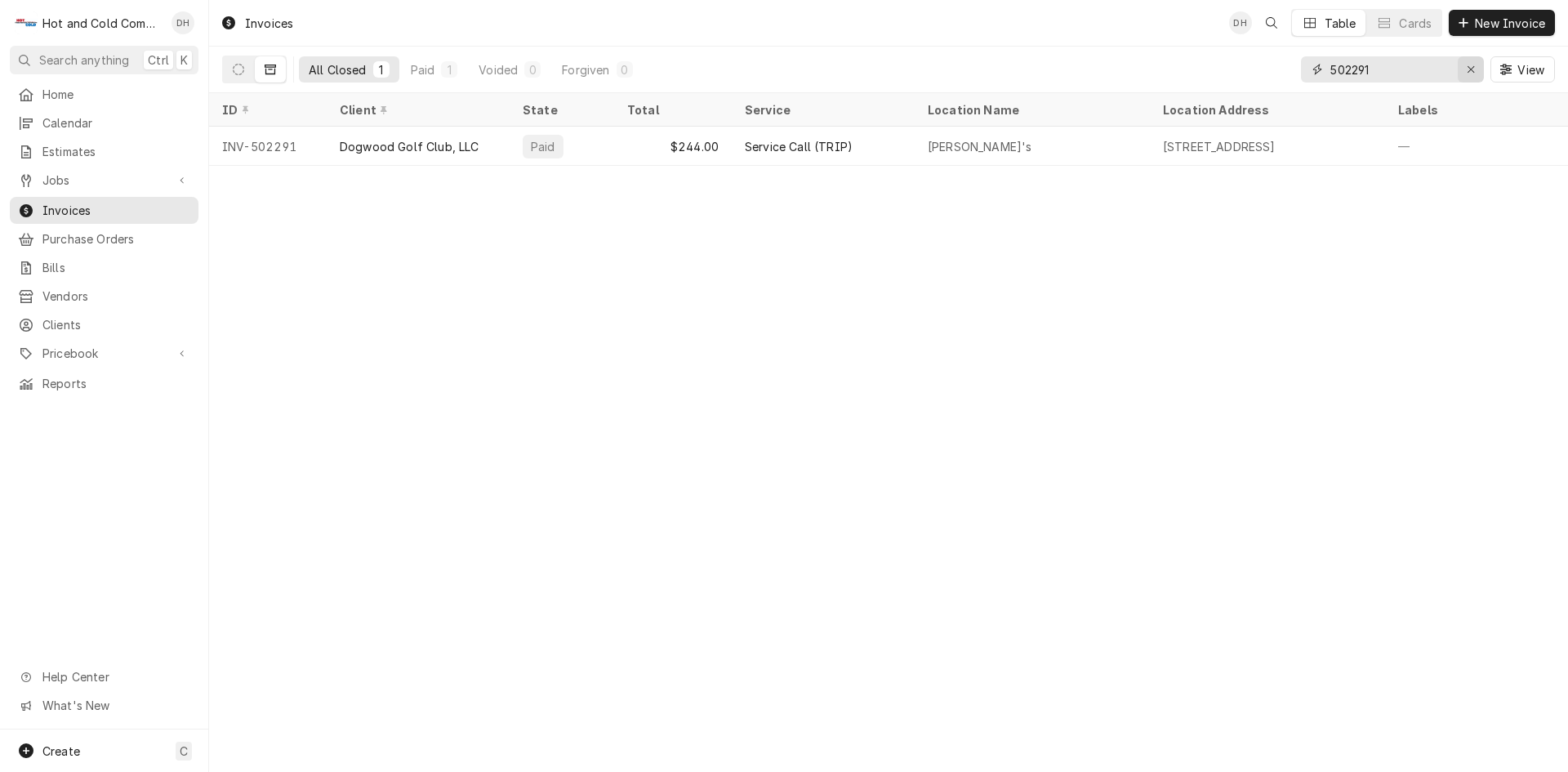
click at [1468, 73] on icon "Erase input" at bounding box center [1471, 70] width 9 height 12
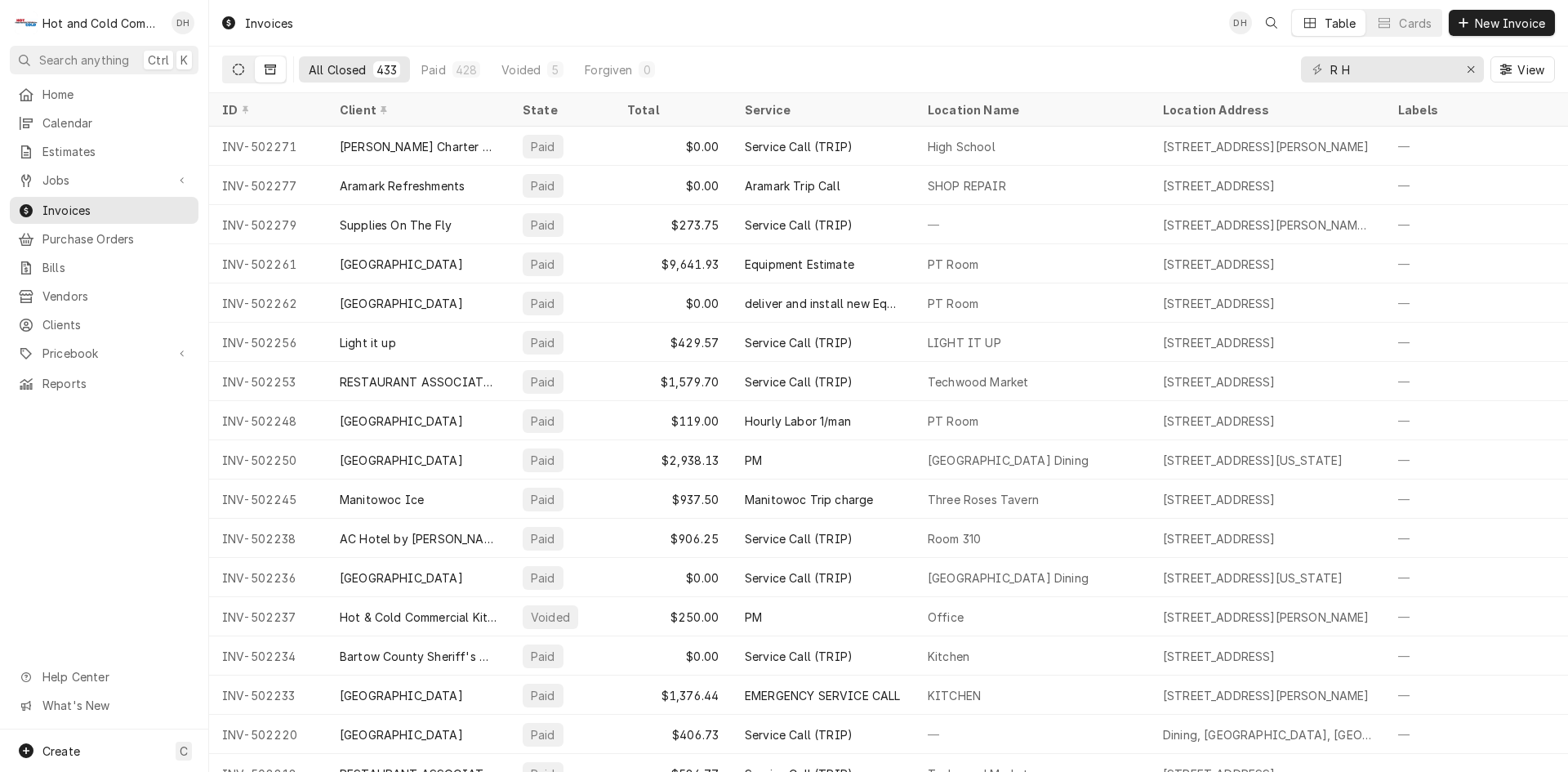
click at [246, 71] on button "Dynamic Content Wrapper" at bounding box center [238, 69] width 31 height 26
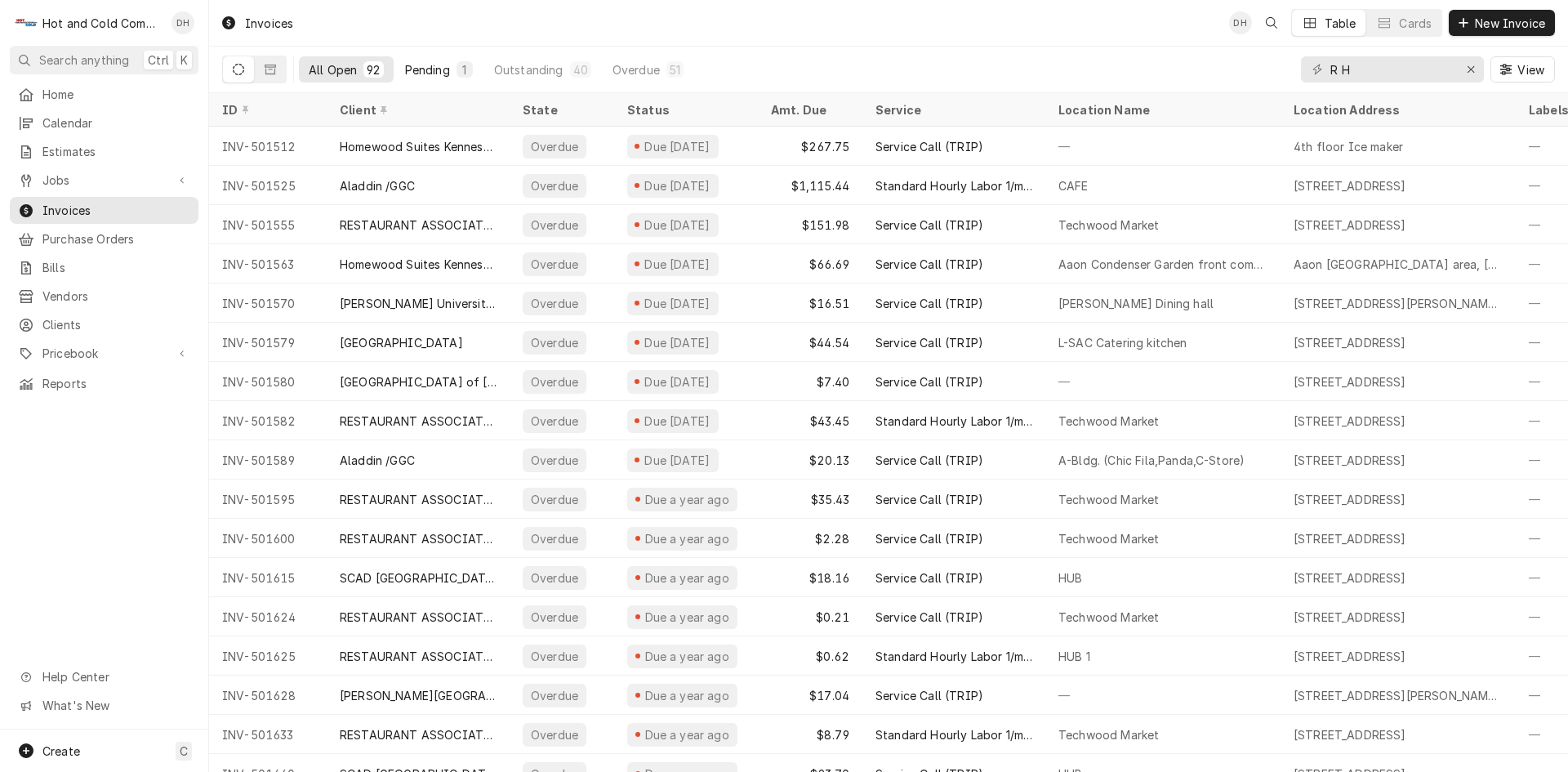
click at [448, 74] on div "Pending" at bounding box center [428, 69] width 45 height 17
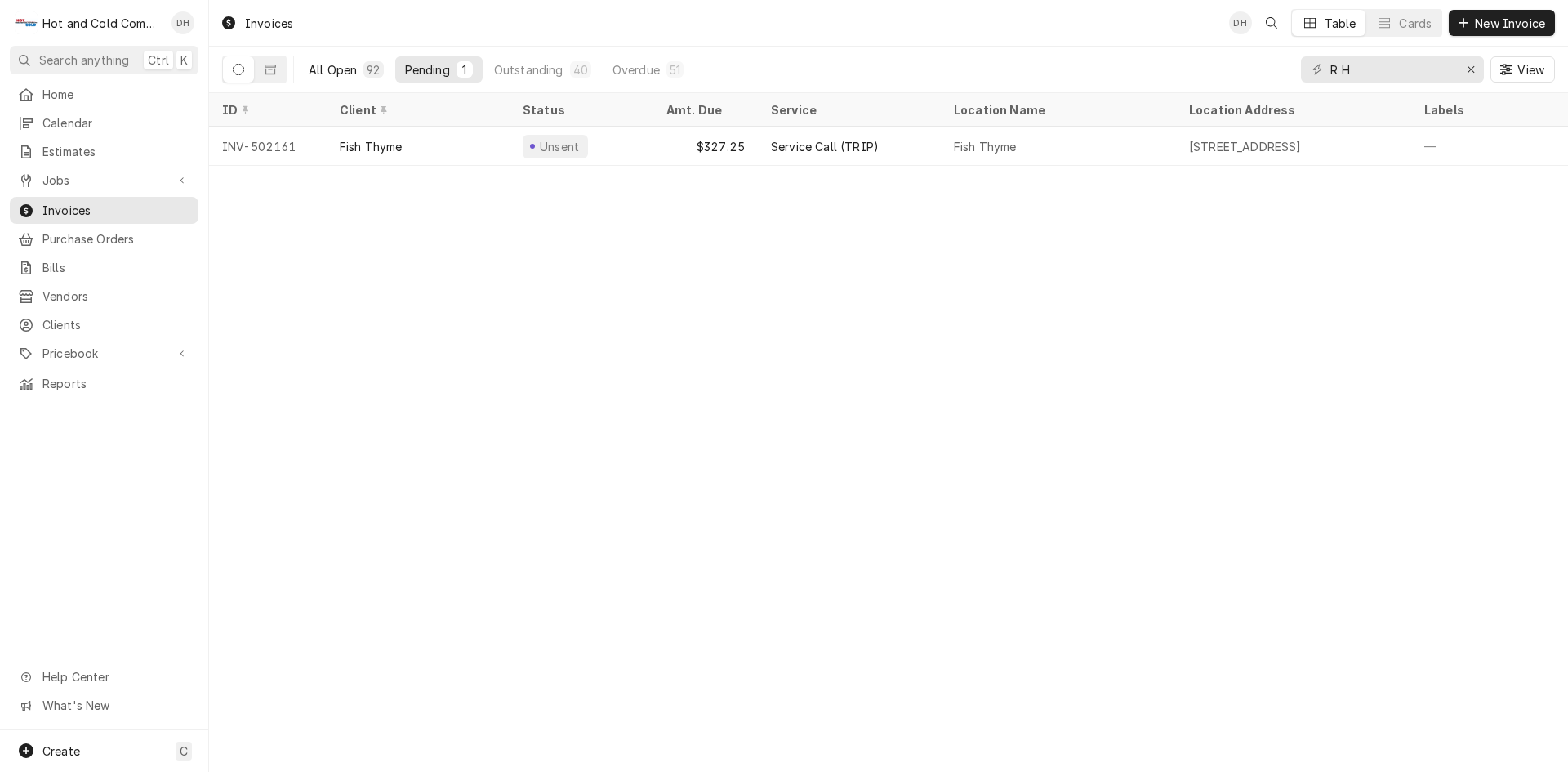
click at [336, 72] on div "All Open" at bounding box center [333, 69] width 48 height 17
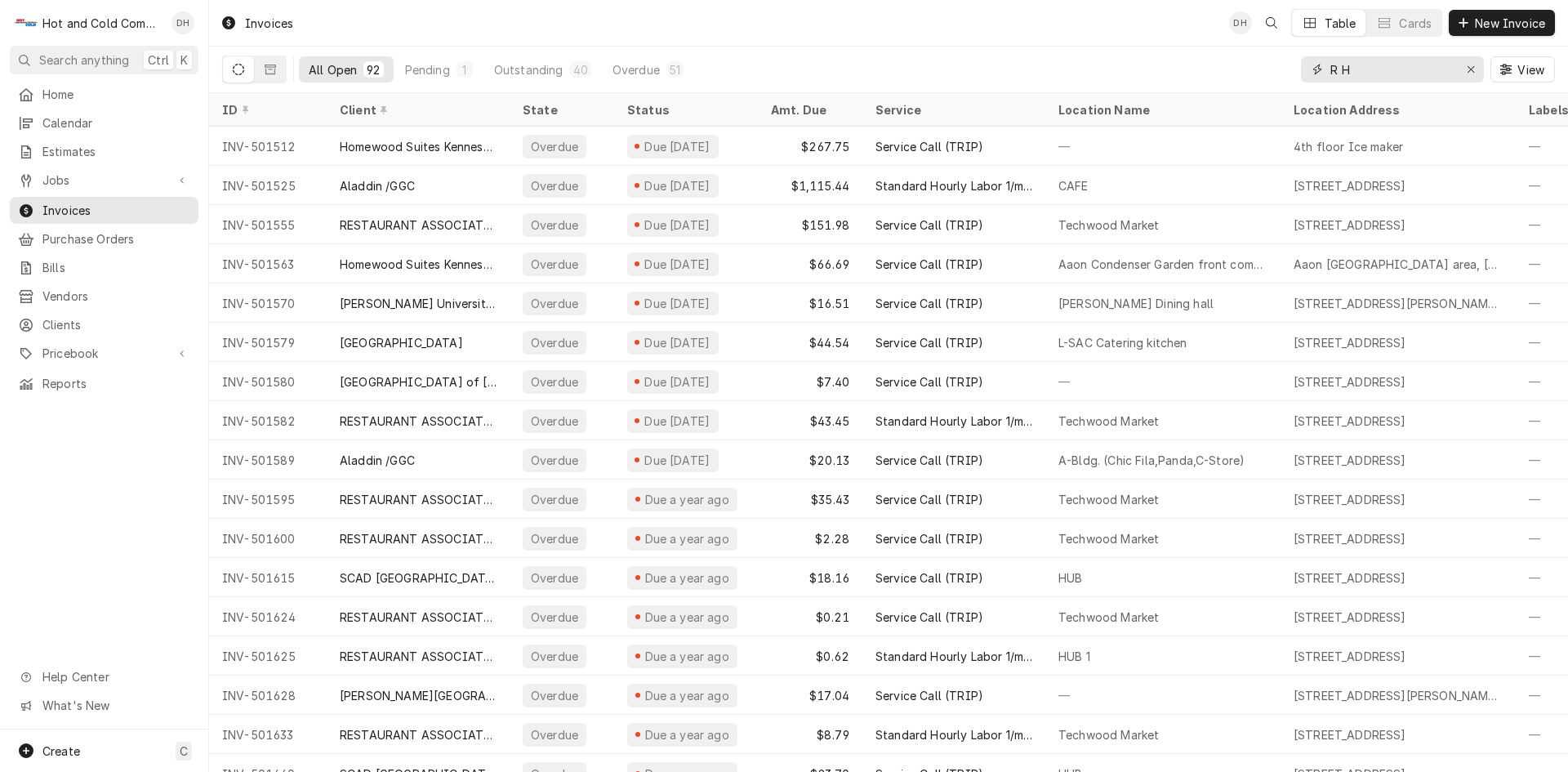
click at [1405, 71] on input "R H" at bounding box center [1391, 69] width 123 height 26
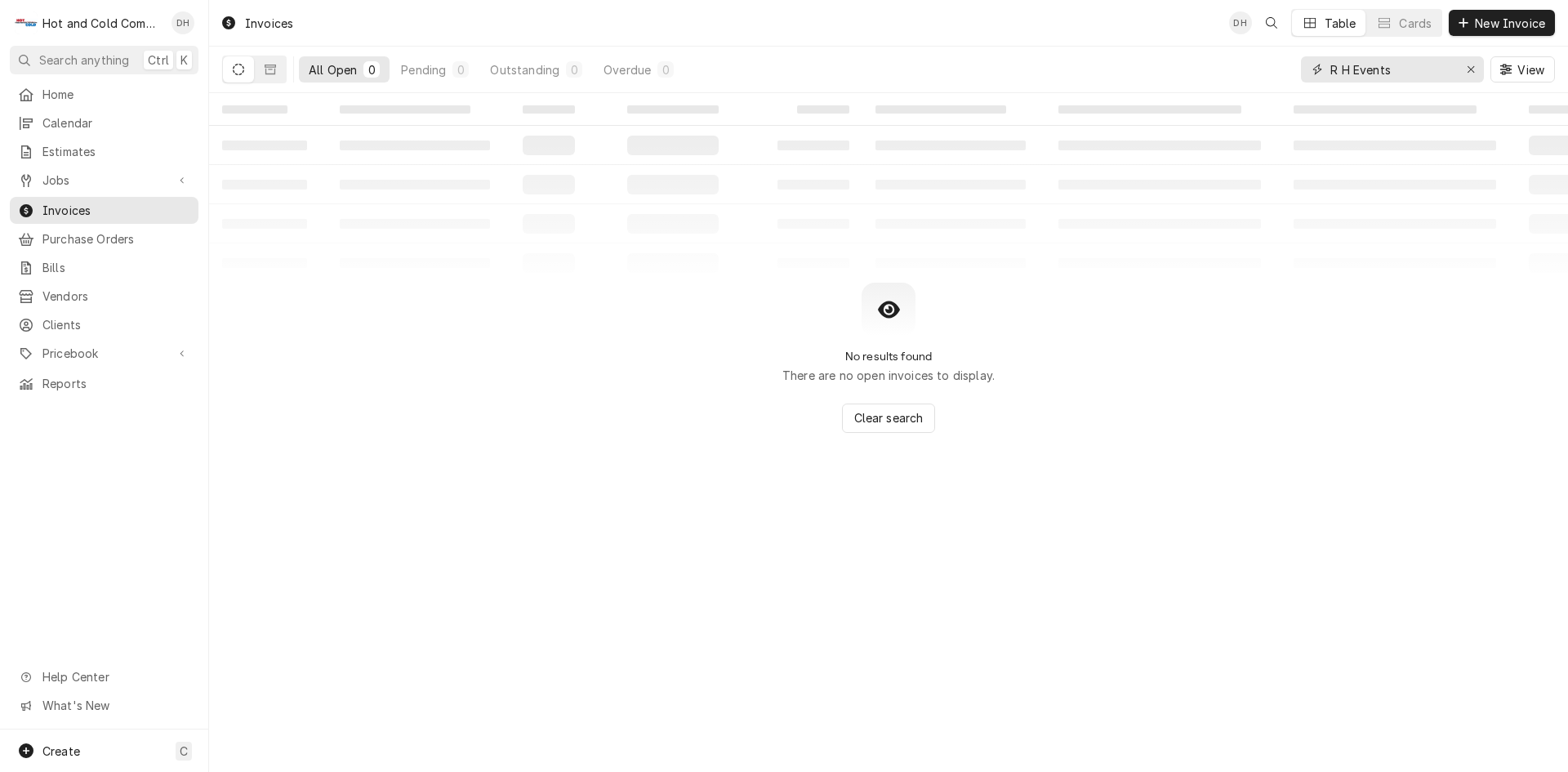
click at [1340, 65] on input "R H Events" at bounding box center [1391, 69] width 123 height 26
type input "RH Events"
click at [242, 69] on icon "Dynamic Content Wrapper" at bounding box center [238, 70] width 12 height 12
click at [273, 76] on button "Dynamic Content Wrapper" at bounding box center [271, 69] width 31 height 26
click at [58, 202] on span "Invoices" at bounding box center [116, 210] width 148 height 17
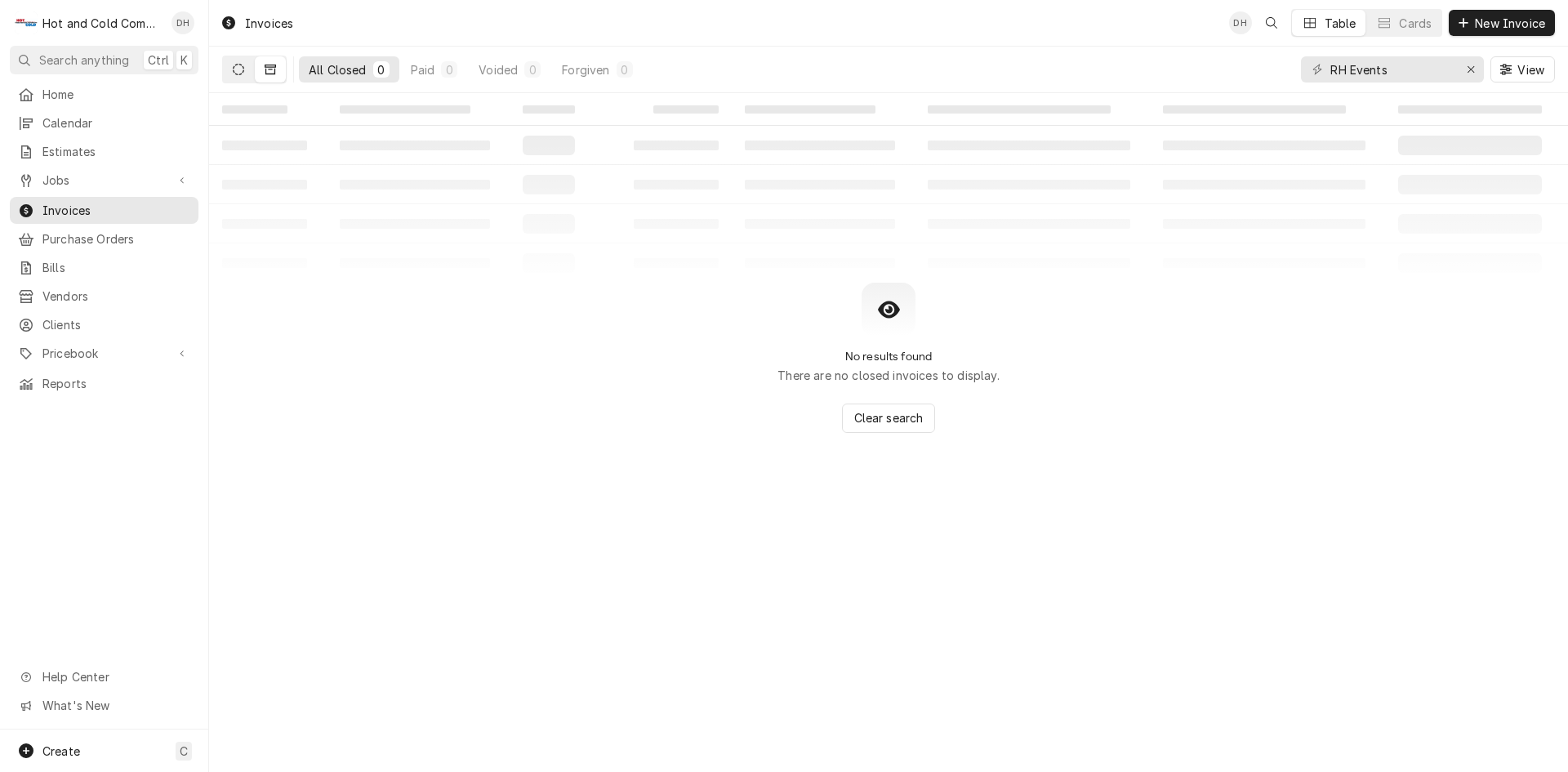
click at [239, 67] on icon "Dynamic Content Wrapper" at bounding box center [238, 70] width 12 height 12
click at [260, 72] on button "Dynamic Content Wrapper" at bounding box center [271, 69] width 31 height 26
click at [340, 72] on div "All Closed" at bounding box center [338, 69] width 58 height 17
click at [239, 71] on icon "Dynamic Content Wrapper" at bounding box center [238, 70] width 12 height 12
click at [1338, 71] on input "RH Events" at bounding box center [1391, 69] width 123 height 26
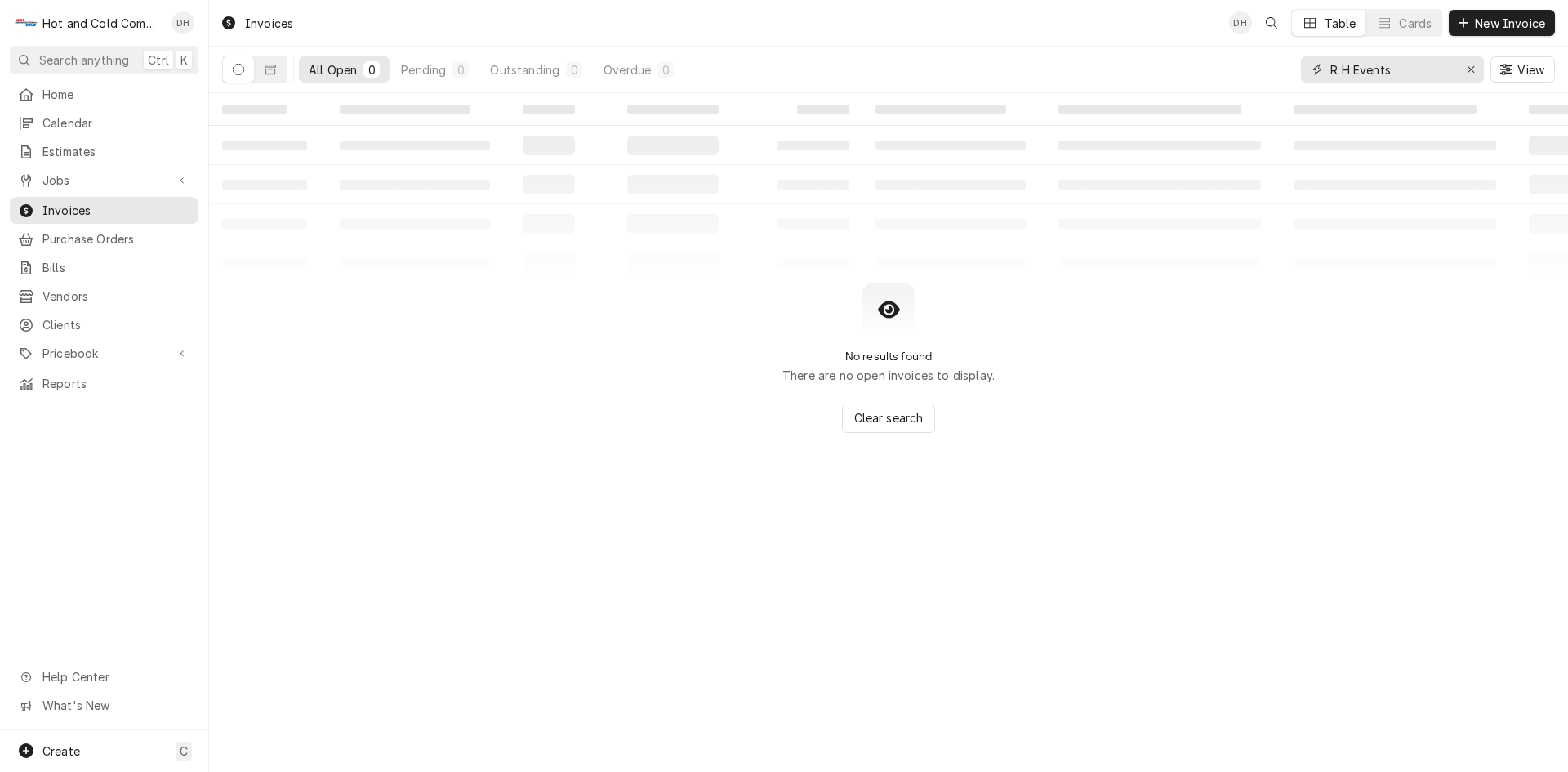
drag, startPoint x: 1405, startPoint y: 64, endPoint x: 1408, endPoint y: 95, distance: 31.1
click at [1405, 65] on input "R H Events" at bounding box center [1391, 69] width 123 height 26
type input "R H EVENTS"
click at [275, 71] on icon "Dynamic Content Wrapper" at bounding box center [271, 70] width 12 height 10
click at [235, 71] on icon "Dynamic Content Wrapper" at bounding box center [238, 70] width 12 height 12
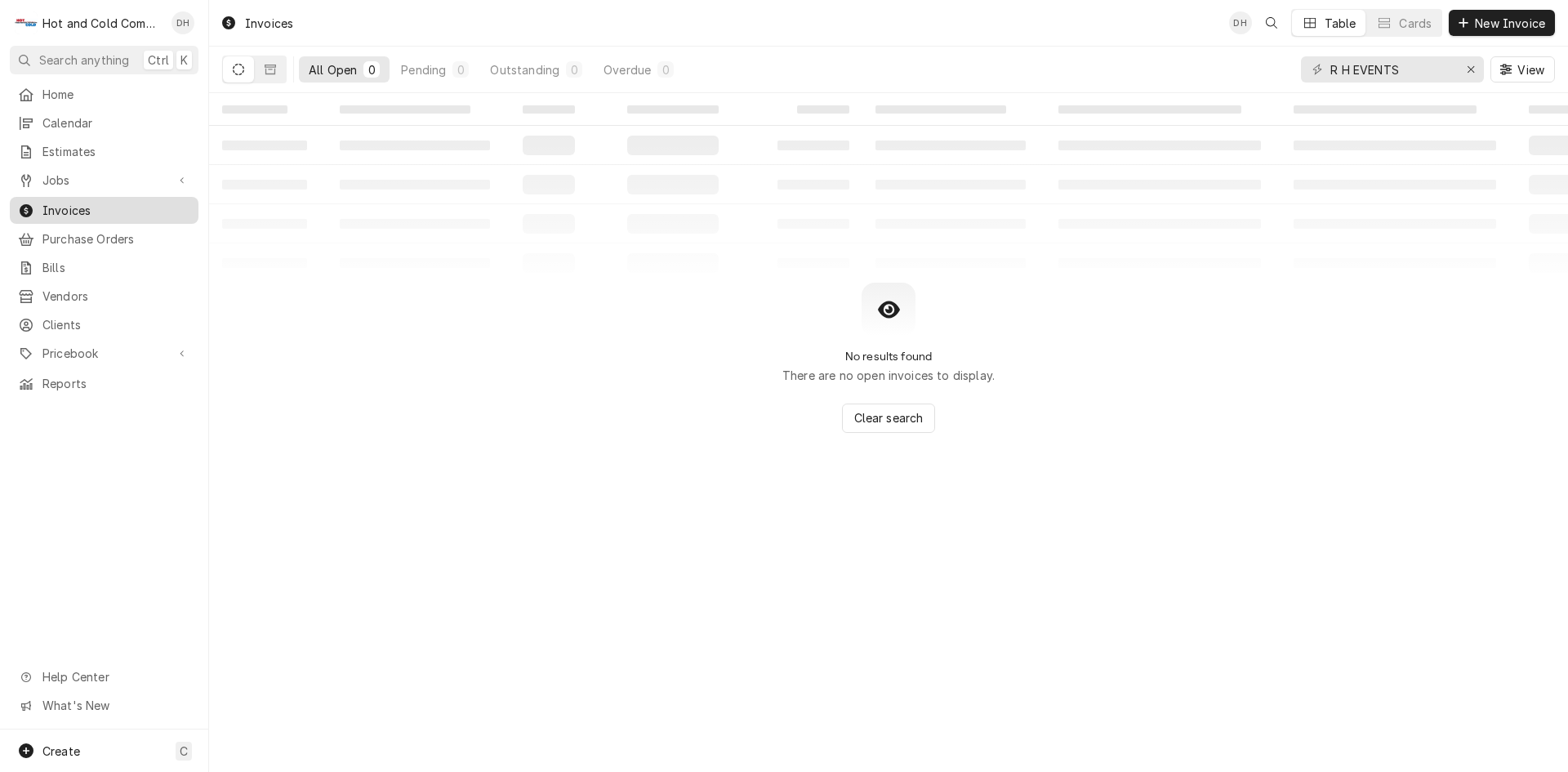
click at [82, 204] on span "Invoices" at bounding box center [116, 210] width 148 height 17
click at [56, 173] on span "Jobs" at bounding box center [104, 180] width 124 height 17
click at [58, 200] on span "Jobs" at bounding box center [116, 208] width 148 height 17
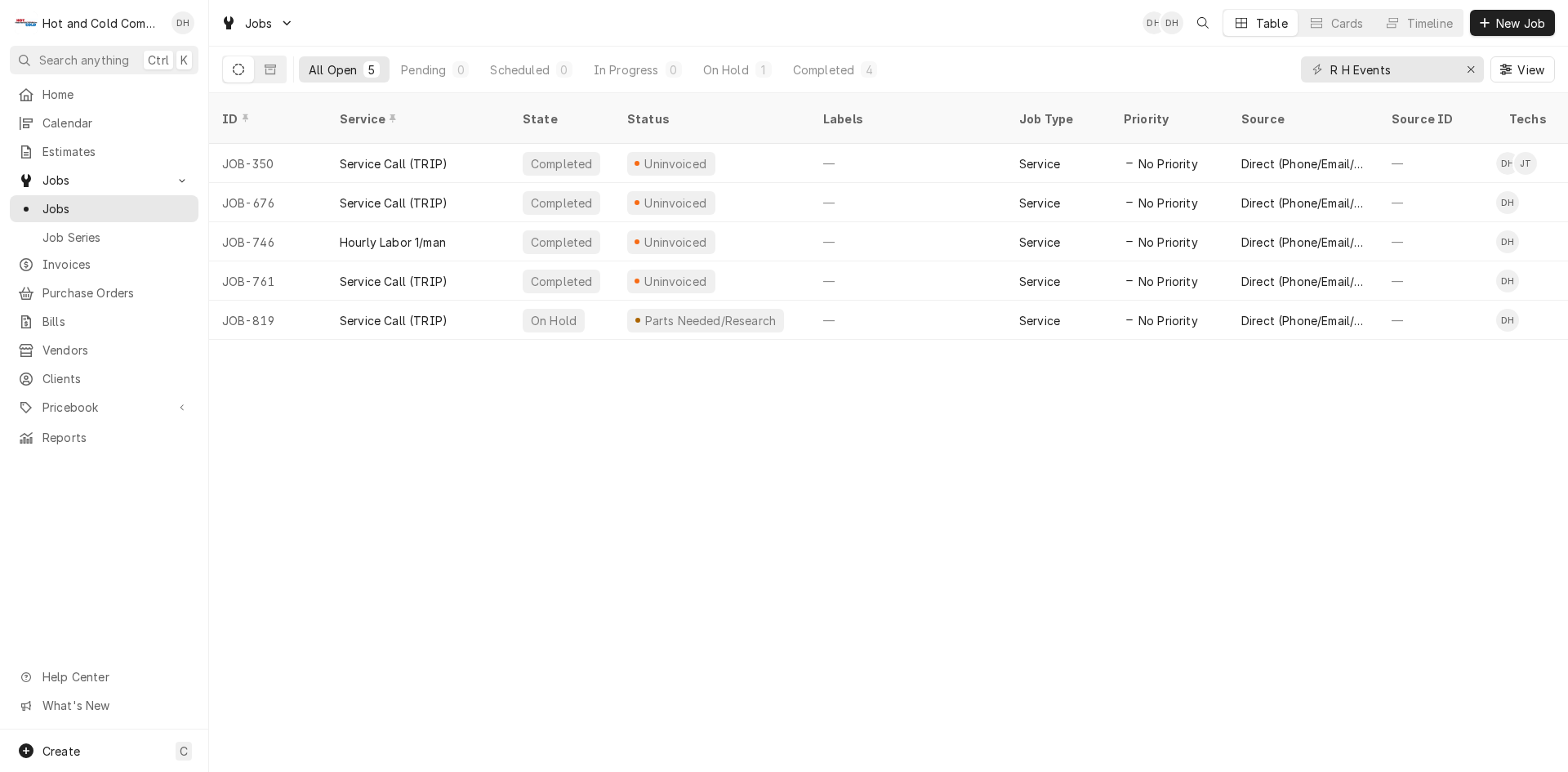
click at [334, 71] on div "All Open" at bounding box center [333, 69] width 48 height 17
click at [1475, 68] on div "Erase input" at bounding box center [1471, 69] width 17 height 17
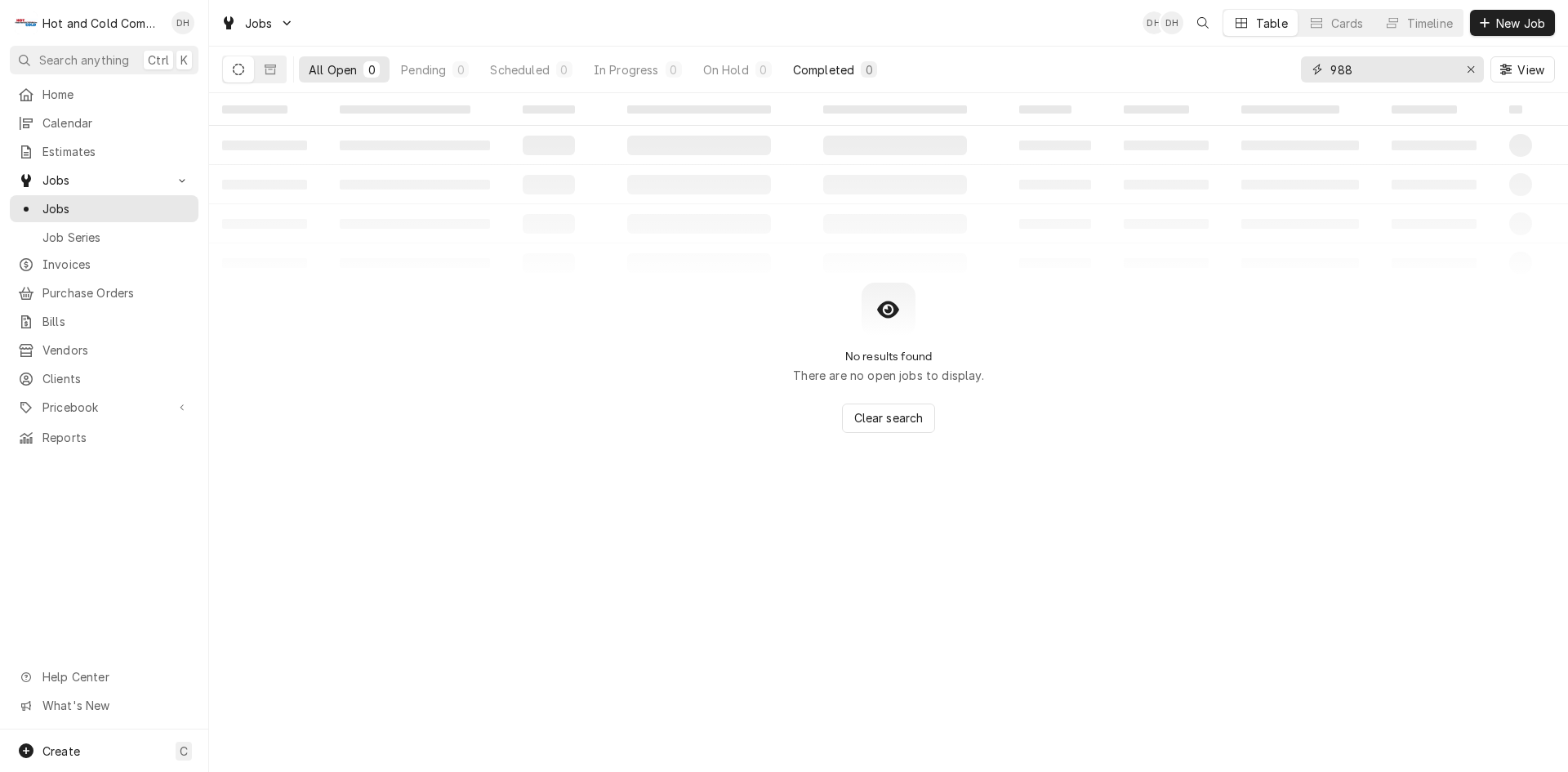
type input "988"
click at [848, 70] on div "Completed" at bounding box center [823, 69] width 61 height 17
click at [731, 72] on div "On Hold" at bounding box center [726, 69] width 46 height 17
click at [658, 76] on div "In Progress" at bounding box center [626, 69] width 66 height 17
click at [511, 75] on div "Scheduled" at bounding box center [519, 69] width 59 height 17
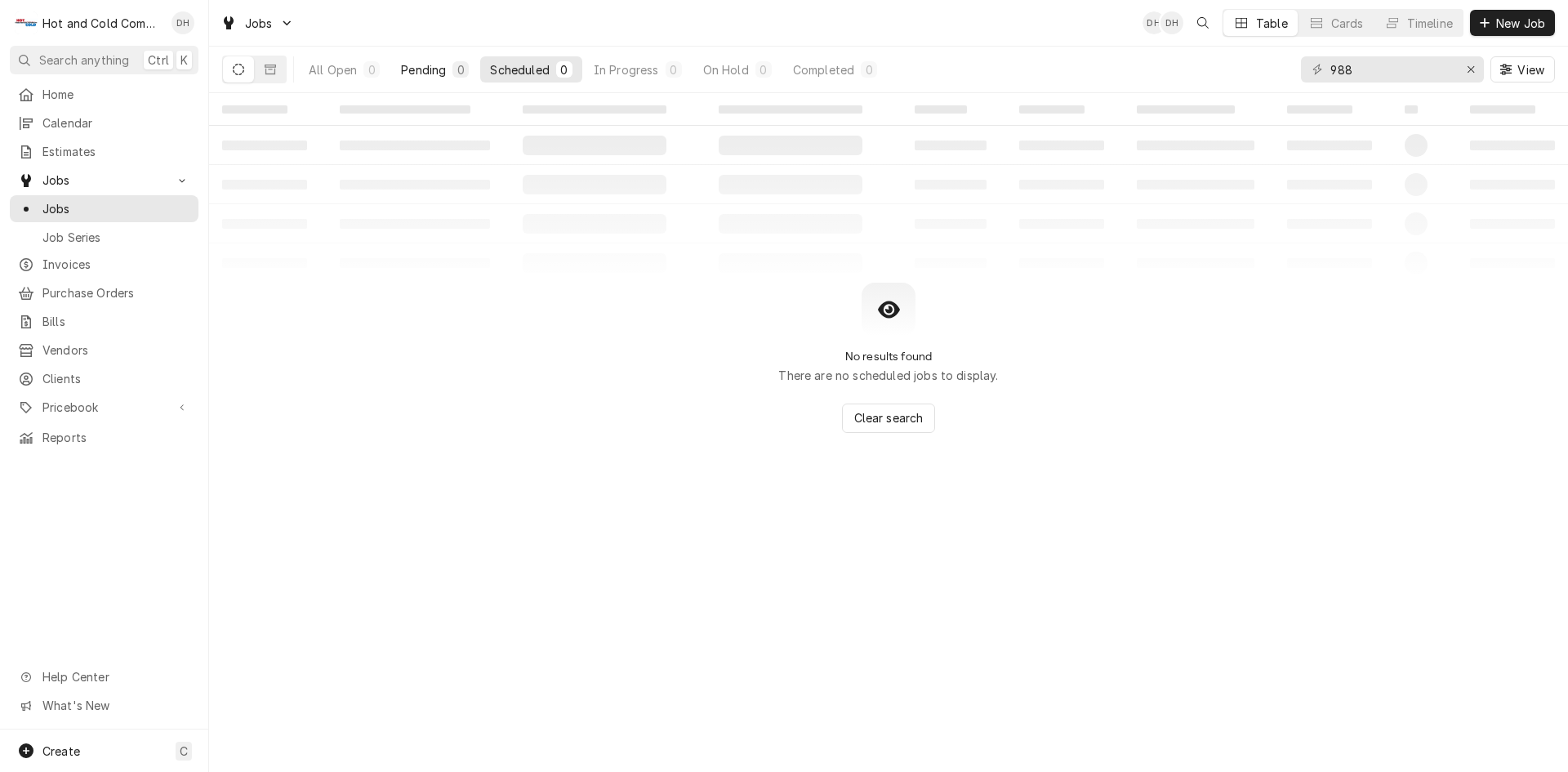
click at [423, 76] on div "Pending" at bounding box center [424, 69] width 45 height 17
click at [339, 76] on div "All Open" at bounding box center [333, 69] width 48 height 17
click at [271, 71] on icon "Dynamic Content Wrapper" at bounding box center [271, 70] width 12 height 12
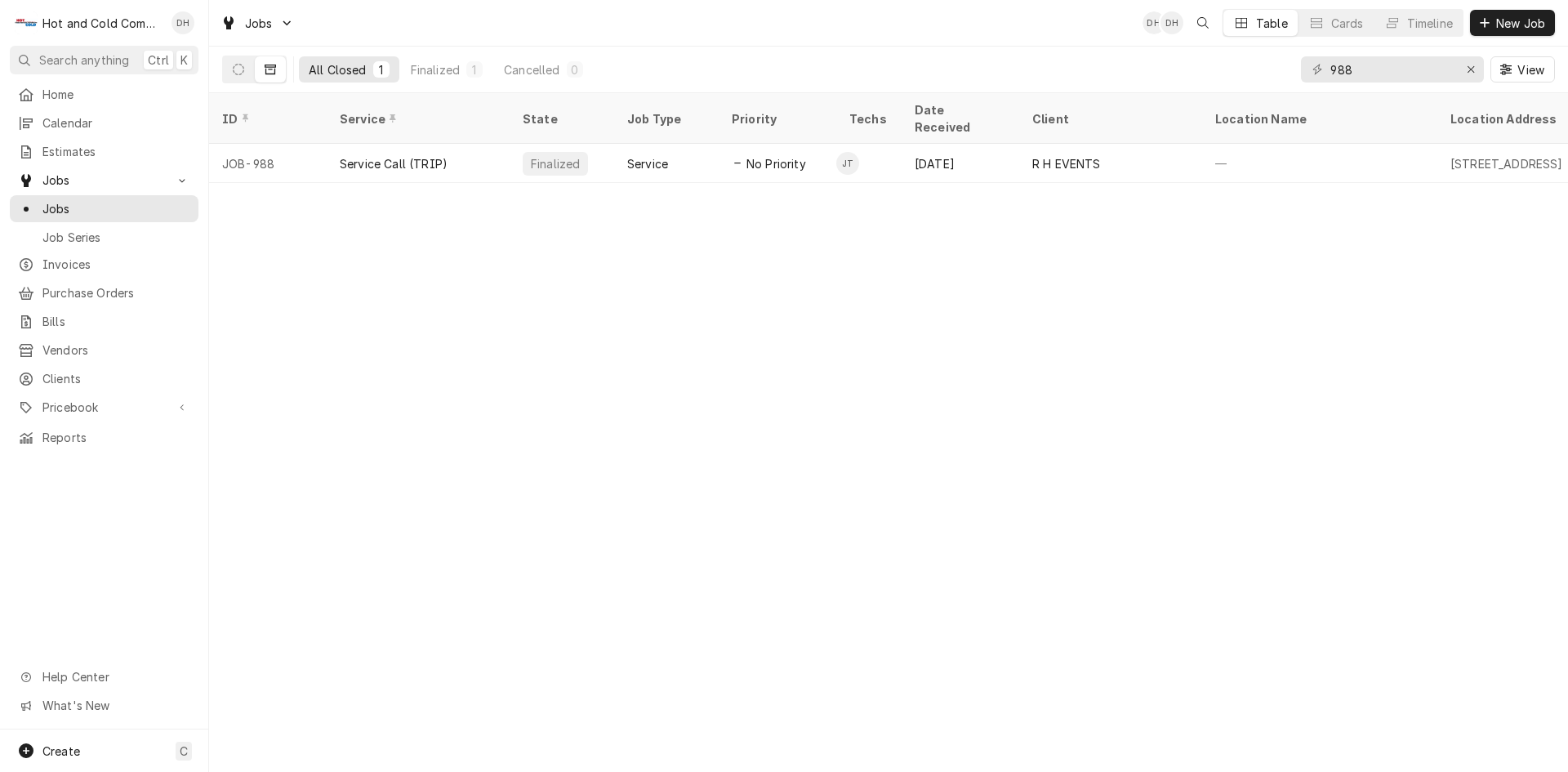
drag, startPoint x: 892, startPoint y: 142, endPoint x: 878, endPoint y: 169, distance: 30.4
click at [889, 143] on td "JT" at bounding box center [868, 163] width 66 height 39
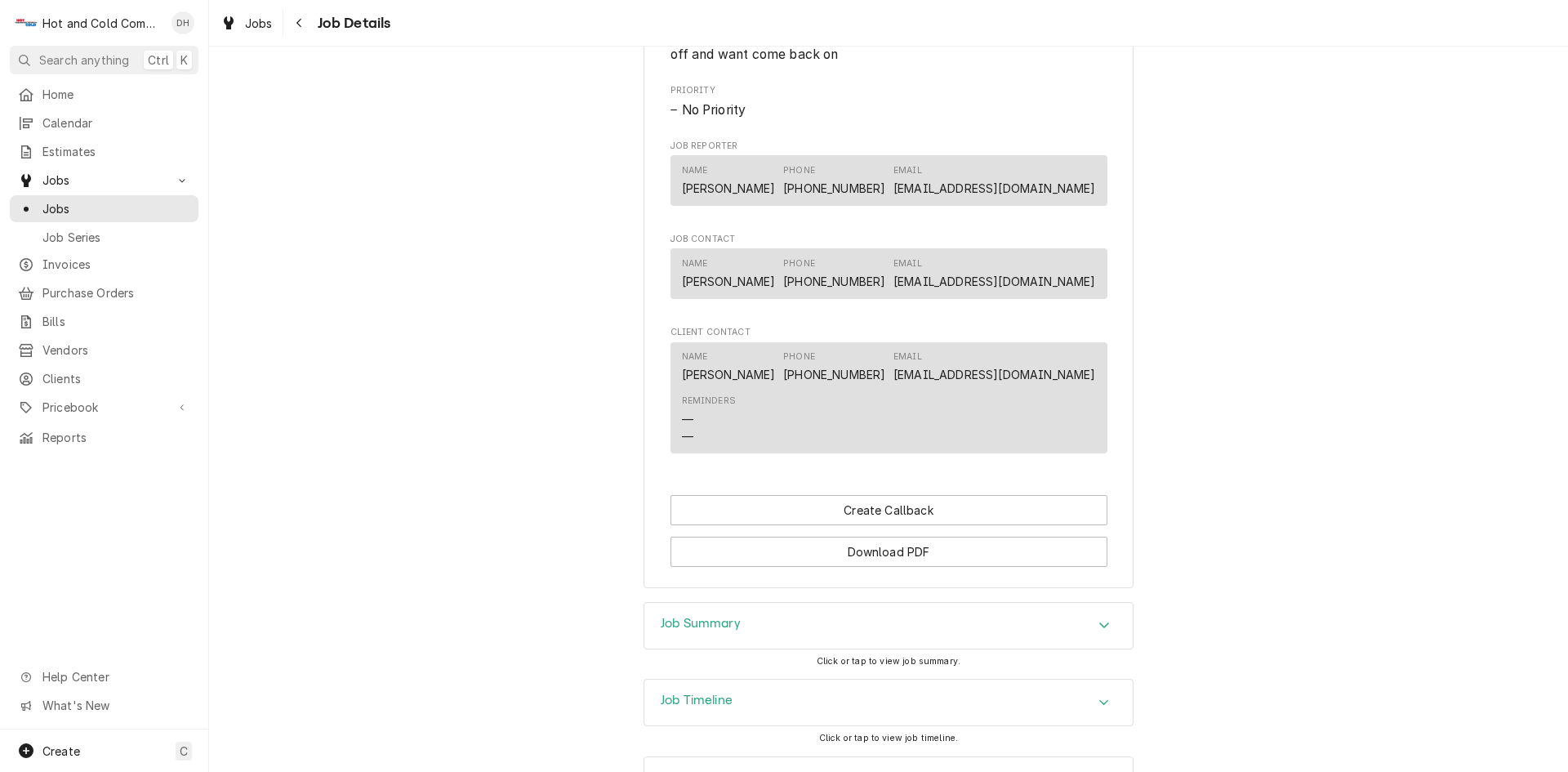
scroll to position [898, 0]
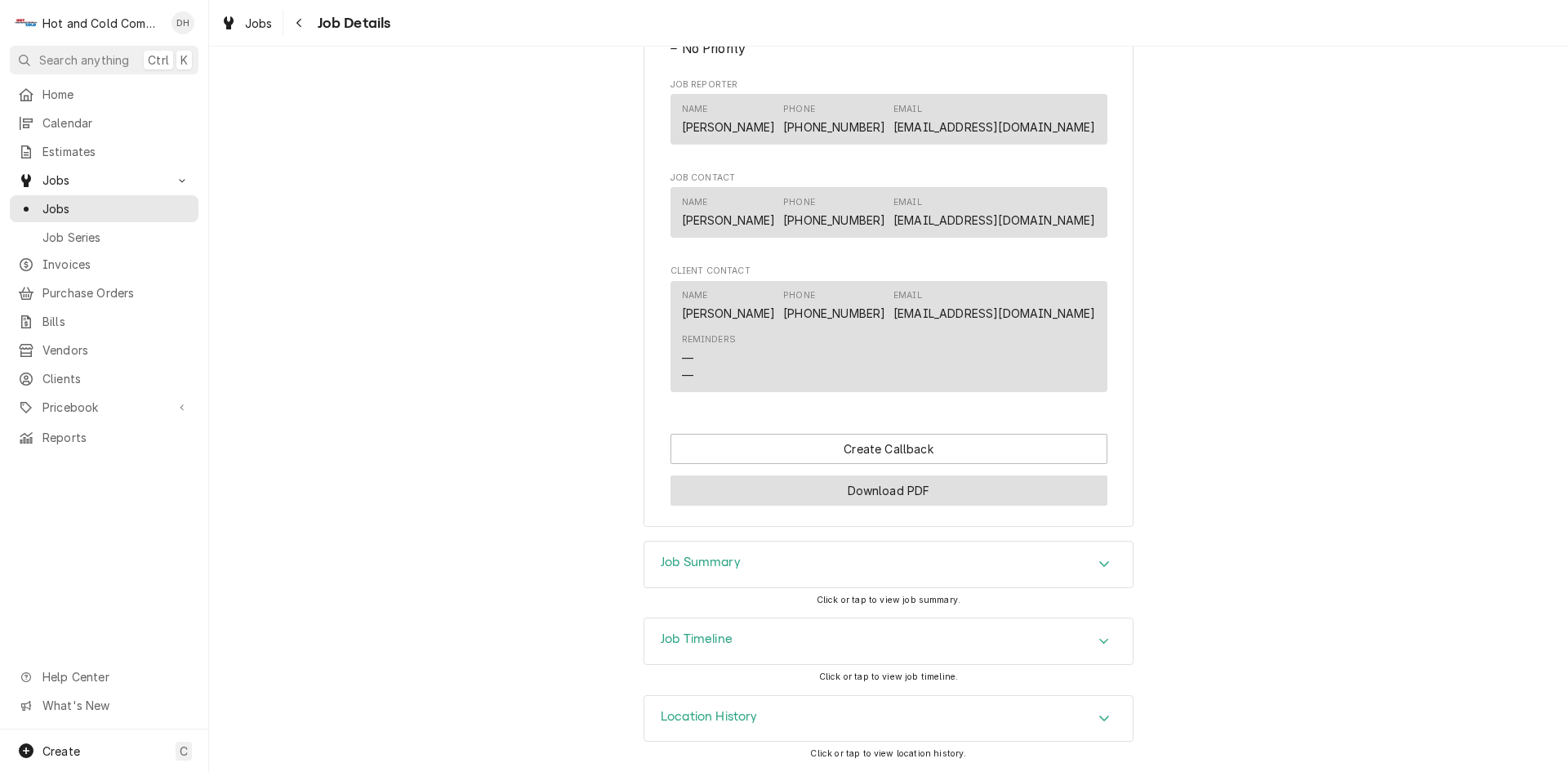
click at [897, 489] on button "Download PDF" at bounding box center [888, 489] width 437 height 30
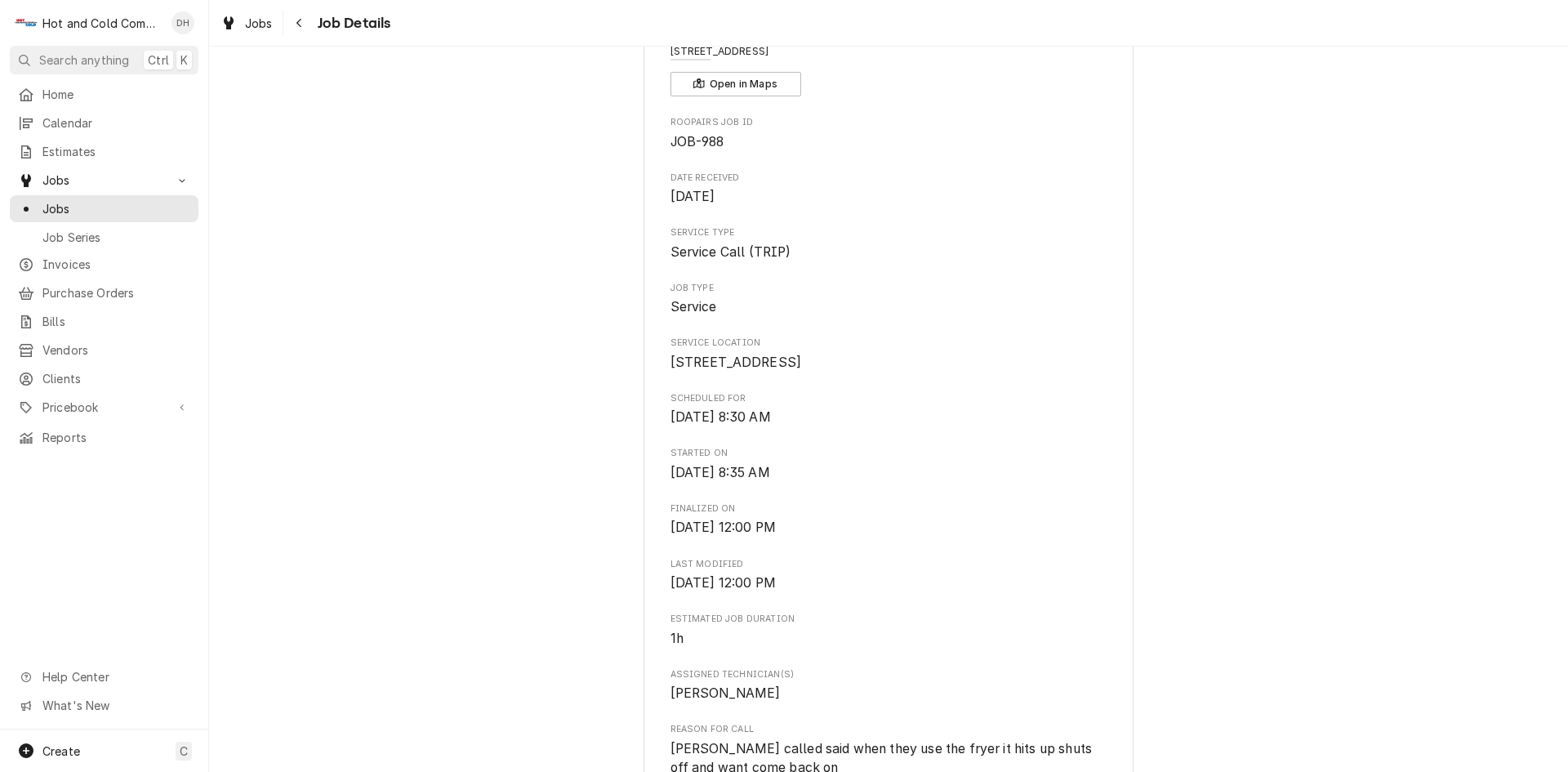
scroll to position [0, 0]
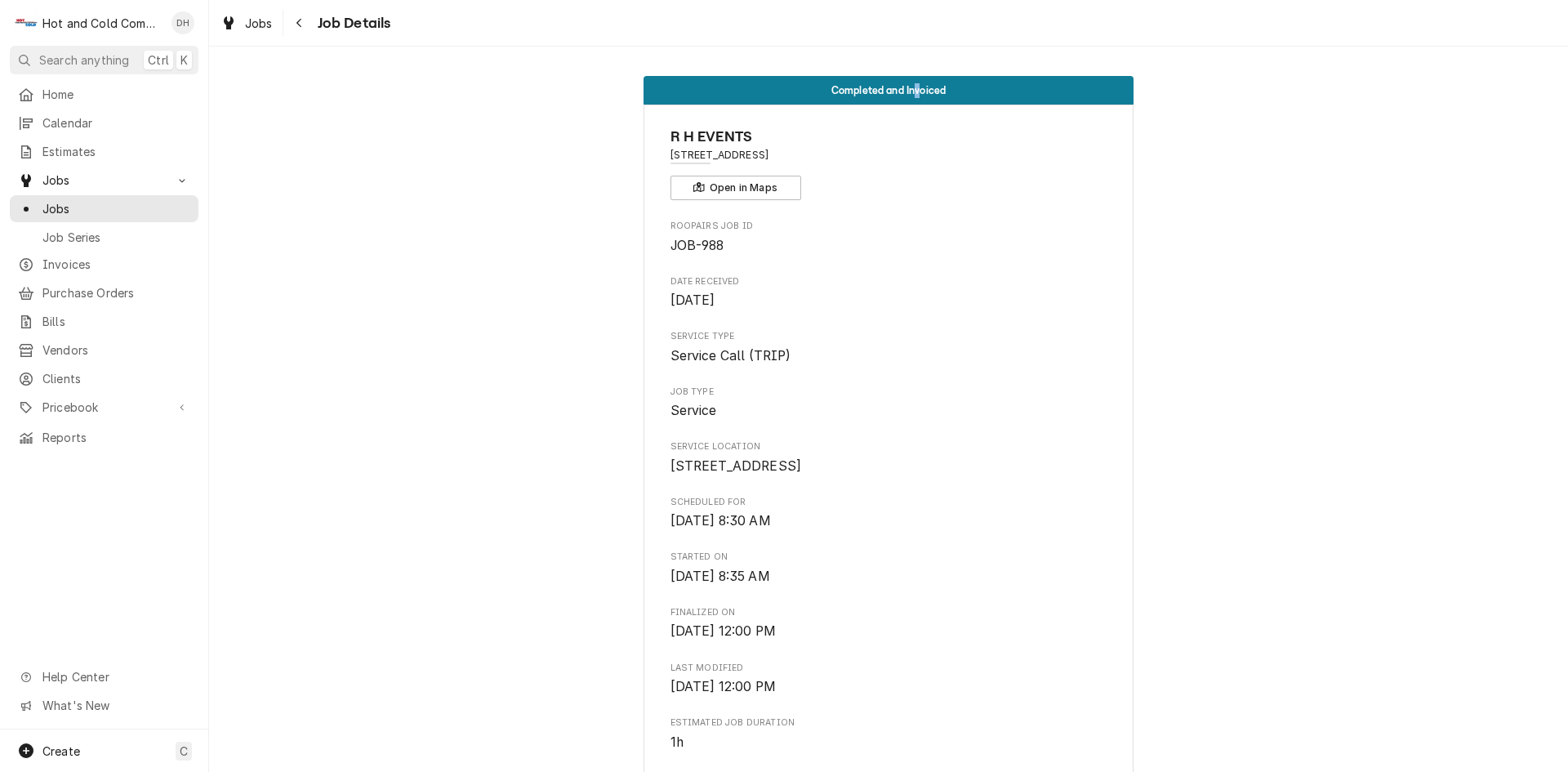
click at [913, 89] on span "Completed and Invoiced" at bounding box center [888, 90] width 115 height 11
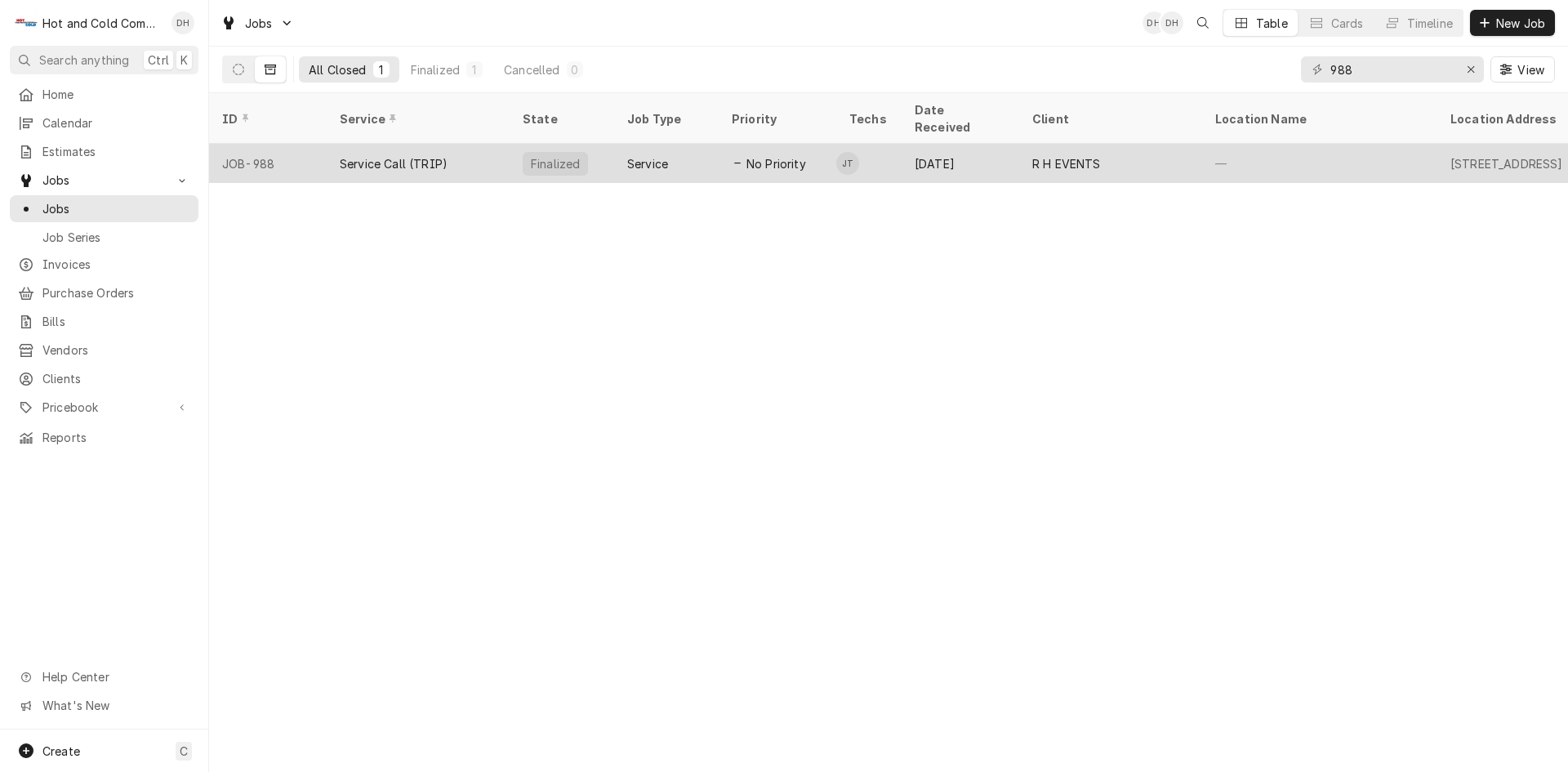
click at [538, 155] on div "Finalized" at bounding box center [554, 163] width 52 height 17
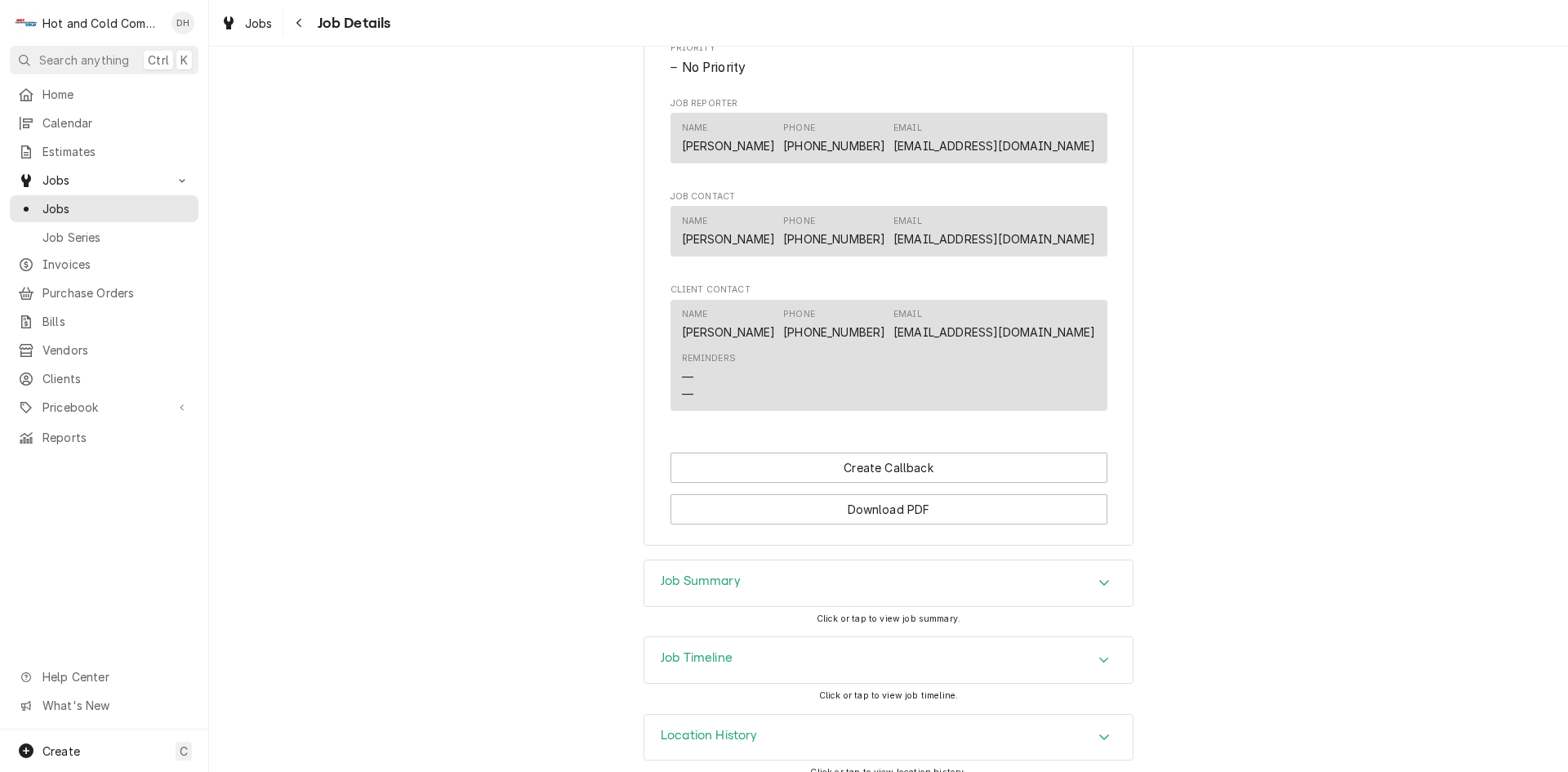
scroll to position [898, 0]
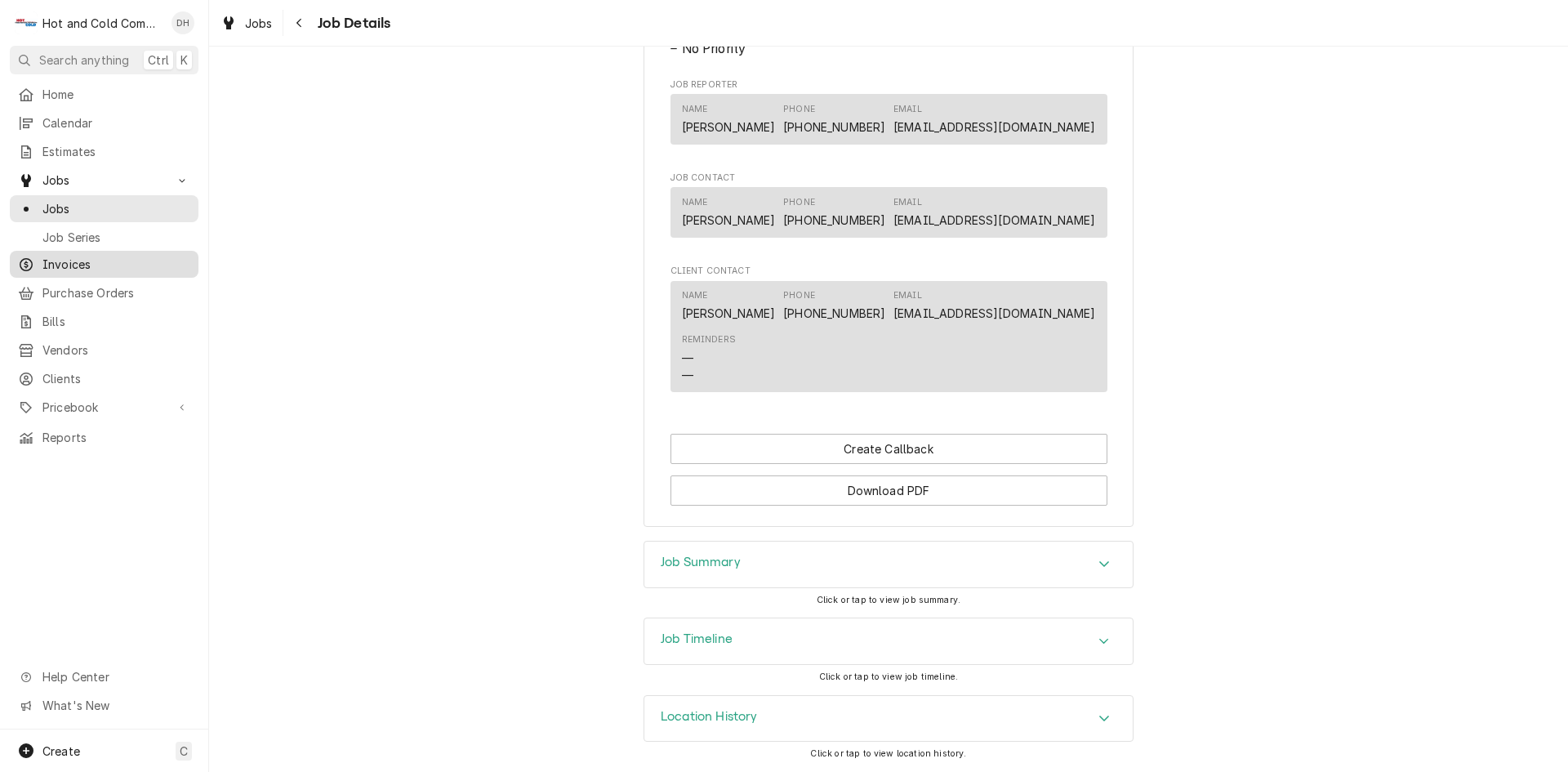
click at [95, 256] on span "Invoices" at bounding box center [116, 264] width 148 height 17
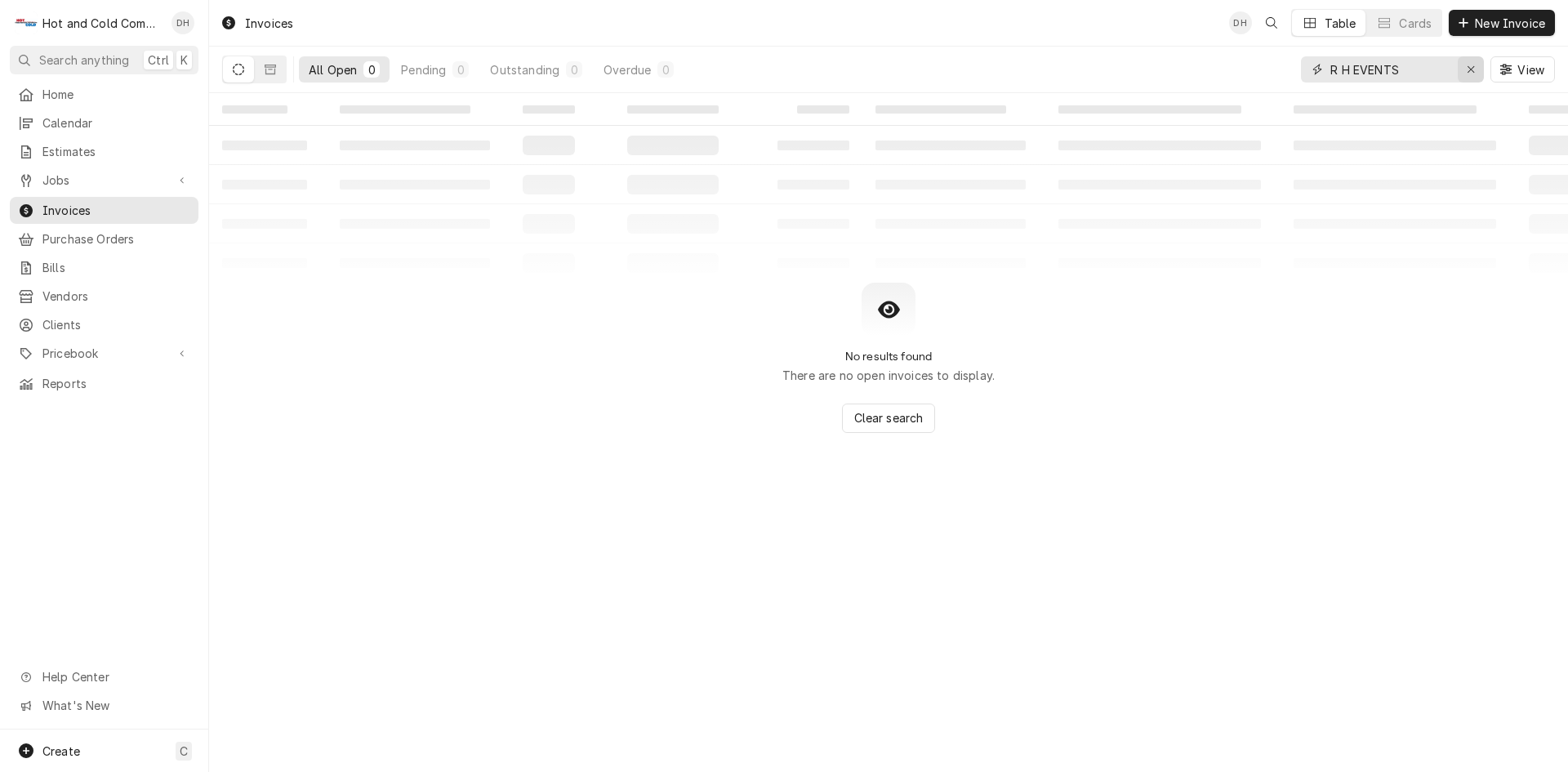
click at [1473, 66] on icon "Erase input" at bounding box center [1471, 70] width 9 height 12
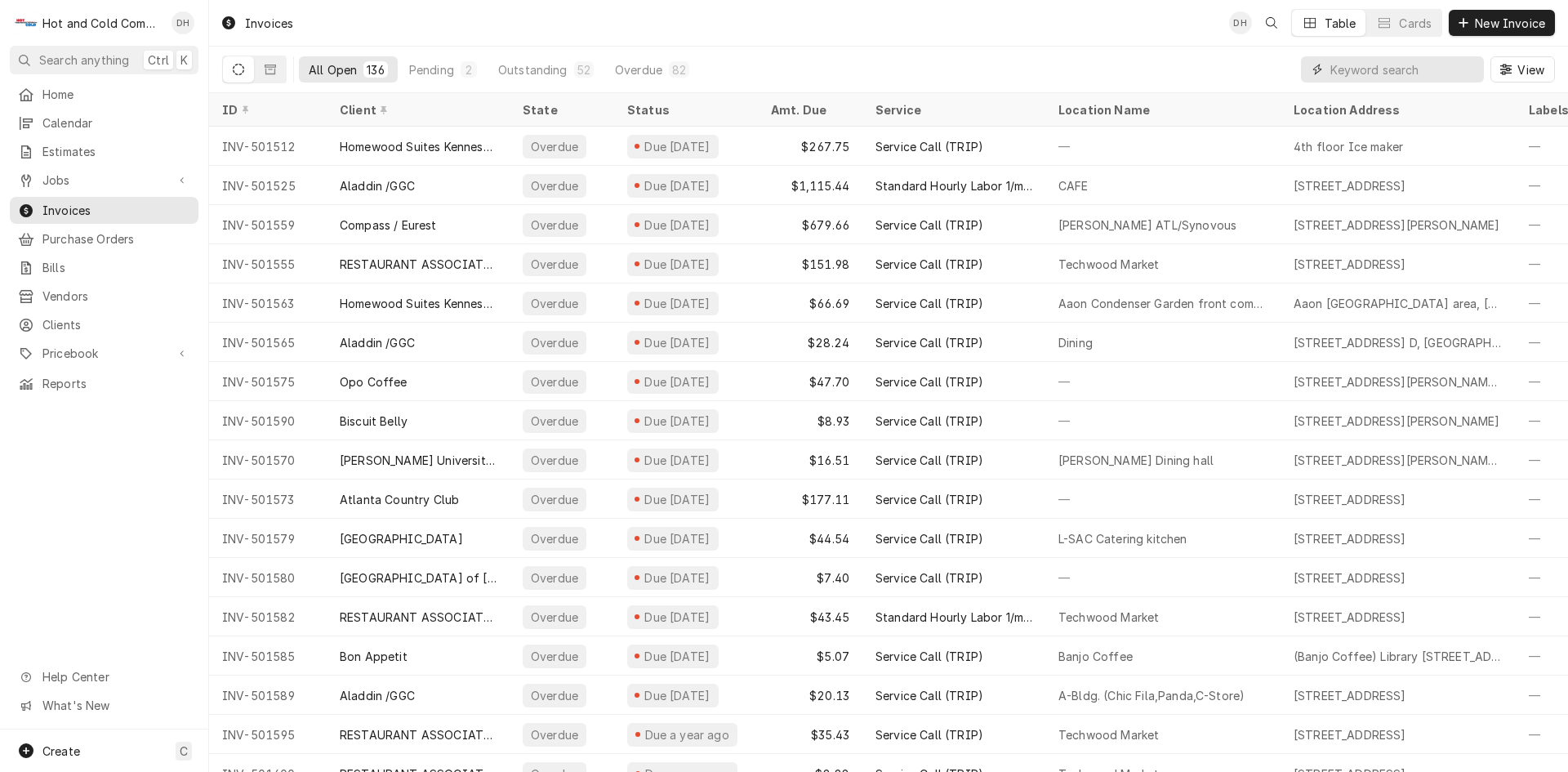
paste input "502279"
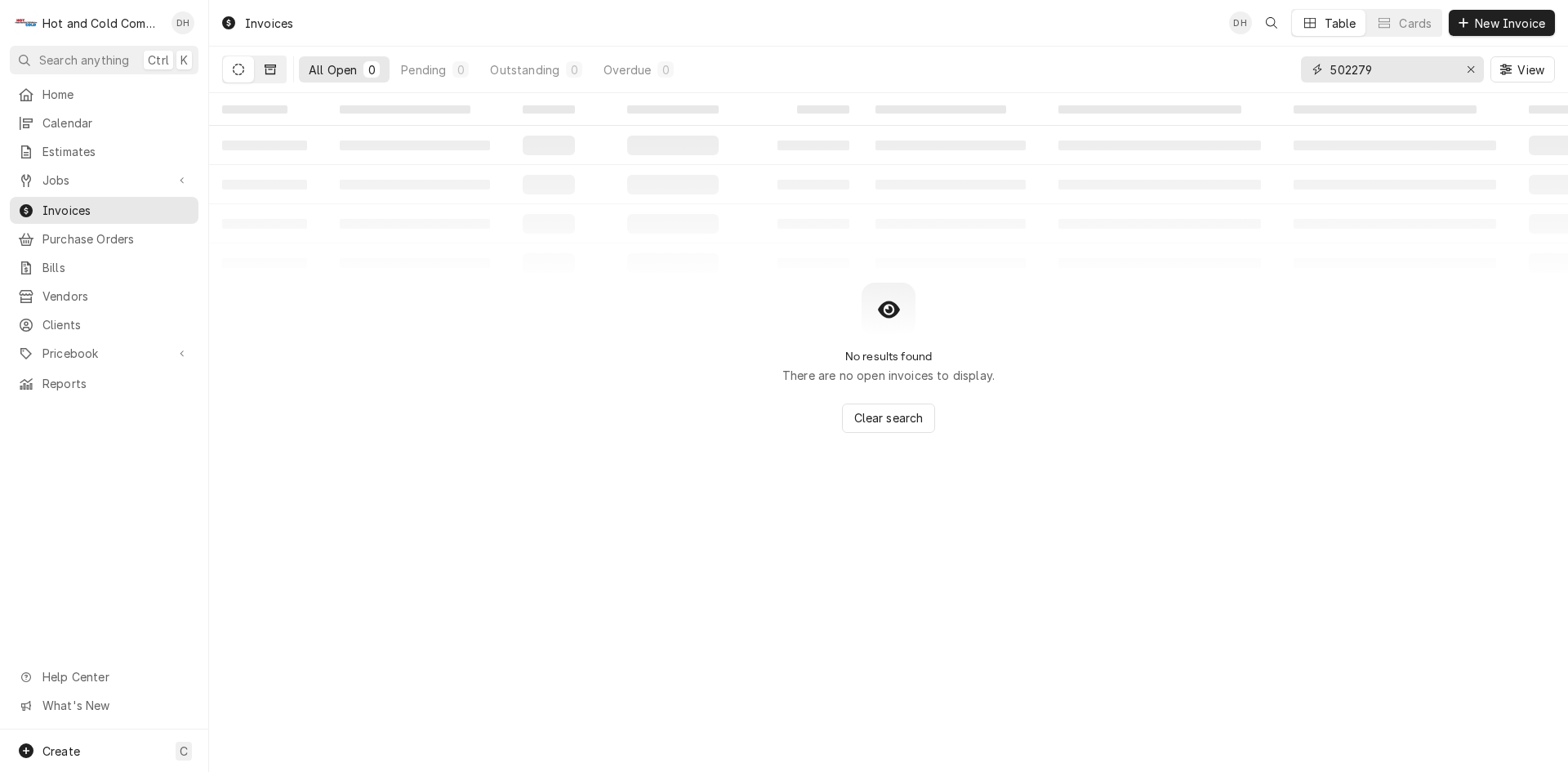
type input "502279"
click at [275, 70] on icon "Dynamic Content Wrapper" at bounding box center [271, 70] width 12 height 10
